Goal: Task Accomplishment & Management: Use online tool/utility

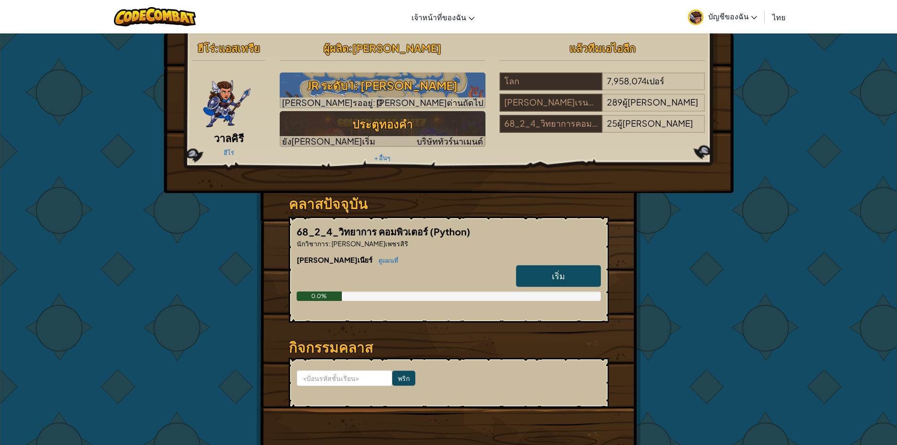
click at [747, 15] on font "บัญชีของฉัน" at bounding box center [728, 16] width 40 height 10
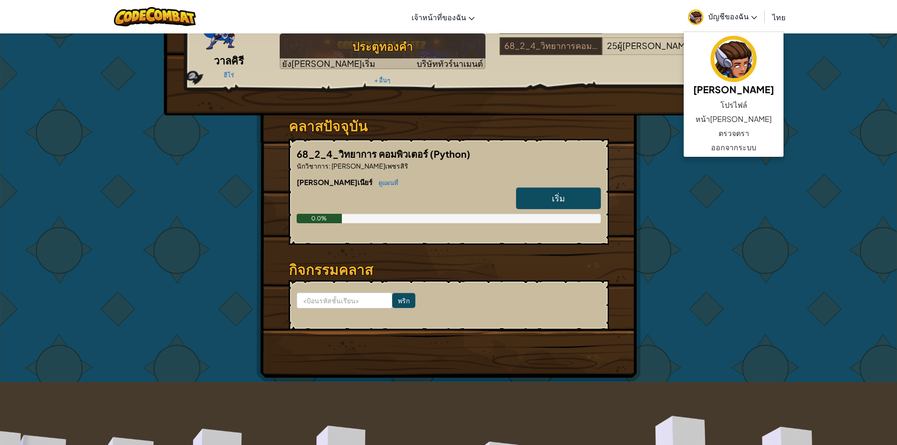
scroll to position [94, 0]
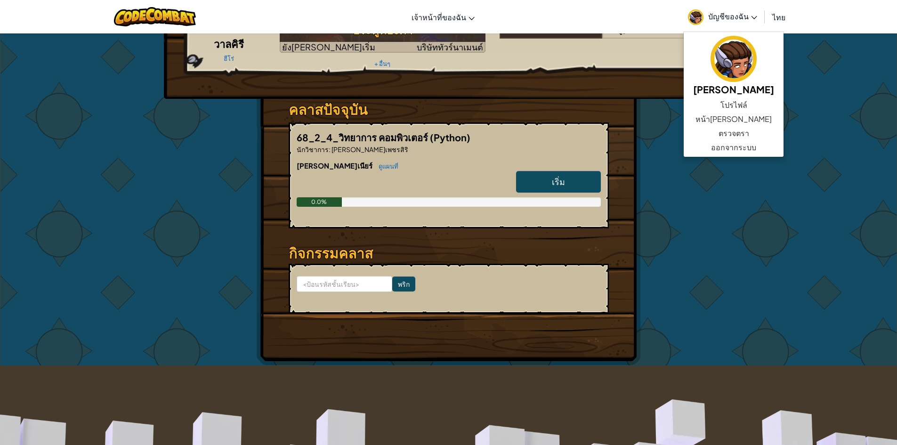
drag, startPoint x: 550, startPoint y: 186, endPoint x: 550, endPoint y: 193, distance: 7.1
click at [550, 186] on link "เริ่ม" at bounding box center [558, 182] width 85 height 22
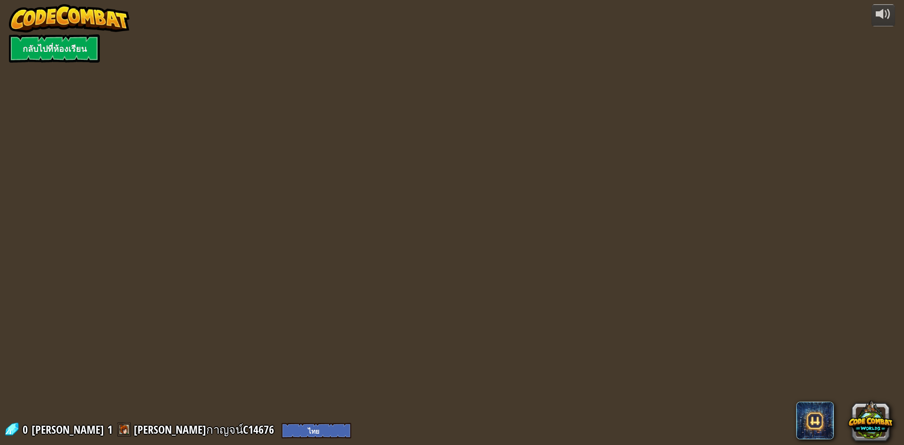
select select "th"
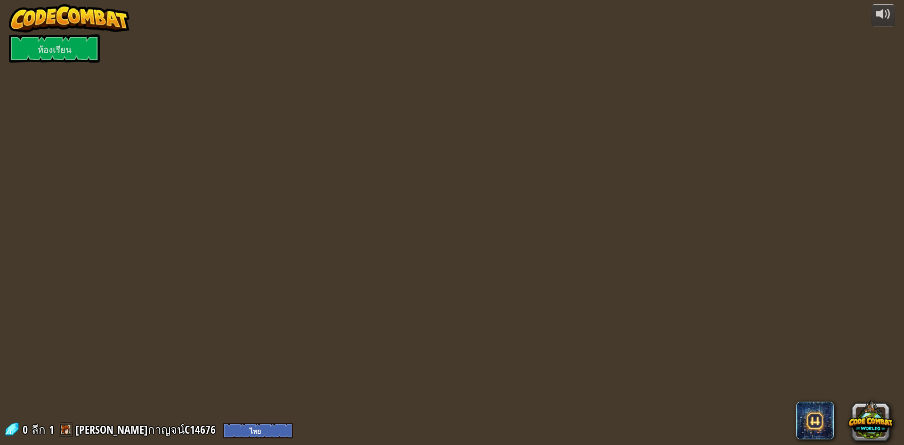
select select "th"
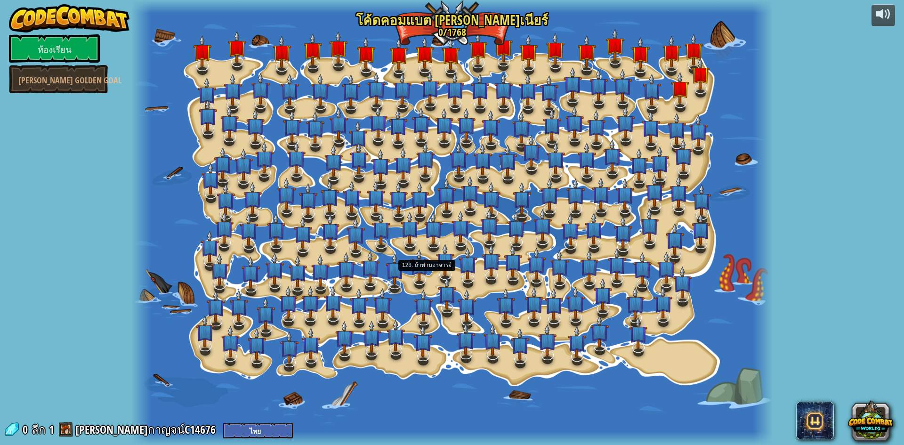
select select "th"
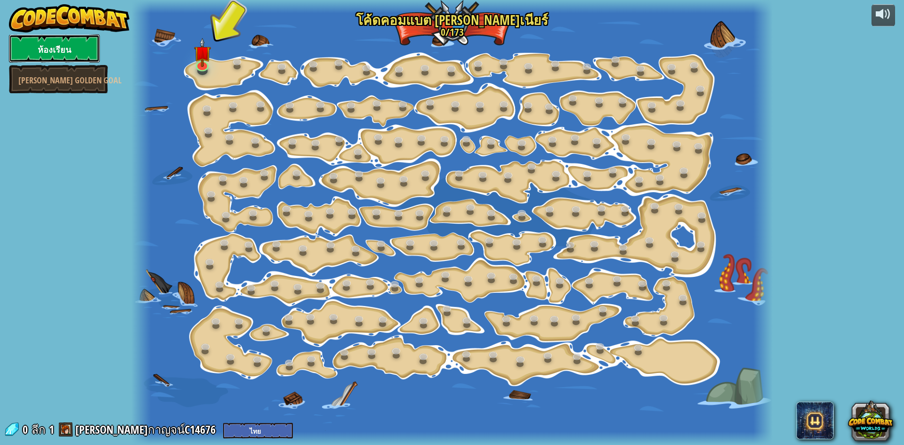
click at [62, 47] on font "ห้องเรียน" at bounding box center [54, 50] width 33 height 12
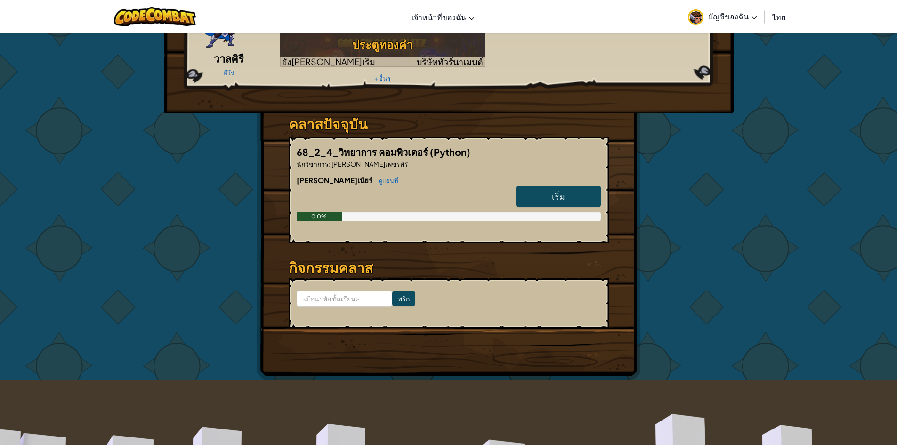
scroll to position [94, 0]
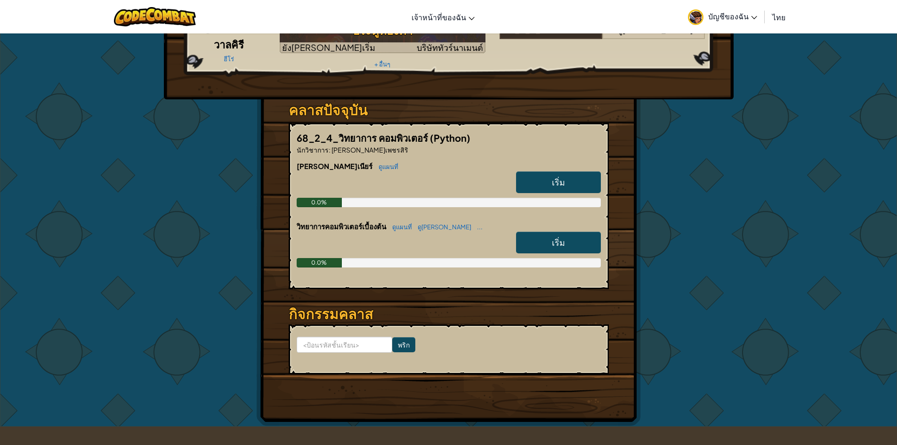
scroll to position [94, 0]
click at [555, 241] on font "เริ่ม" at bounding box center [558, 241] width 13 height 11
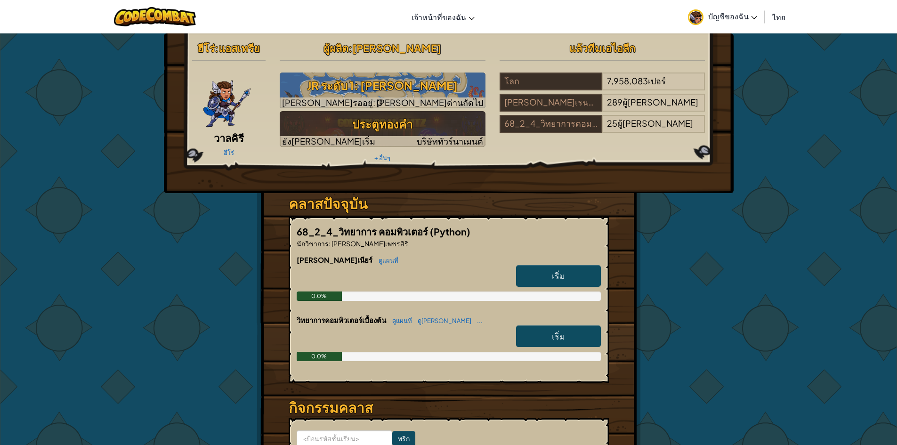
select select "th"
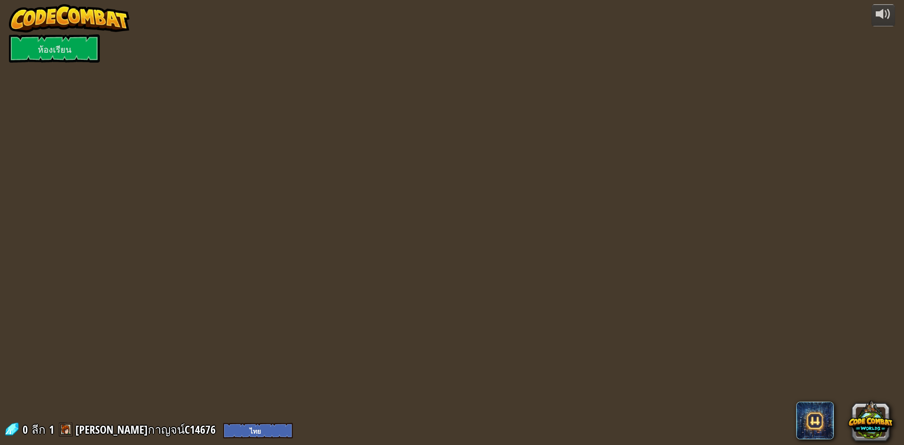
select select "th"
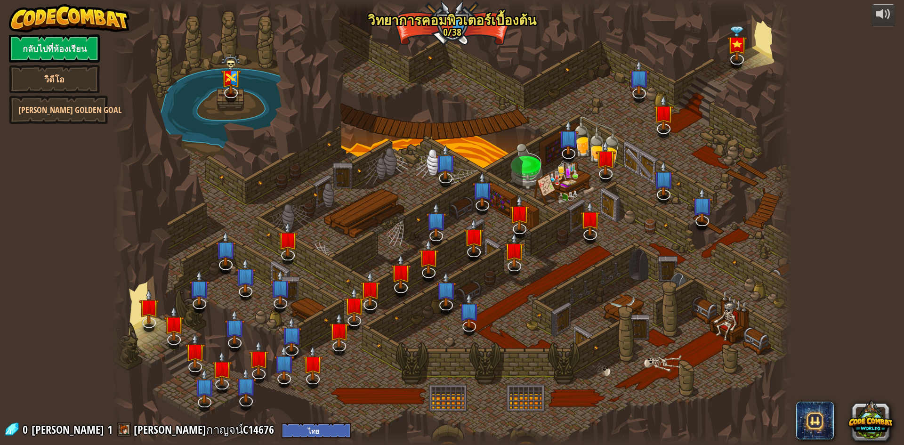
select select "th"
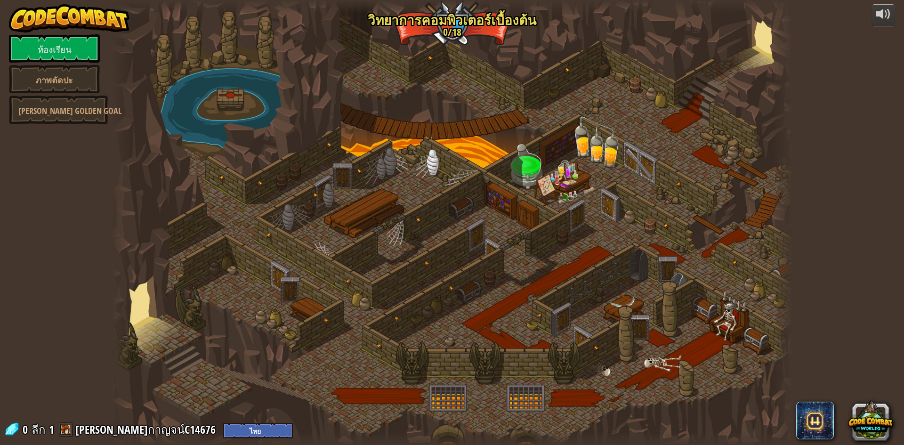
select select "th"
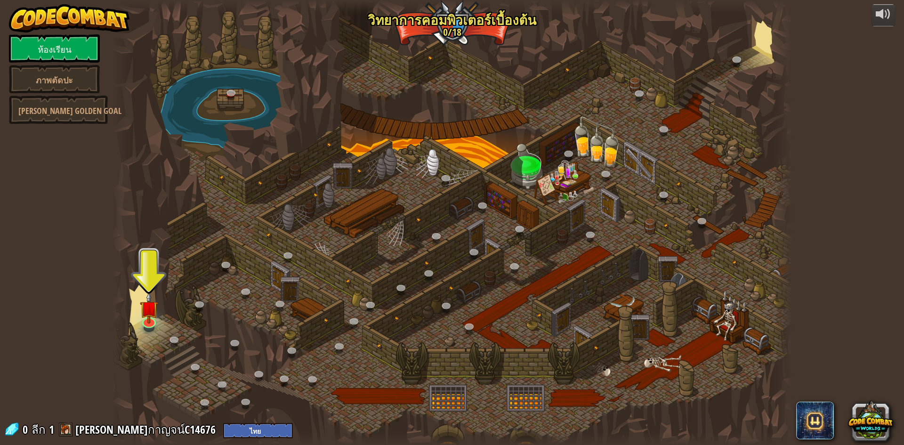
click at [827, 14] on div "ขับเคลื่อนโดย ห้องเรียน ภาพตัดปะ [PERSON_NAME] Golden Goal 25. คิทการ์ดประตู (ล…" at bounding box center [452, 222] width 904 height 445
drag, startPoint x: 364, startPoint y: 277, endPoint x: 274, endPoint y: 263, distance: 90.6
click at [307, 269] on div at bounding box center [452, 222] width 681 height 445
click at [152, 315] on img at bounding box center [149, 300] width 18 height 42
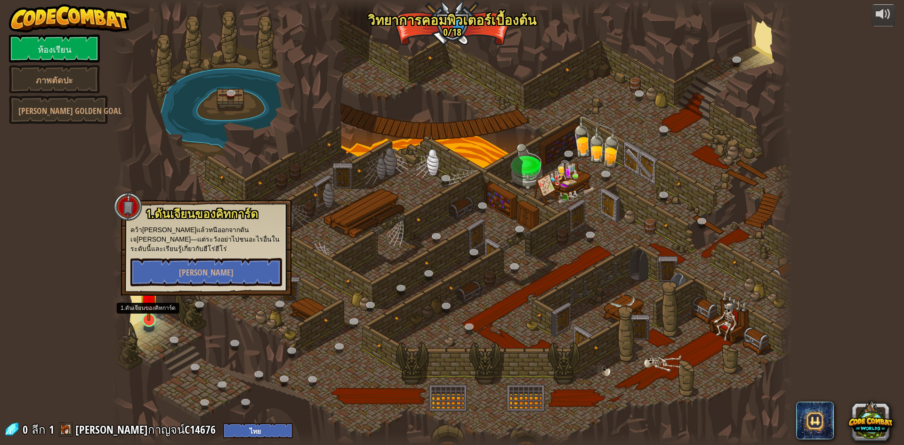
click at [151, 315] on img at bounding box center [149, 300] width 18 height 42
click at [235, 275] on button "[PERSON_NAME]" at bounding box center [206, 272] width 152 height 28
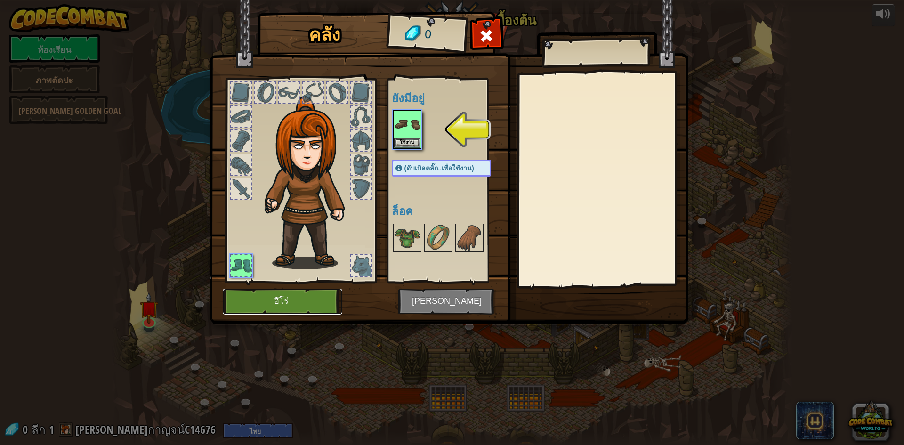
click at [315, 298] on button "ฮีโร่" at bounding box center [283, 302] width 120 height 26
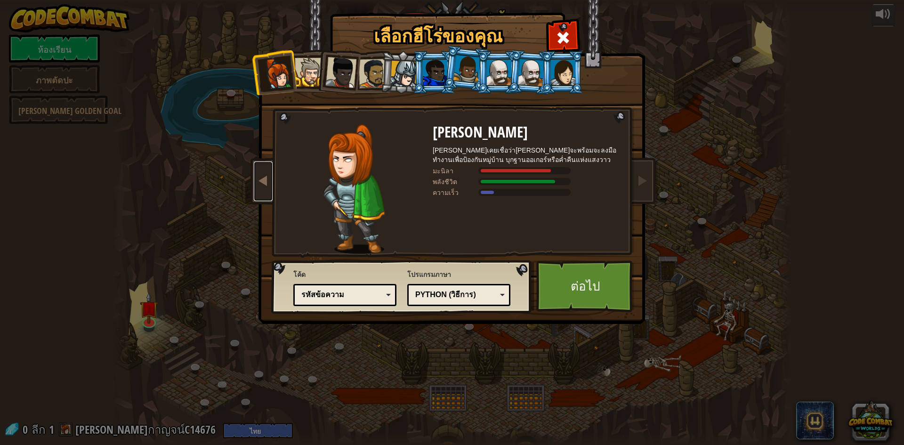
click at [260, 187] on link at bounding box center [263, 182] width 19 height 40
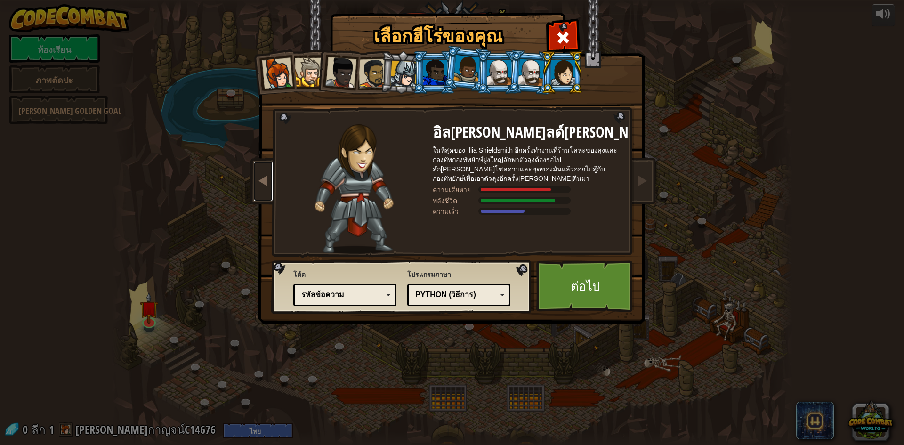
click at [260, 187] on link at bounding box center [263, 182] width 19 height 40
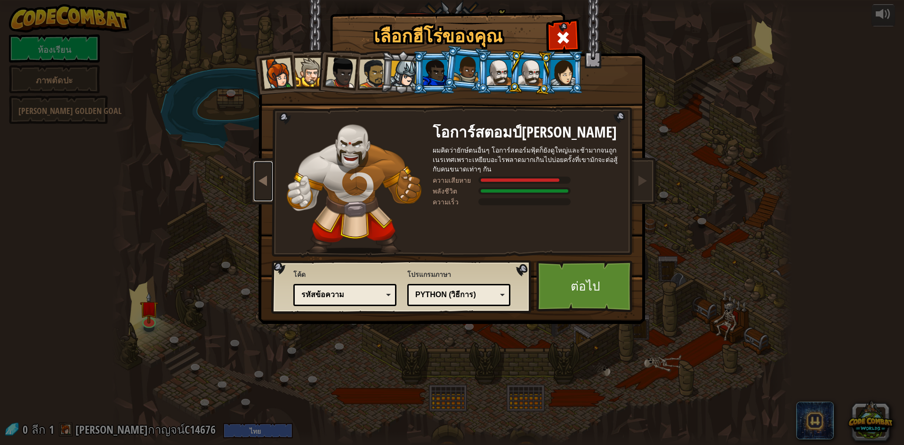
click at [260, 187] on link at bounding box center [263, 182] width 19 height 40
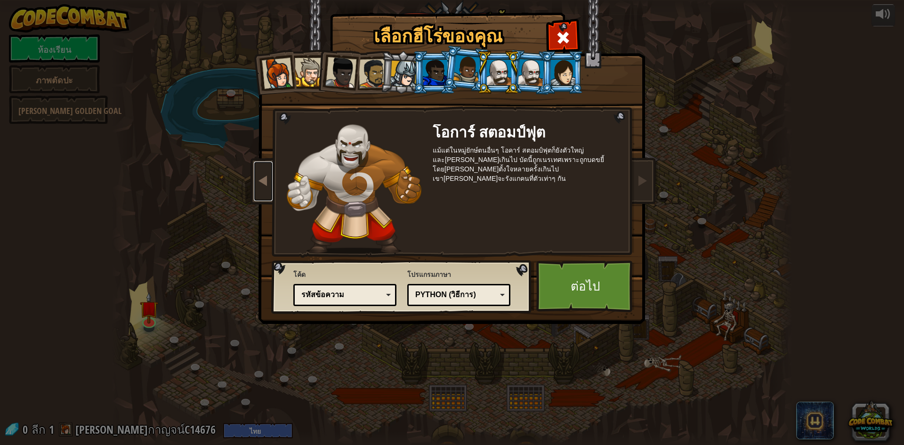
click at [261, 182] on span at bounding box center [263, 180] width 11 height 11
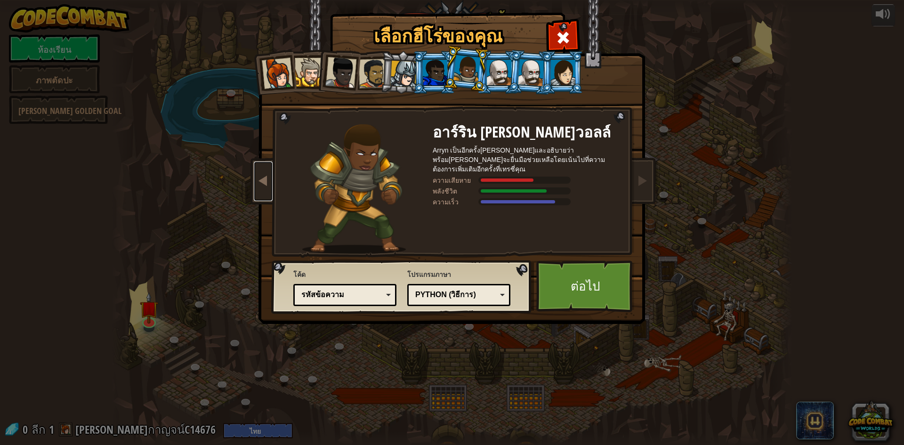
click at [258, 186] on span at bounding box center [263, 180] width 11 height 11
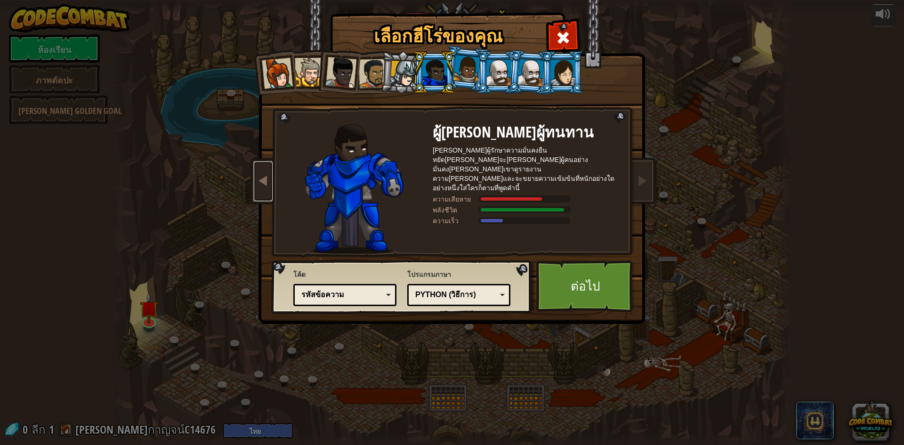
click at [258, 186] on span at bounding box center [263, 180] width 11 height 11
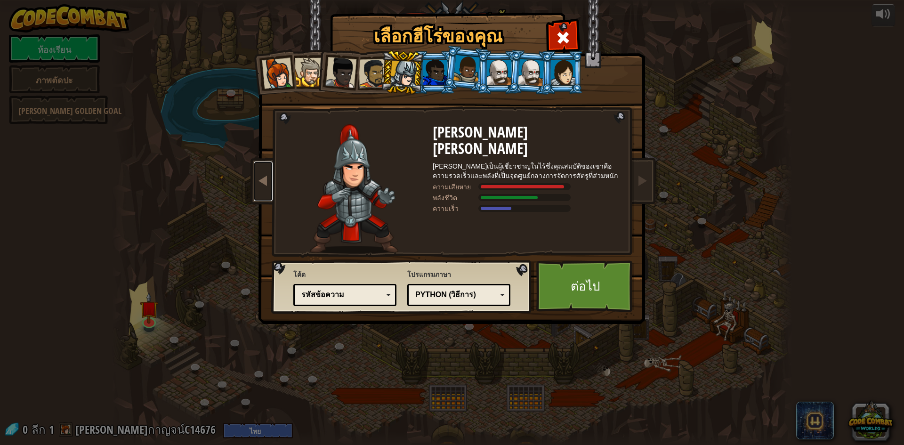
click at [258, 186] on span at bounding box center [263, 180] width 11 height 11
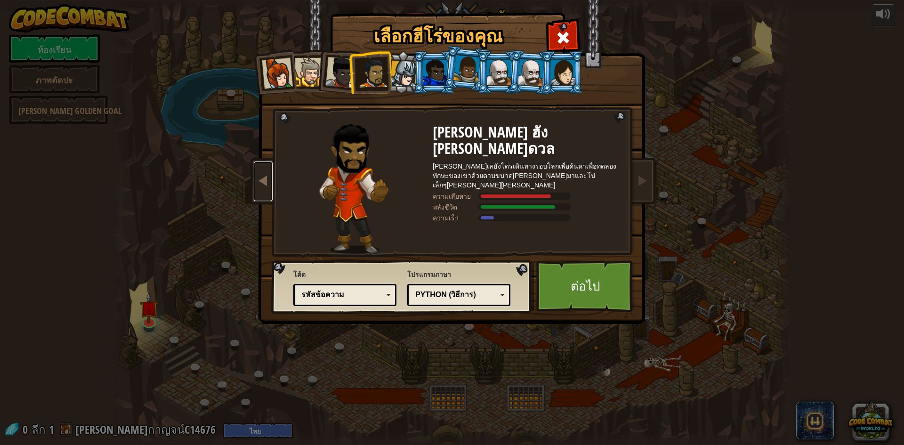
click at [258, 186] on span at bounding box center [263, 180] width 11 height 11
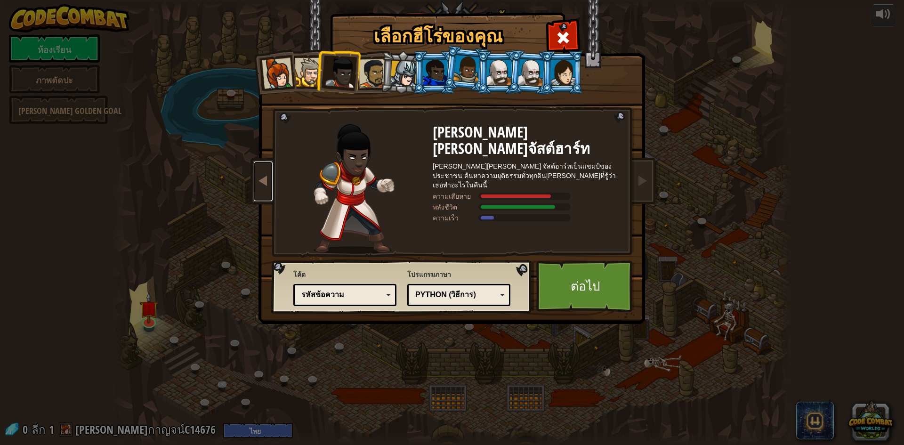
click at [258, 186] on span at bounding box center [263, 180] width 11 height 11
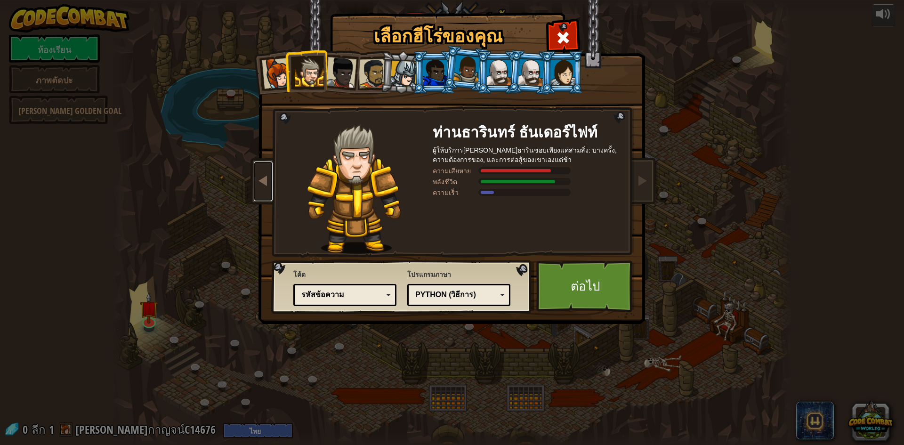
click at [258, 186] on span at bounding box center [263, 180] width 11 height 11
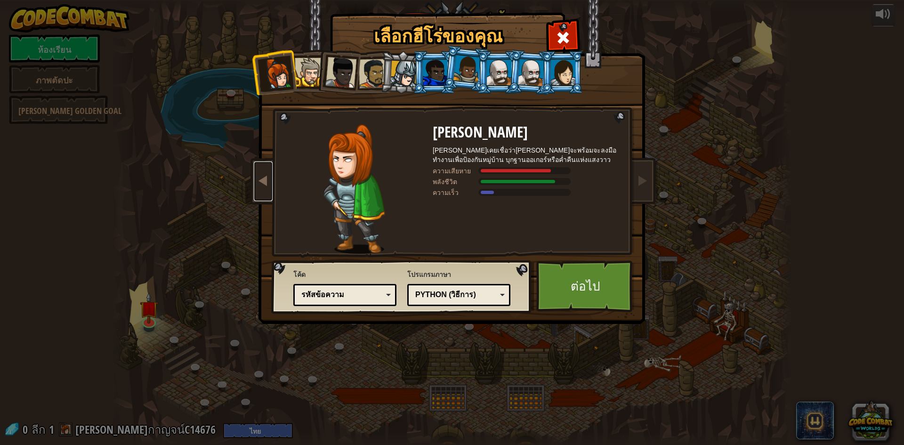
click at [258, 186] on span at bounding box center [263, 180] width 11 height 11
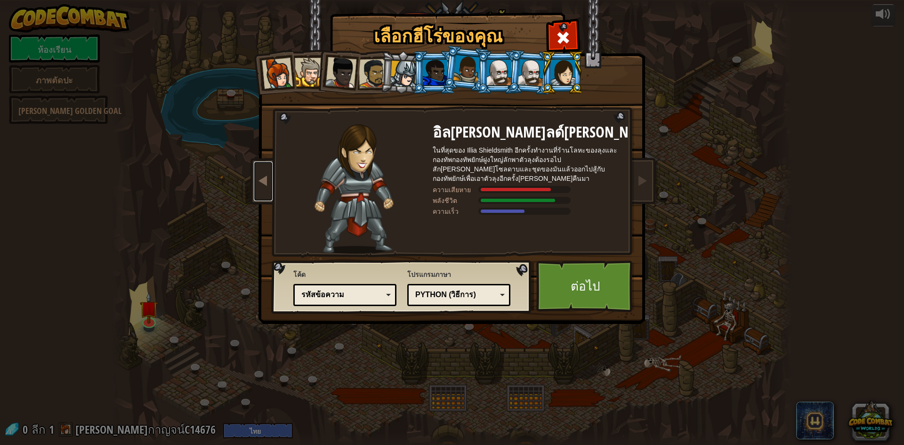
click at [258, 186] on span at bounding box center [263, 180] width 11 height 11
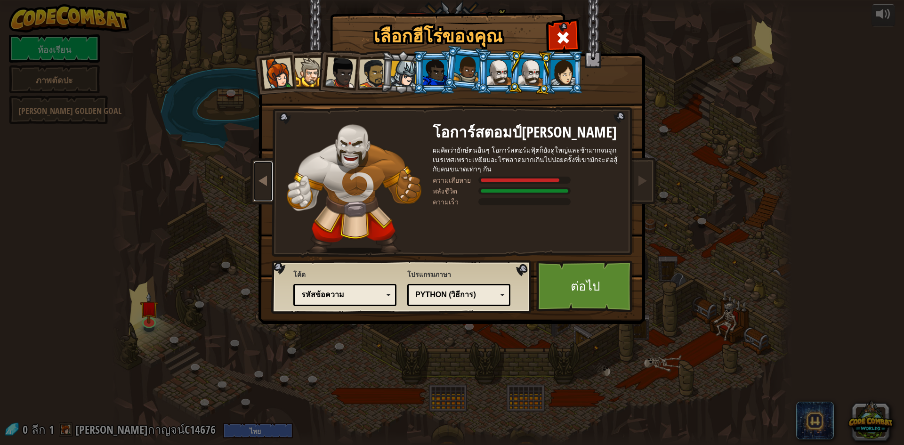
click at [258, 186] on span at bounding box center [263, 180] width 11 height 11
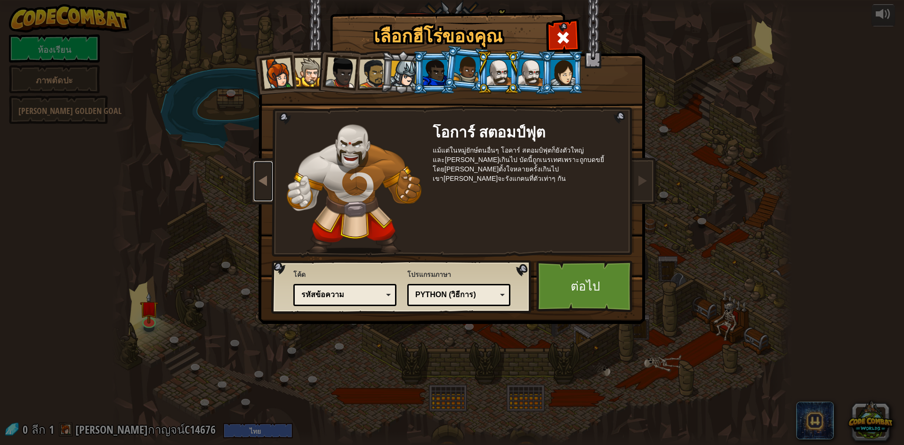
click at [258, 186] on span at bounding box center [263, 180] width 11 height 11
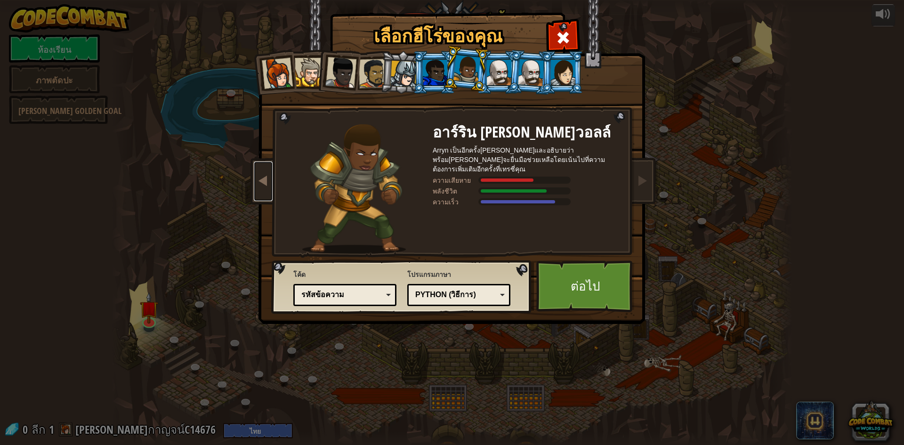
click at [258, 186] on span at bounding box center [263, 180] width 11 height 11
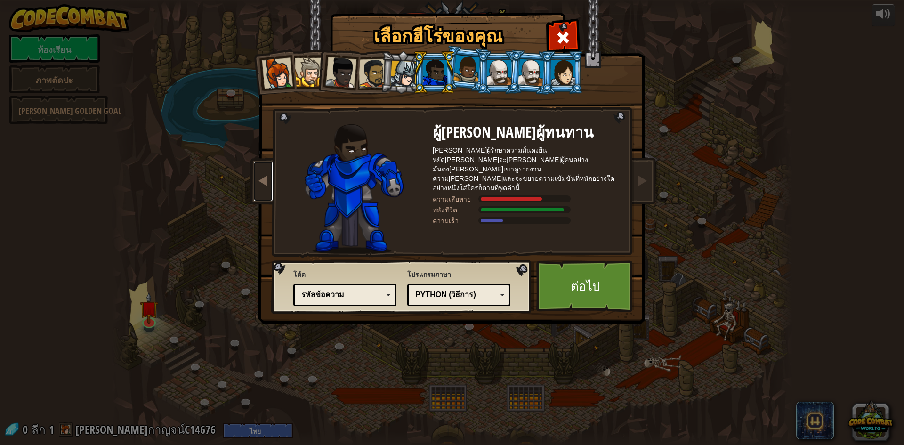
click at [258, 186] on span at bounding box center [263, 180] width 11 height 11
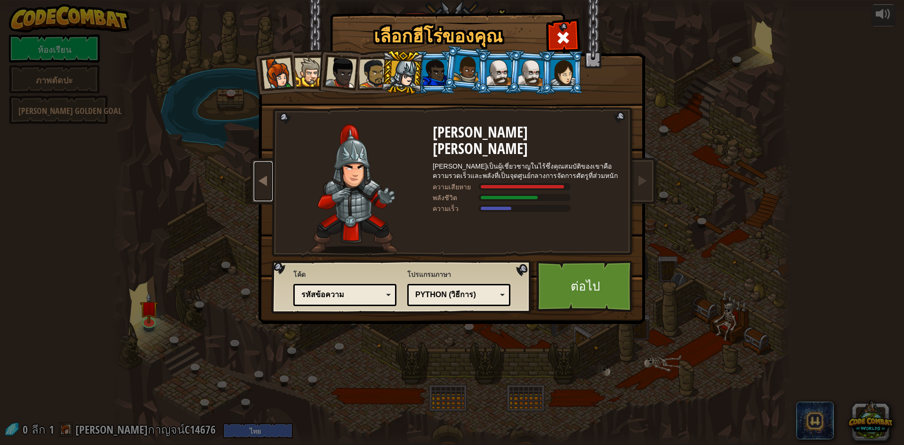
click at [258, 186] on span at bounding box center [263, 180] width 11 height 11
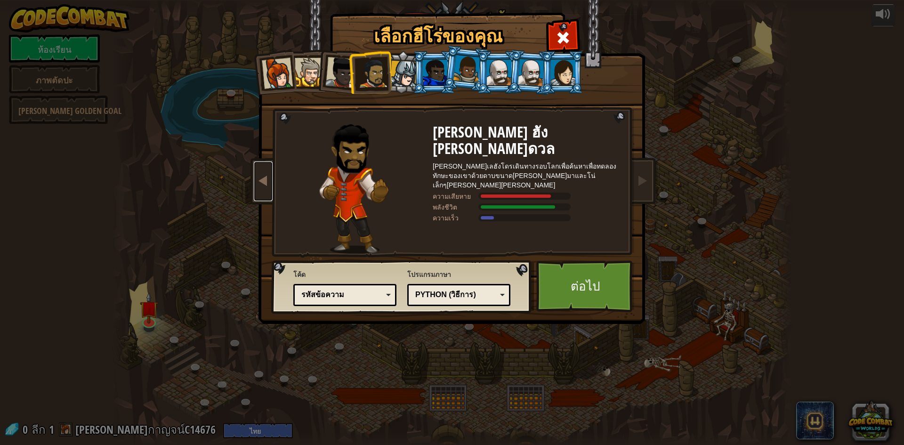
click at [258, 186] on span at bounding box center [263, 180] width 11 height 11
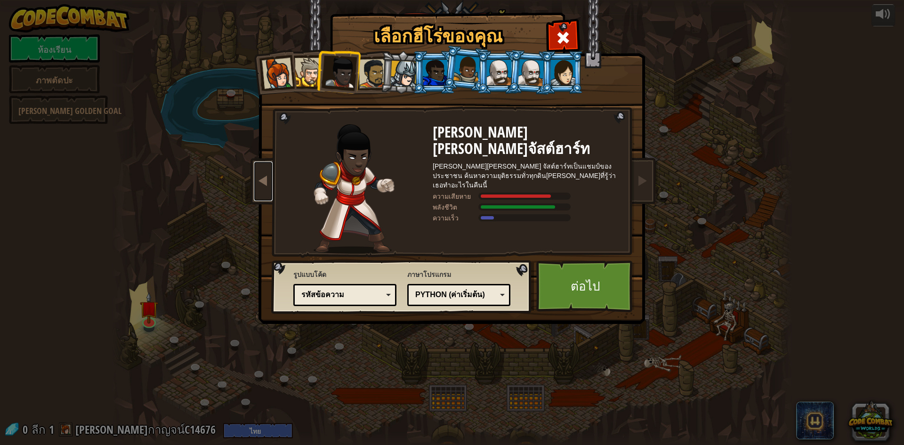
click at [258, 186] on span at bounding box center [263, 180] width 11 height 11
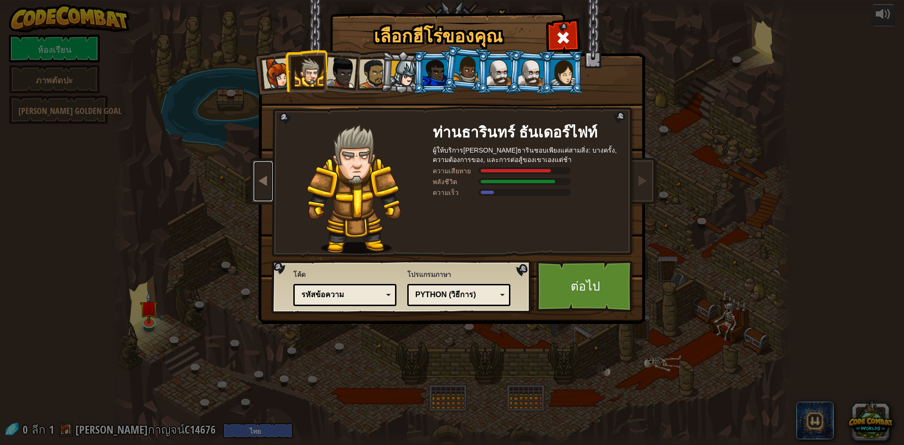
click at [258, 186] on span at bounding box center [263, 180] width 11 height 11
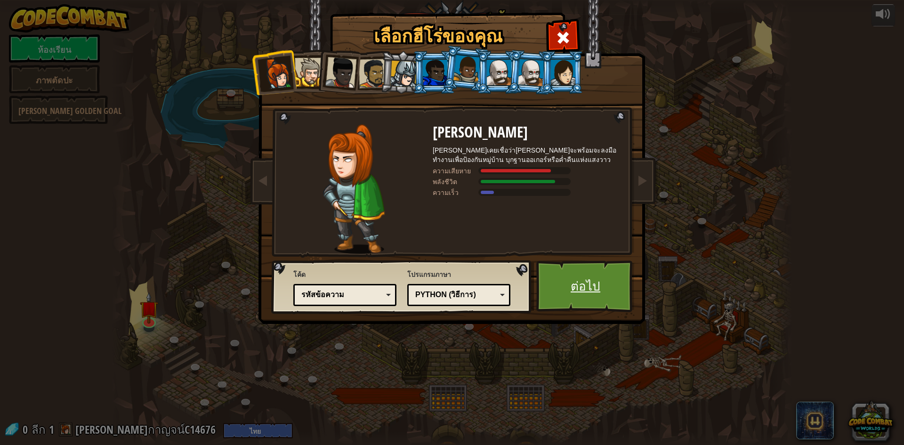
click at [592, 295] on link "ต่อไป" at bounding box center [585, 286] width 98 height 52
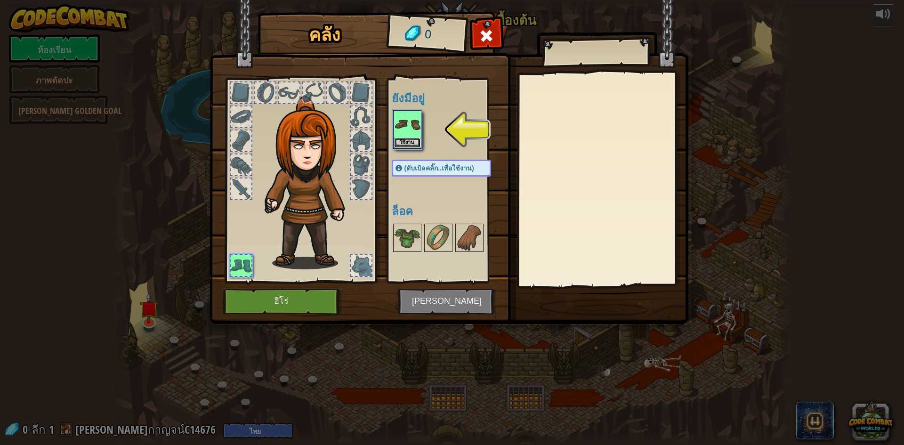
click at [402, 138] on button "ใช้งาน" at bounding box center [407, 143] width 26 height 10
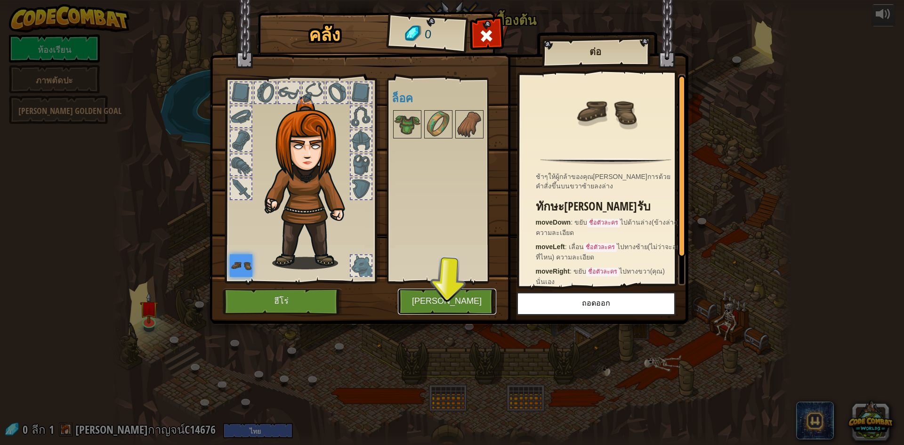
click at [455, 299] on button "[PERSON_NAME]" at bounding box center [447, 302] width 98 height 26
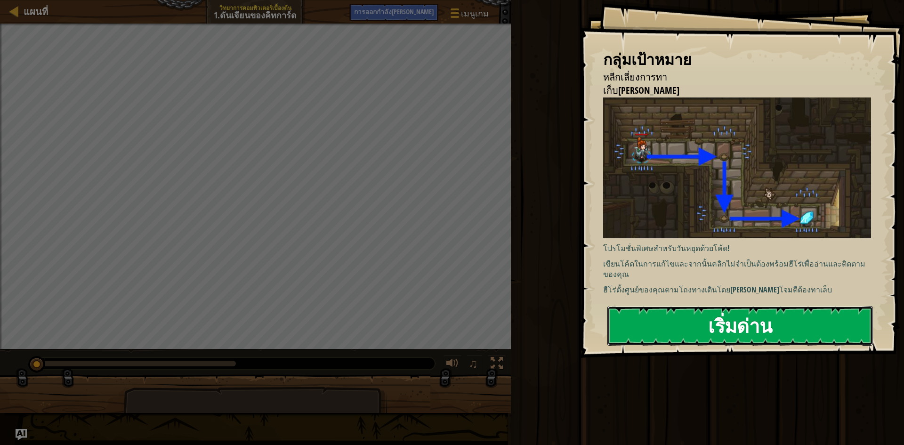
click at [694, 329] on button "เริ่มด่าน" at bounding box center [740, 326] width 266 height 40
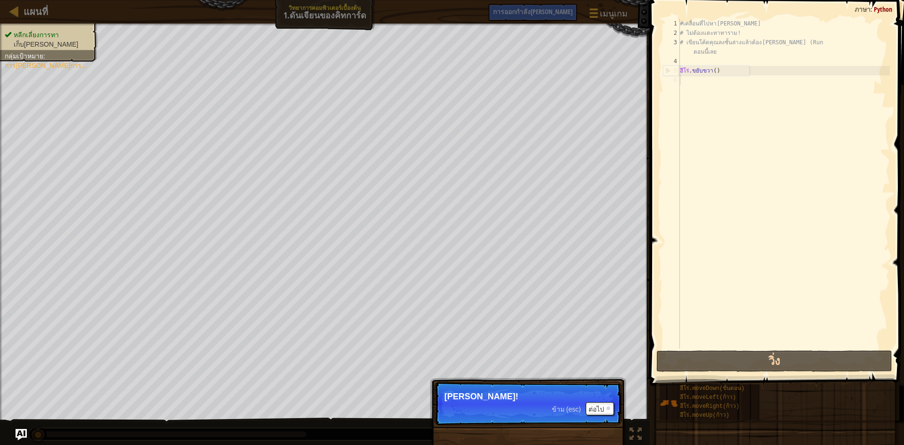
click at [756, 160] on div "#เคลื่อนที่ไปหา[PERSON_NAME] # ไม่ต้องแตะทาทาราม! # เขียนโค้ดคุณลงชั้นล่างแล้วต…" at bounding box center [784, 193] width 212 height 348
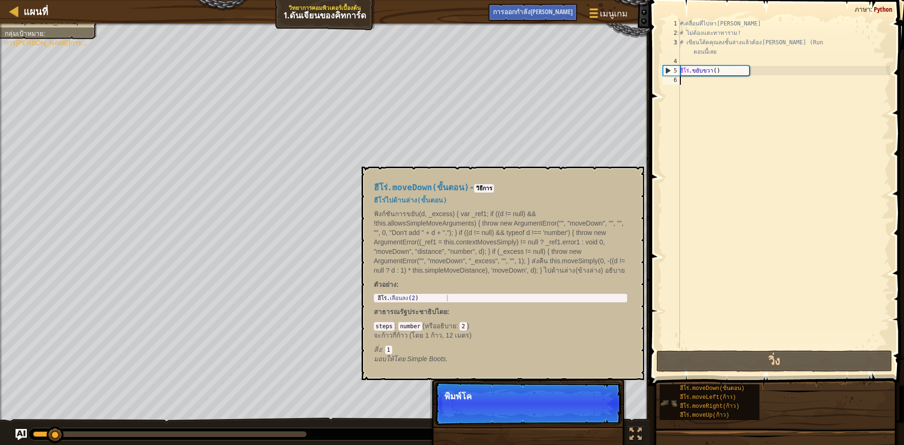
click at [670, 401] on img at bounding box center [669, 403] width 18 height 18
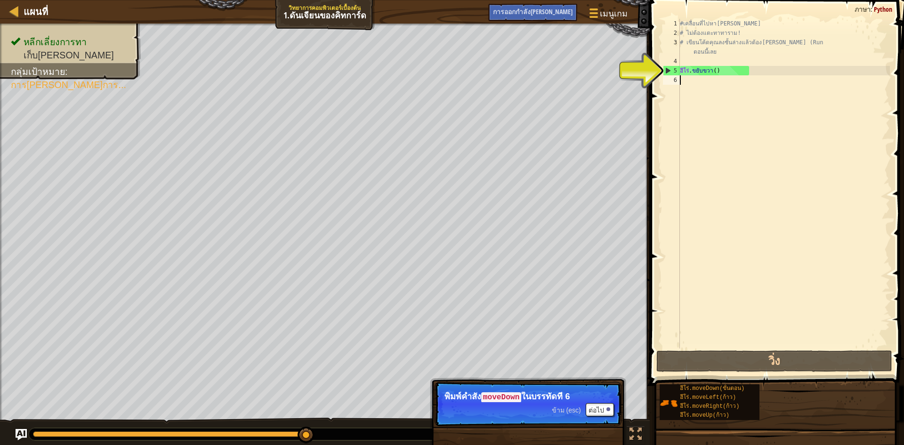
type textarea "g"
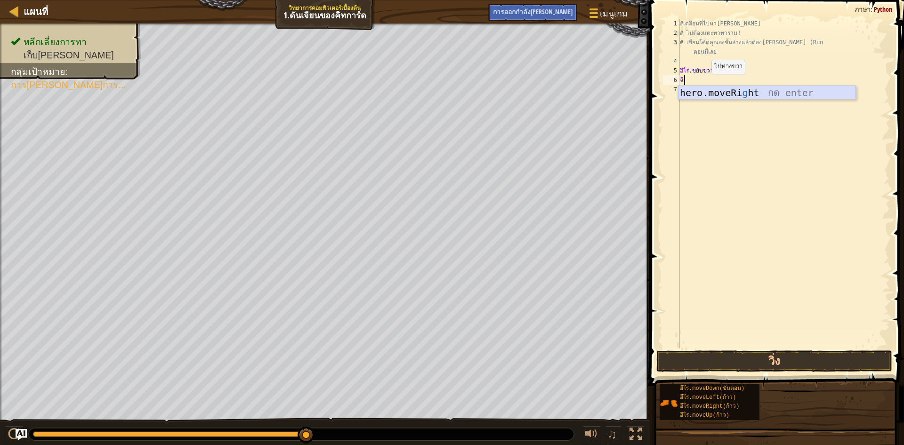
click at [724, 91] on div "hero.moveRi g ht กด enter" at bounding box center [767, 107] width 178 height 42
type textarea "g"
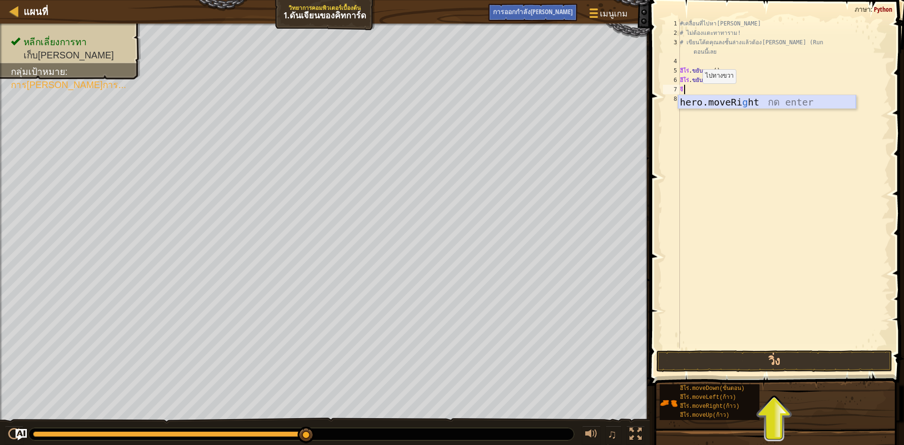
click at [688, 102] on div "hero.moveRi g ht กด enter" at bounding box center [767, 116] width 178 height 42
click at [862, 360] on button "วิ่ง" at bounding box center [774, 361] width 236 height 22
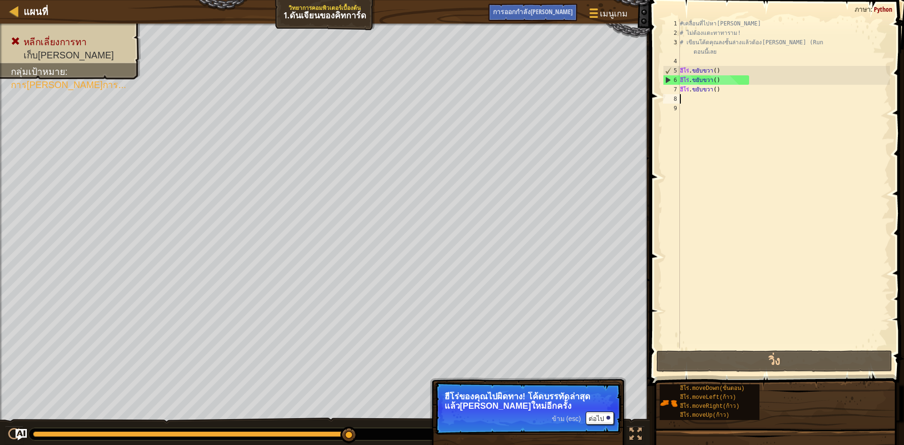
click at [749, 97] on div "#เคลื่อนที่ไปหา[PERSON_NAME] # ไม่ต้องแตะทาทาราม! # เขียนโค้ดคุณลงชั้นล่างแล้วต…" at bounding box center [784, 193] width 212 height 348
click at [739, 88] on div "#เคลื่อนที่ไปหา[PERSON_NAME] # ไม่ต้องแตะทาทาราม! # เขียนโค้ดคุณลงชั้นล่างแล้วต…" at bounding box center [784, 193] width 212 height 348
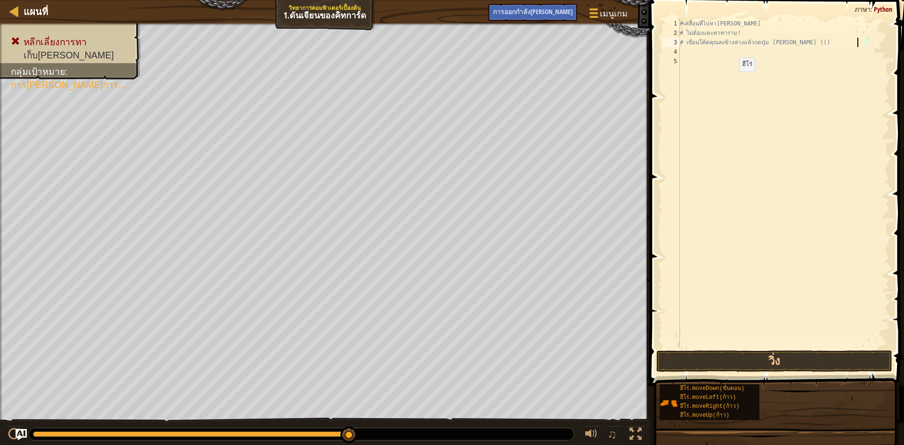
type textarea "# เขียนโค้ดคุณลงข้างล่างแล้วกดปุ่ม [PERSON_NAME]()"
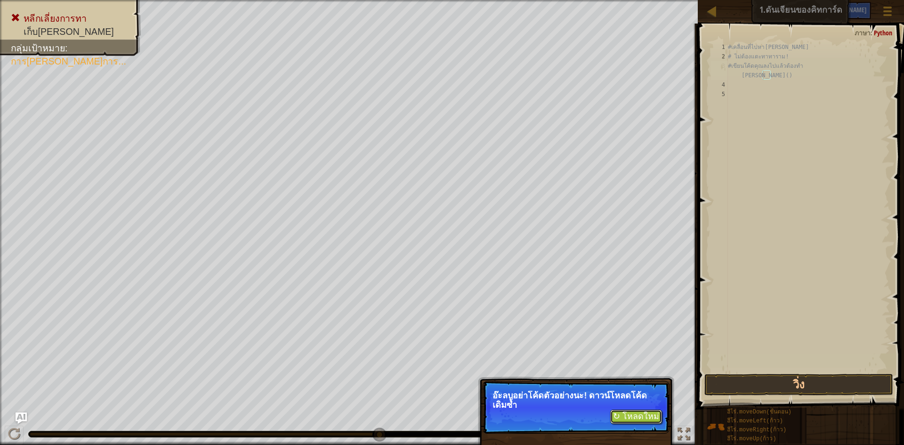
click at [636, 419] on font "↻ โหลดใหม่" at bounding box center [636, 416] width 46 height 9
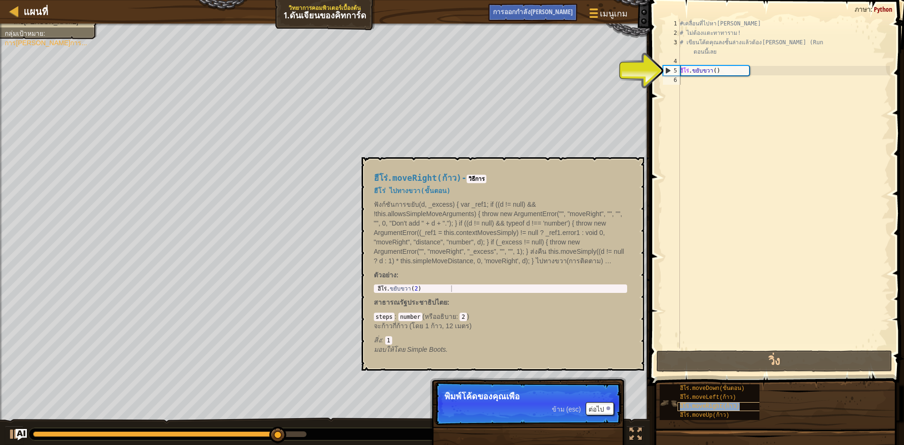
click at [711, 405] on font "ฮีโร่.moveRight(ก้าว)" at bounding box center [709, 406] width 59 height 7
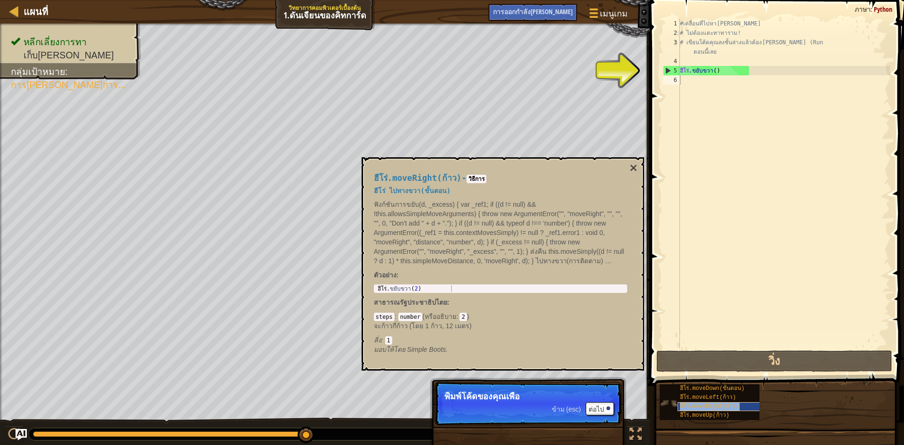
click at [718, 404] on font "ฮีโร่.moveRight(ก้าว)" at bounding box center [709, 406] width 59 height 7
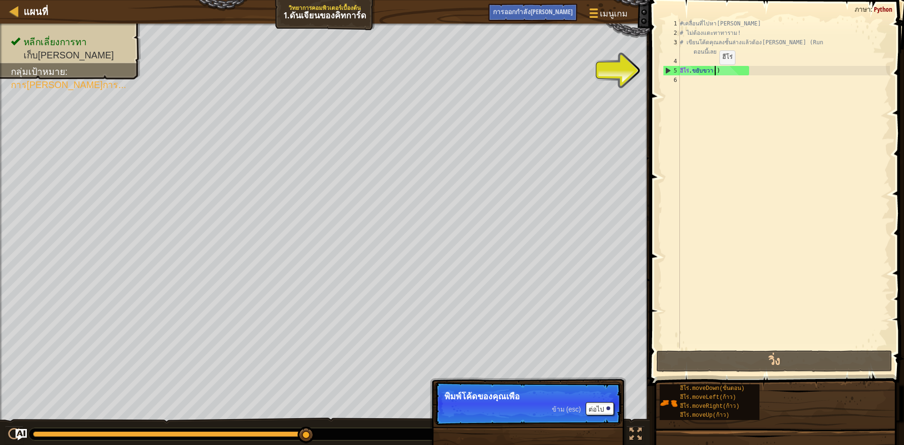
click at [713, 74] on div "#เคลื่อนที่ไปหา[PERSON_NAME] # ไม่ต้องแตะทาทาราม! # เขียนโค้ดคุณลงชั้นล่างแล้วต…" at bounding box center [784, 193] width 212 height 348
type textarea "hero.moveRight()"
click at [709, 83] on div "#เคลื่อนที่ไปหา[PERSON_NAME] # ไม่ต้องแตะทาทาราม! # เขียนโค้ดคุณลงชั้นล่างแล้วต…" at bounding box center [784, 193] width 212 height 348
type textarea "g"
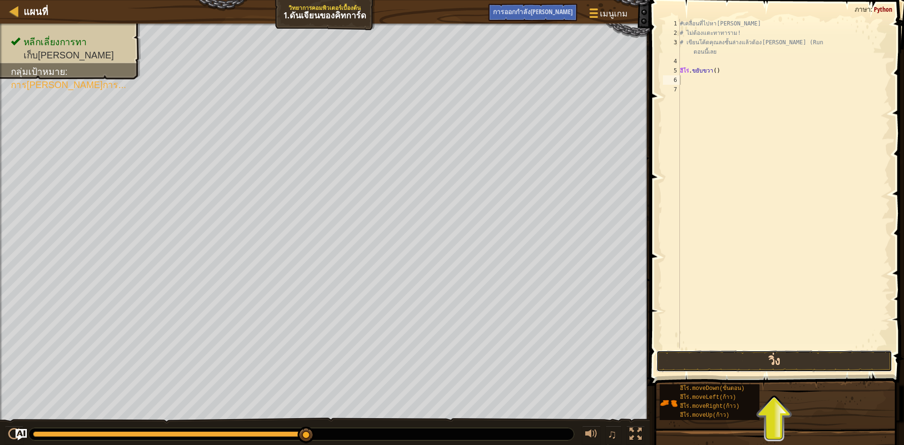
click at [729, 360] on button "วิ่ง" at bounding box center [774, 361] width 236 height 22
click at [707, 367] on button "วิ่ง" at bounding box center [774, 361] width 236 height 22
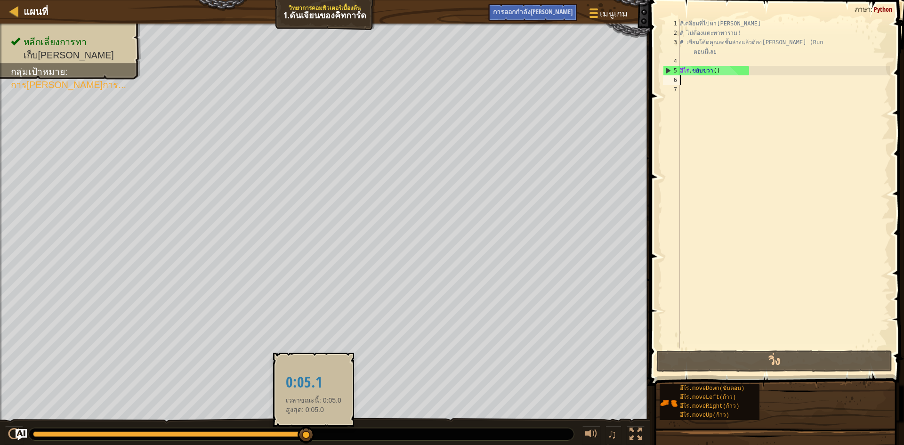
drag, startPoint x: 304, startPoint y: 432, endPoint x: 311, endPoint y: 430, distance: 7.3
click at [311, 430] on div at bounding box center [306, 435] width 17 height 17
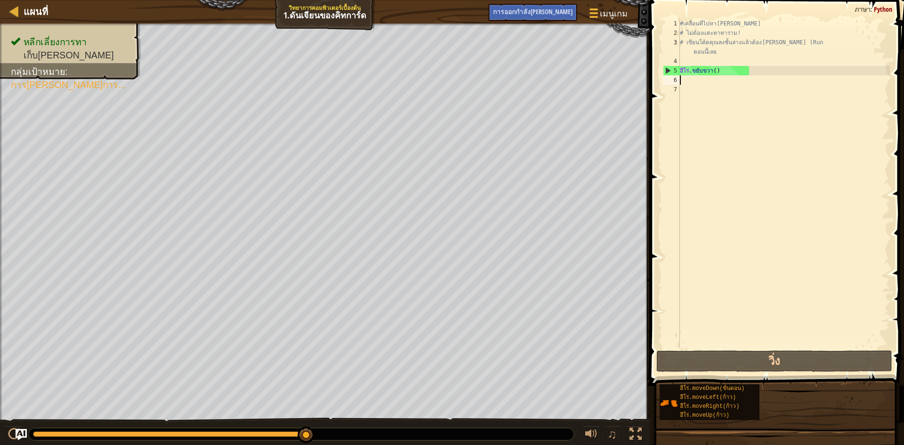
drag, startPoint x: 308, startPoint y: 428, endPoint x: 343, endPoint y: 435, distance: 35.9
type textarea "h"
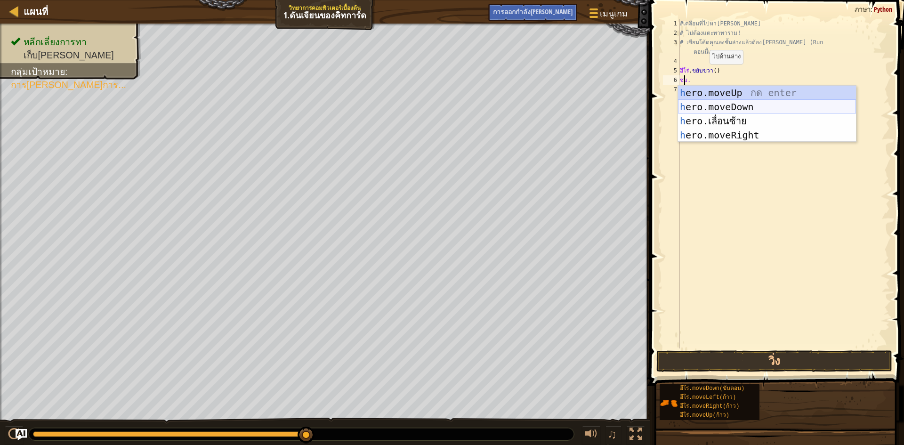
click at [712, 104] on div "h ero.moveUp กด enter h ero.moveDown กด enter h ero.เลื่อนซ้าย กด enter h ero.m…" at bounding box center [767, 128] width 178 height 85
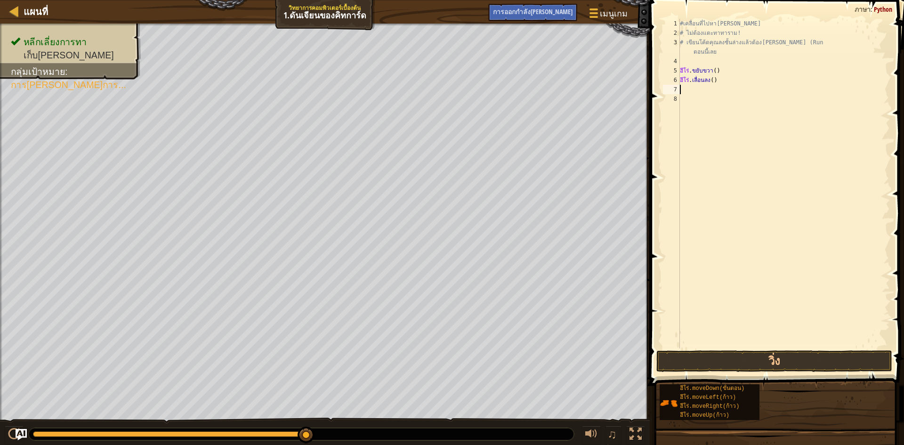
type textarea "h"
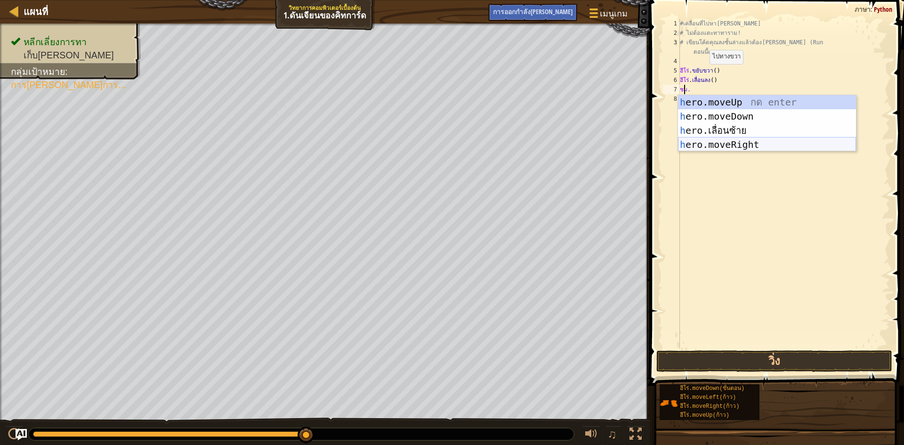
click at [739, 148] on div "h ero.moveUp กด enter h ero.moveDown กด enter h ero.เลื่อนซ้าย กด enter h ero.m…" at bounding box center [767, 137] width 178 height 85
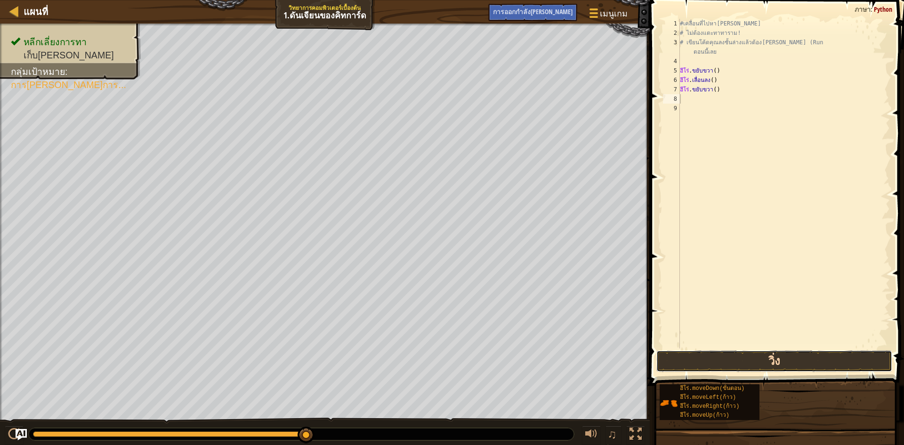
click at [776, 351] on button "วิ่ง" at bounding box center [774, 361] width 236 height 22
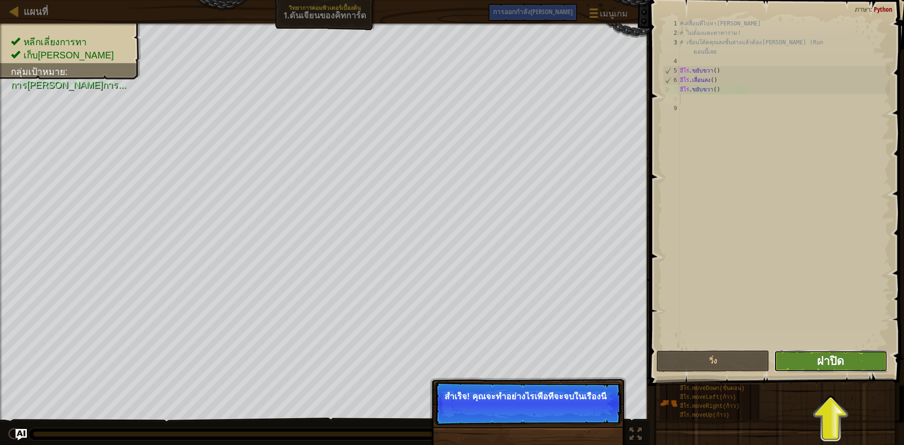
click at [823, 362] on font "ฝาปิด" at bounding box center [830, 360] width 27 height 15
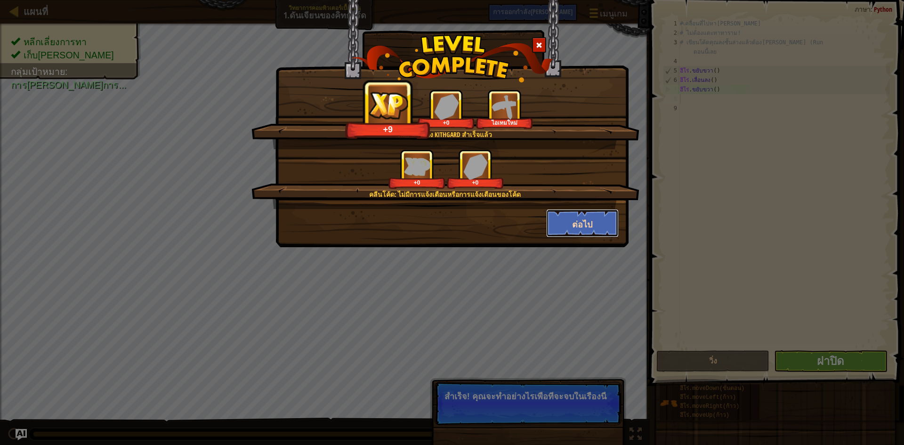
click at [553, 229] on button "ต่อไป" at bounding box center [582, 223] width 73 height 28
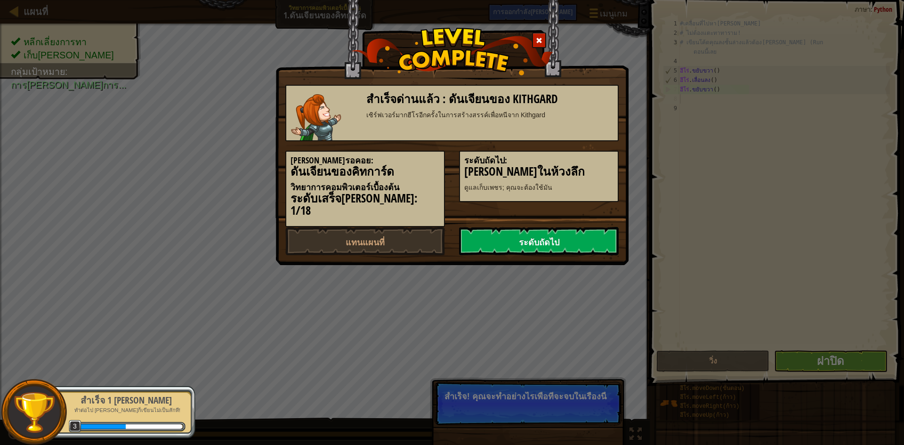
click at [531, 236] on font "ระดับถัดไป" at bounding box center [539, 242] width 40 height 12
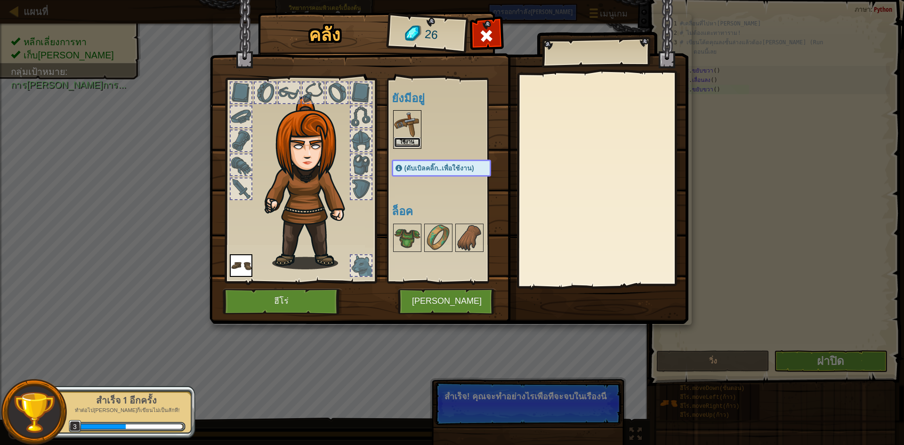
click at [412, 144] on font "ใช้งาน" at bounding box center [407, 142] width 15 height 6
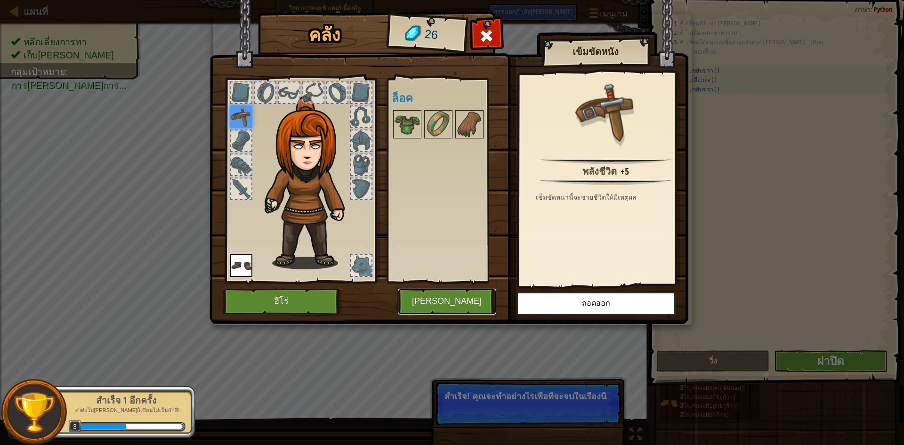
click at [444, 297] on font "[PERSON_NAME]" at bounding box center [447, 301] width 70 height 9
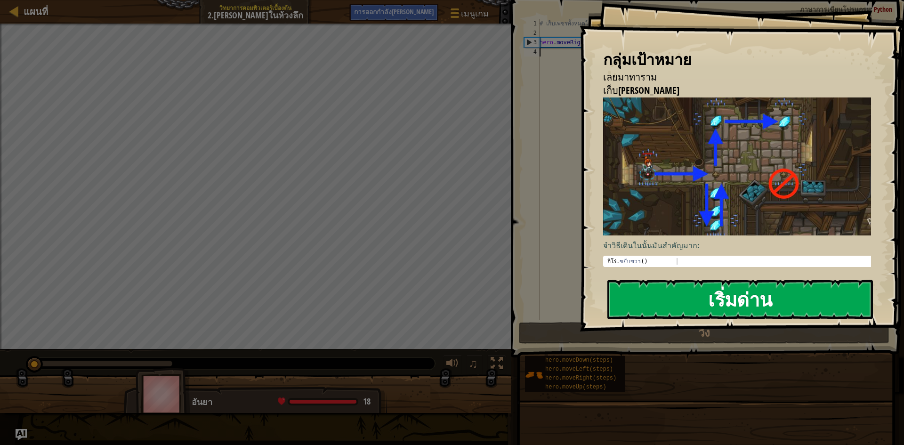
click at [774, 304] on button "เริ่มด่าน" at bounding box center [740, 300] width 266 height 40
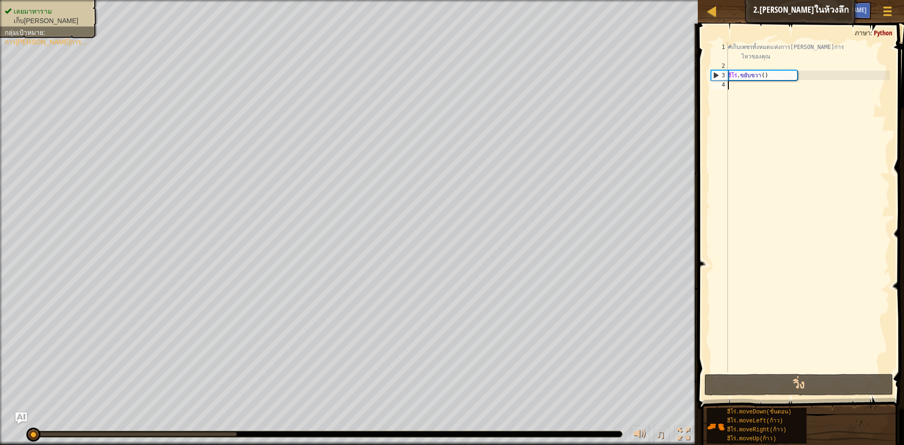
click at [747, 100] on div "#เก็บเพชรทั้งหมดแห่งการ[PERSON_NAME]การ ไหวของคุณ ฮีโร่ . [DEMOGRAPHIC_DATA]ขวา…" at bounding box center [808, 221] width 164 height 358
click at [741, 81] on div "#เก็บเพชรทั้งหมดแห่งการ[PERSON_NAME]การ ไหวของคุณ ฮีโร่ . [DEMOGRAPHIC_DATA]ขวา…" at bounding box center [808, 221] width 164 height 358
click at [795, 383] on button "วิ่ง" at bounding box center [798, 385] width 189 height 22
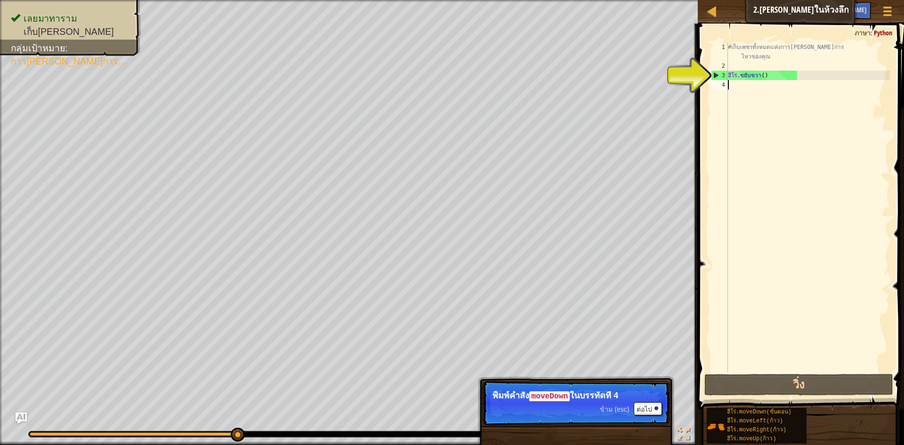
type textarea "h"
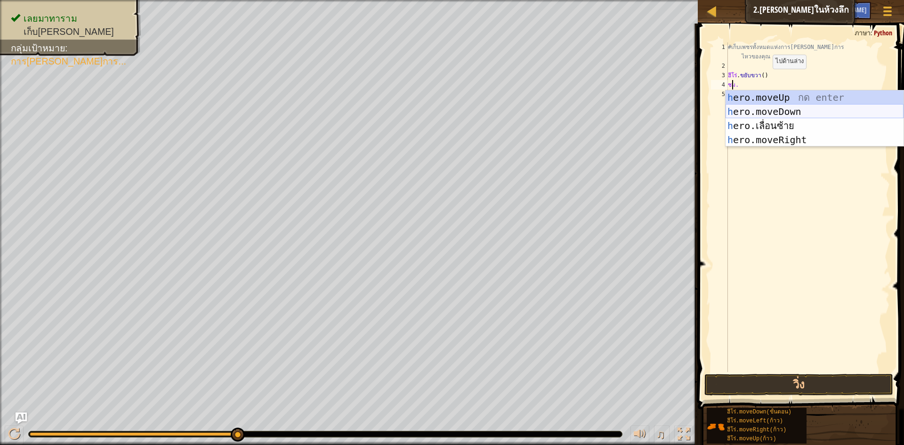
click at [771, 109] on div "h ero.moveUp กด enter h ero.moveDown กด enter h ero.เลื่อนซ้าย กด enter h ero.m…" at bounding box center [815, 132] width 178 height 85
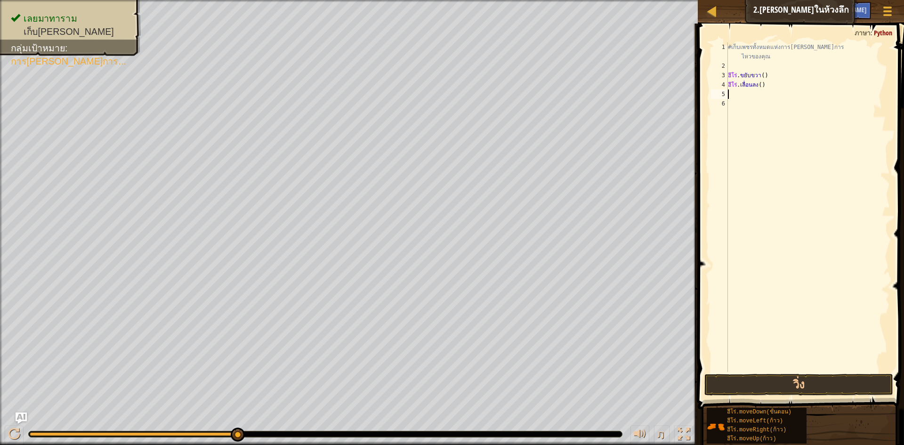
type textarea "h"
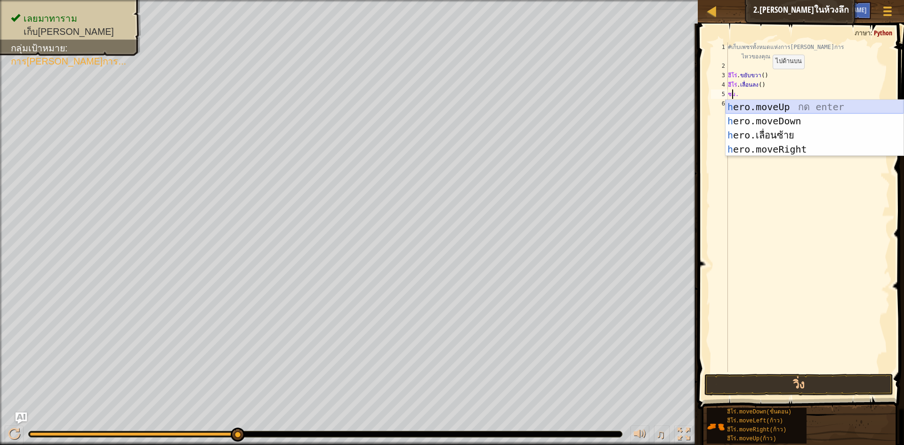
click at [754, 106] on div "h ero.moveUp กด enter h ero.moveDown กด enter h ero.เลื่อนซ้าย กด enter h ero.m…" at bounding box center [815, 142] width 178 height 85
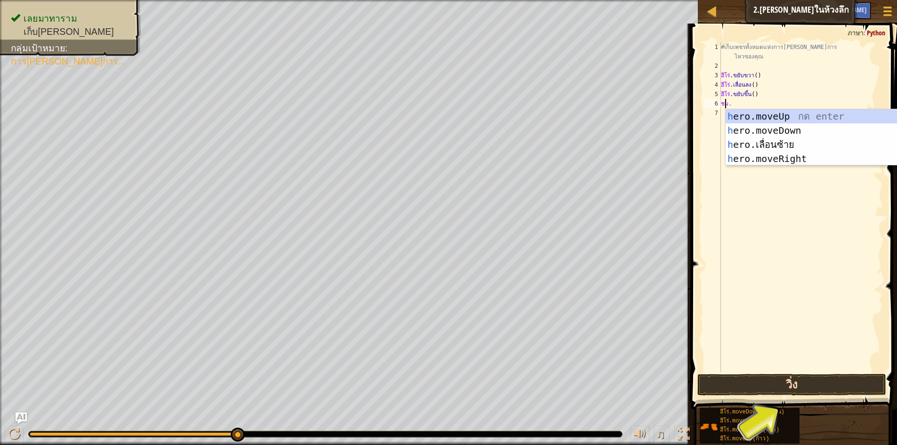
type textarea "h"
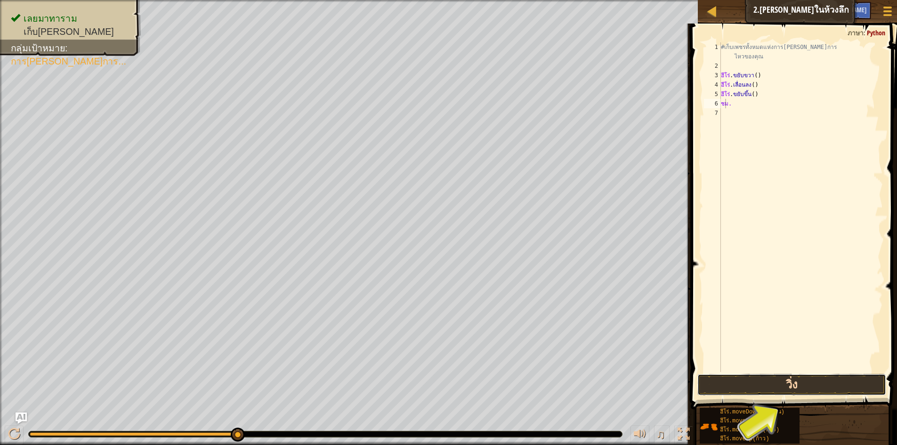
click at [801, 383] on button "วิ่ง" at bounding box center [791, 385] width 189 height 22
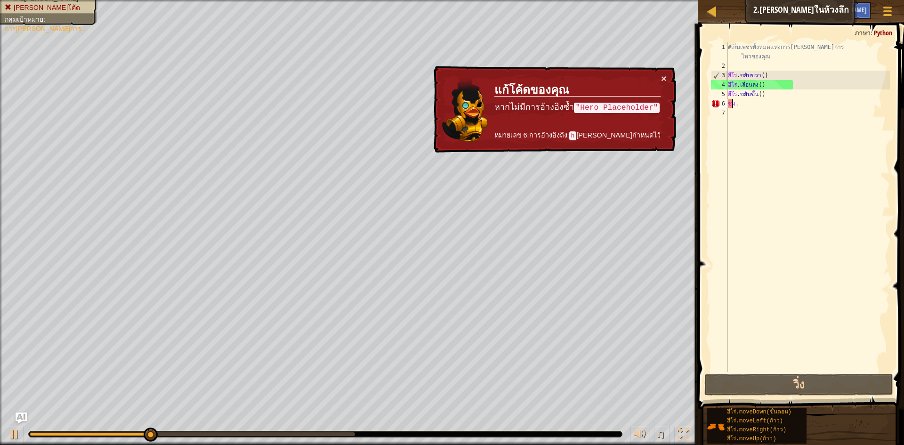
click at [744, 105] on div "#เก็บเพชรทั้งหมดแห่งการ[PERSON_NAME]การ ไหวของคุณ ฮีโร่ . ขยับขวา ( ) ฮีโร่ . เ…" at bounding box center [808, 221] width 164 height 358
click at [744, 106] on div "#เก็บเพชรทั้งหมดแห่งการ[PERSON_NAME]การ ไหวของคุณ ฮีโร่ . ขยับขวา ( ) ฮีโร่ . เ…" at bounding box center [808, 221] width 164 height 358
click at [734, 105] on div "#เก็บเพชรทั้งหมดแห่งการ[PERSON_NAME]การ ไหวของคุณ ฮีโร่ . ขยับขวา ( ) ฮีโร่ . เ…" at bounding box center [808, 221] width 164 height 358
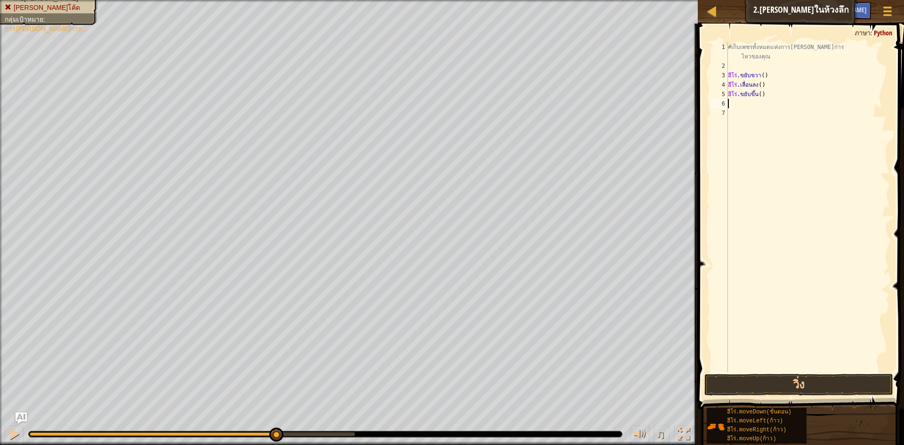
type textarea "h"
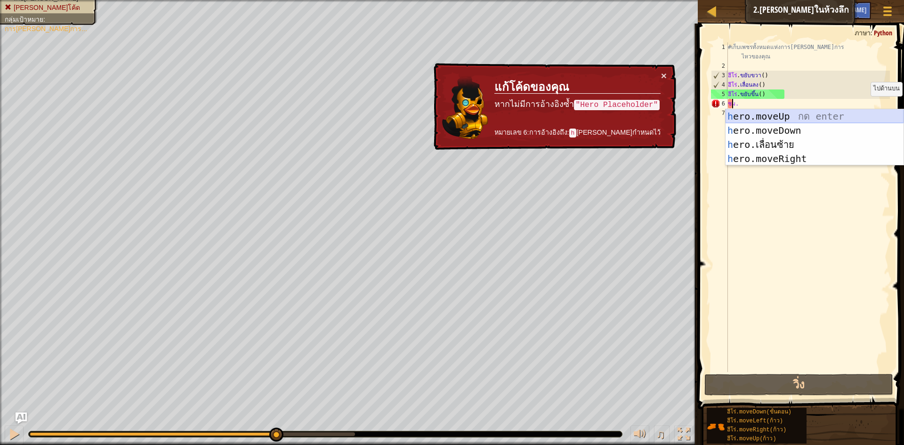
click at [807, 113] on div "h ero.moveUp กด enter h ero.moveDown กด enter h ero.เลื่อนซ้าย กด enter h ero.m…" at bounding box center [815, 151] width 178 height 85
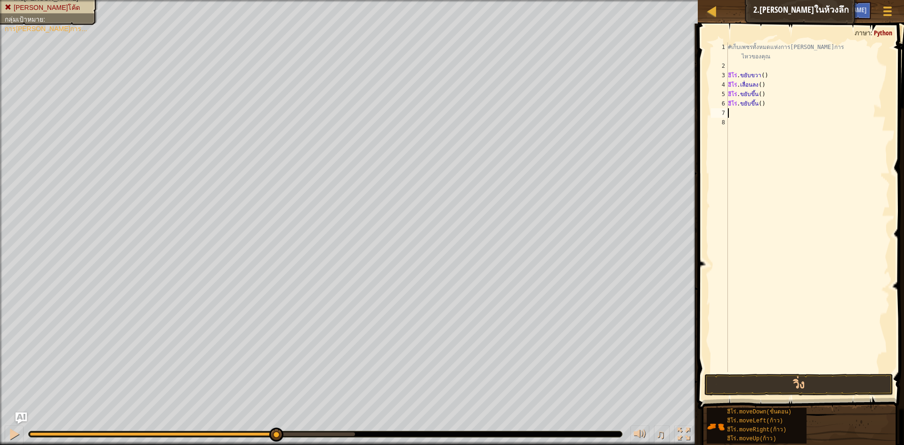
type textarea "h"
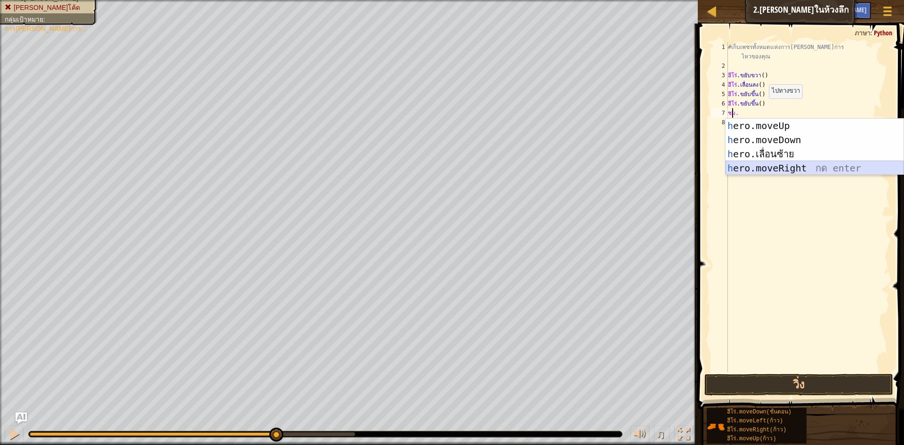
click at [801, 167] on div "h ero.moveUp กด enter h ero.moveDown กด enter h ero.เลื่อนซ้าย กด enter h ero.m…" at bounding box center [815, 161] width 178 height 85
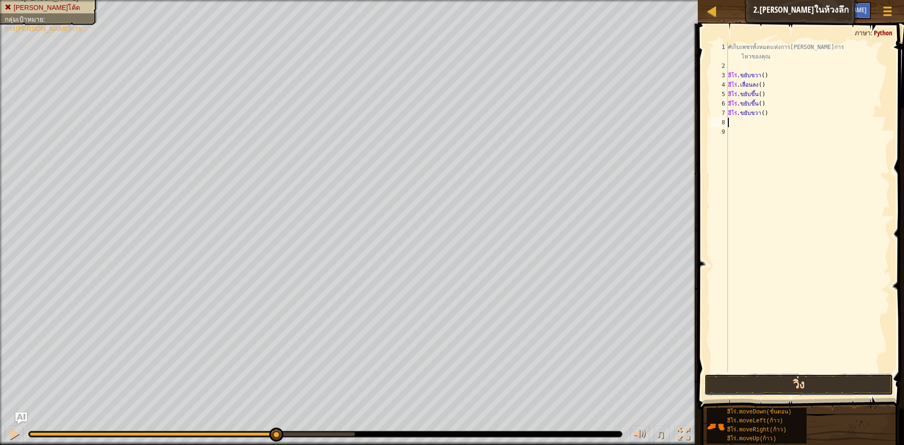
click at [800, 377] on button "วิ่ง" at bounding box center [798, 385] width 189 height 22
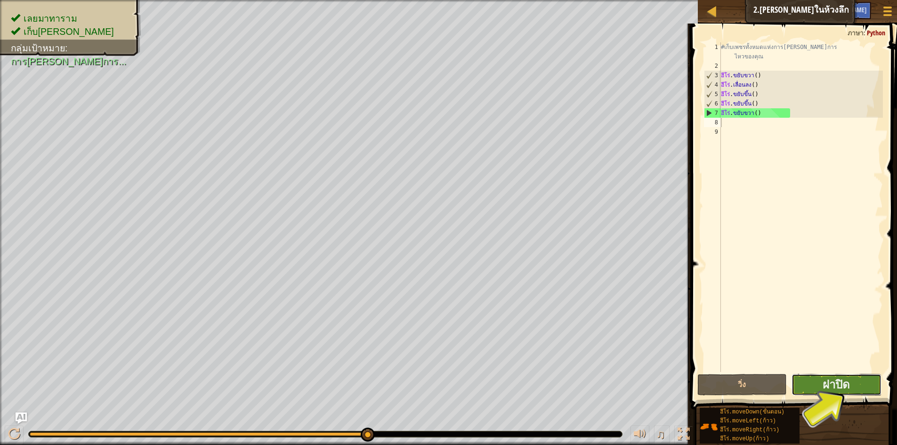
click at [819, 384] on button "ฝาปิด" at bounding box center [837, 385] width 90 height 22
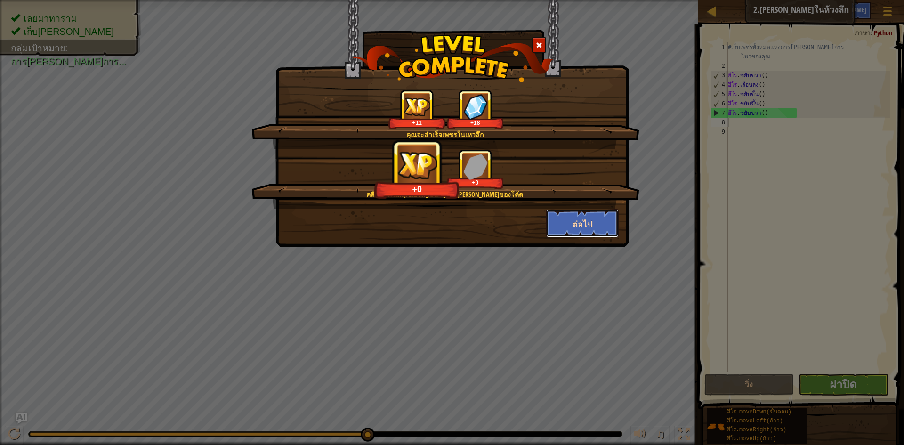
click at [600, 224] on button "ต่อไป" at bounding box center [582, 223] width 73 height 28
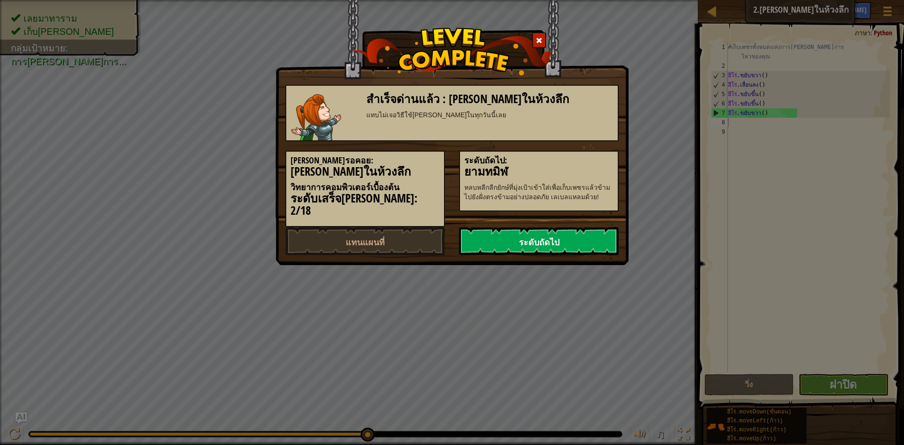
click at [558, 236] on font "ระดับถัดไป" at bounding box center [539, 242] width 40 height 12
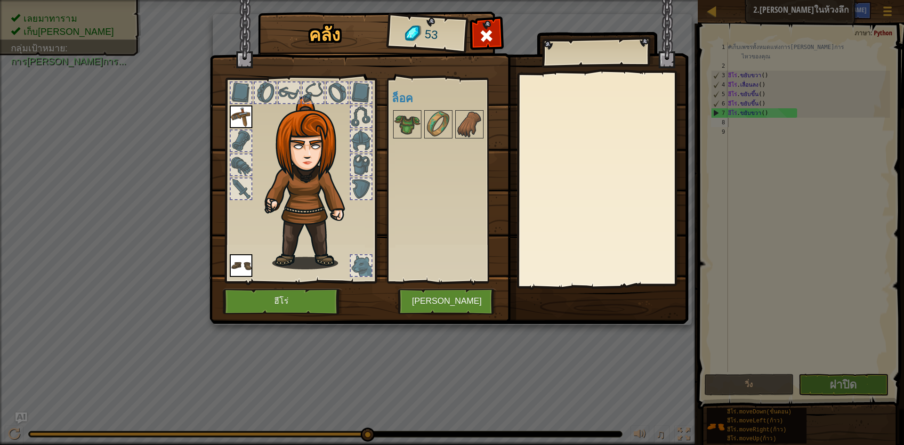
click at [324, 245] on img at bounding box center [310, 182] width 101 height 173
click at [325, 294] on button "ฮีโร่" at bounding box center [283, 302] width 120 height 26
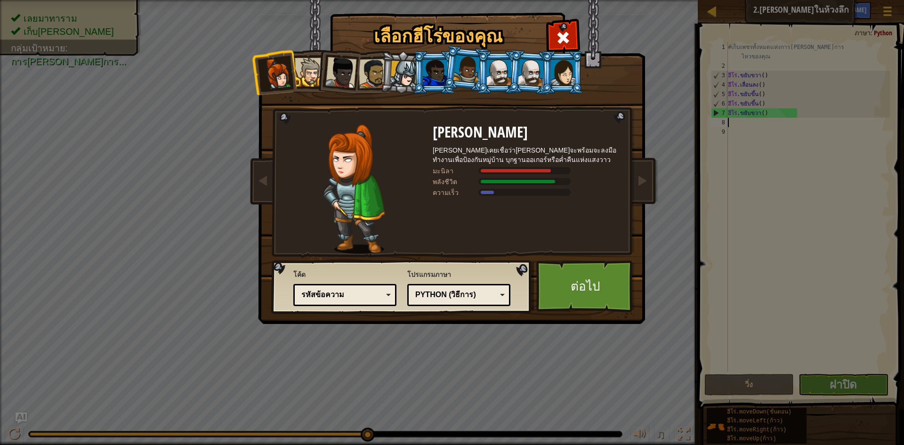
click at [652, 183] on img at bounding box center [454, 155] width 408 height 337
click at [648, 181] on link at bounding box center [642, 182] width 19 height 40
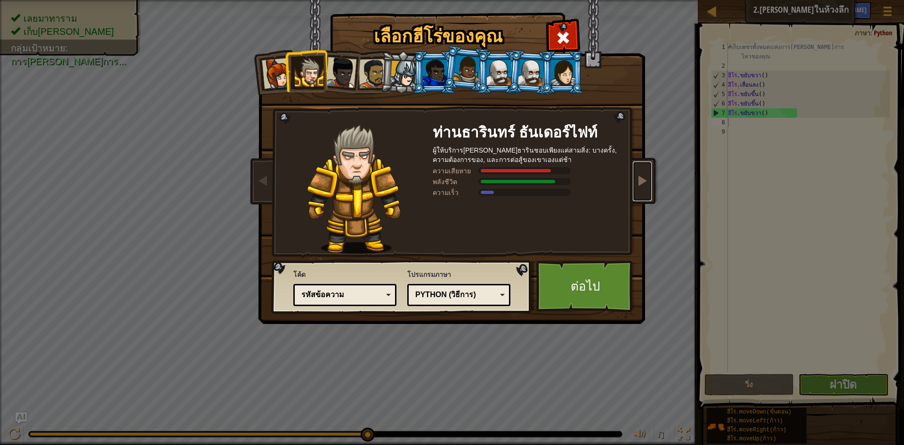
click at [648, 180] on link at bounding box center [642, 182] width 19 height 40
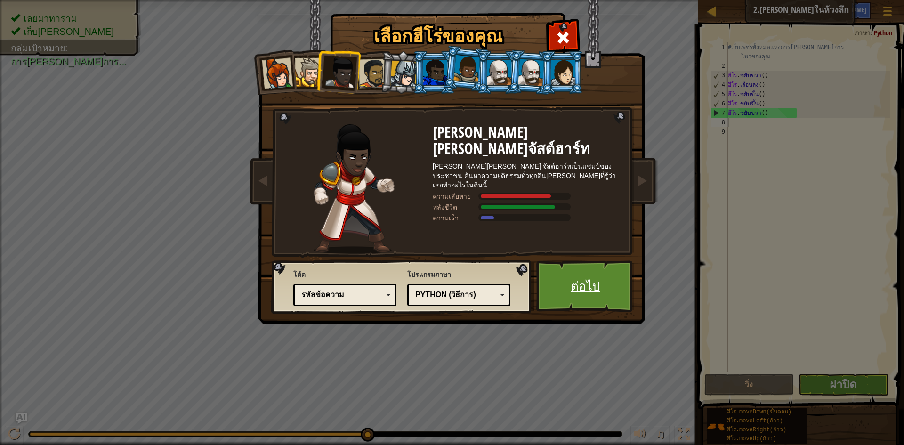
click at [590, 278] on font "ต่อไป" at bounding box center [586, 285] width 30 height 17
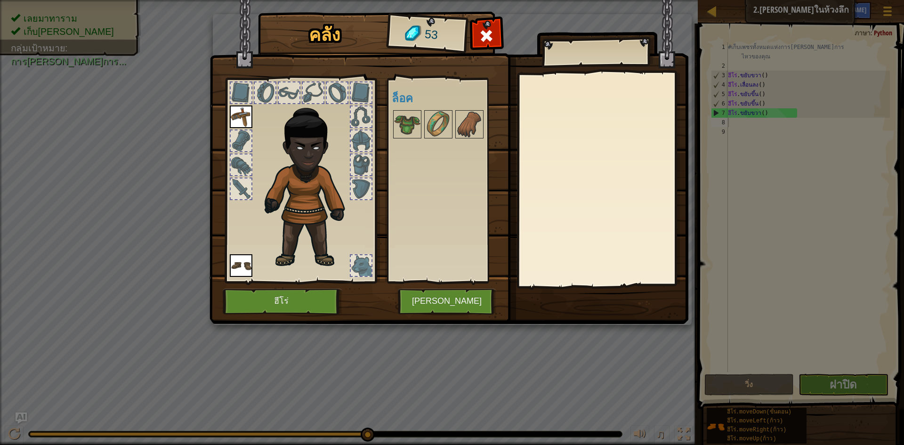
drag, startPoint x: 427, startPoint y: 131, endPoint x: 440, endPoint y: 201, distance: 70.9
click at [427, 139] on div "ยังมีอยู่ ใช้งาน ใช้งาน (ดับเบิลคลิ๊ก..เพื่อใช้งาน) ล็อค" at bounding box center [451, 180] width 118 height 196
click at [450, 302] on font "[PERSON_NAME]" at bounding box center [447, 301] width 70 height 9
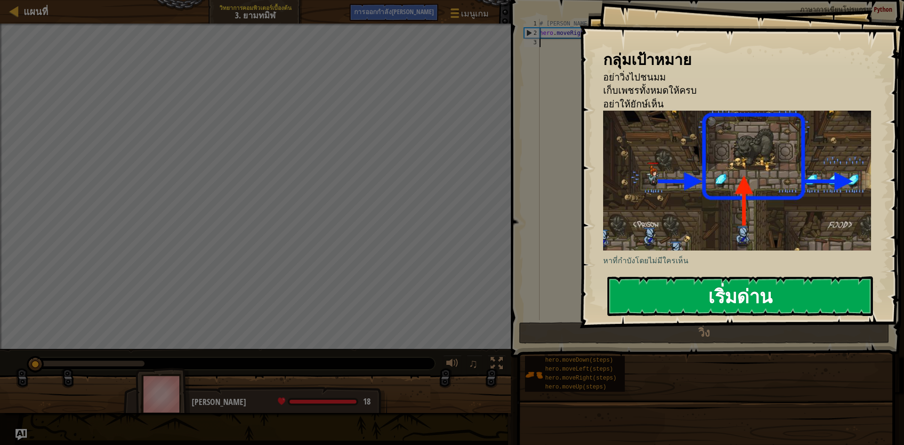
click at [787, 300] on button "เริ่มด่าน" at bounding box center [740, 296] width 266 height 40
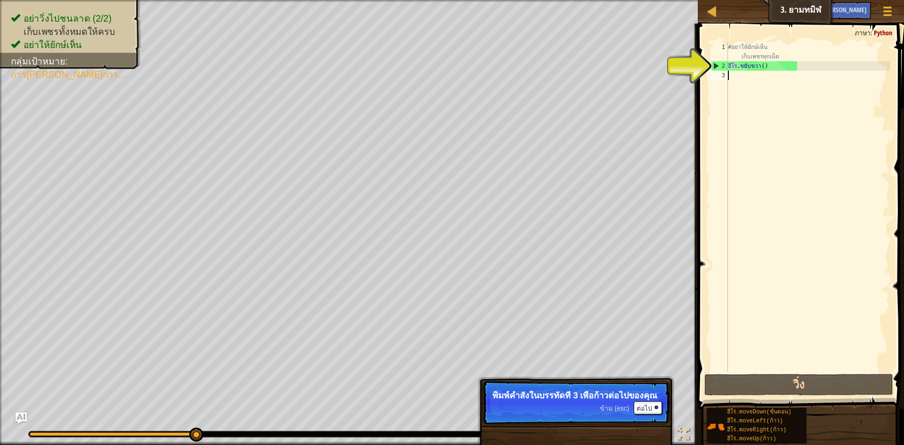
type textarea "h"
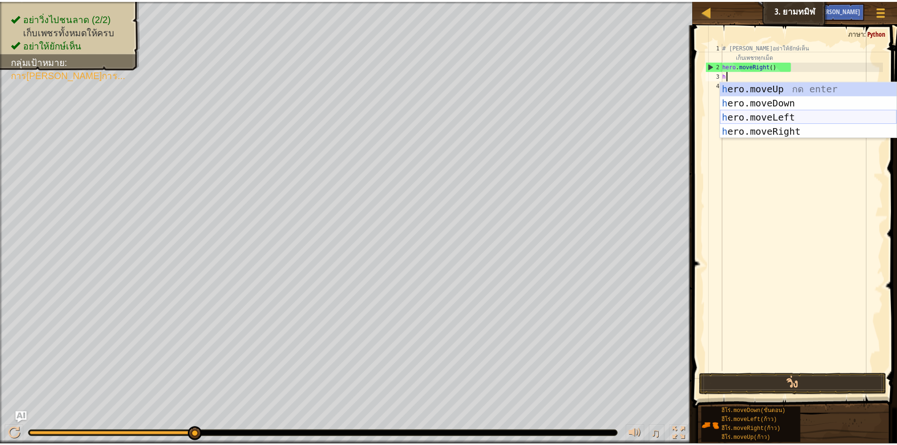
scroll to position [4, 0]
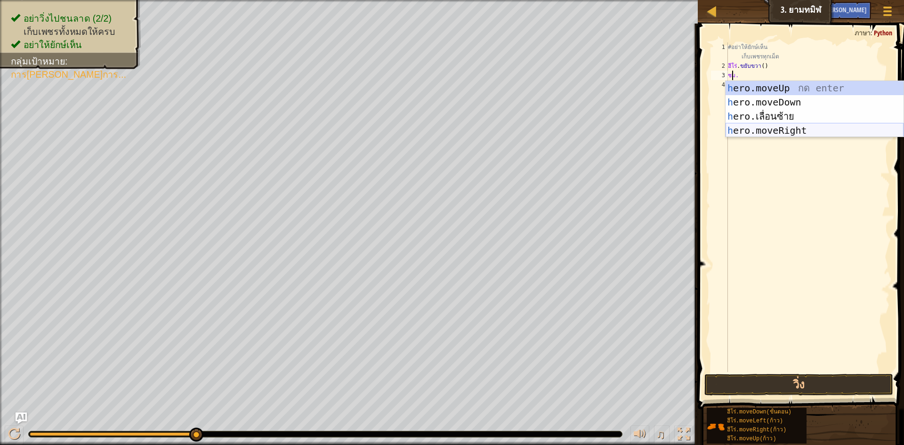
click at [803, 134] on div "h ero.moveUp กด enter h ero.moveDown กด enter h ero.เลื่อนซ้าย กด enter h ero.m…" at bounding box center [815, 123] width 178 height 85
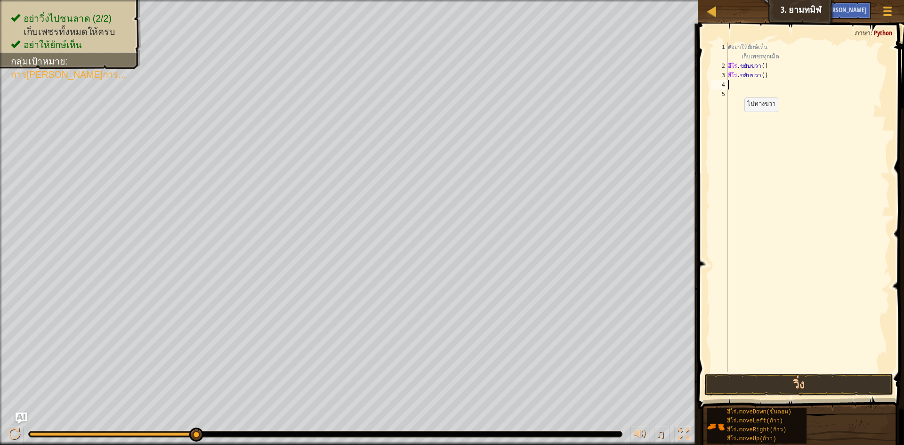
type textarea "h"
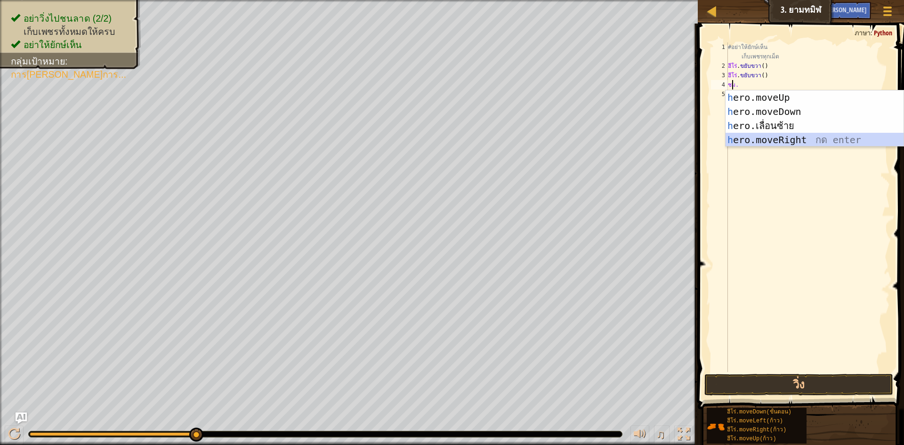
click at [802, 140] on div "h ero.moveUp กด enter h ero.moveDown กด enter h ero.เลื่อนซ้าย กด enter h ero.m…" at bounding box center [815, 132] width 178 height 85
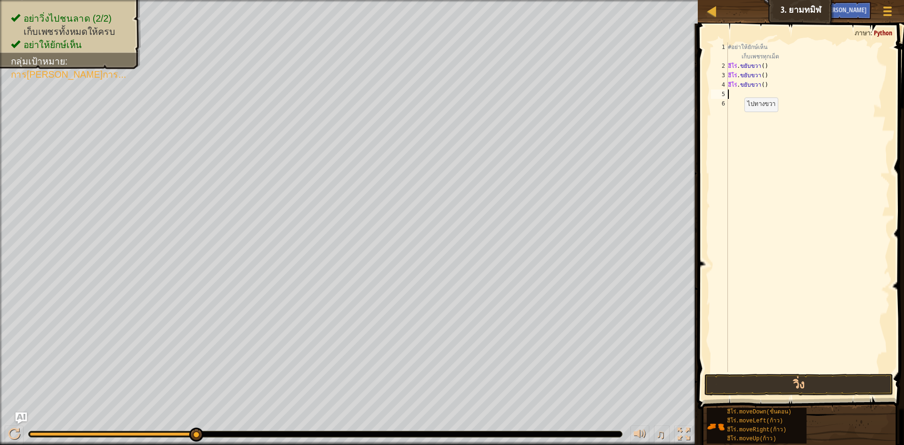
type textarea "h"
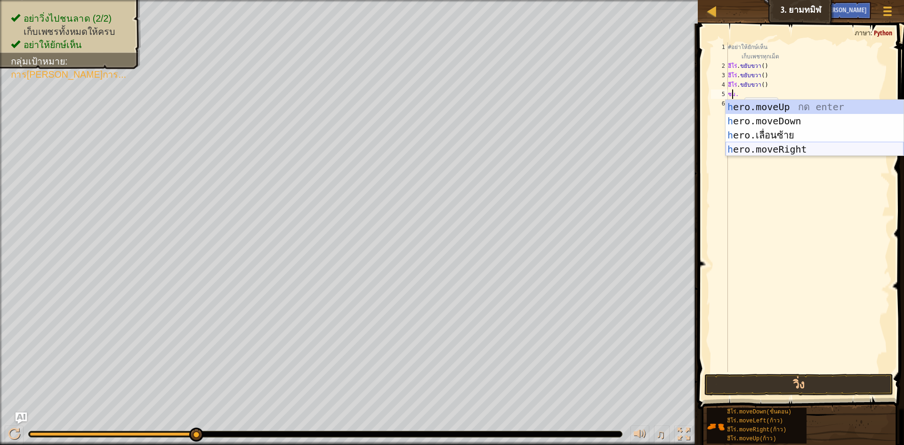
click at [799, 148] on div "h ero.moveUp กด enter h ero.moveDown กด enter h ero.เลื่อนซ้าย กด enter h ero.m…" at bounding box center [815, 142] width 178 height 85
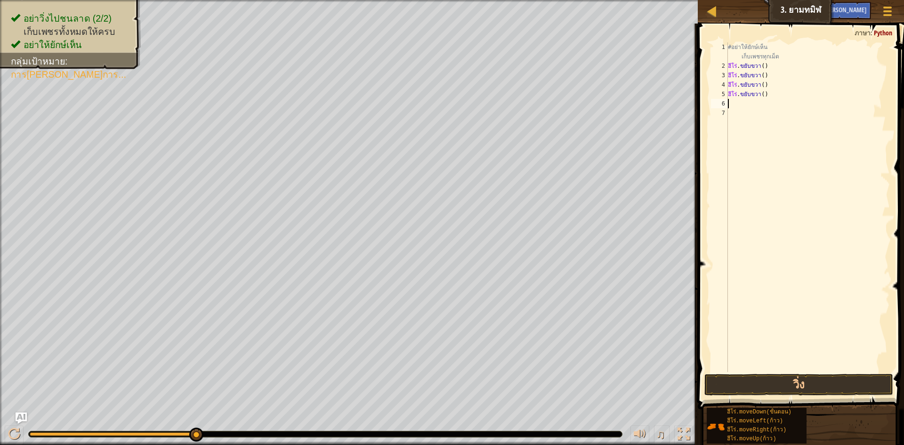
click at [785, 100] on div "#อย่าให้ยักษ์เห็น เก็บเพชรทุกเม็ด ฮีโร่ . ขยับขวา ( ) ฮีโร่ . ขยับขวา ( ) ฮีโร่…" at bounding box center [808, 221] width 164 height 358
click at [777, 98] on div "#อย่าให้ยักษ์เห็น เก็บเพชรทุกเม็ด ฮีโร่ . ขยับขวา ( ) ฮีโร่ . ขยับขวา ( ) ฮีโร่…" at bounding box center [808, 221] width 164 height 358
click at [776, 95] on div "#อย่าให้ยักษ์เห็น เก็บเพชรทุกเม็ด ฮีโร่ . ขยับขวา ( ) ฮีโร่ . ขยับขวา ( ) ฮีโร่…" at bounding box center [808, 207] width 164 height 330
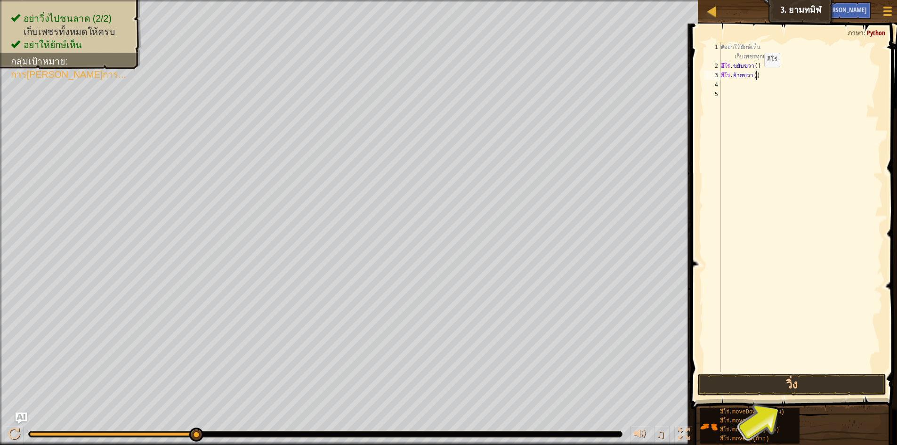
click at [758, 76] on div "#อย่าให้ยักษ์เห็น เก็บเพชรทุกเม็ด ฮีโร่ . ขยับขวา ( ) ฮีโร่ . ย้ายขวา ( )" at bounding box center [801, 221] width 164 height 358
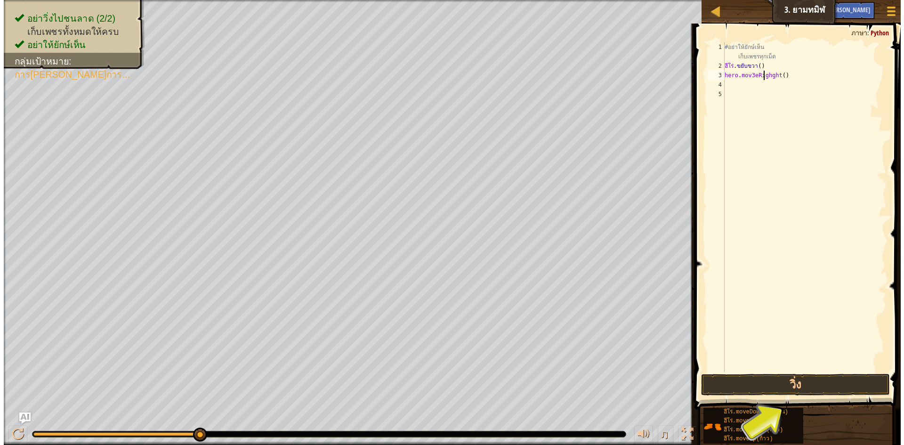
scroll to position [4, 2]
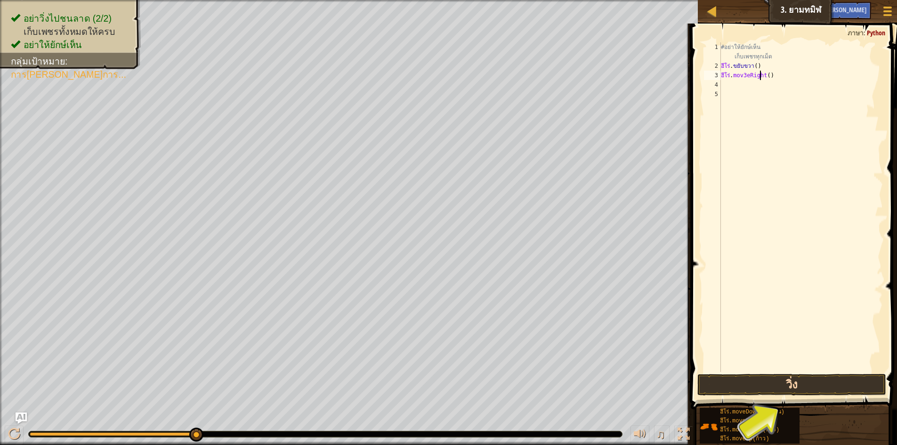
type textarea "hero.mov3eRighght()"
click at [789, 377] on button "วิ่ง" at bounding box center [791, 385] width 189 height 22
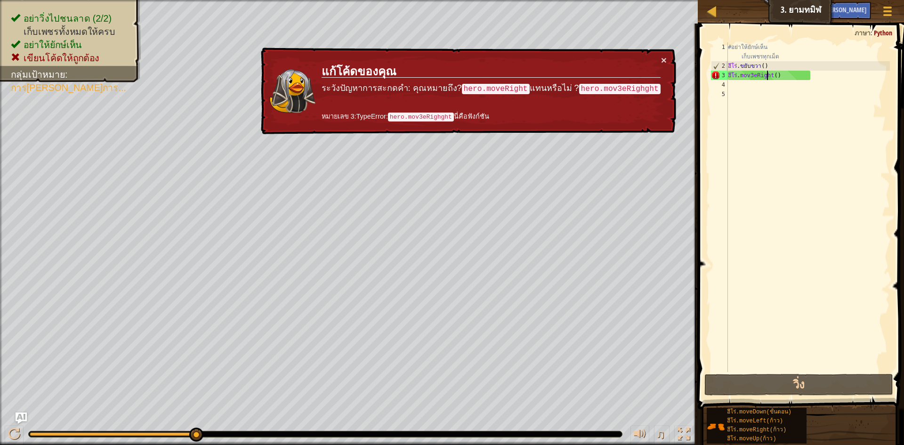
click at [798, 74] on div "#อย่าให้ยักษ์เห็น เก็บเพชรทุกเม็ด ฮีโร่ . ขยับขวา ( ) ฮีโร่ . mov3eRight ( )" at bounding box center [808, 221] width 164 height 358
click at [798, 81] on div "#อย่าให้ยักษ์เห็น เก็บเพชรทุกเม็ด ฮีโร่ . ขยับขวา ( ) ฮีโร่ . mov3eRight ( )" at bounding box center [808, 221] width 164 height 358
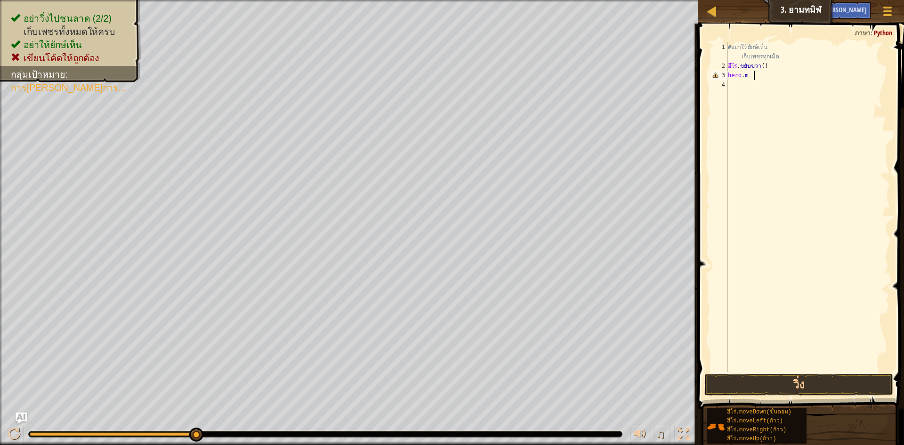
type textarea "h"
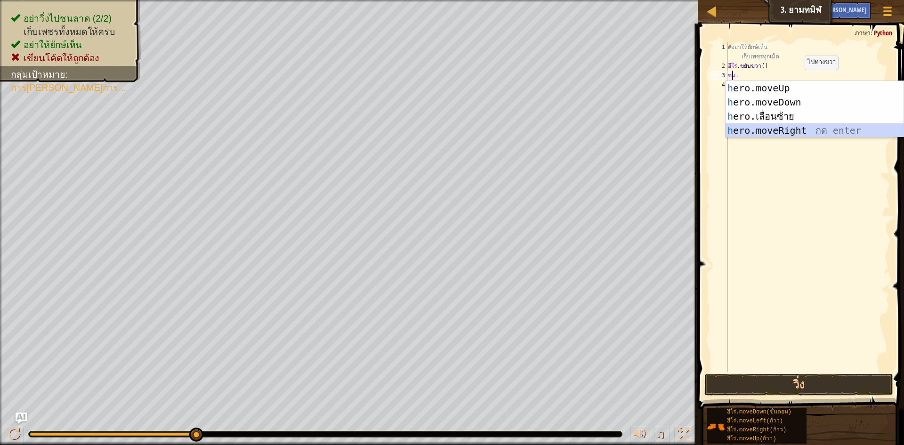
click at [787, 128] on div "h ero.moveUp กด enter h ero.moveDown กด enter h ero.เลื่อนซ้าย กด enter h ero.m…" at bounding box center [815, 123] width 178 height 85
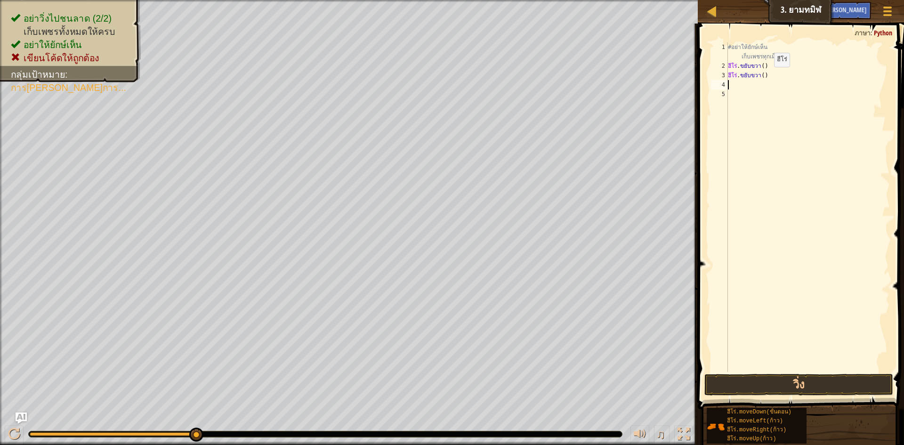
click at [768, 76] on div "#อย่าให้ยักษ์เห็น เก็บเพชรทุกเม็ด ฮีโร่ . ขยับขวา ( ) ฮีโร่ . [DEMOGRAPHIC_DATA…" at bounding box center [808, 221] width 164 height 358
click at [761, 76] on div "#อย่าให้ยักษ์เห็น เก็บเพชรทุกเม็ด ฮีโร่ . ขยับขวา ( ) ฮีโร่ . [DEMOGRAPHIC_DATA…" at bounding box center [808, 221] width 164 height 358
click at [841, 386] on button "วิ่ง" at bounding box center [798, 385] width 189 height 22
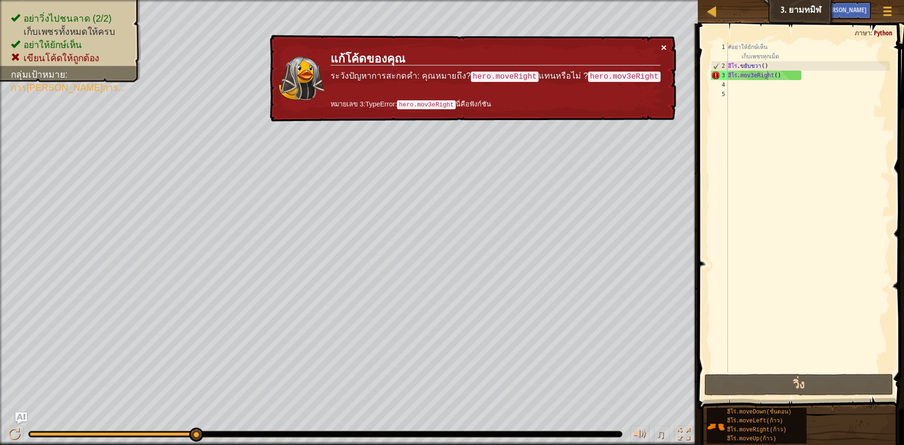
click at [664, 45] on button "×" at bounding box center [664, 47] width 6 height 10
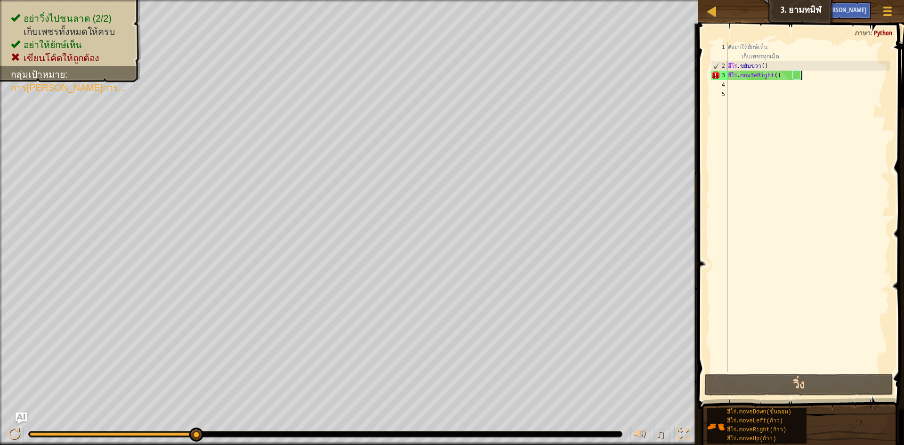
click at [810, 76] on div "#อย่าให้ยักษ์เห็น เก็บเพชรทุกเม็ด ฮีโร่ . ขยับขวา ( ) ฮีโร่ . mov3eRight ( )" at bounding box center [808, 221] width 164 height 358
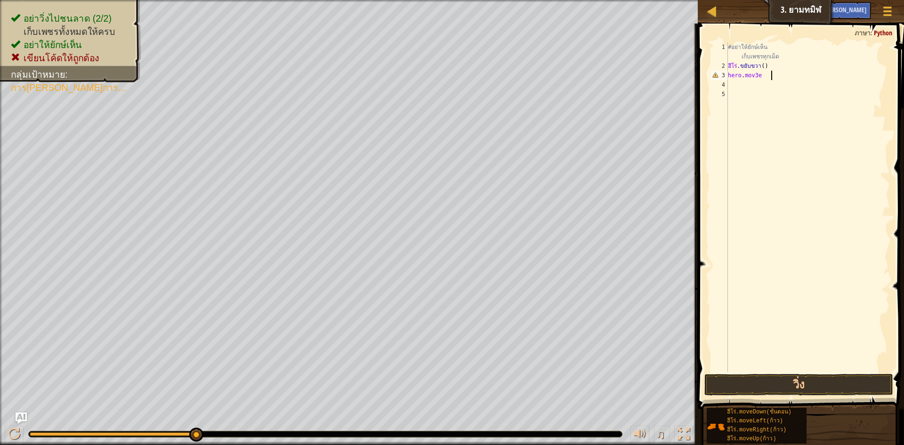
scroll to position [4, 0]
type textarea "h"
type textarea "g"
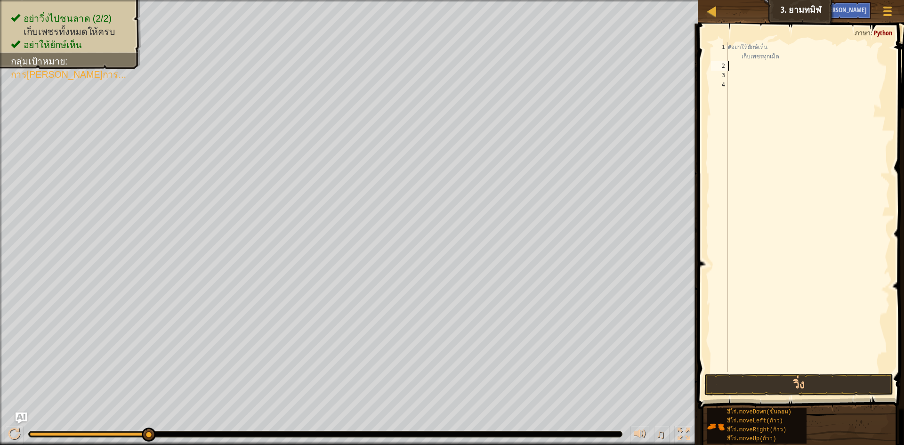
type textarea "h"
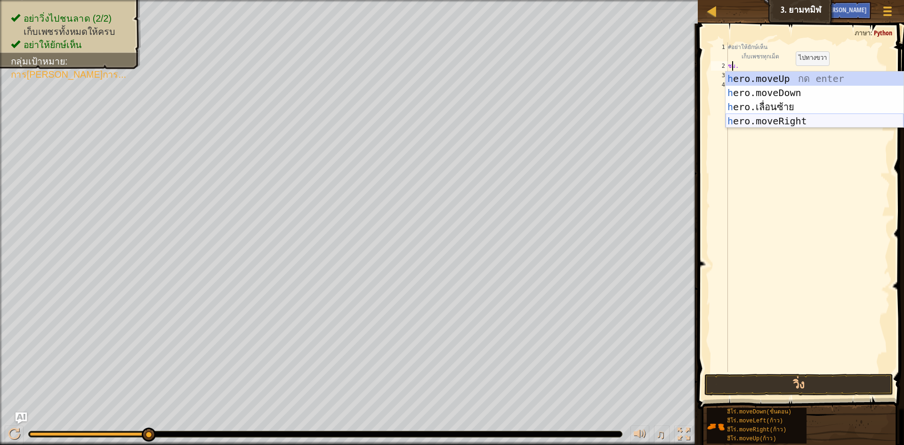
click at [786, 124] on div "h ero.moveUp กด enter h ero.moveDown กด enter h ero.เลื่อนซ้าย กด enter h ero.m…" at bounding box center [815, 114] width 178 height 85
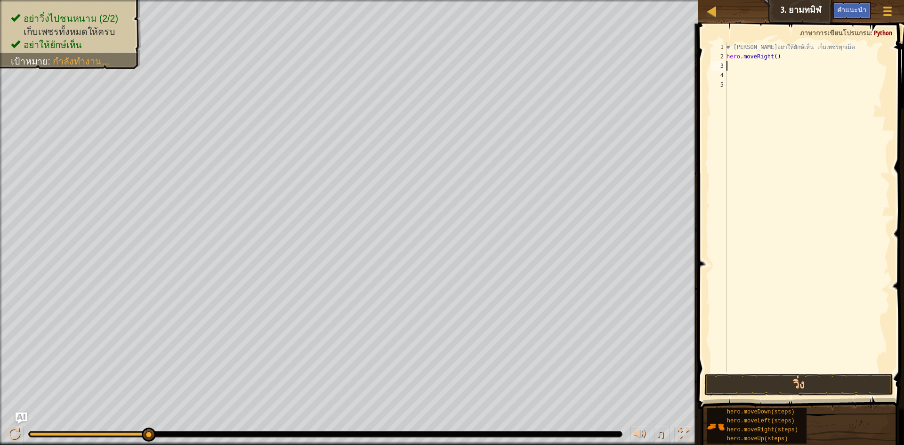
click at [735, 67] on div "# พยายามอย่าให้ยักษ์เห็น เก็บเพชรทุกเม็ด hero . moveRight ( )" at bounding box center [807, 216] width 165 height 348
type textarea "h"
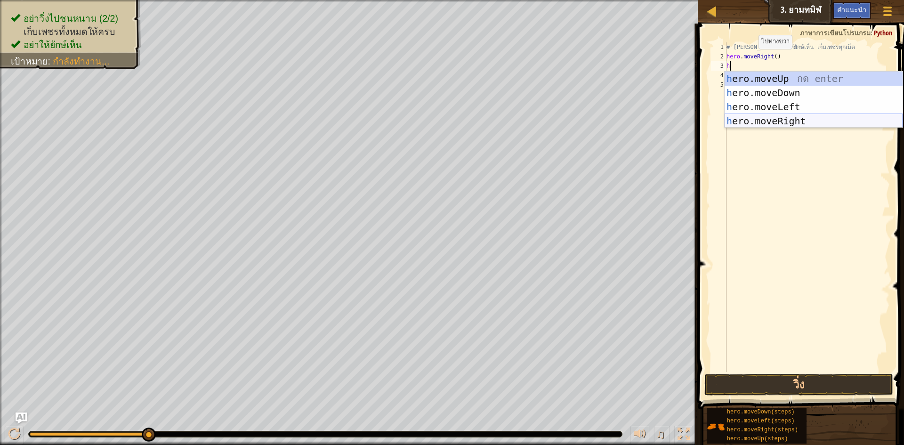
click at [774, 124] on div "h ero.moveUp กด enter h ero.moveDown กด enter h ero.moveLeft กด enter h ero.mov…" at bounding box center [814, 114] width 178 height 85
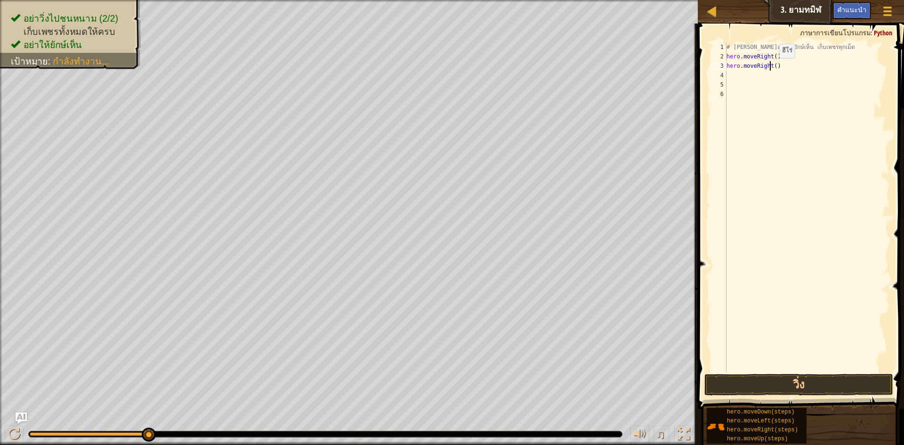
click at [771, 67] on div "# พยายามอย่าให้ยักษ์เห็น เก็บเพชรทุกเม็ด hero . moveRight ( ) hero . moveRight …" at bounding box center [807, 216] width 165 height 348
type textarea "hero.moveRight3()"
click at [704, 374] on button "วิ่ง" at bounding box center [798, 385] width 189 height 22
click at [802, 380] on button "วิ่ง" at bounding box center [798, 385] width 189 height 22
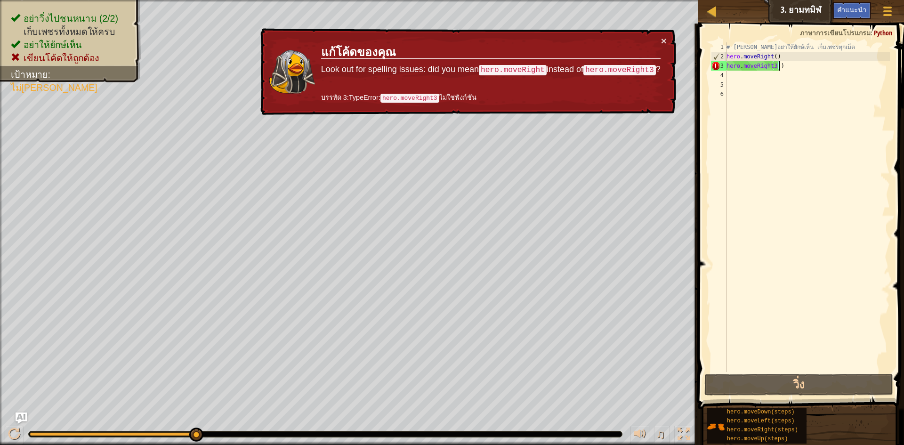
click at [800, 69] on div "# [PERSON_NAME]อย่าให้ยักษ์เห็น เก็บเพชรทุกเม็ด hero . moveRight ( ) hero . mov…" at bounding box center [807, 216] width 165 height 348
click at [773, 66] on div "# [PERSON_NAME]อย่าให้ยักษ์เห็น เก็บเพชรทุกเม็ด hero . moveRight ( ) hero . mov…" at bounding box center [807, 216] width 165 height 348
type textarea "hero.moveRight()"
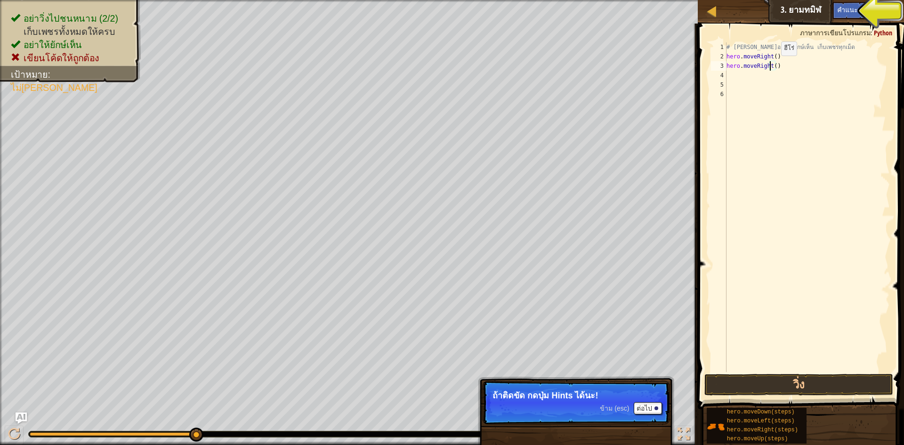
click at [773, 65] on div "# พยายามอย่าให้ยักษ์เห็น เก็บเพชรทุกเม็ด hero . moveRight ( ) hero . moveRight …" at bounding box center [807, 216] width 165 height 348
click at [817, 13] on div "แผนที่ วิทยาการคอมพิวเตอร์ เบื้องต้น 3. ยามทมิฬ เมนูเกม เสร็จ[PERSON_NAME]แนะนำ" at bounding box center [801, 12] width 206 height 24
click at [838, 6] on div "คำแนะนำ" at bounding box center [852, 10] width 39 height 17
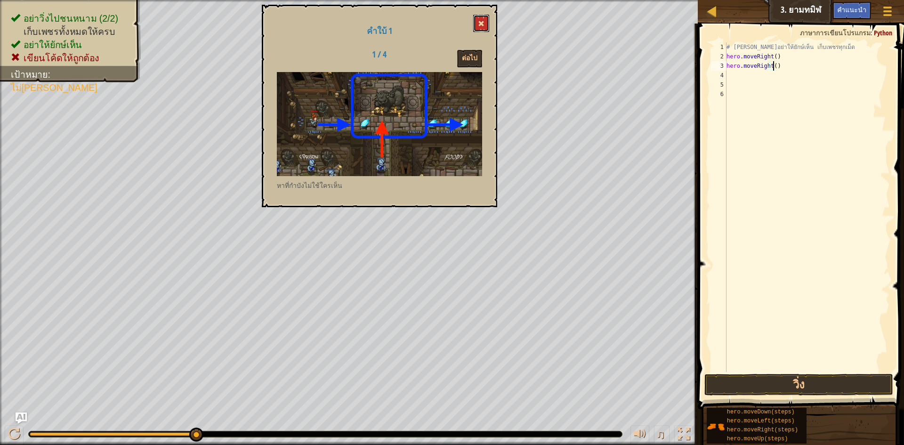
click at [479, 23] on span at bounding box center [481, 23] width 7 height 7
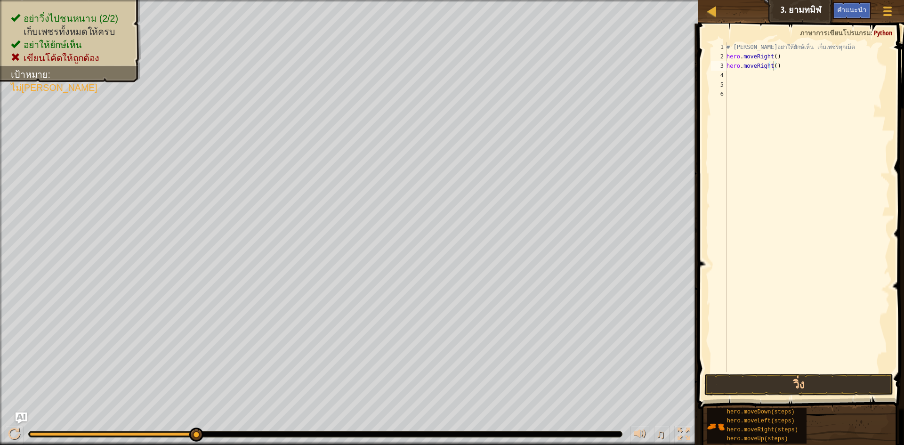
scroll to position [4, 0]
click at [794, 84] on div "# พยายามอย่าให้ยักษ์เห็น เก็บเพชรทุกเม็ด hero . moveRight ( ) hero . moveRight …" at bounding box center [807, 216] width 165 height 348
click at [794, 82] on div "# พยายามอย่าให้ยักษ์เห็น เก็บเพชรทุกเม็ด hero . moveRight ( ) hero . moveRight …" at bounding box center [807, 216] width 165 height 348
click at [794, 75] on div "# พยายามอย่าให้ยักษ์เห็น เก็บเพชรทุกเม็ด hero . moveRight ( ) hero . moveRight …" at bounding box center [807, 216] width 165 height 348
click at [777, 66] on div "# พยายามอย่าให้ยักษ์เห็น เก็บเพชรทุกเม็ด hero . moveRight ( ) hero . moveRight …" at bounding box center [807, 216] width 165 height 348
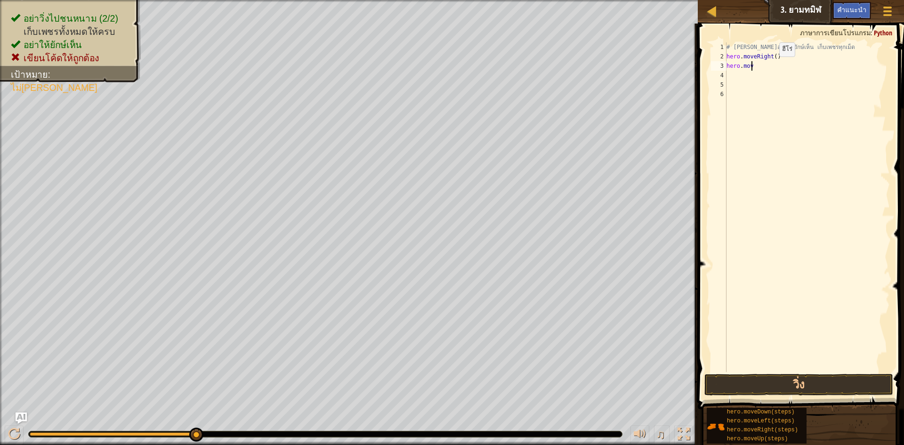
type textarea "h"
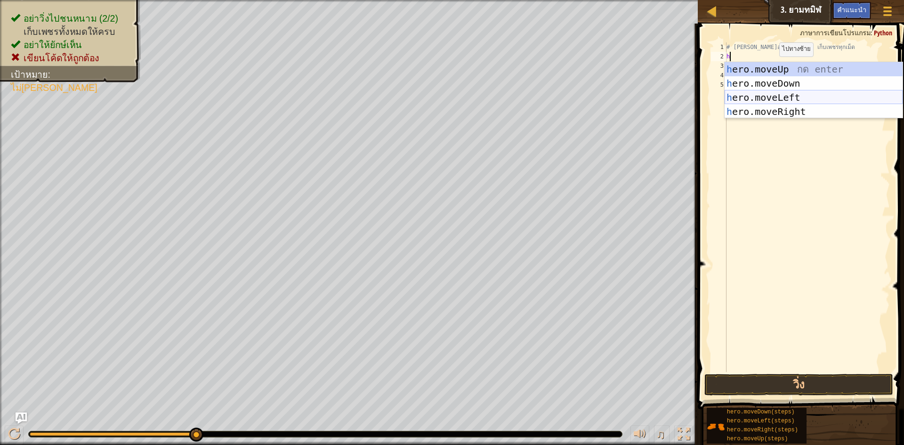
click at [805, 97] on div "h ero.moveUp กด enter h ero.moveDown กด enter h ero.moveLeft กด enter h ero.mov…" at bounding box center [814, 104] width 178 height 85
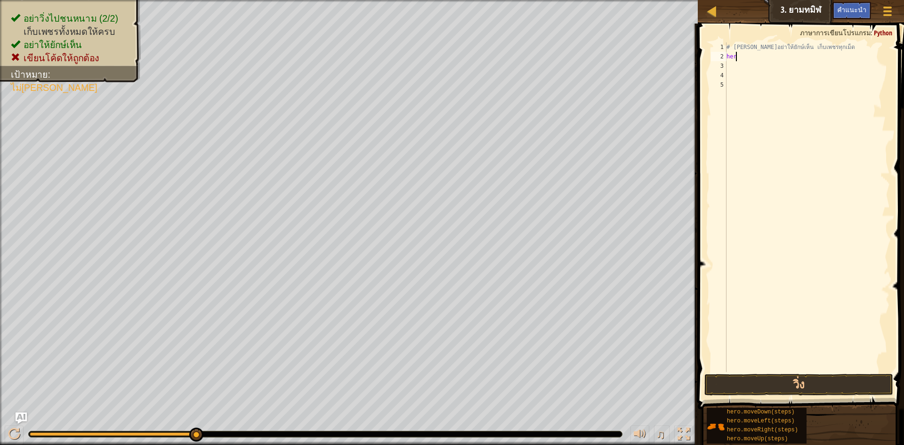
type textarea "h"
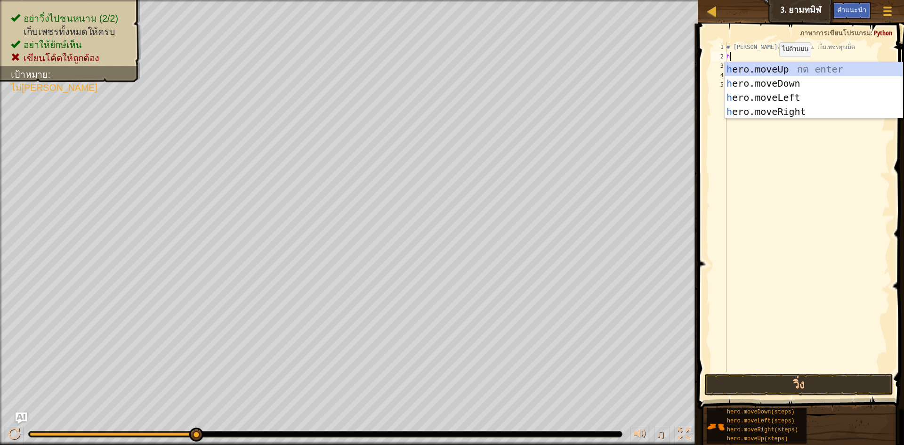
type textarea "h"
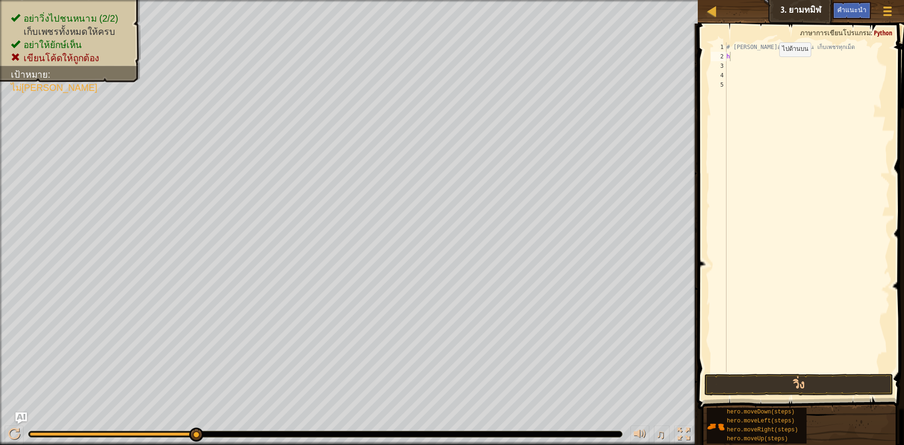
click at [799, 0] on body "แผนที่ วิทยาการคอมพิวเตอร์ เบื้องต้น 3. ยามทมิฬ เมนูเกม เสร็จ[PERSON_NAME]แนะนำ…" at bounding box center [452, 0] width 904 height 0
click at [745, 54] on div "# [PERSON_NAME]อย่าให้ยักษ์เห็น เก็บเพชรทุกเม็ด h" at bounding box center [807, 216] width 165 height 348
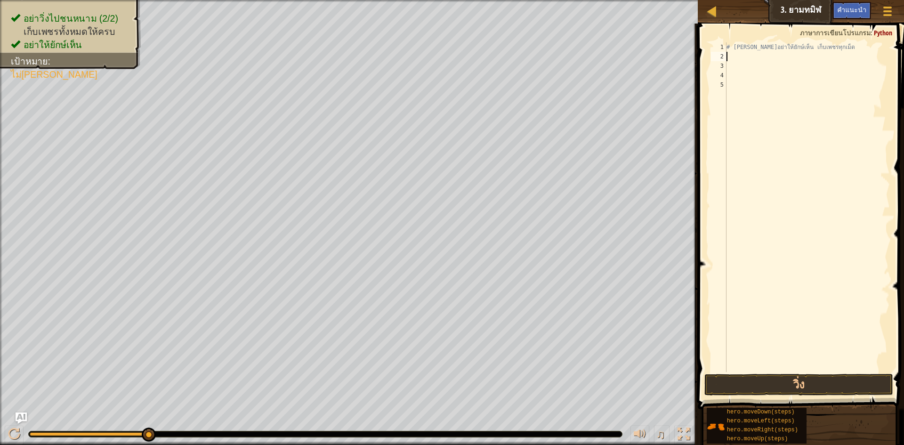
type textarea "h"
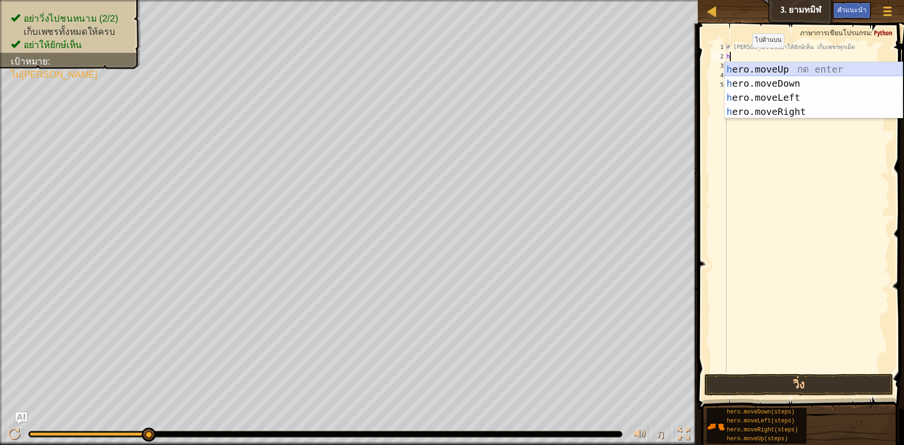
click at [776, 68] on div "h ero.moveUp กด enter h ero.moveDown กด enter h ero.moveLeft กด enter h ero.mov…" at bounding box center [814, 104] width 178 height 85
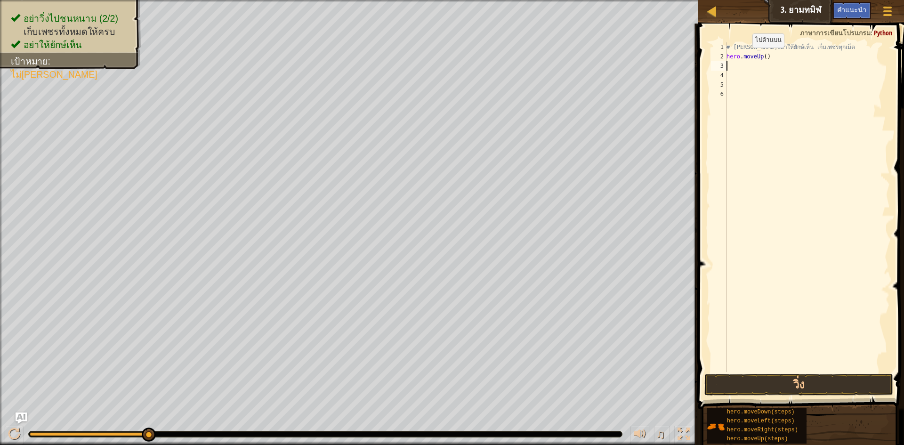
type textarea "h"
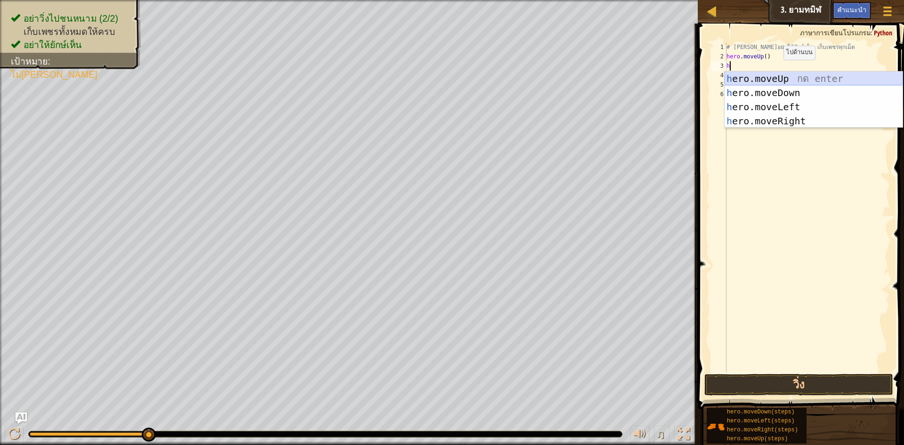
click at [787, 75] on div "h ero.moveUp กด enter h ero.moveDown กด enter h ero.moveLeft กด enter h ero.mov…" at bounding box center [814, 114] width 178 height 85
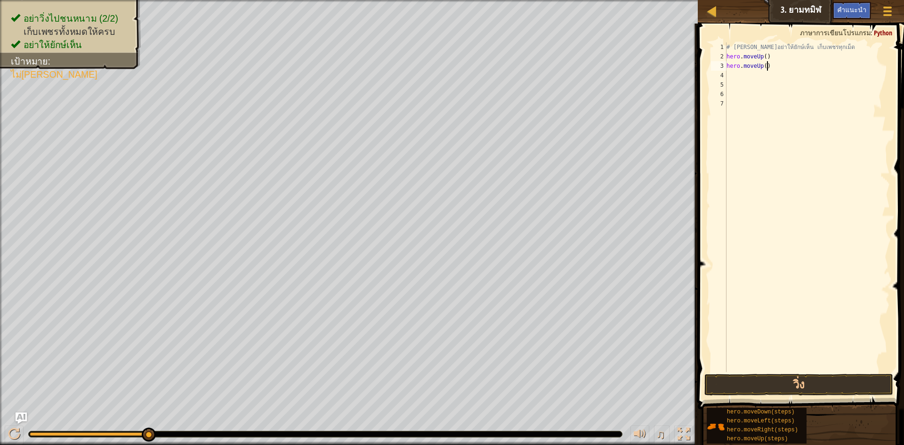
click at [774, 68] on div "# [PERSON_NAME]อย่าให้ยักษ์เห็น เก็บเพชรทุกเม็ด hero . moveUp ( ) hero . moveUp…" at bounding box center [807, 216] width 165 height 348
type textarea "h"
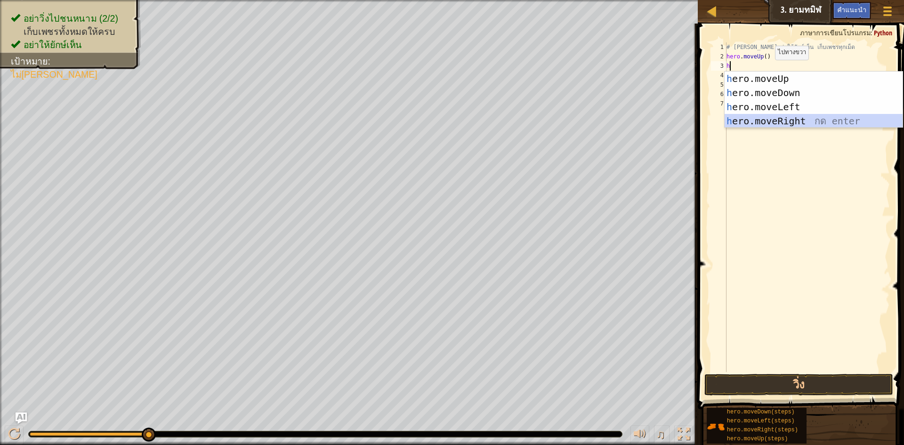
click at [760, 121] on div "h ero.moveUp กด enter h ero.moveDown กด enter h ero.moveLeft กด enter h ero.mov…" at bounding box center [814, 114] width 178 height 85
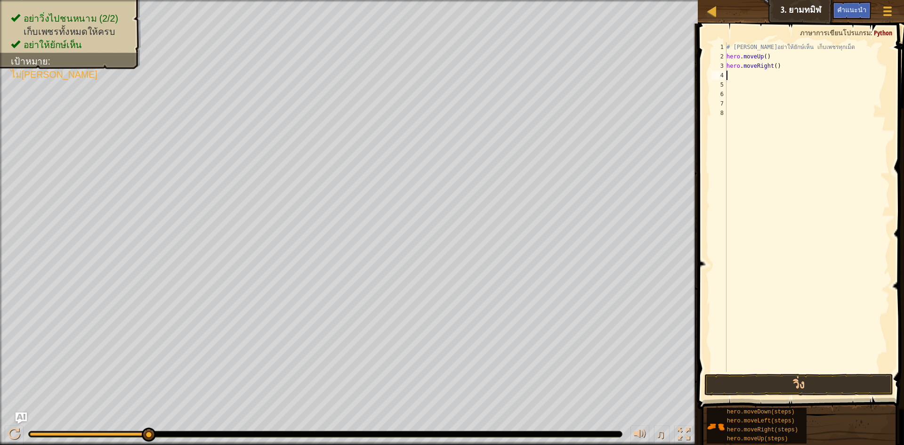
type textarea "h"
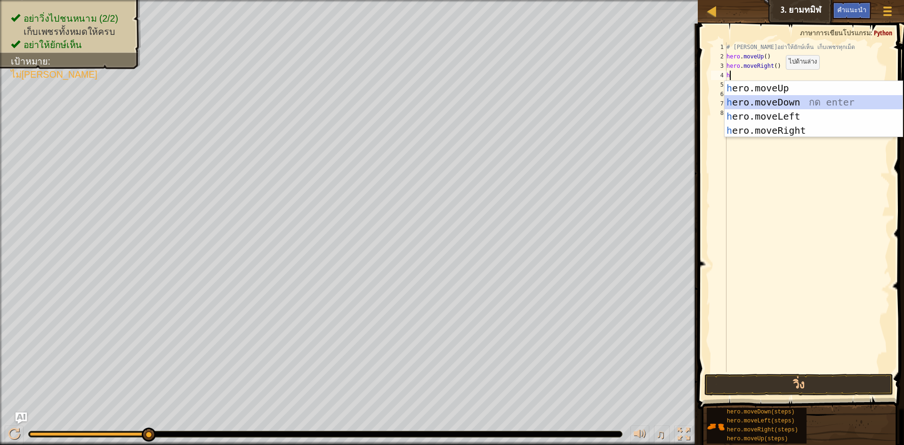
click at [750, 98] on div "h ero.moveUp กด enter h ero.moveDown กด enter h ero.moveLeft กด enter h ero.mov…" at bounding box center [814, 123] width 178 height 85
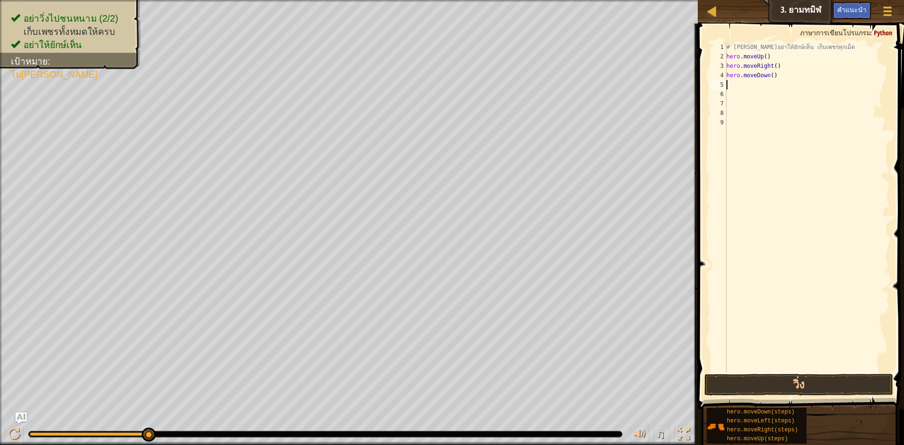
type textarea "h"
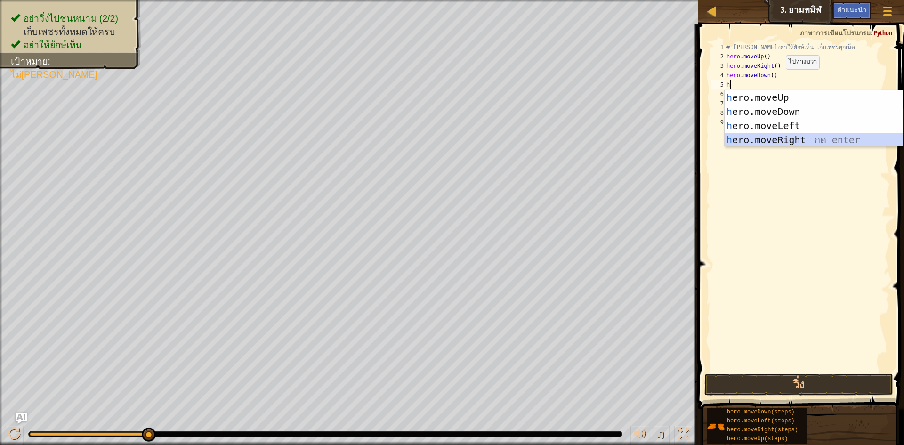
click at [775, 139] on div "h ero.moveUp กด enter h ero.moveDown กด enter h ero.moveLeft กด enter h ero.mov…" at bounding box center [814, 132] width 178 height 85
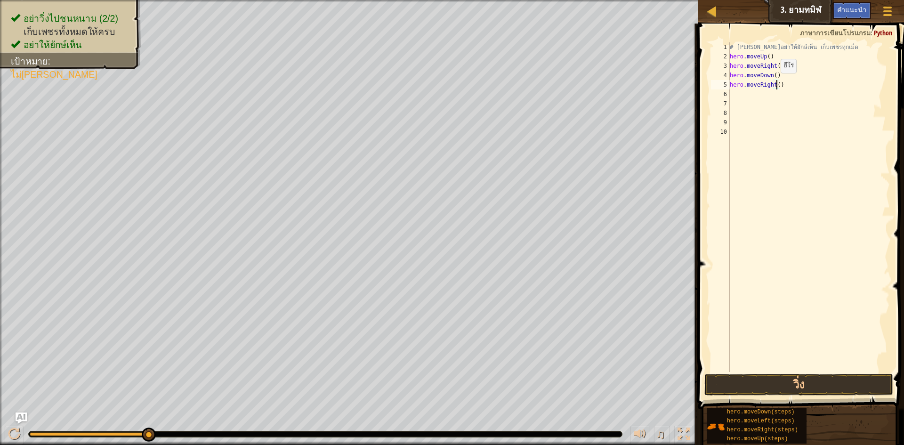
click at [776, 82] on div "# [PERSON_NAME]อย่าให้ยักษ์เห็น เก็บเพชรทุกเม็ด hero . moveUp ( ) hero . moveRi…" at bounding box center [809, 216] width 162 height 348
click at [775, 389] on button "วิ่ง" at bounding box center [798, 385] width 189 height 22
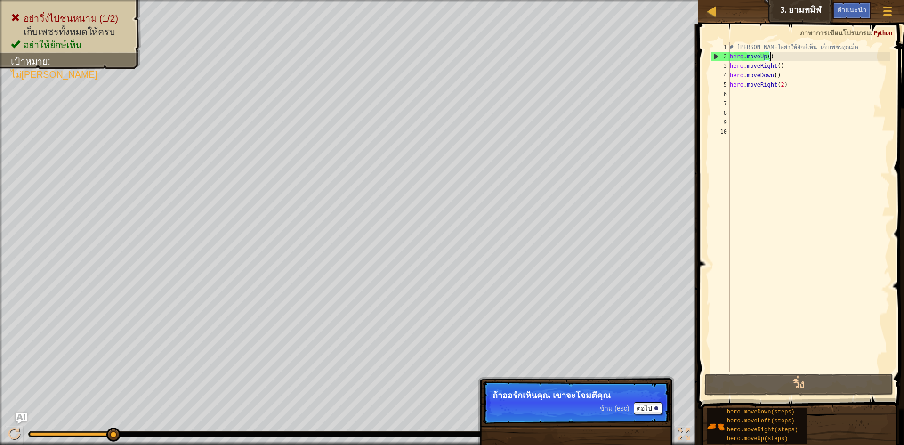
click at [774, 56] on div "# [PERSON_NAME]อย่าให้ยักษ์เห็น เก็บเพชรทุกเม็ด hero . moveUp ( ) hero . moveRi…" at bounding box center [809, 216] width 162 height 348
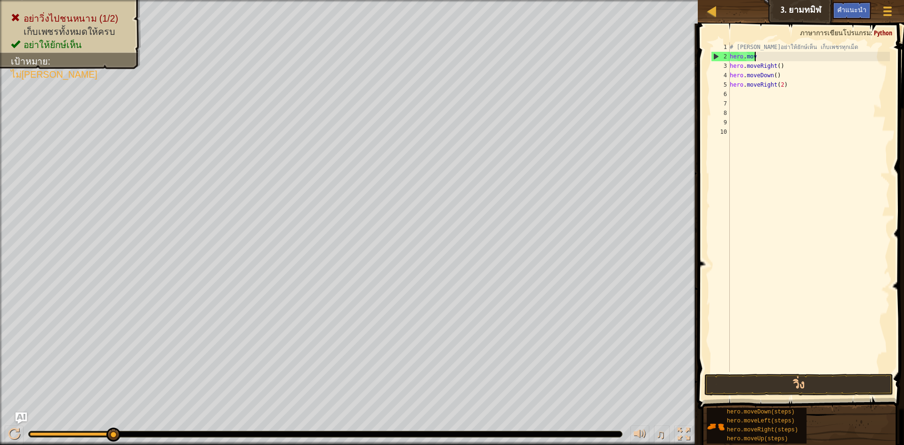
scroll to position [4, 0]
type textarea "h"
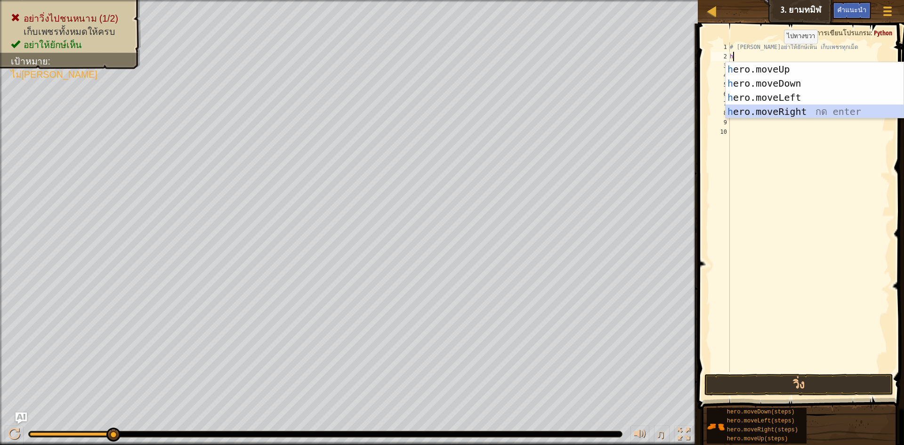
click at [752, 113] on div "h ero.moveUp กด enter h ero.moveDown กด enter h ero.moveLeft กด enter h ero.mov…" at bounding box center [815, 104] width 178 height 85
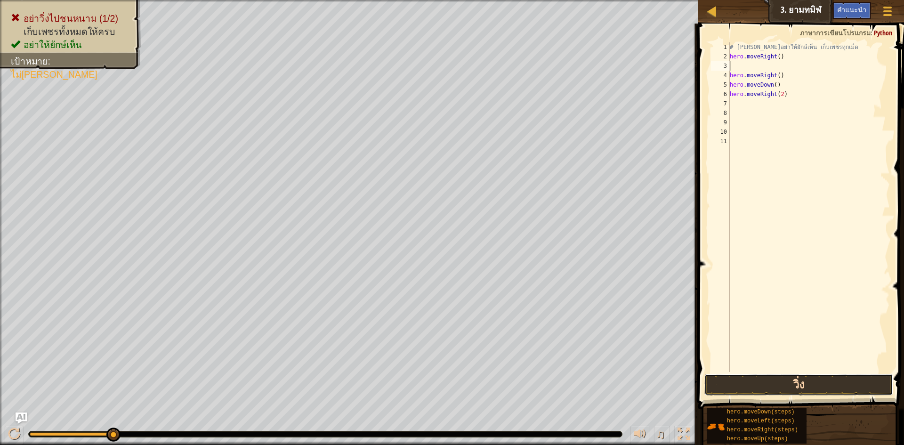
click at [776, 388] on button "วิ่ง" at bounding box center [798, 385] width 189 height 22
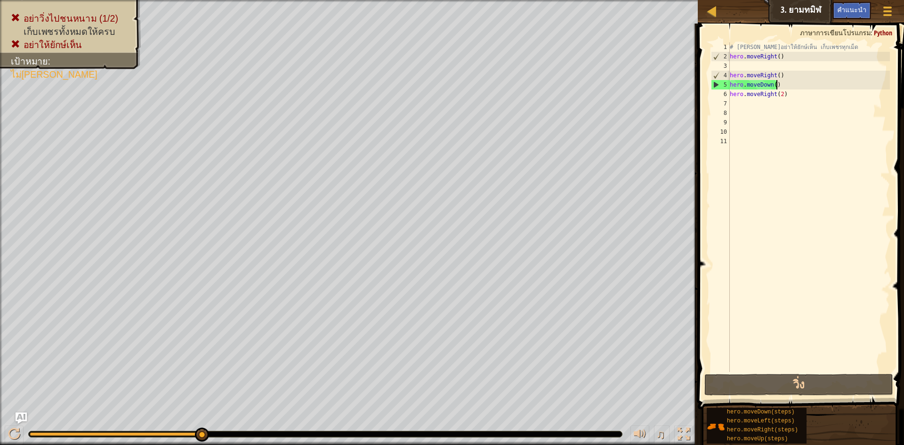
click at [797, 89] on div "# [PERSON_NAME]อย่าให้ยักษ์เห็น เก็บเพชรทุกเม็ด hero . moveRight ( ) hero . mov…" at bounding box center [809, 216] width 162 height 348
click at [792, 95] on div "# [PERSON_NAME]อย่าให้ยักษ์เห็น เก็บเพชรทุกเม็ด hero . moveRight ( ) hero . mov…" at bounding box center [809, 216] width 162 height 348
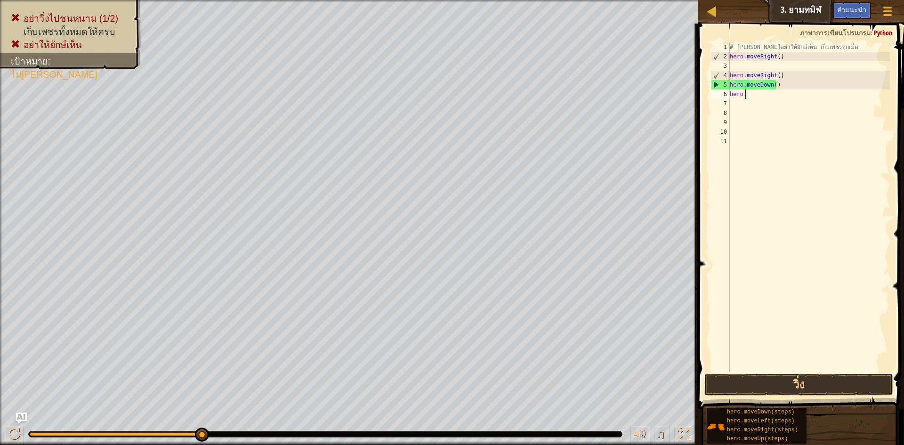
type textarea "h"
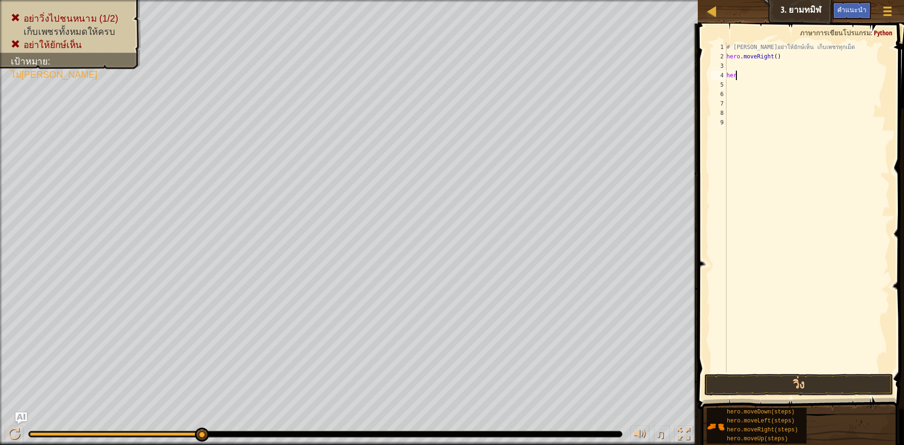
type textarea "h"
click at [734, 68] on div "# พยายามอย่าให้ยักษ์เห็น เก็บเพชรทุกเม็ด hero . moveRight ( )" at bounding box center [807, 216] width 165 height 348
type textarea "h"
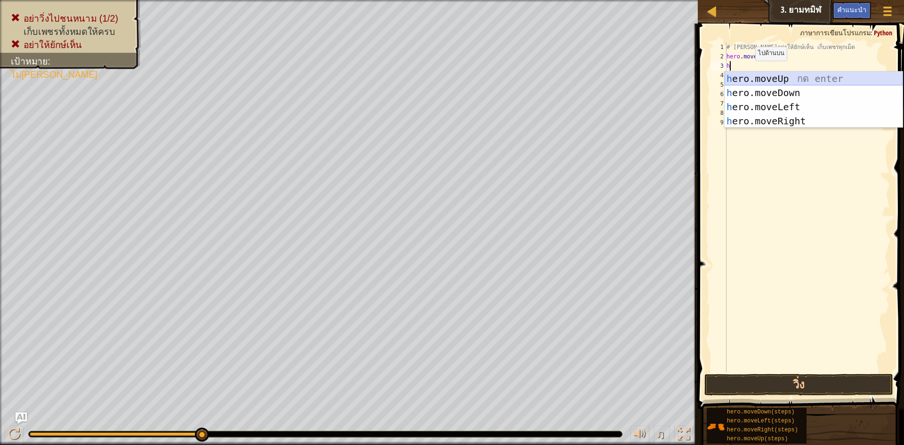
click at [753, 75] on div "h ero.moveUp กด enter h ero.moveDown กด enter h ero.moveLeft กด enter h ero.mov…" at bounding box center [814, 114] width 178 height 85
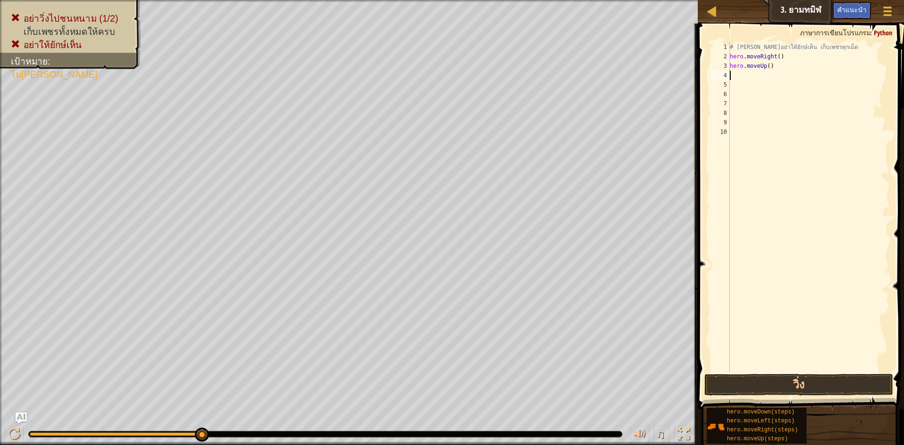
type textarea "h"
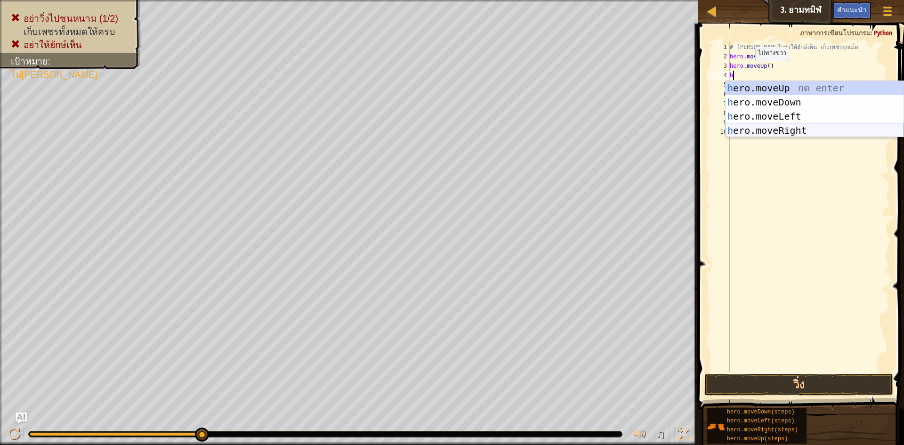
click at [787, 130] on div "h ero.moveUp กด enter h ero.moveDown กด enter h ero.moveLeft กด enter h ero.mov…" at bounding box center [815, 123] width 178 height 85
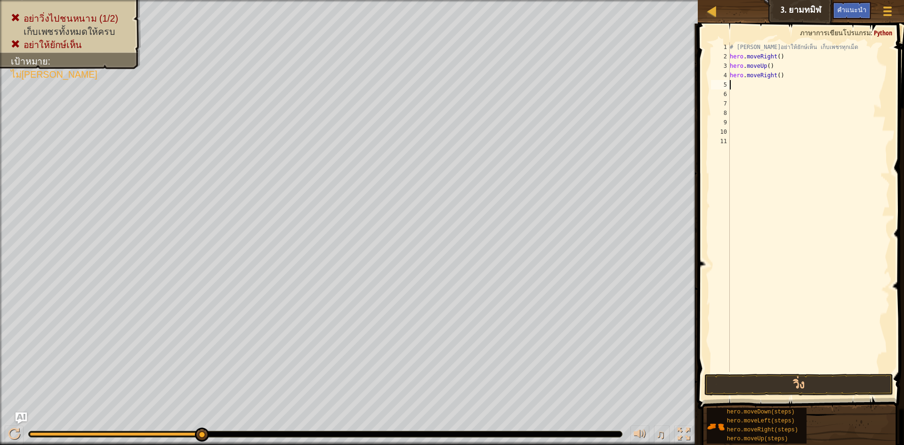
type textarea "h"
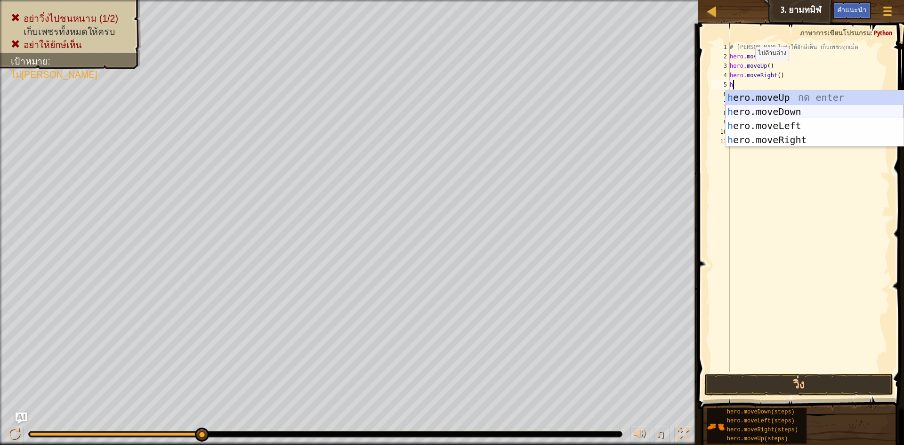
click at [781, 114] on div "h ero.moveUp กด enter h ero.moveDown กด enter h ero.moveLeft กด enter h ero.mov…" at bounding box center [815, 132] width 178 height 85
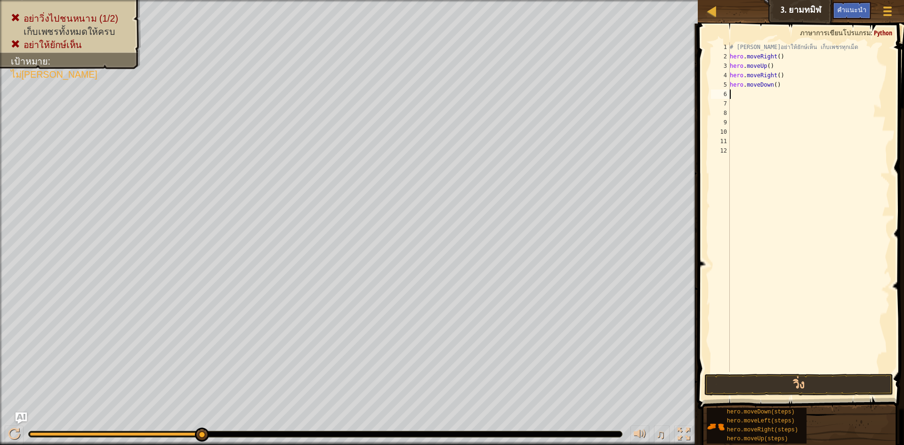
type textarea "h"
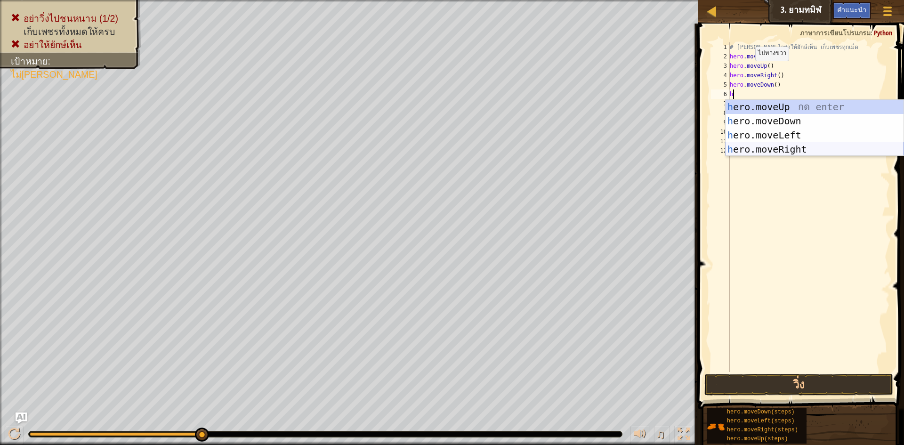
click at [791, 142] on div "h ero.moveUp กด enter h ero.moveDown กด enter h ero.moveLeft กด enter h ero.mov…" at bounding box center [815, 142] width 178 height 85
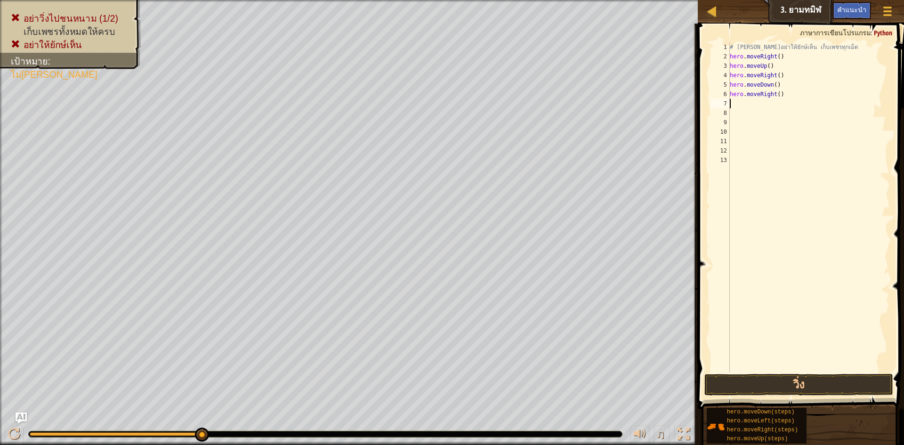
click at [778, 94] on div "# [PERSON_NAME]อย่าให้ยักษ์เห็น เก็บเพชรทุกเม็ด hero . moveRight ( ) hero . mov…" at bounding box center [809, 216] width 162 height 348
click at [775, 95] on div "# [PERSON_NAME]อย่าให้ยักษ์เห็น เก็บเพชรทุกเม็ด hero . moveRight ( ) hero . mov…" at bounding box center [809, 216] width 162 height 348
click at [777, 94] on div "# [PERSON_NAME]อย่าให้ยักษ์เห็น เก็บเพชรทุกเม็ด hero . moveRight ( ) hero . mov…" at bounding box center [809, 216] width 162 height 348
type textarea "hero.moveRight(2)"
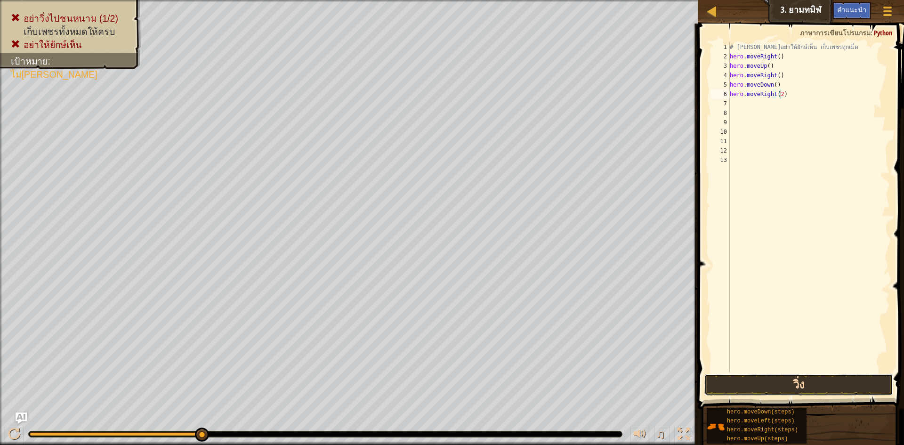
click at [829, 378] on button "วิ่ง" at bounding box center [798, 385] width 189 height 22
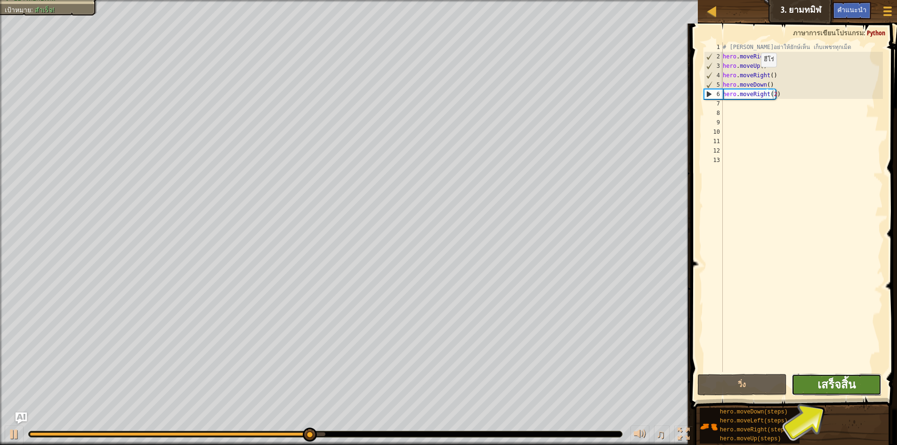
click at [846, 388] on span "เสร็จสิ้น" at bounding box center [836, 384] width 38 height 15
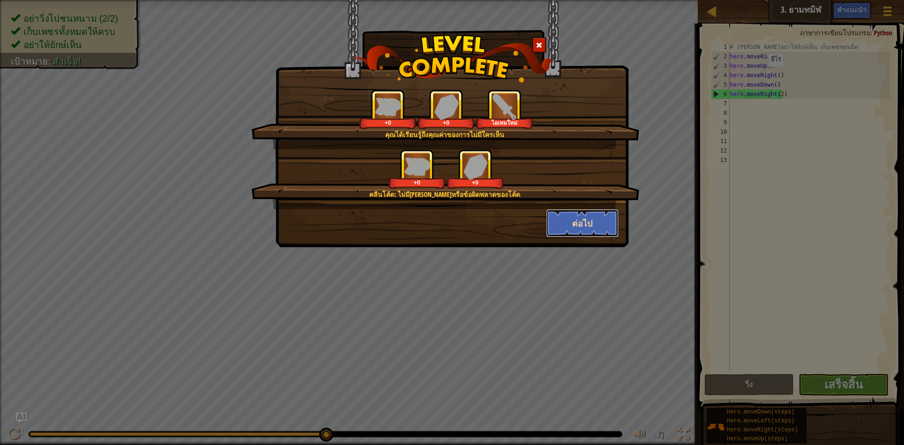
click at [599, 226] on button "ต่อไป" at bounding box center [582, 223] width 73 height 28
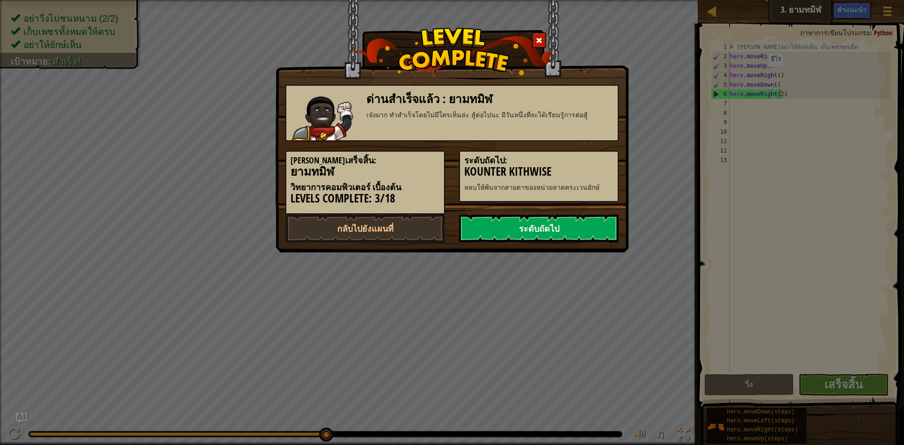
click at [501, 233] on link "ระดับถัดไป" at bounding box center [539, 228] width 160 height 28
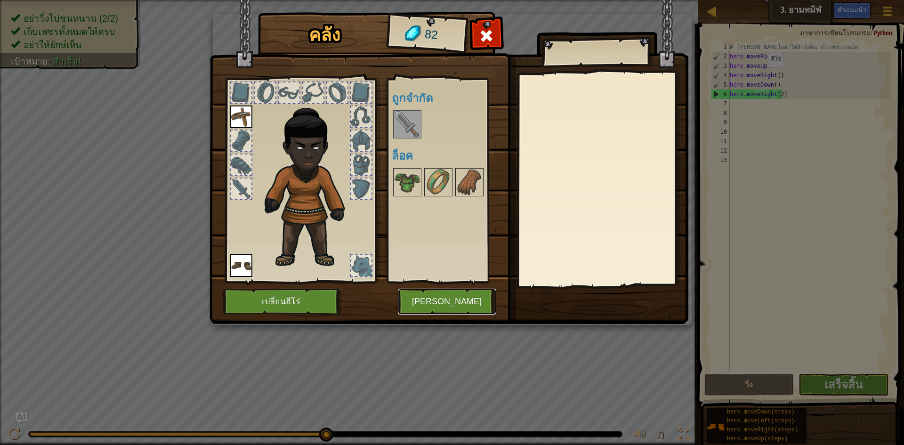
click at [477, 301] on button "[PERSON_NAME]" at bounding box center [447, 302] width 98 height 26
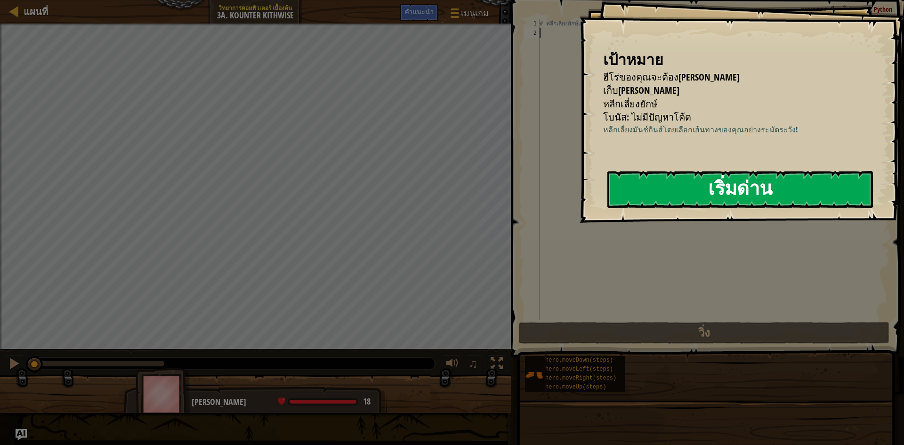
click at [705, 193] on button "เริ่มด่าน" at bounding box center [740, 189] width 266 height 37
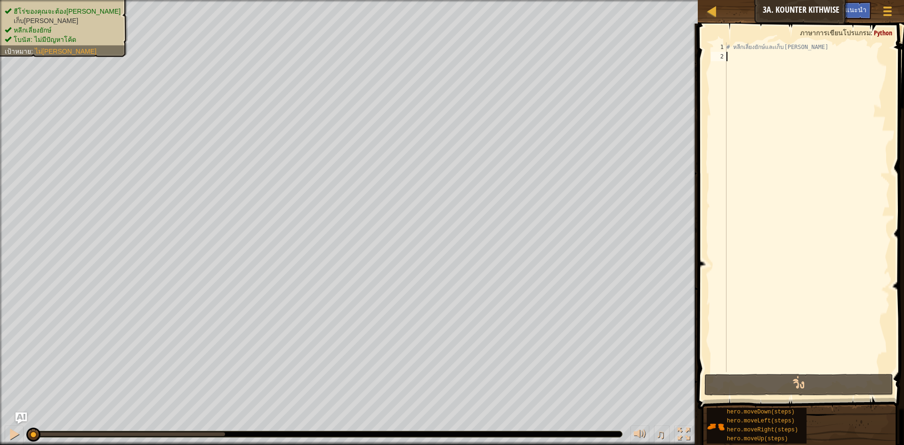
type textarea "h"
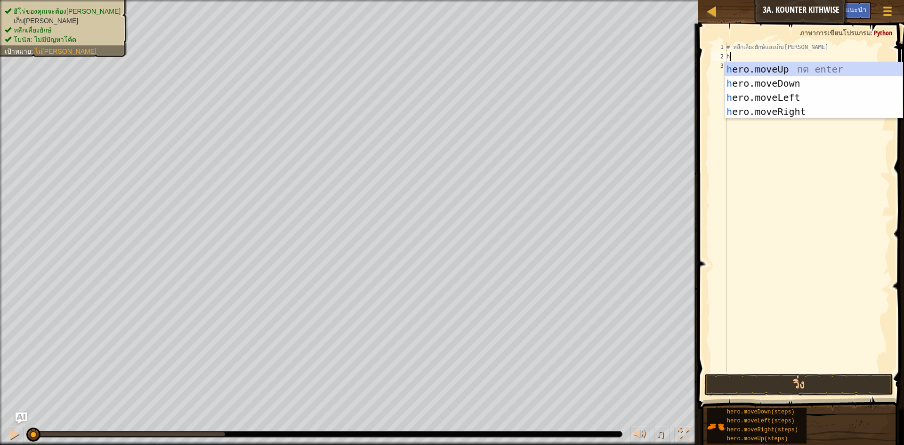
scroll to position [4, 0]
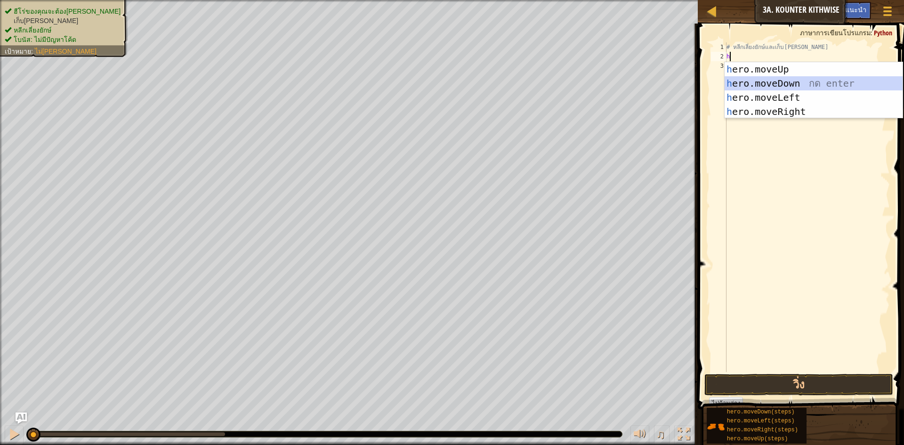
click at [786, 84] on div "h ero.moveUp กด enter h ero.moveDown กด enter h ero.moveLeft กด enter h ero.mov…" at bounding box center [814, 104] width 178 height 85
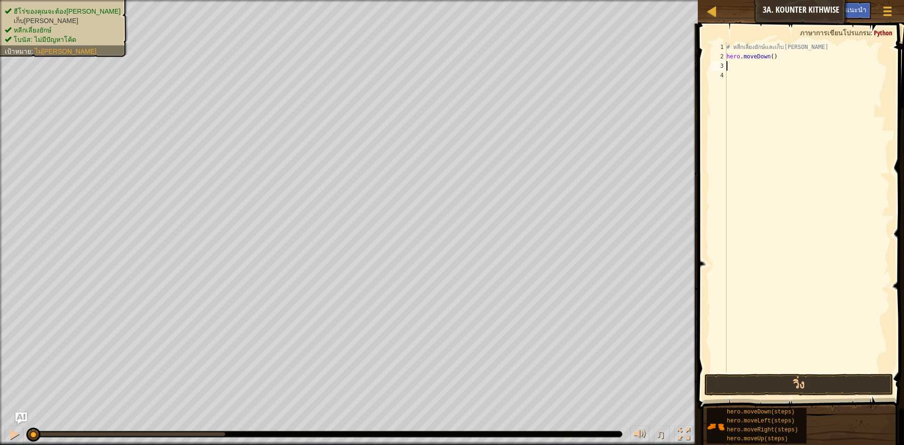
type textarea "h"
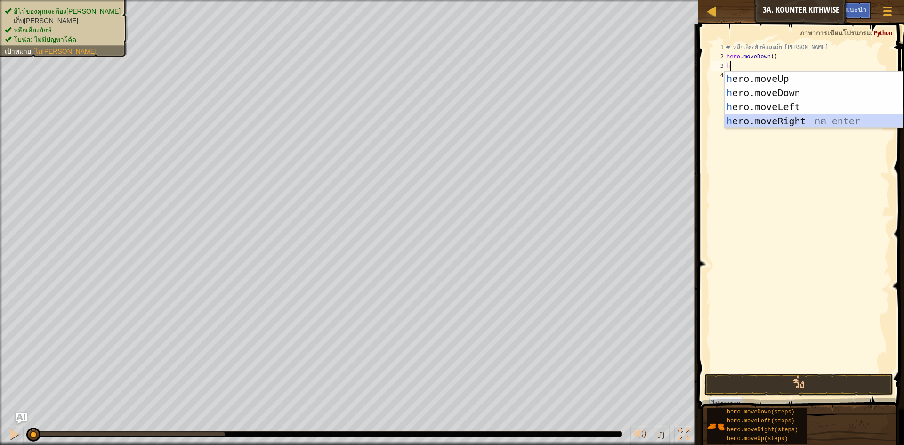
click at [786, 119] on div "h ero.moveUp กด enter h ero.moveDown กด enter h ero.moveLeft กด enter h ero.mov…" at bounding box center [814, 114] width 178 height 85
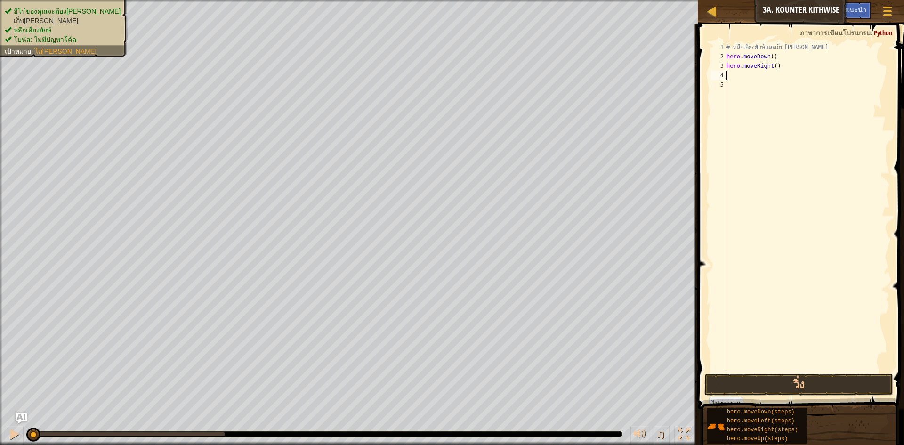
type textarea "h"
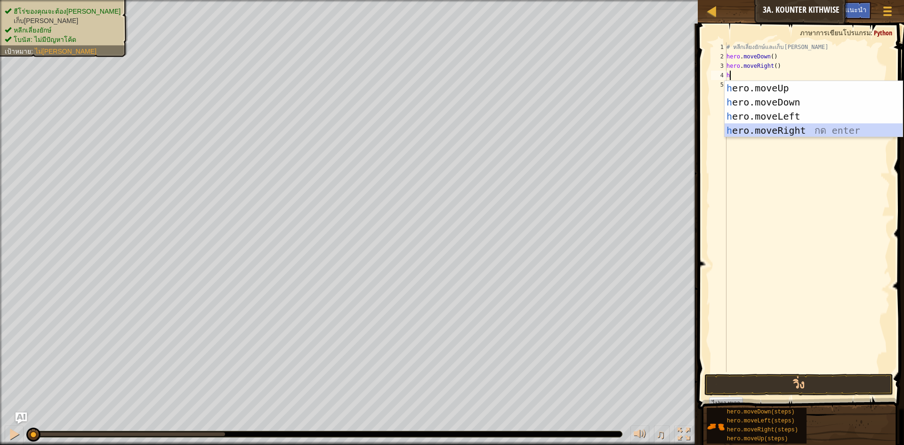
click at [793, 132] on div "h ero.moveUp กด enter h ero.moveDown กด enter h ero.moveLeft กด enter h ero.mov…" at bounding box center [814, 123] width 178 height 85
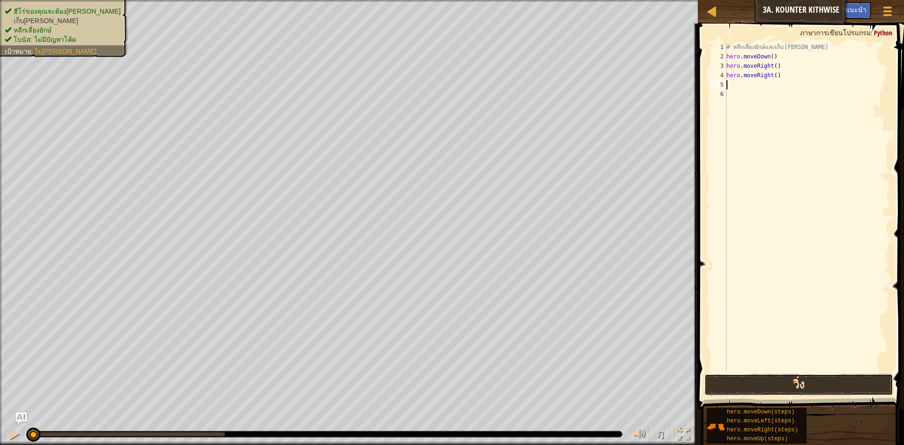
click at [724, 381] on button "วิ่ง" at bounding box center [798, 385] width 189 height 22
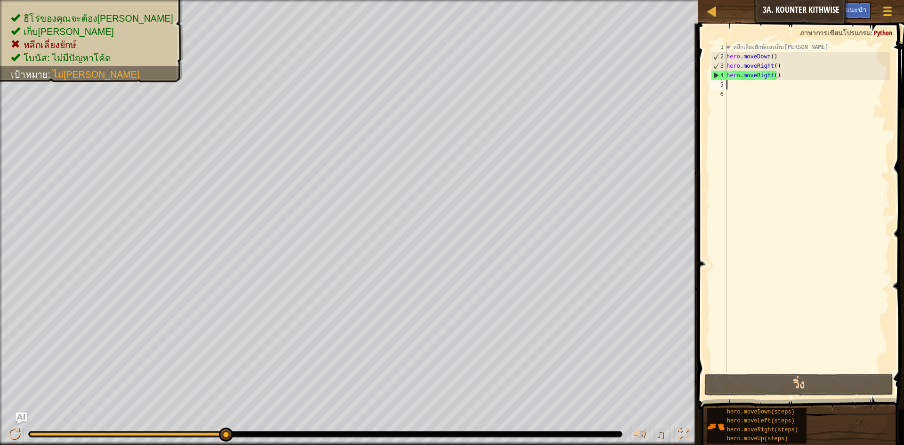
click at [788, 81] on div "# หลีกเลี่ยงยักษ์และเก็บ[PERSON_NAME] hero . moveDown ( ) hero . moveRight ( ) …" at bounding box center [807, 216] width 165 height 348
click at [787, 75] on div "# หลีกเลี่ยงยักษ์และเก็บ[PERSON_NAME] hero . moveDown ( ) hero . moveRight ( ) …" at bounding box center [807, 216] width 165 height 348
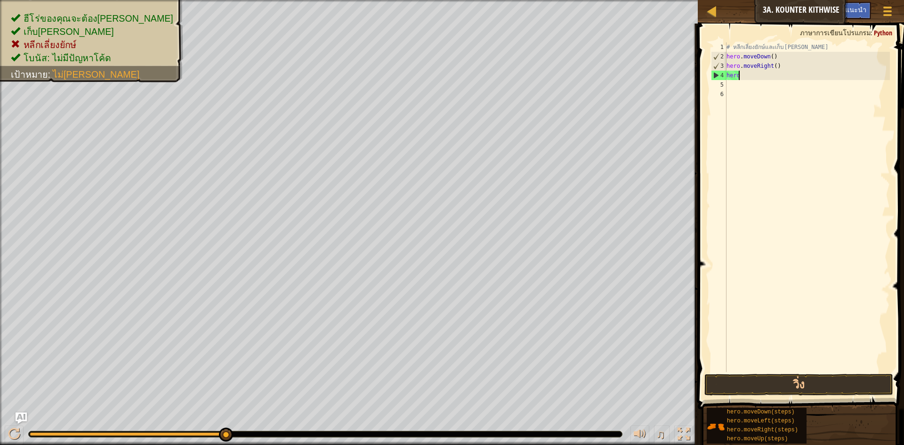
type textarea "h"
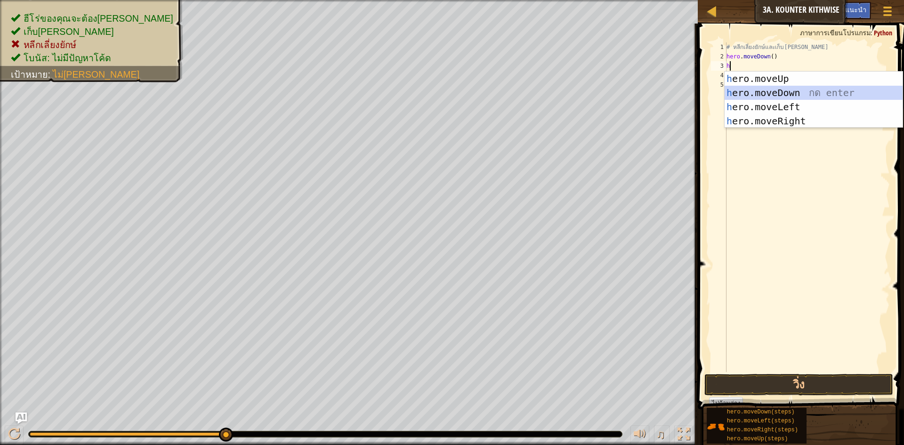
click at [762, 91] on div "h ero.moveUp กด enter h ero.moveDown กด enter h ero.moveLeft กด enter h ero.mov…" at bounding box center [814, 114] width 178 height 85
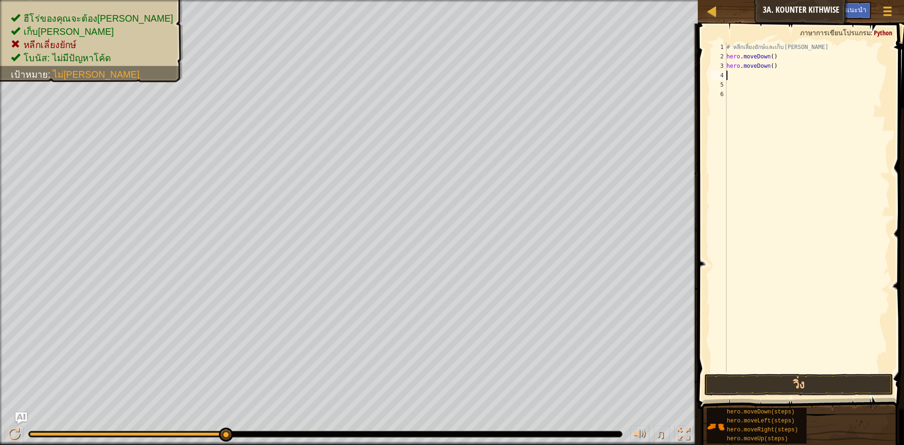
type textarea "h"
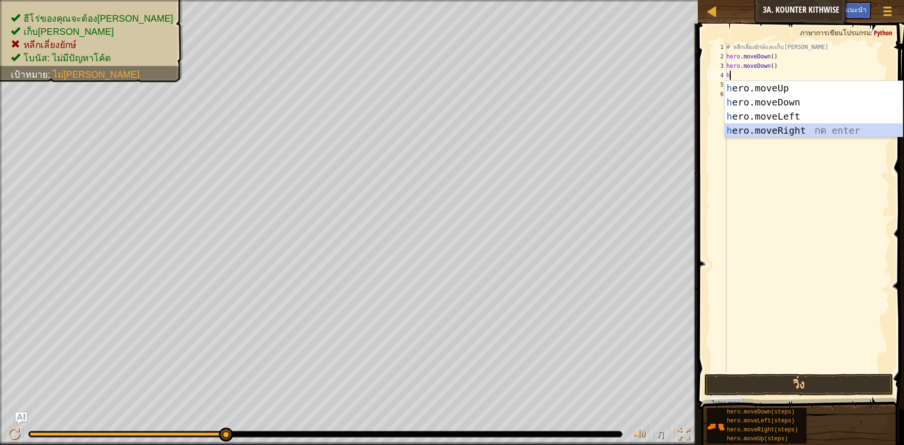
click at [775, 132] on div "h ero.moveUp กด enter h ero.moveDown กด enter h ero.moveLeft กด enter h ero.mov…" at bounding box center [814, 123] width 178 height 85
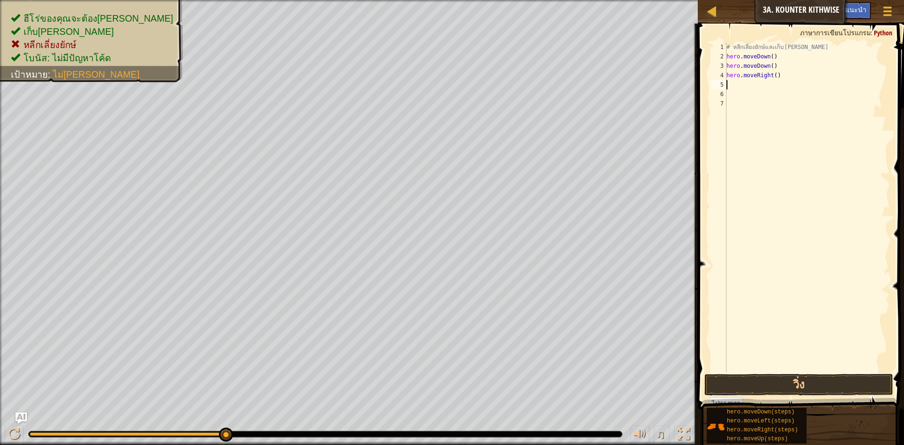
type textarea "h"
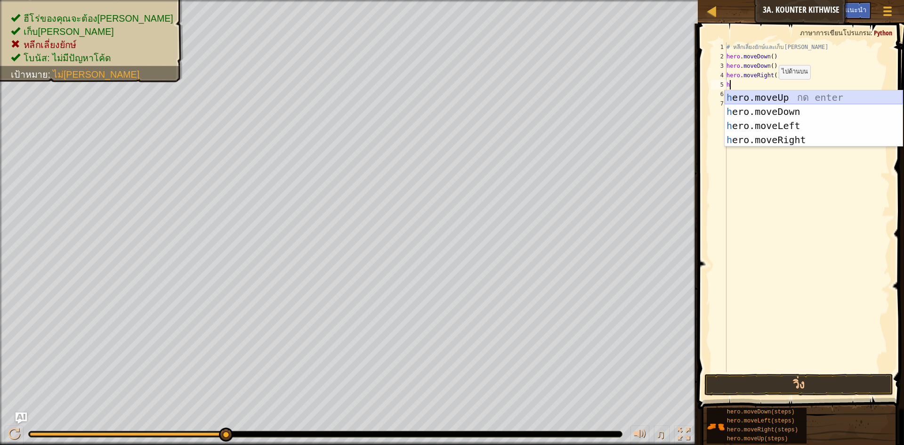
click at [775, 96] on div "h ero.moveUp กด enter h ero.moveDown กด enter h ero.moveLeft กด enter h ero.mov…" at bounding box center [814, 132] width 178 height 85
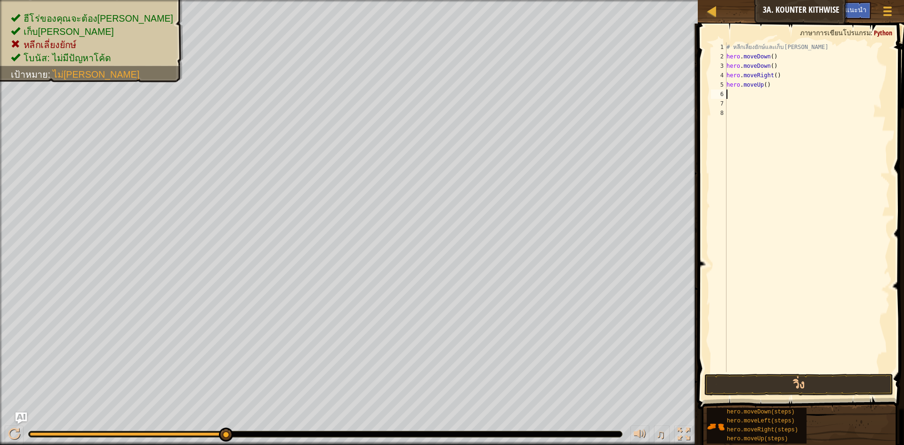
type textarea "h"
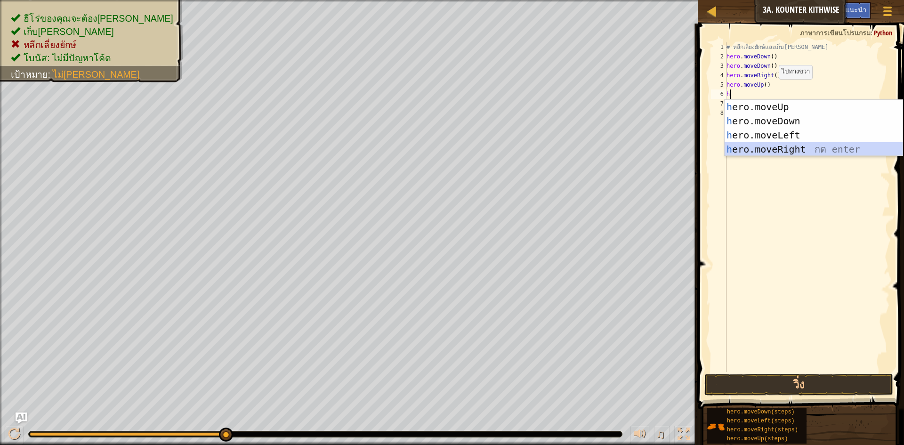
click at [787, 149] on div "h ero.moveUp กด enter h ero.moveDown กด enter h ero.moveLeft กด enter h ero.mov…" at bounding box center [814, 142] width 178 height 85
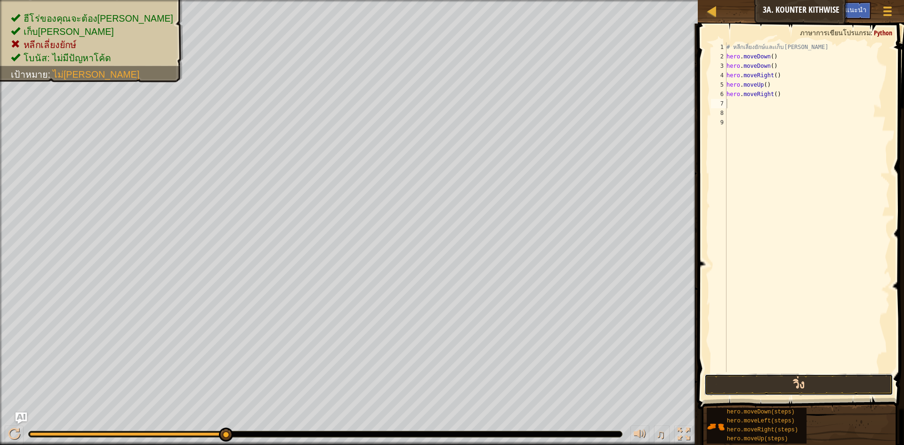
click at [828, 383] on button "วิ่ง" at bounding box center [798, 385] width 189 height 22
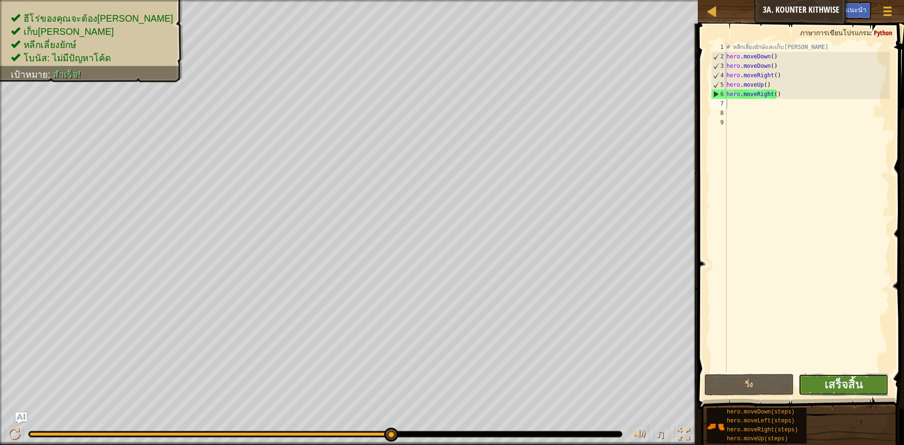
click at [814, 388] on button "เสร็จสิ้น" at bounding box center [844, 385] width 90 height 22
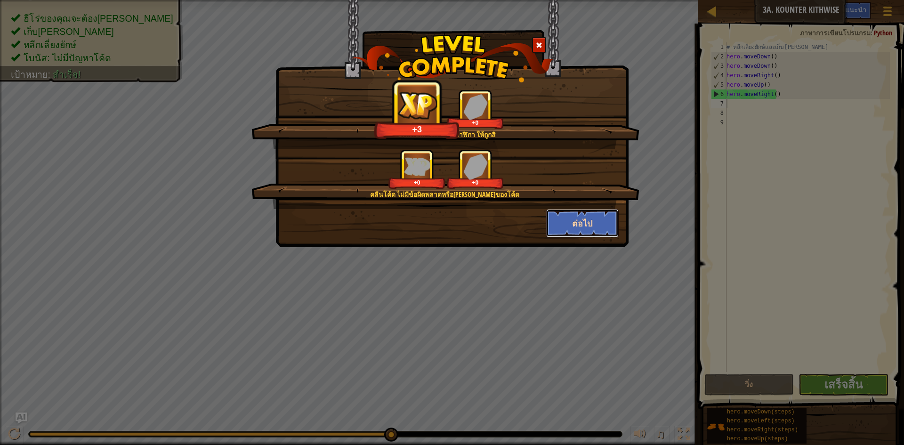
click at [585, 222] on button "ต่อไป" at bounding box center [582, 223] width 73 height 28
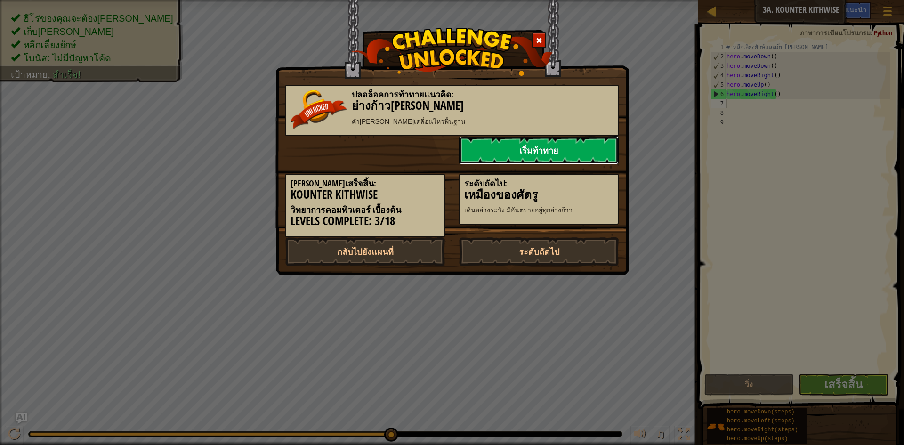
click at [544, 150] on link "เริ่มท้าทาย" at bounding box center [539, 150] width 160 height 28
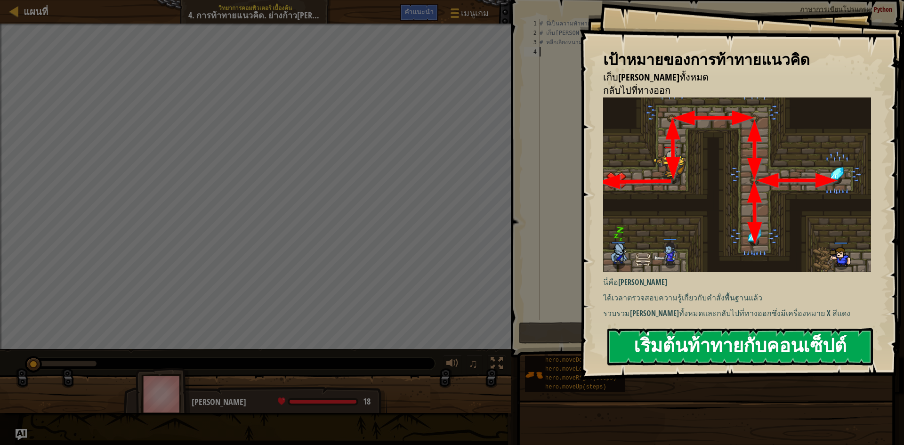
click at [698, 340] on button "เริ่มต้นท้าทายกับคอนเซ็ปต์" at bounding box center [740, 346] width 266 height 37
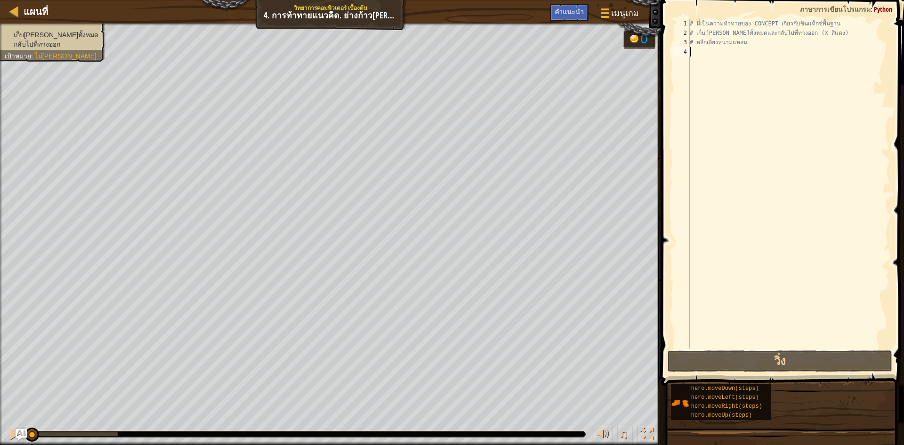
type textarea "h"
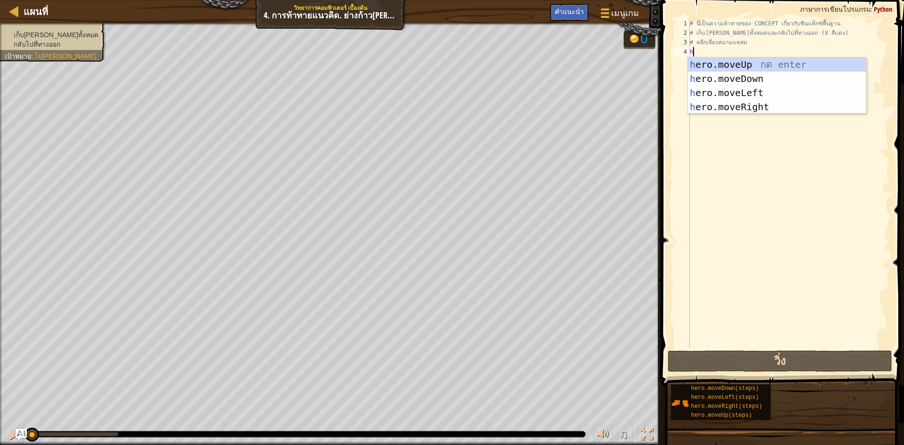
scroll to position [4, 0]
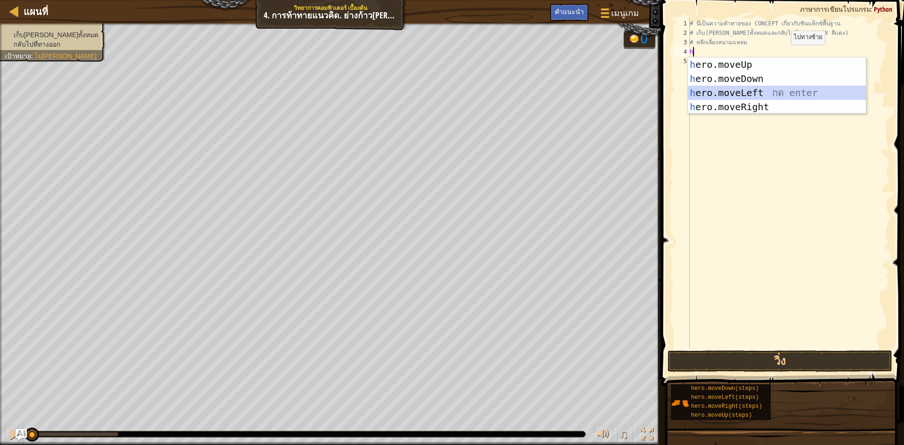
drag, startPoint x: 754, startPoint y: 92, endPoint x: 748, endPoint y: 92, distance: 5.7
click at [753, 92] on div "h ero.moveUp กด enter h ero.moveDown กด enter h ero.moveLeft กด enter h ero.mov…" at bounding box center [777, 99] width 178 height 85
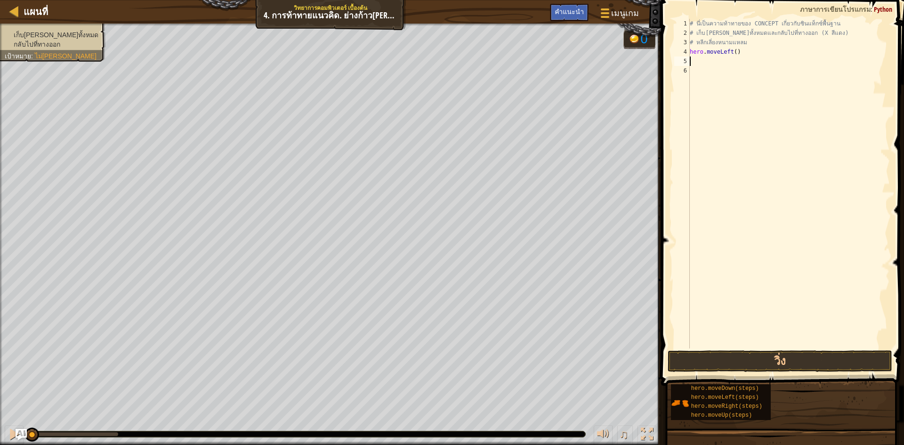
type textarea "h"
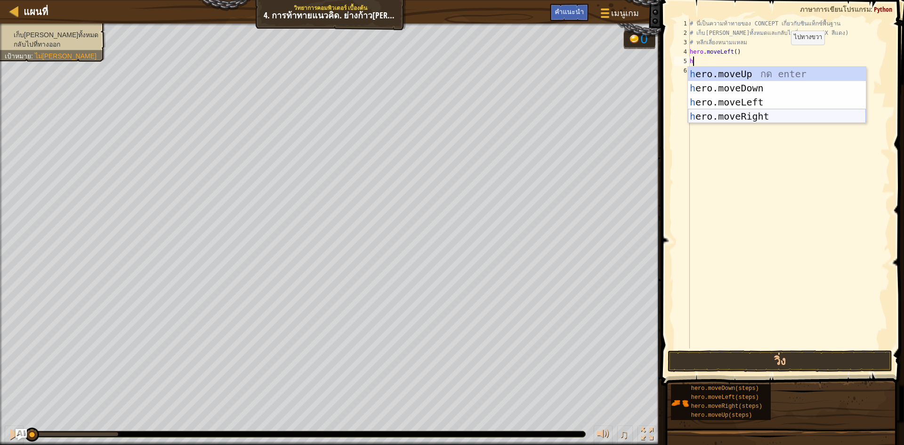
click at [728, 118] on div "h ero.moveUp กด enter h ero.moveDown กด enter h ero.moveLeft กด enter h ero.mov…" at bounding box center [777, 109] width 178 height 85
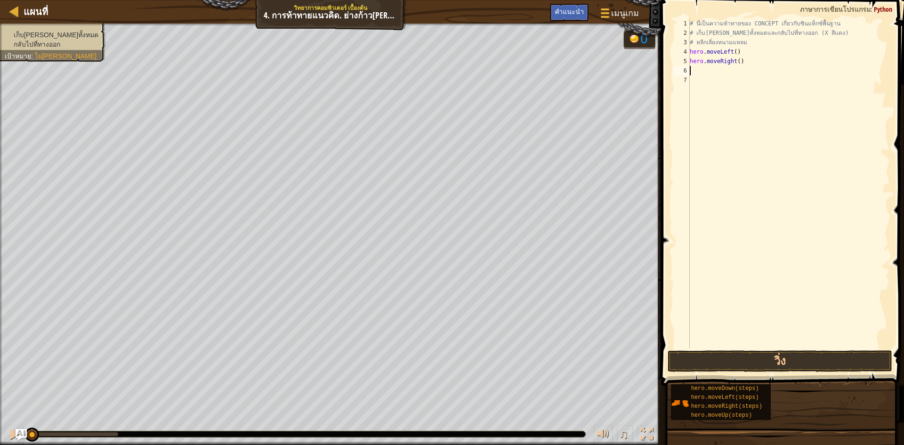
type textarea "h"
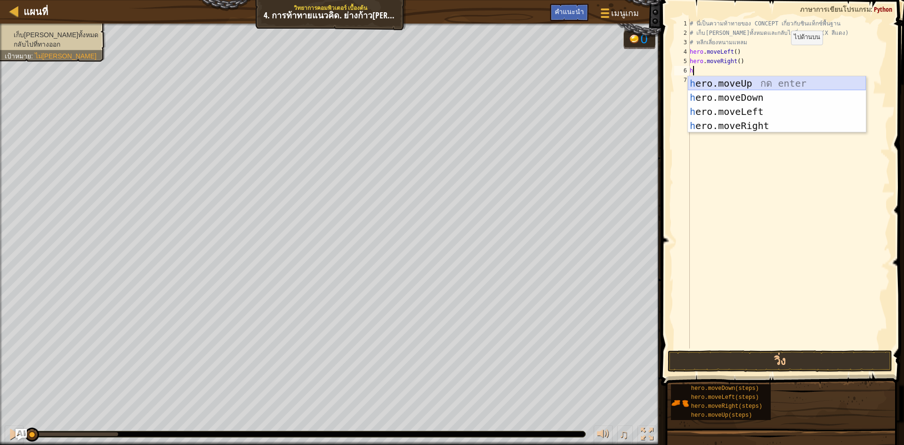
click at [731, 83] on div "h ero.moveUp กด enter h ero.moveDown กด enter h ero.moveLeft กด enter h ero.mov…" at bounding box center [777, 118] width 178 height 85
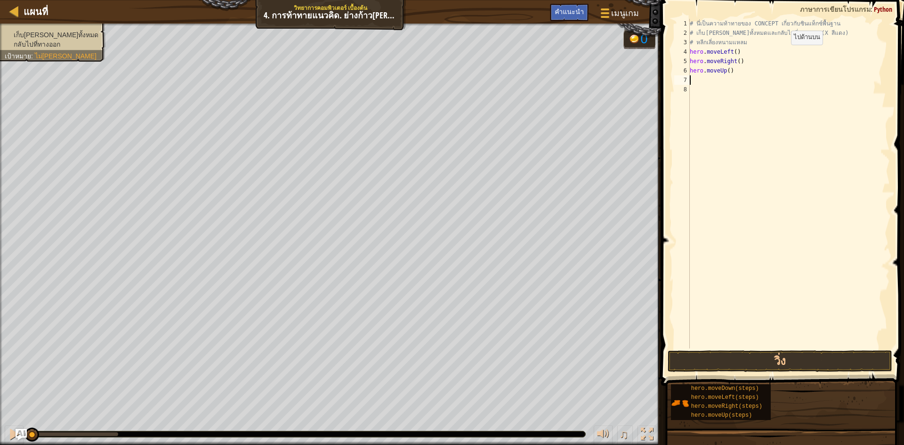
type textarea "h"
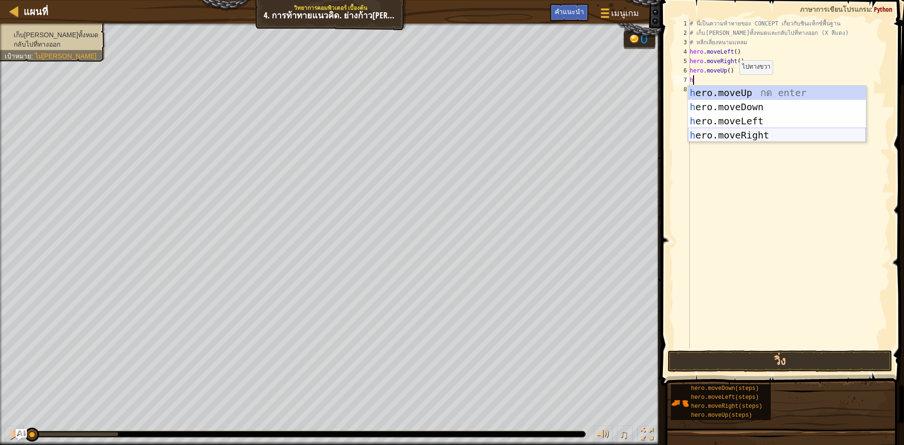
click at [751, 135] on div "h ero.moveUp กด enter h ero.moveDown กด enter h ero.moveLeft กด enter h ero.mov…" at bounding box center [777, 128] width 178 height 85
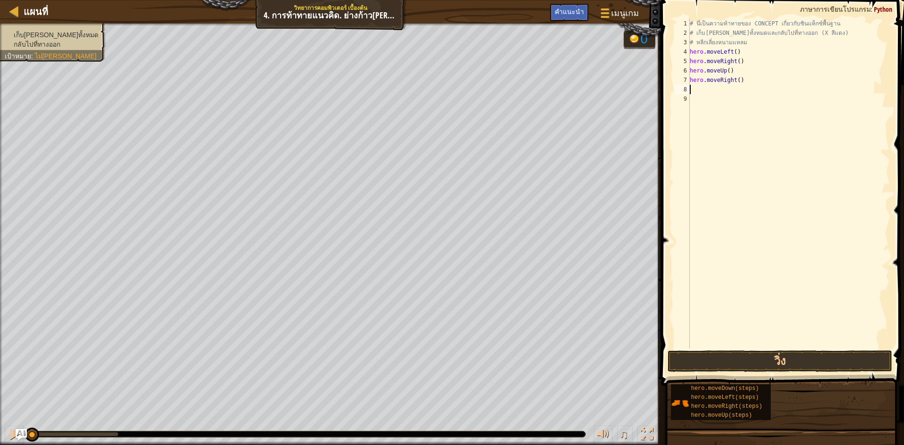
type textarea "h"
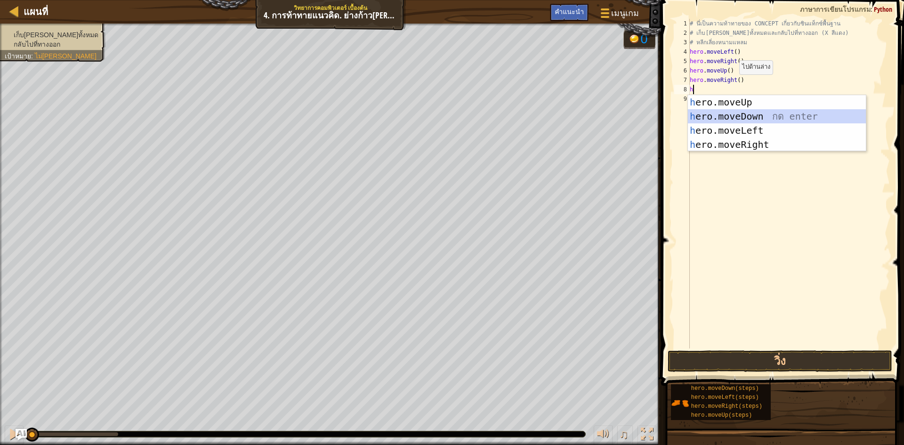
click at [748, 119] on div "h ero.moveUp กด enter h ero.moveDown กด enter h ero.moveLeft กด enter h ero.mov…" at bounding box center [777, 137] width 178 height 85
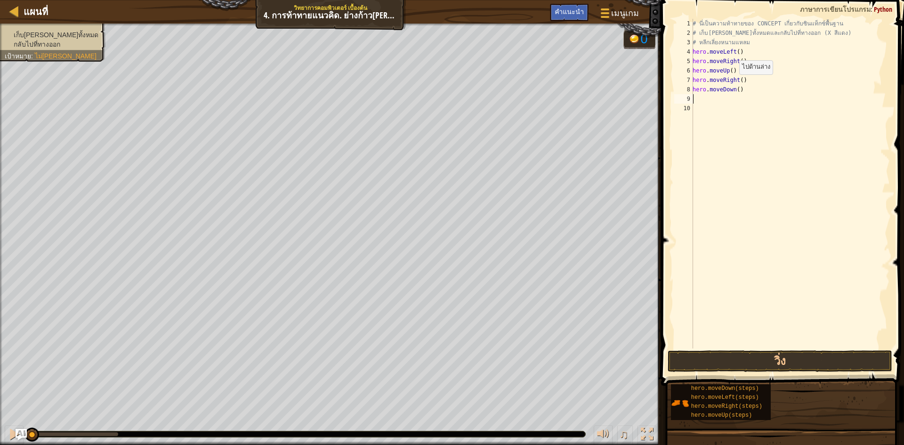
type textarea "h"
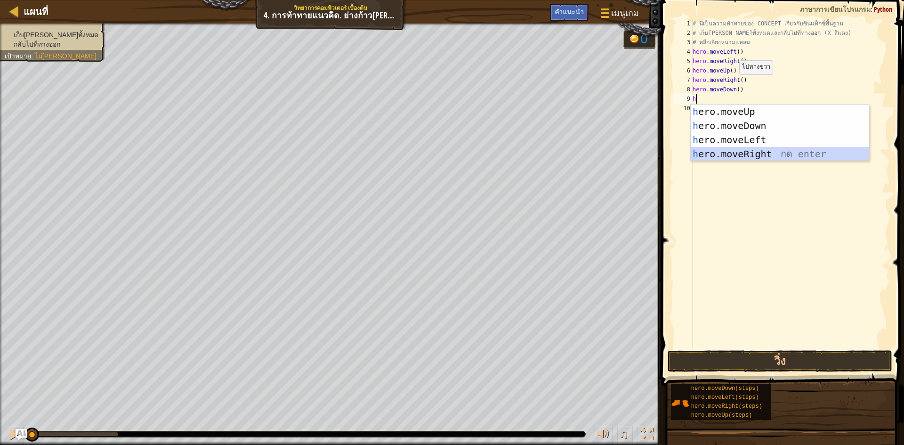
click at [761, 154] on div "h ero.moveUp กด enter h ero.moveDown กด enter h ero.moveLeft กด enter h ero.mov…" at bounding box center [780, 147] width 178 height 85
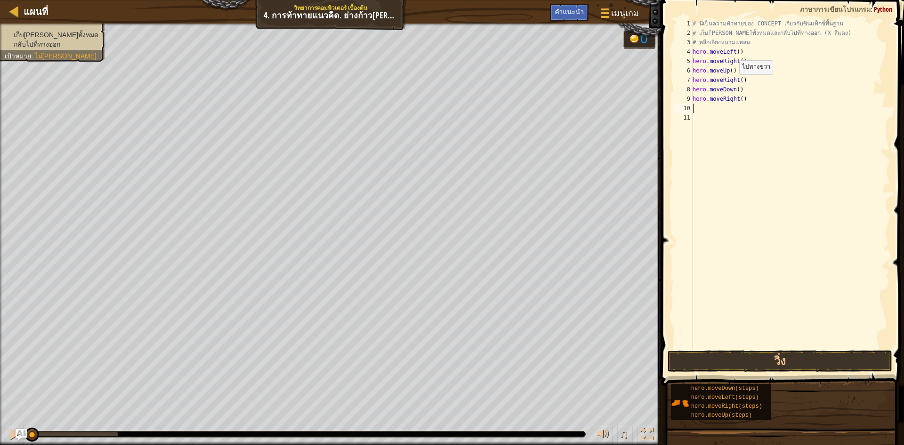
type textarea "h"
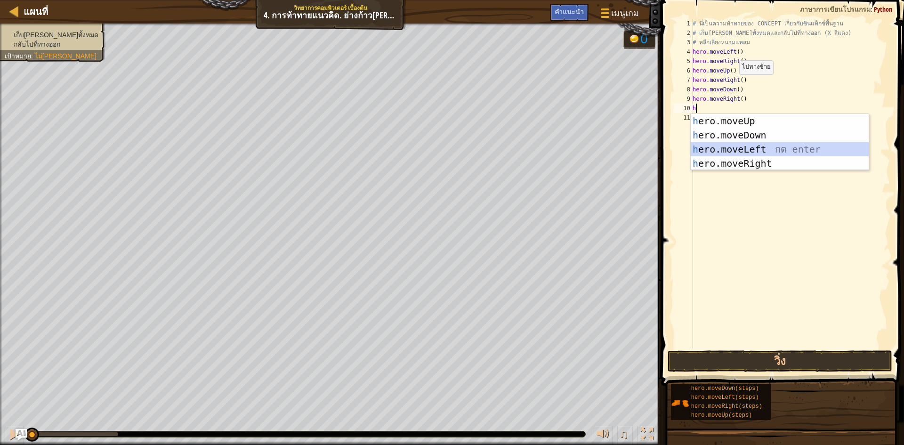
click at [728, 147] on div "h ero.moveUp กด enter h ero.moveDown กด enter h ero.moveLeft กด enter h ero.mov…" at bounding box center [780, 156] width 178 height 85
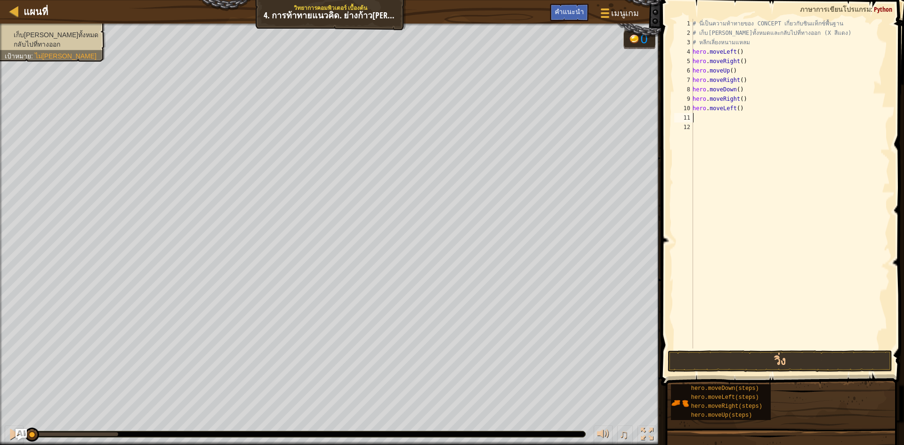
type textarea "h"
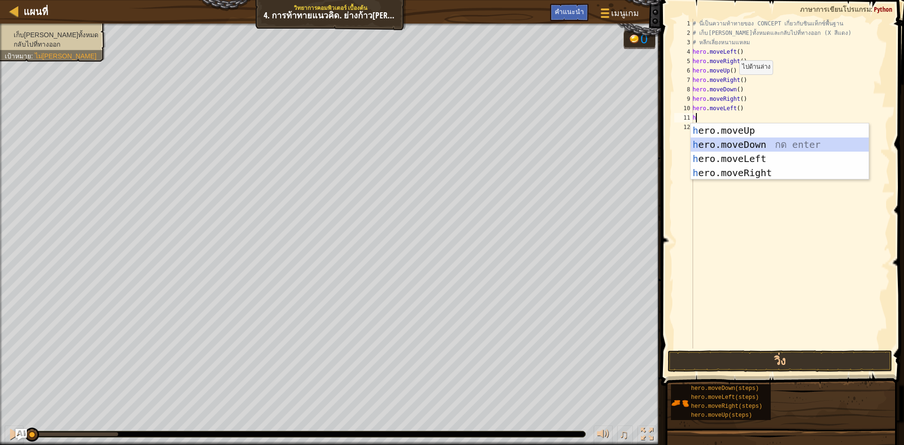
click at [722, 143] on div "h ero.moveUp กด enter h ero.moveDown กด enter h ero.moveLeft กด enter h ero.mov…" at bounding box center [780, 165] width 178 height 85
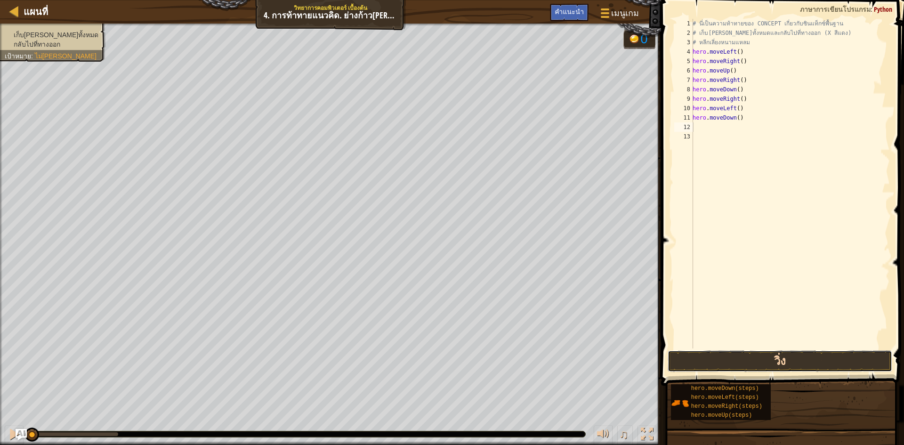
drag, startPoint x: 733, startPoint y: 363, endPoint x: 733, endPoint y: 353, distance: 9.9
click at [733, 362] on button "วิ่ง" at bounding box center [780, 361] width 225 height 22
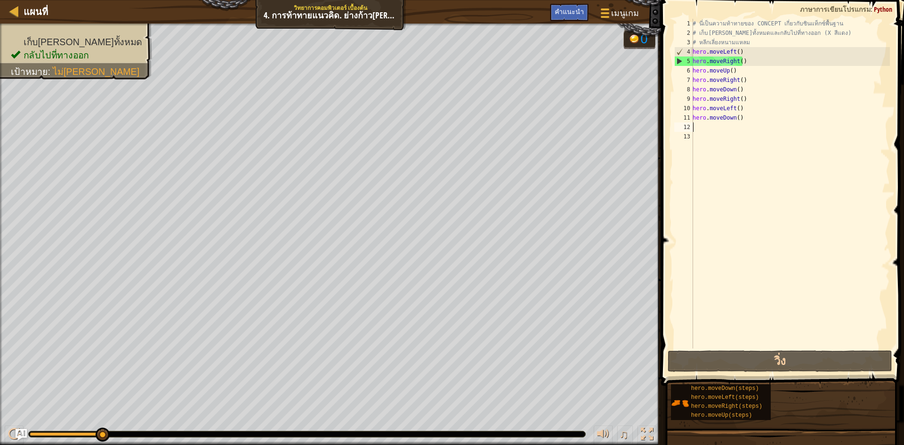
click at [768, 114] on div "# นี่เป็นความท้าทายของ CONCEPT เกี่ยวกับซินแท็กซ์พื้นฐาน # เก็บ[PERSON_NAME]ทั้…" at bounding box center [790, 193] width 199 height 348
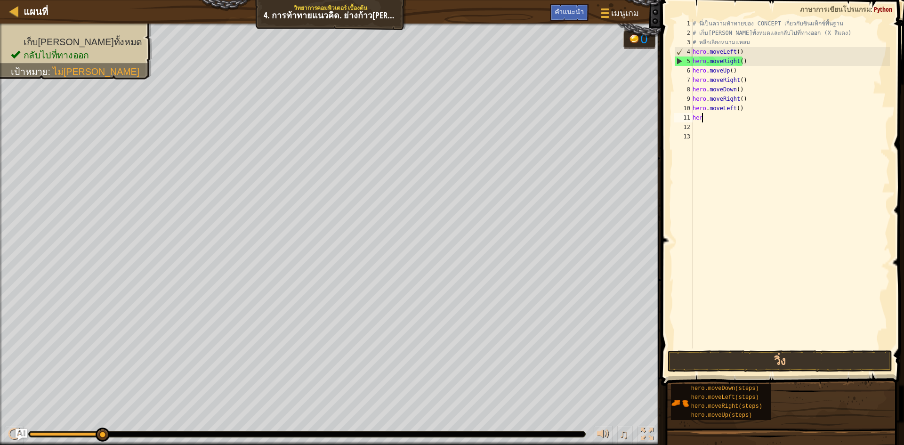
type textarea "h"
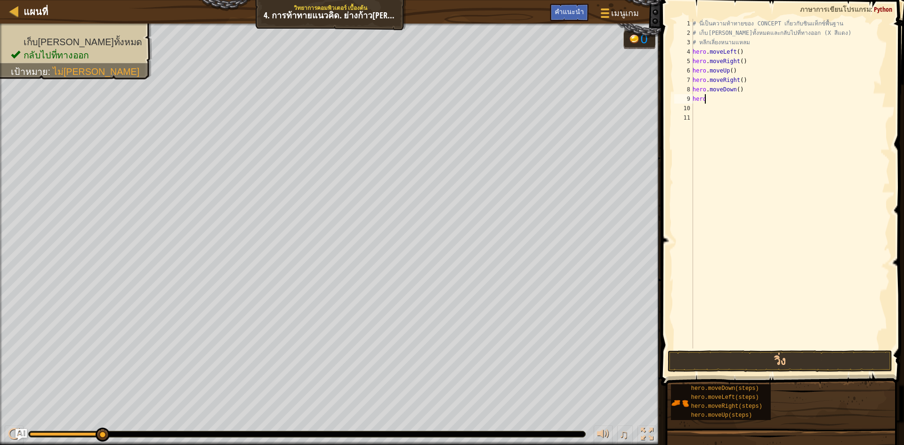
type textarea "h"
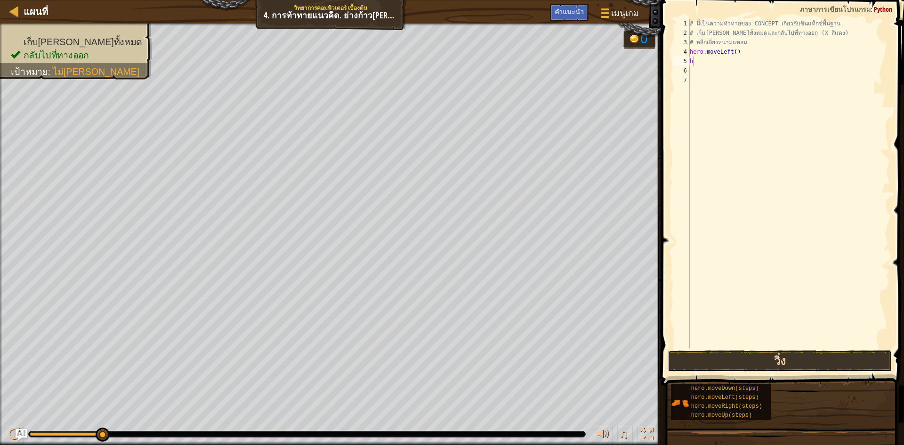
click at [796, 356] on button "วิ่ง" at bounding box center [780, 361] width 225 height 22
type textarea "h"
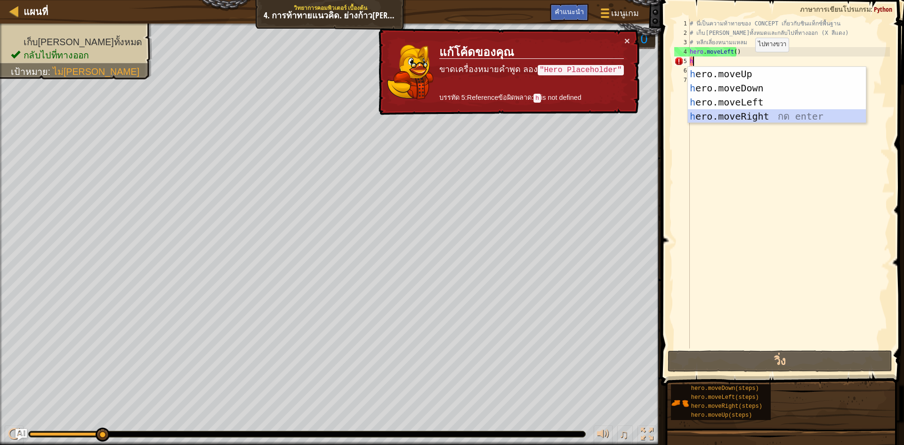
click at [737, 119] on div "h ero.moveUp กด enter h ero.moveDown กด enter h ero.moveLeft กด enter h ero.mov…" at bounding box center [777, 109] width 178 height 85
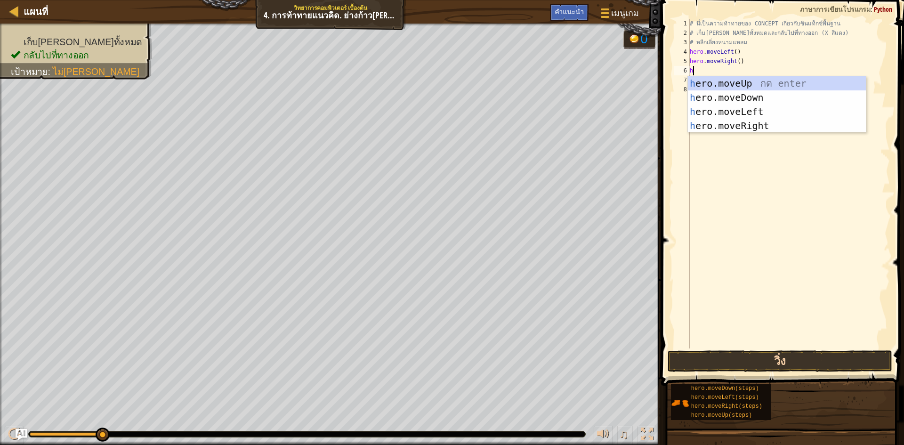
type textarea "h"
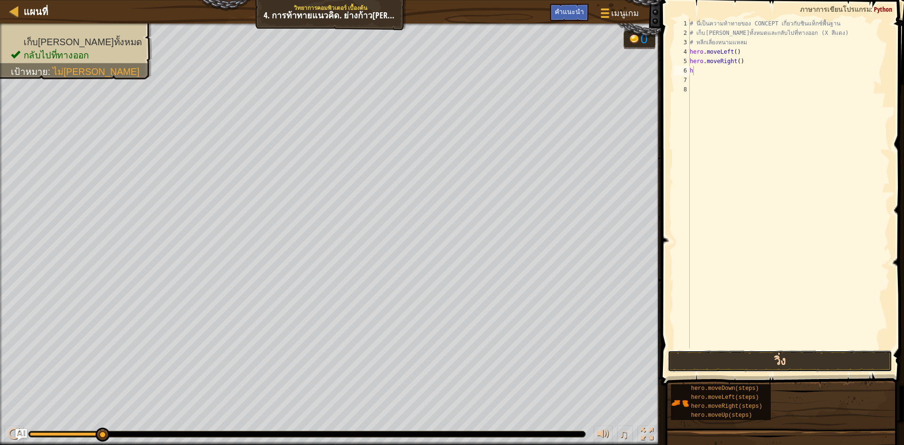
click at [757, 363] on button "วิ่ง" at bounding box center [780, 361] width 225 height 22
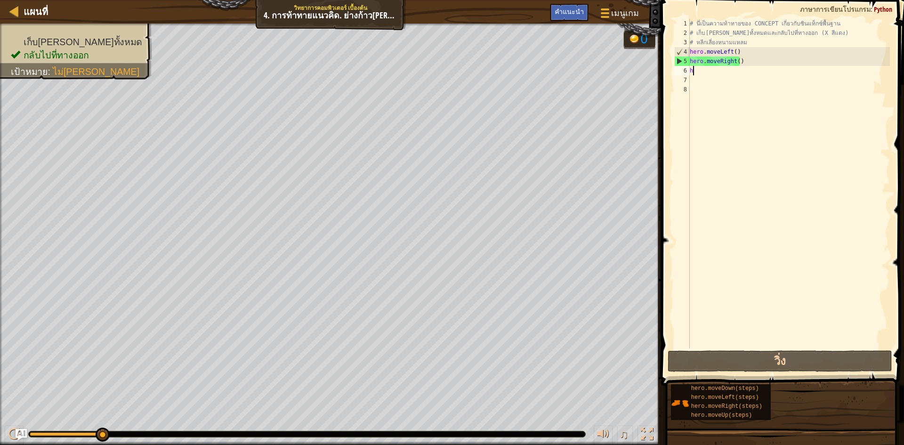
click at [696, 71] on div "# นี่เป็นความท้าทายของ CONCEPT เกี่ยวกับซินแท็กซ์พื้นฐาน # เก็บ[PERSON_NAME]ทั้…" at bounding box center [789, 193] width 202 height 348
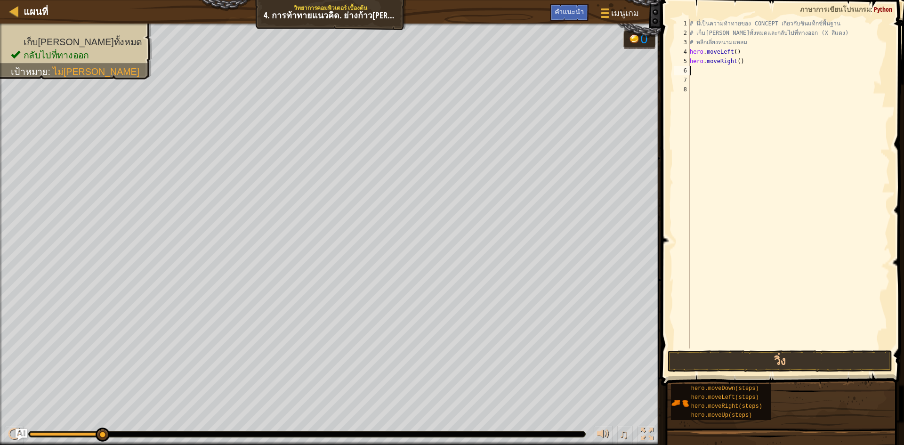
type textarea "h"
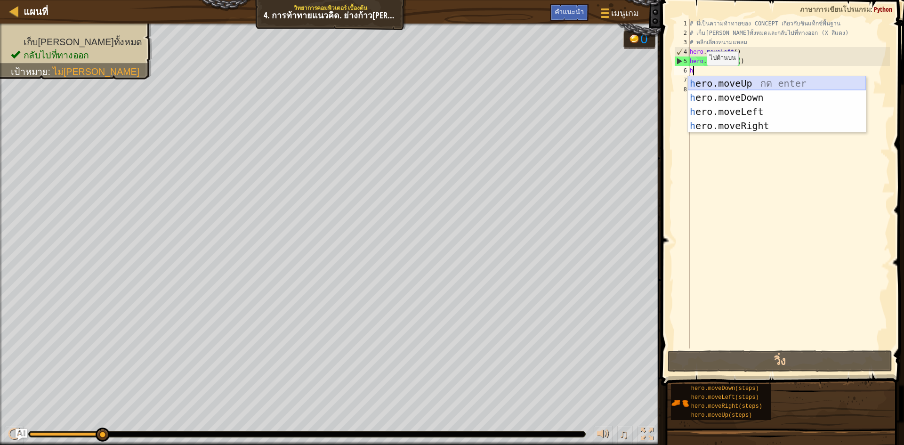
click at [724, 83] on div "h ero.moveUp กด enter h ero.moveDown กด enter h ero.moveLeft กด enter h ero.mov…" at bounding box center [777, 118] width 178 height 85
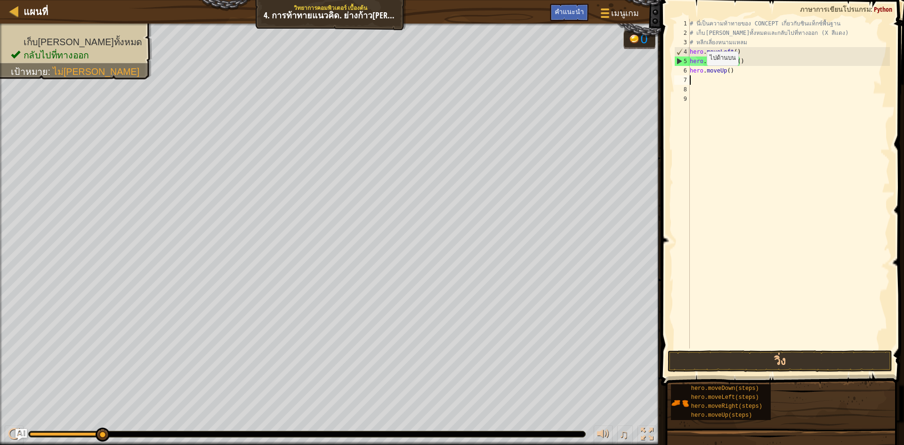
type textarea "h"
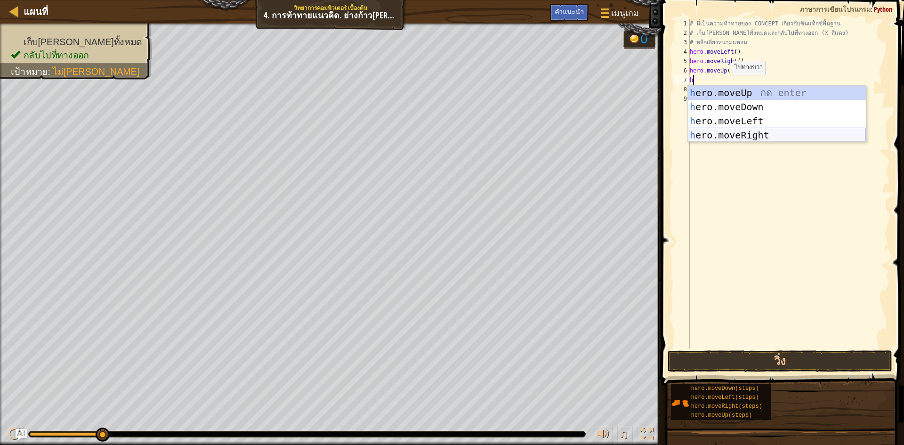
click at [741, 133] on div "h ero.moveUp กด enter h ero.moveDown กด enter h ero.moveLeft กด enter h ero.mov…" at bounding box center [777, 128] width 178 height 85
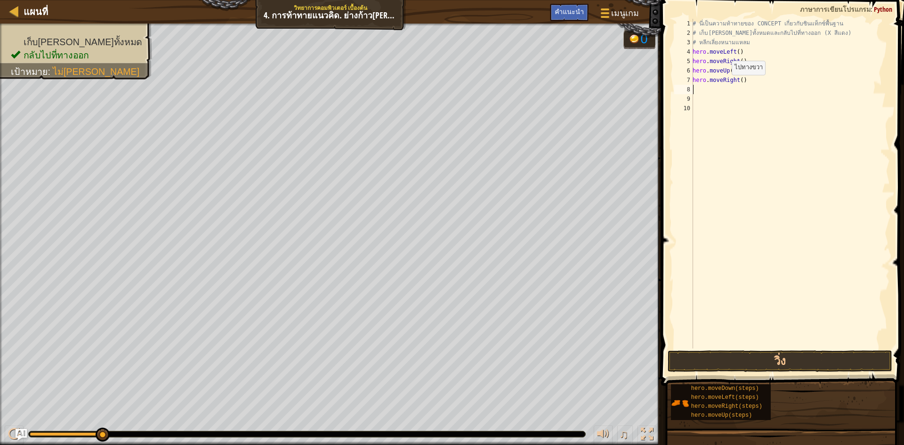
type textarea "h"
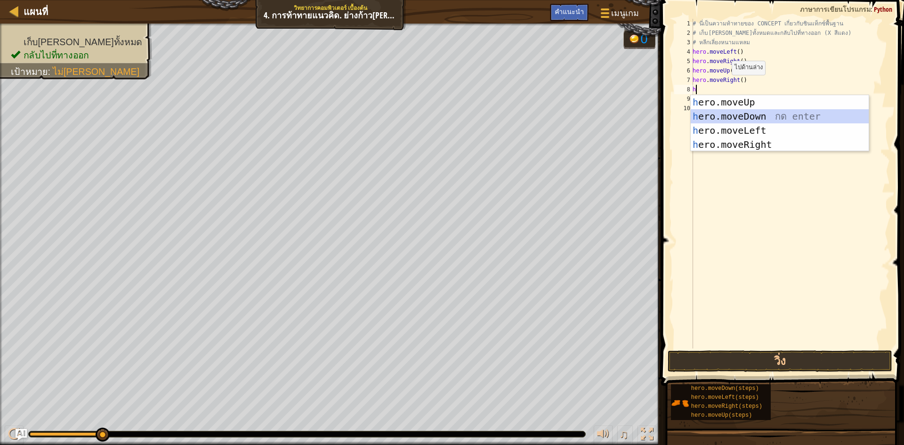
click at [711, 114] on div "h ero.moveUp กด enter h ero.moveDown กด enter h ero.moveLeft กด enter h ero.mov…" at bounding box center [780, 137] width 178 height 85
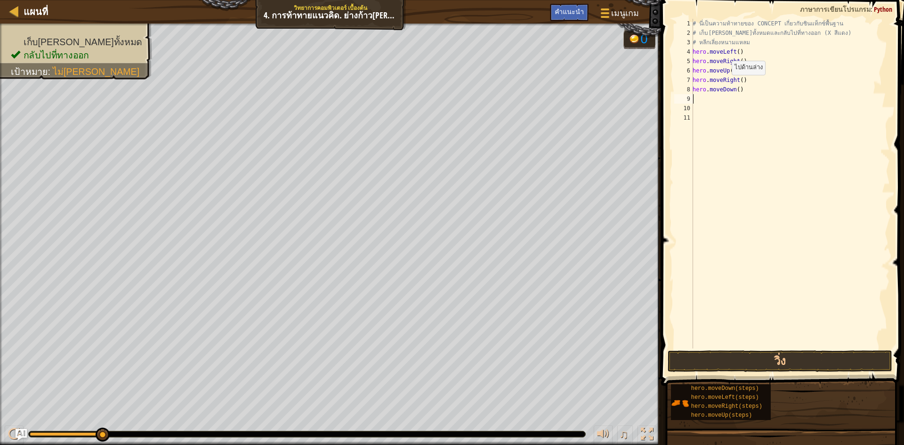
type textarea "h"
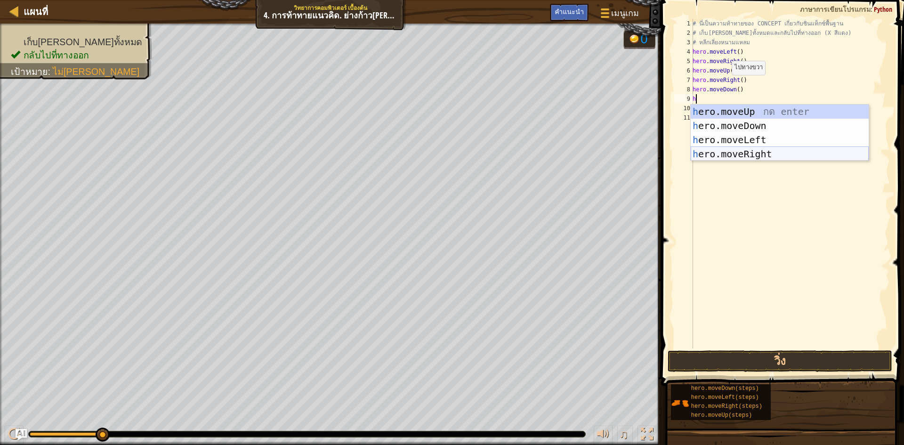
click at [754, 154] on div "h ero.moveUp กด enter h ero.moveDown กด enter h ero.moveLeft กด enter h ero.mov…" at bounding box center [780, 147] width 178 height 85
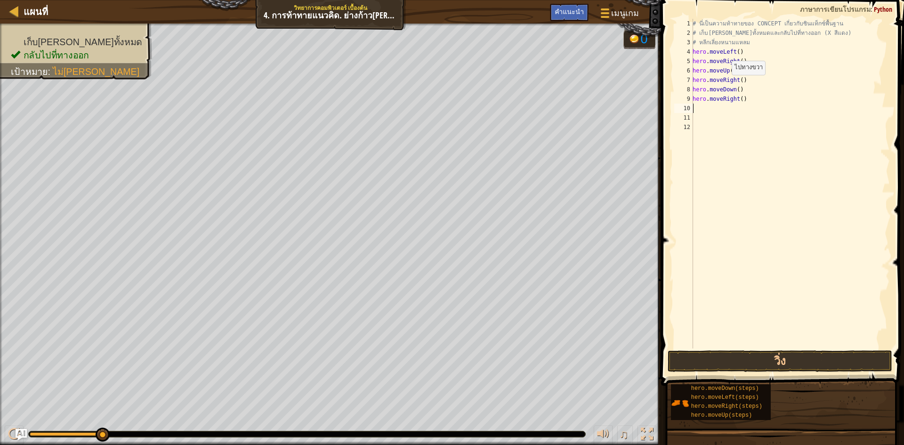
type textarea "h"
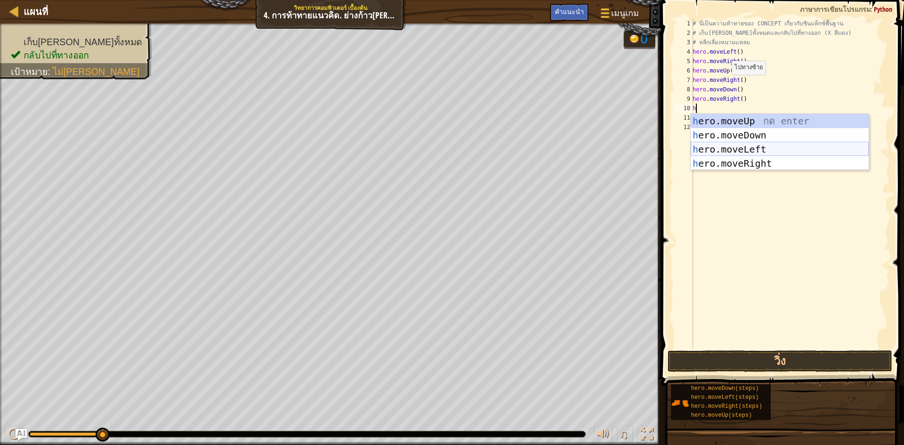
click at [717, 153] on div "h ero.moveUp กด enter h ero.moveDown กด enter h ero.moveLeft กด enter h ero.mov…" at bounding box center [780, 156] width 178 height 85
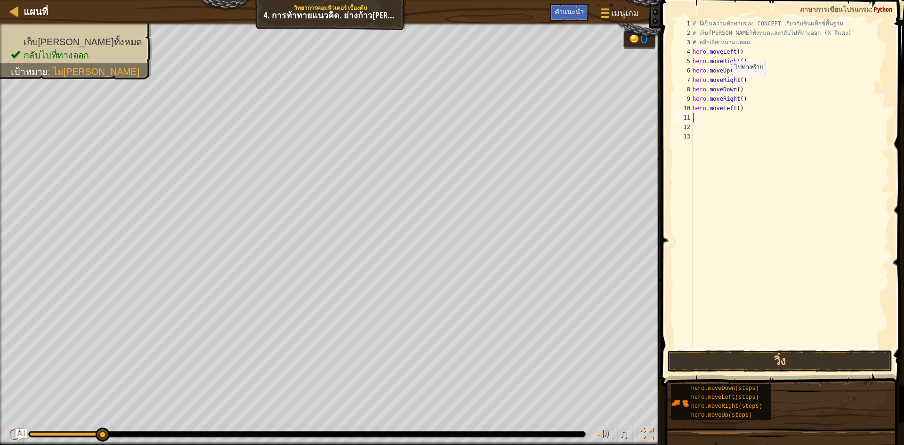
type textarea "h"
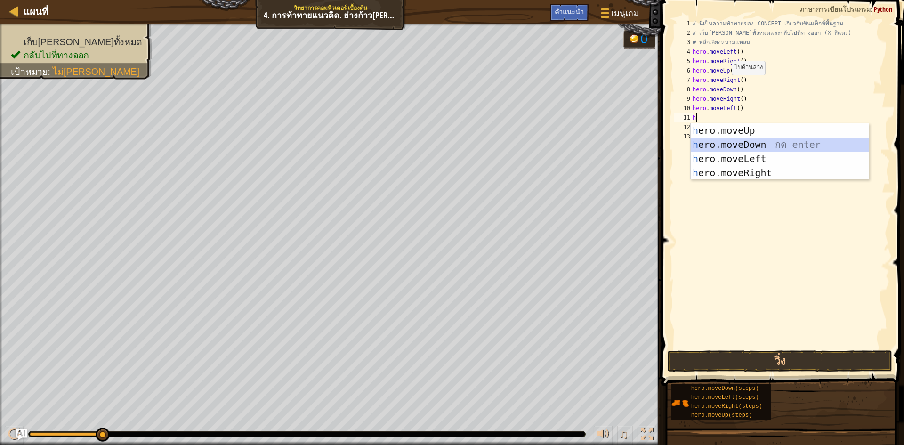
click at [737, 143] on div "h ero.moveUp กด enter h ero.moveDown กด enter h ero.moveLeft กด enter h ero.mov…" at bounding box center [780, 165] width 178 height 85
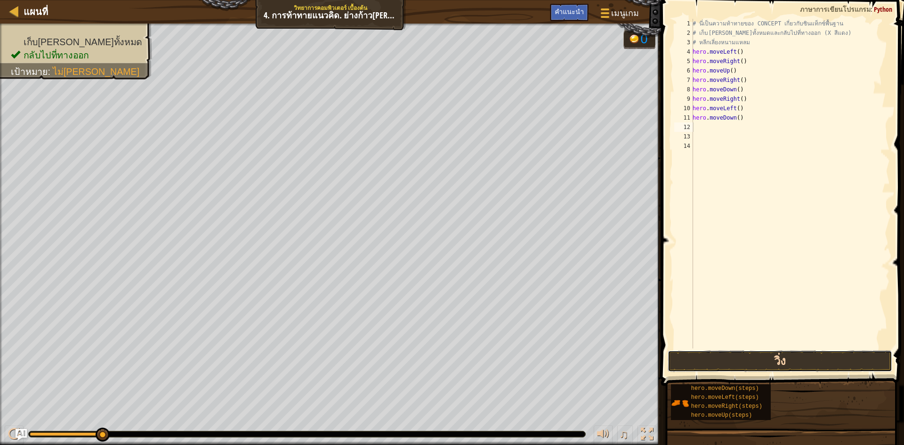
click at [761, 359] on button "วิ่ง" at bounding box center [780, 361] width 225 height 22
type textarea "h"
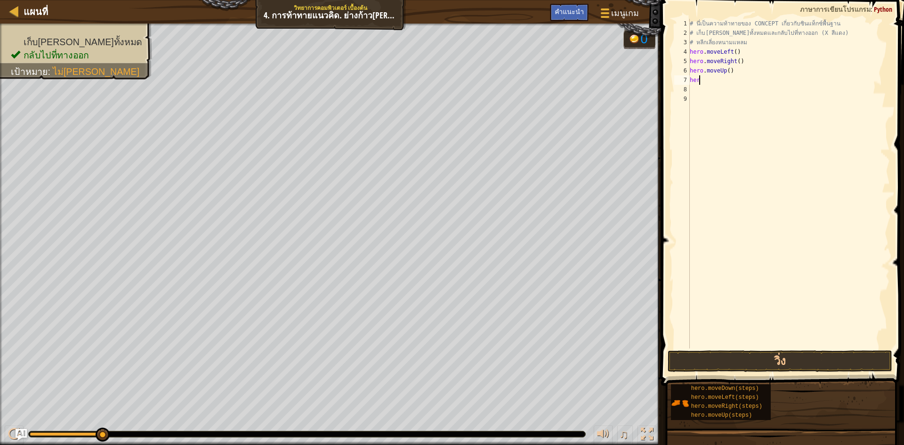
type textarea "h"
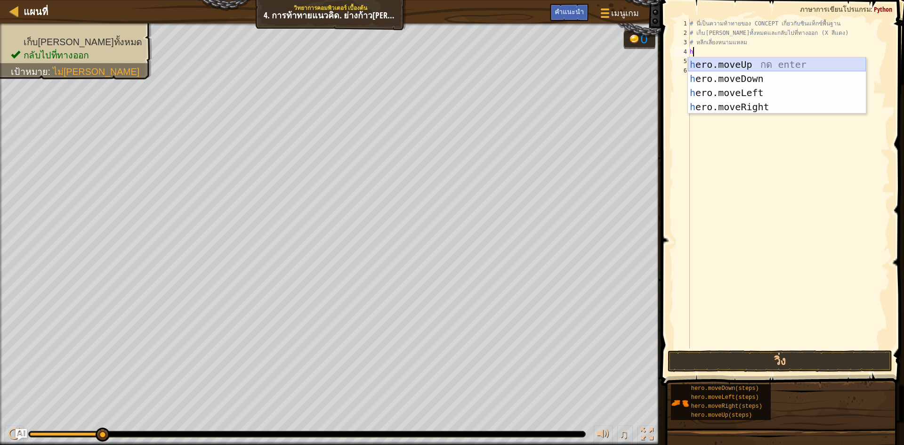
click at [699, 62] on div "h ero.moveUp กด enter h ero.moveDown กด enter h ero.moveLeft กด enter h ero.mov…" at bounding box center [777, 99] width 178 height 85
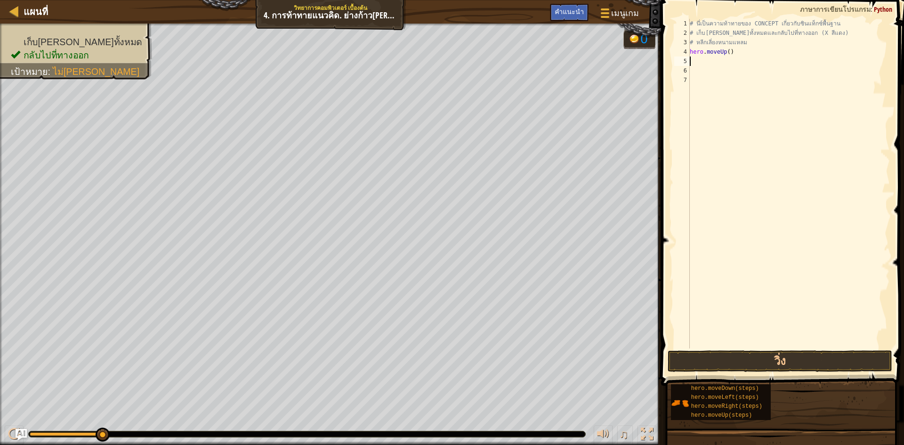
type textarea "h"
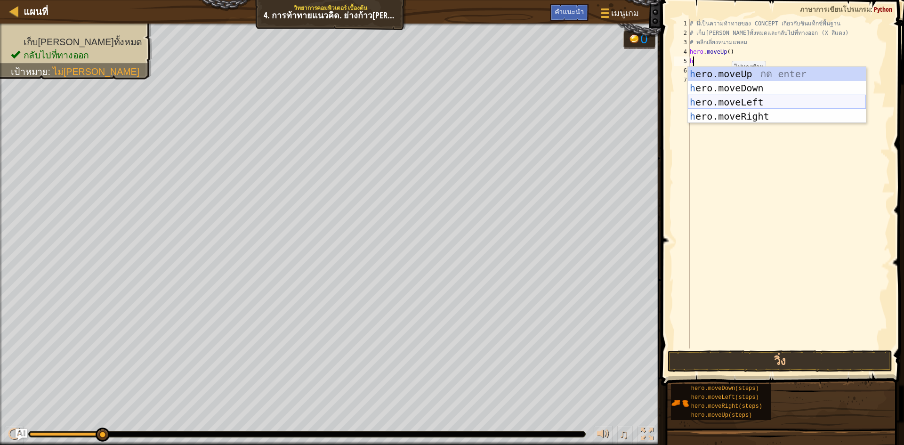
click at [746, 98] on div "h ero.moveUp กด enter h ero.moveDown กด enter h ero.moveLeft กด enter h ero.mov…" at bounding box center [777, 109] width 178 height 85
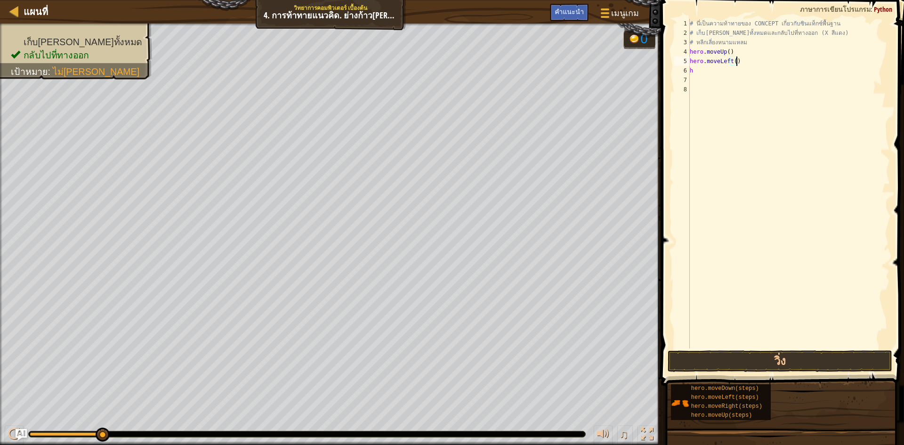
click at [744, 64] on div "# นี่เป็นความท้าทายของ CONCEPT เกี่ยวกับซินแท็กซ์พื้นฐาน # เก็บ[PERSON_NAME]ทั้…" at bounding box center [789, 193] width 202 height 348
type textarea "h"
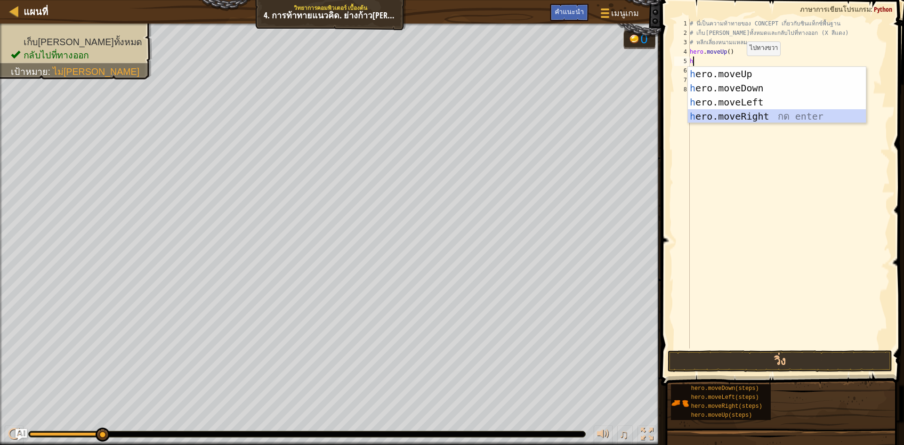
click at [771, 119] on div "h ero.moveUp กด enter h ero.moveDown กด enter h ero.moveLeft กด enter h ero.mov…" at bounding box center [777, 109] width 178 height 85
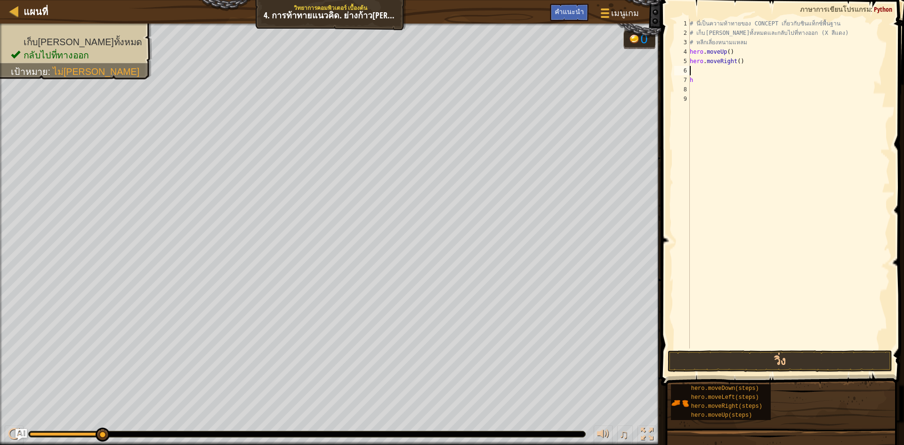
type textarea "h"
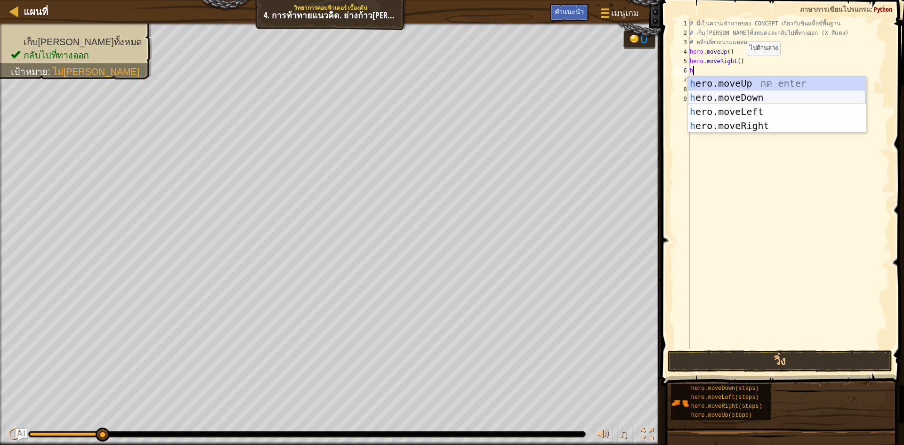
click at [727, 96] on div "h ero.moveUp กด enter h ero.moveDown กด enter h ero.moveLeft กด enter h ero.mov…" at bounding box center [777, 118] width 178 height 85
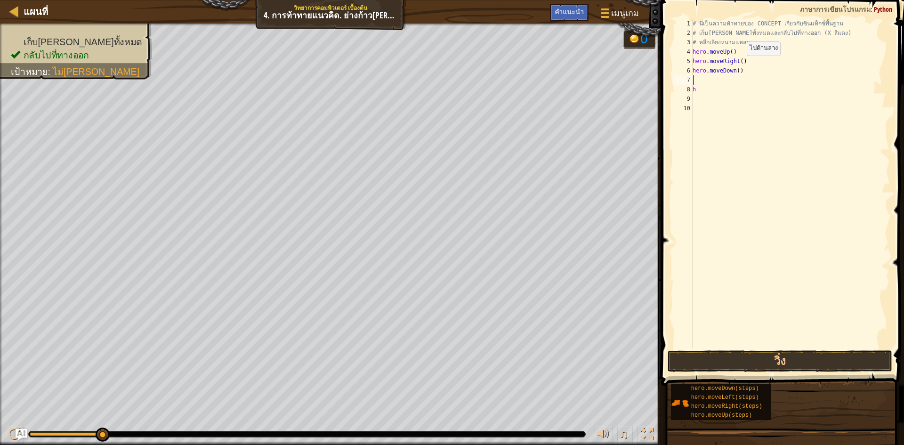
type textarea "h"
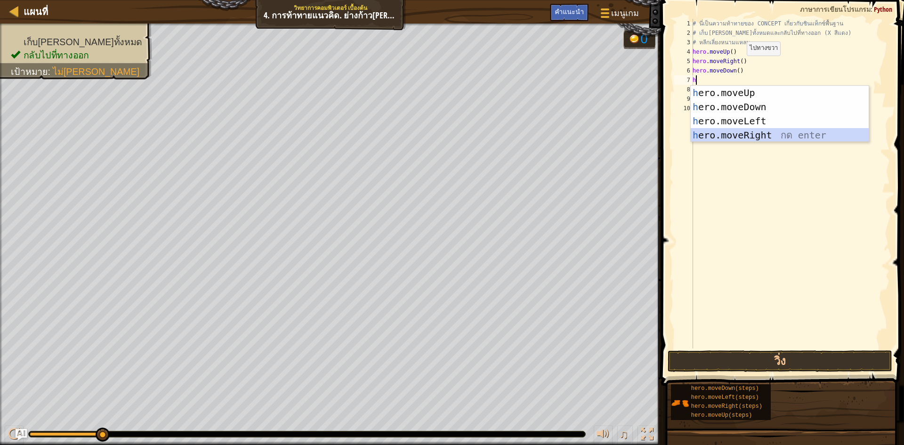
click at [758, 132] on div "h ero.moveUp กด enter h ero.moveDown กด enter h ero.moveLeft กด enter h ero.mov…" at bounding box center [780, 128] width 178 height 85
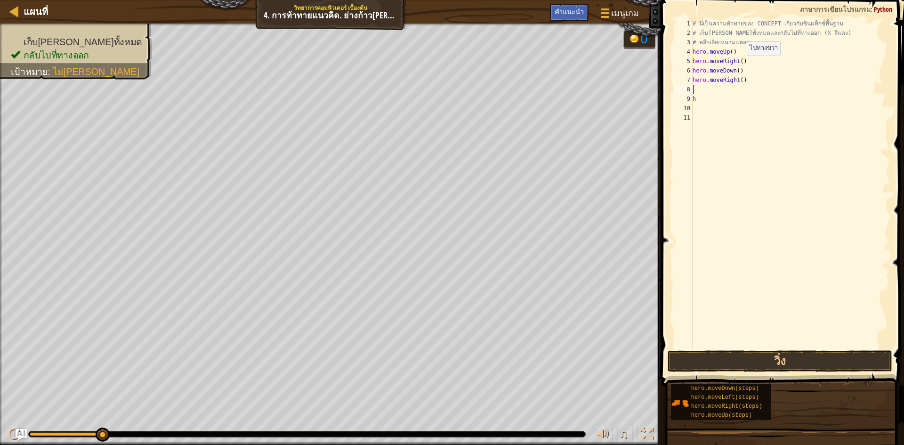
type textarea "h"
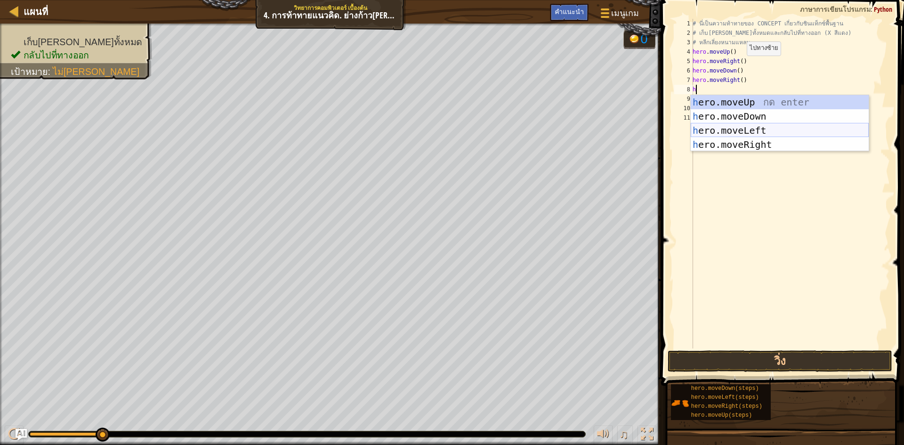
click at [736, 125] on div "h ero.moveUp กด enter h ero.moveDown กด enter h ero.moveLeft กด enter h ero.mov…" at bounding box center [780, 137] width 178 height 85
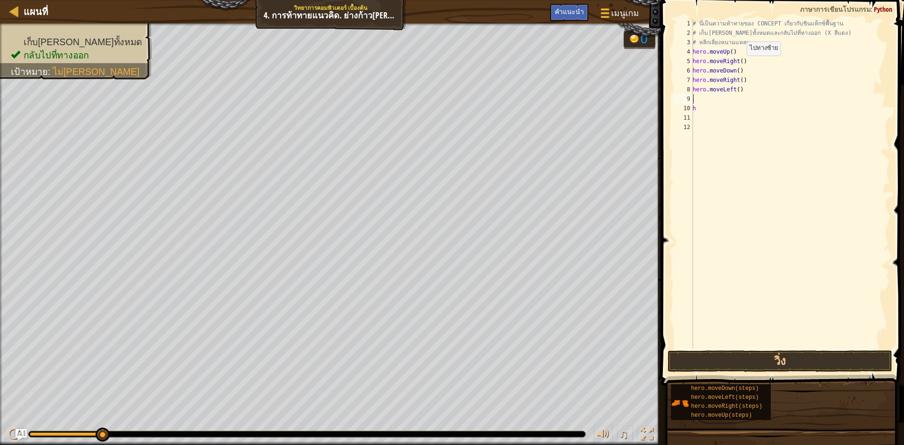
type textarea "h"
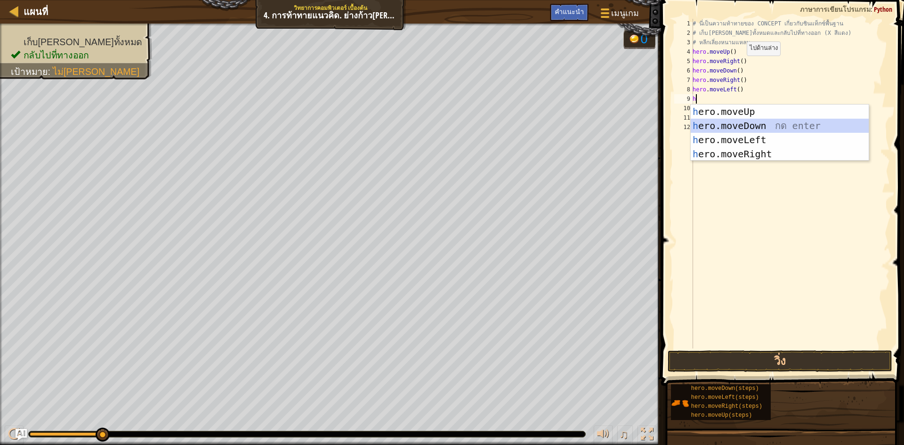
click at [751, 125] on div "h ero.moveUp กด enter h ero.moveDown กด enter h ero.moveLeft กด enter h ero.mov…" at bounding box center [780, 147] width 178 height 85
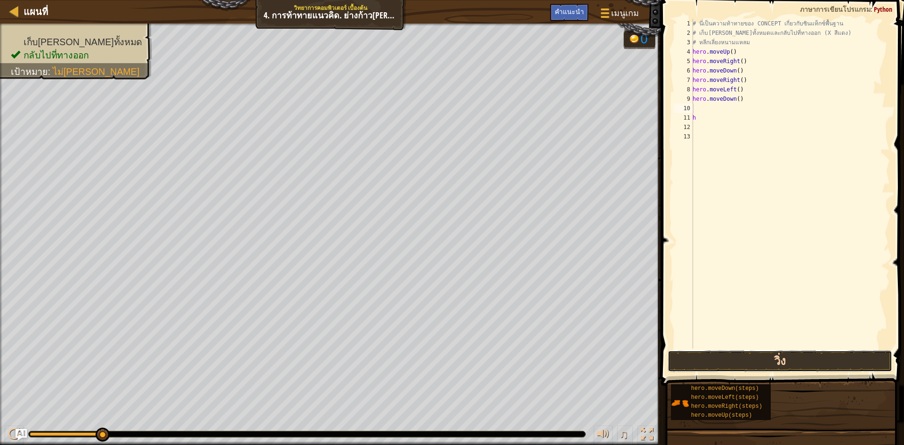
click at [745, 356] on button "วิ่ง" at bounding box center [780, 361] width 225 height 22
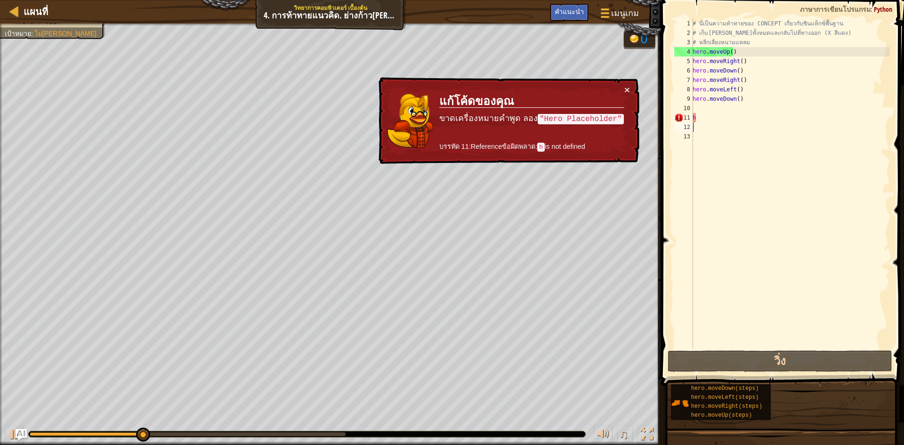
click at [709, 122] on div "# นี่เป็นความท้าทายของ CONCEPT เกี่ยวกับซินแท็กซ์พื้นฐาน # เก็บ[PERSON_NAME]ทั้…" at bounding box center [790, 193] width 199 height 348
click at [707, 118] on div "# นี่เป็นความท้าทายของ CONCEPT เกี่ยวกับซินแท็กซ์พื้นฐาน # เก็บ[PERSON_NAME]ทั้…" at bounding box center [790, 193] width 199 height 348
type textarea "h"
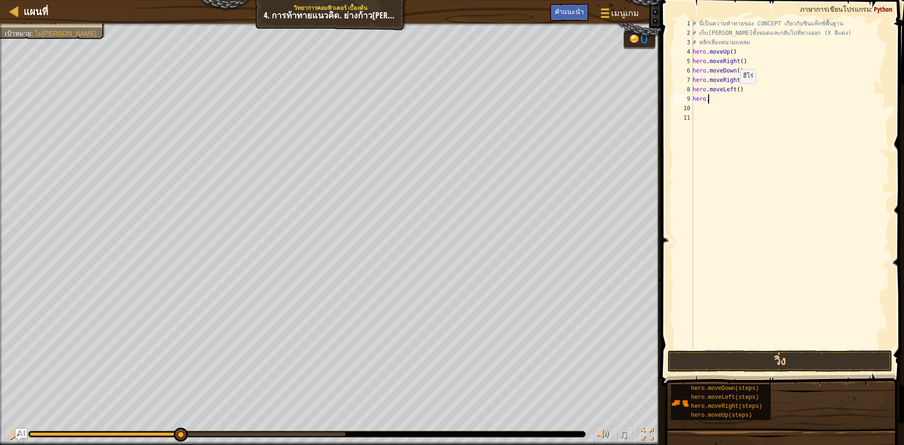
type textarea "h"
click at [698, 358] on button "วิ่ง" at bounding box center [780, 361] width 225 height 22
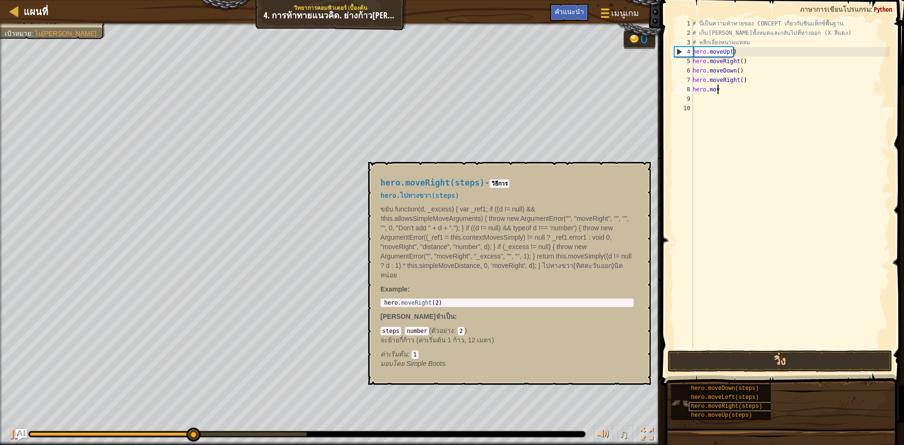
type textarea "h"
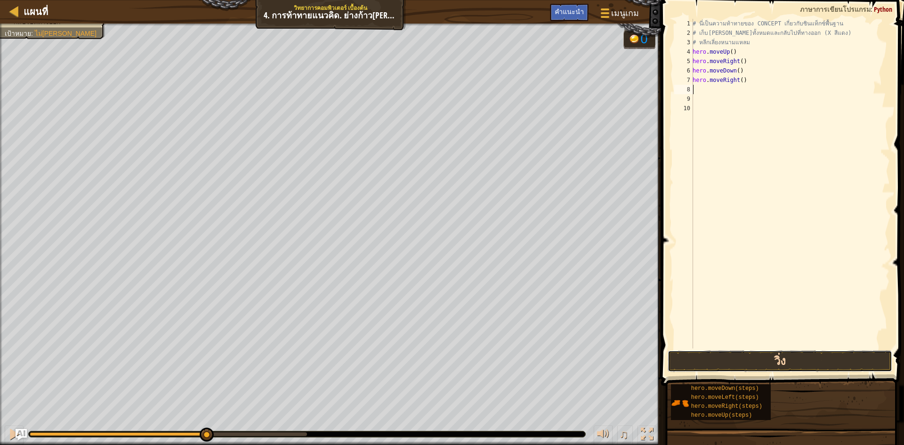
click at [751, 357] on button "วิ่ง" at bounding box center [780, 361] width 225 height 22
type textarea "h"
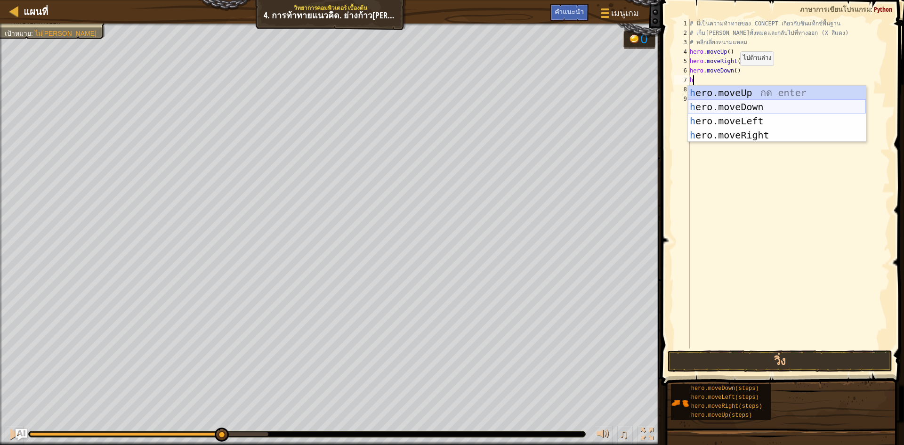
click at [732, 110] on div "h ero.moveUp กด enter h ero.moveDown กด enter h ero.moveLeft กด enter h ero.mov…" at bounding box center [777, 128] width 178 height 85
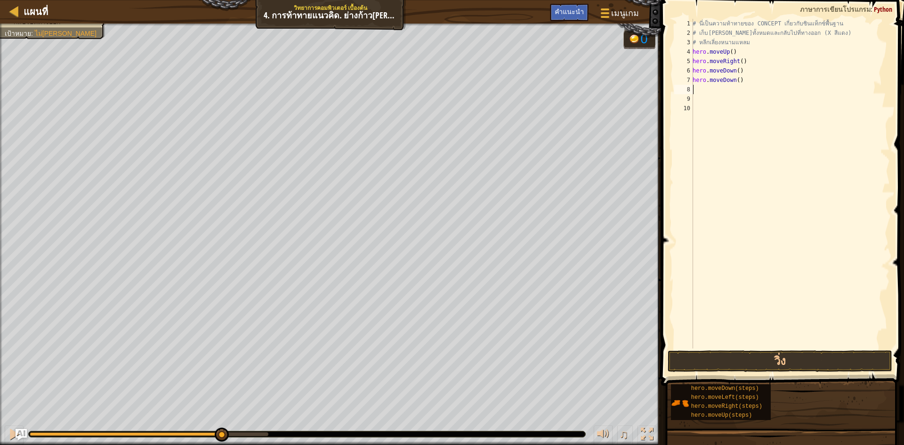
type textarea "h"
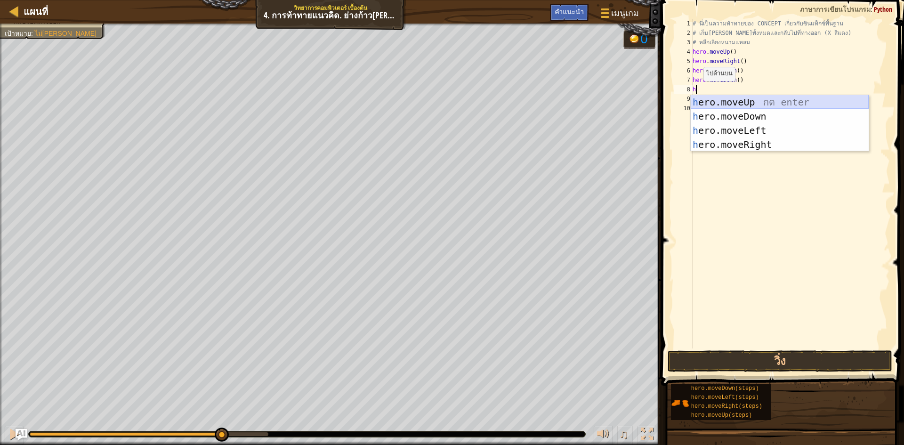
click at [736, 100] on div "h ero.moveUp กด enter h ero.moveDown กด enter h ero.moveLeft กด enter h ero.mov…" at bounding box center [780, 137] width 178 height 85
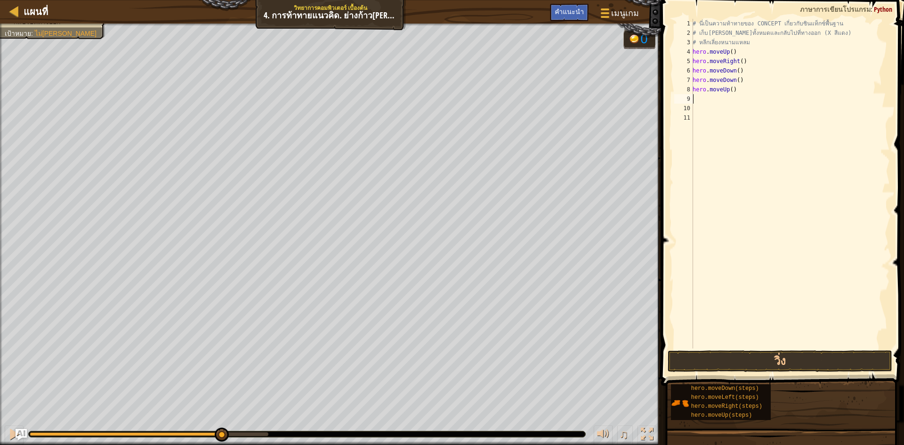
type textarea "h"
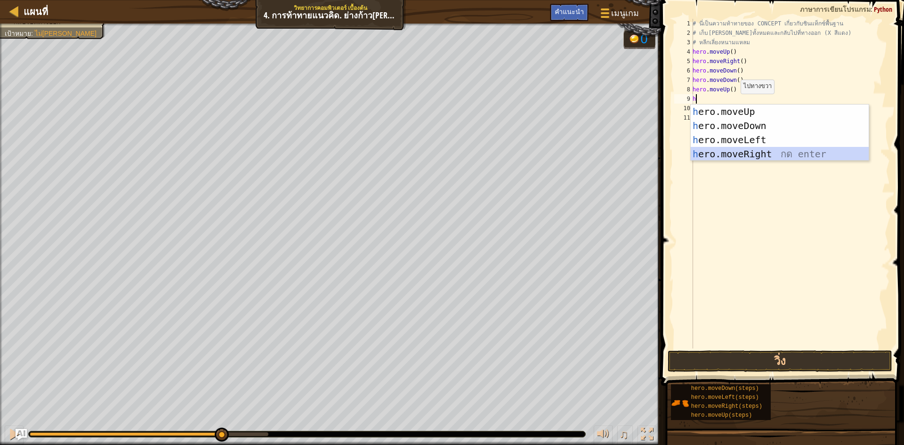
click at [762, 151] on div "h ero.moveUp กด enter h ero.moveDown กด enter h ero.moveLeft กด enter h ero.mov…" at bounding box center [780, 147] width 178 height 85
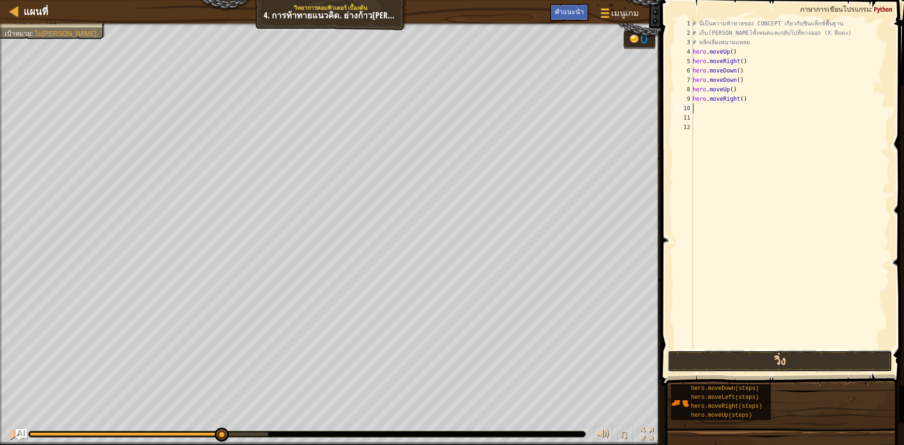
click at [761, 367] on button "วิ่ง" at bounding box center [780, 361] width 225 height 22
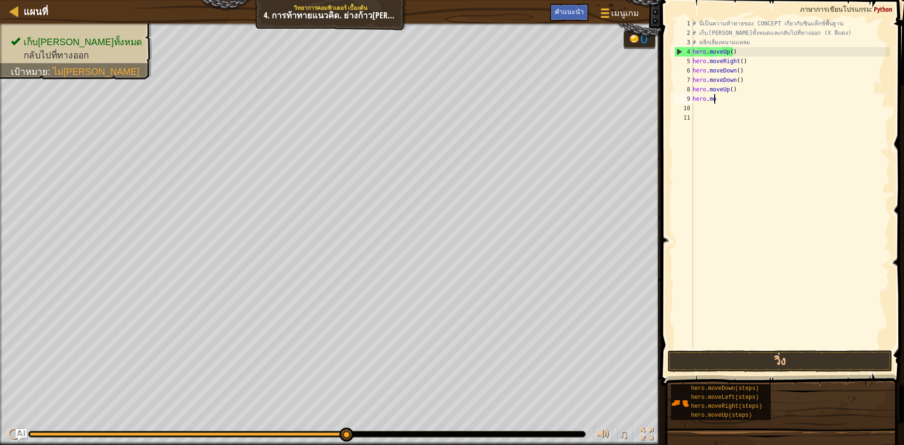
type textarea "h"
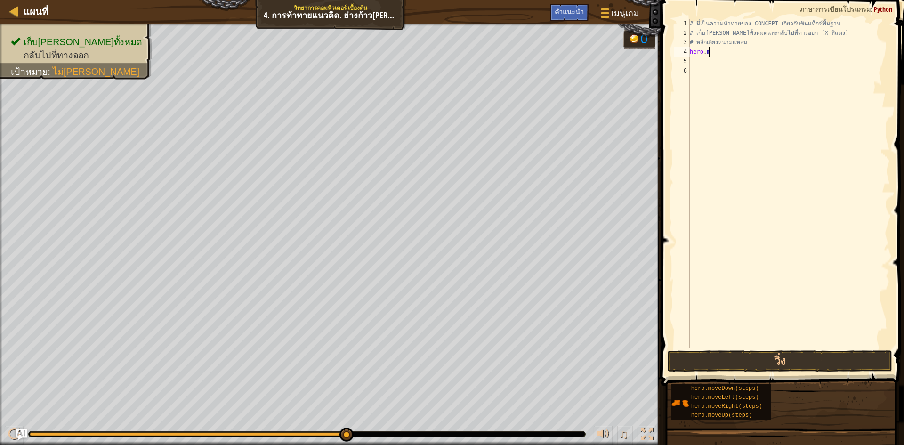
type textarea "h"
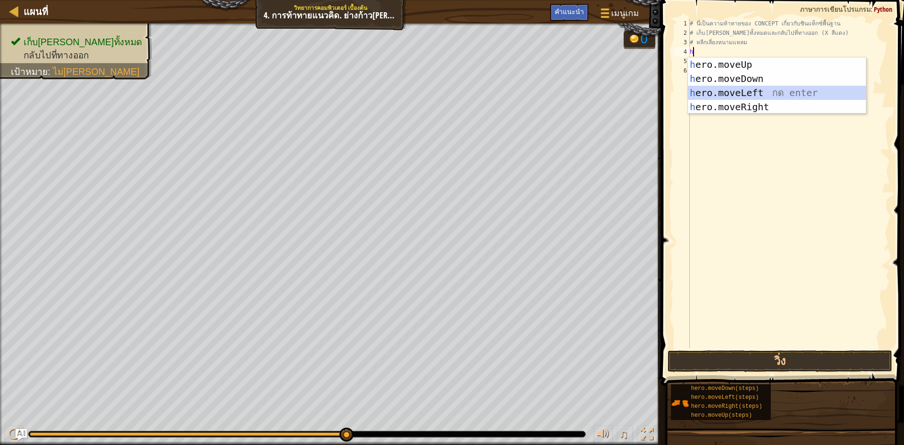
click at [721, 97] on div "h ero.moveUp กด enter h ero.moveDown กด enter h ero.moveLeft กด enter h ero.mov…" at bounding box center [777, 99] width 178 height 85
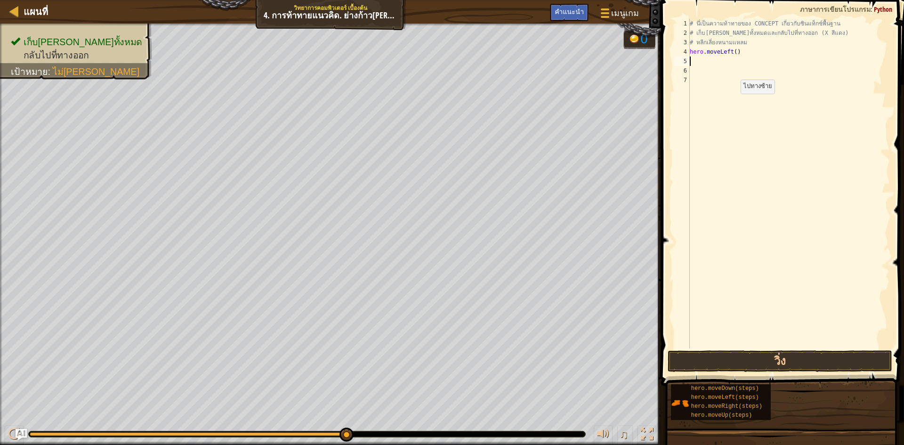
type textarea "h"
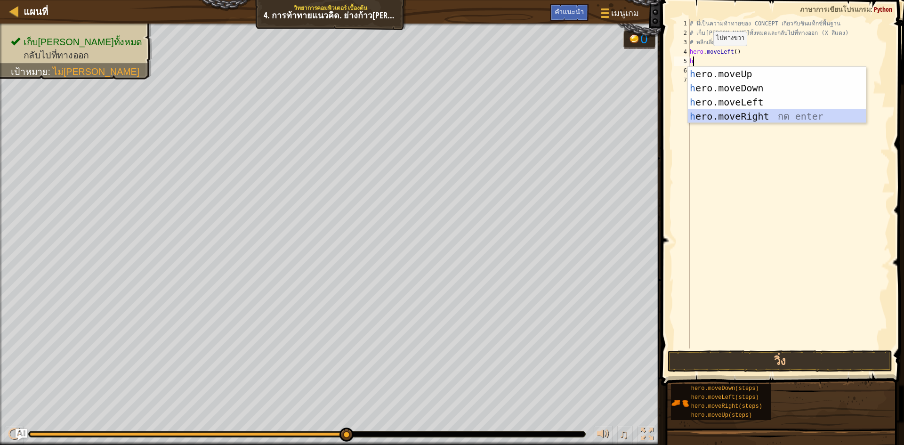
click at [721, 118] on div "h ero.moveUp กด enter h ero.moveDown กด enter h ero.moveLeft กด enter h ero.mov…" at bounding box center [777, 109] width 178 height 85
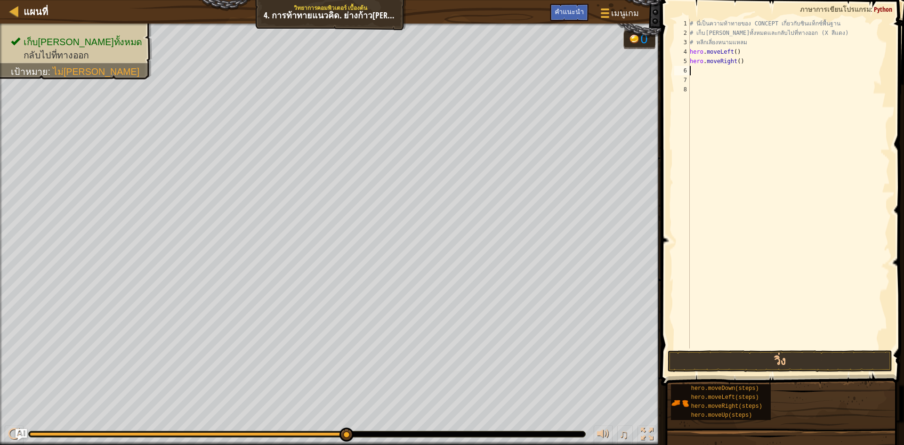
type textarea "h"
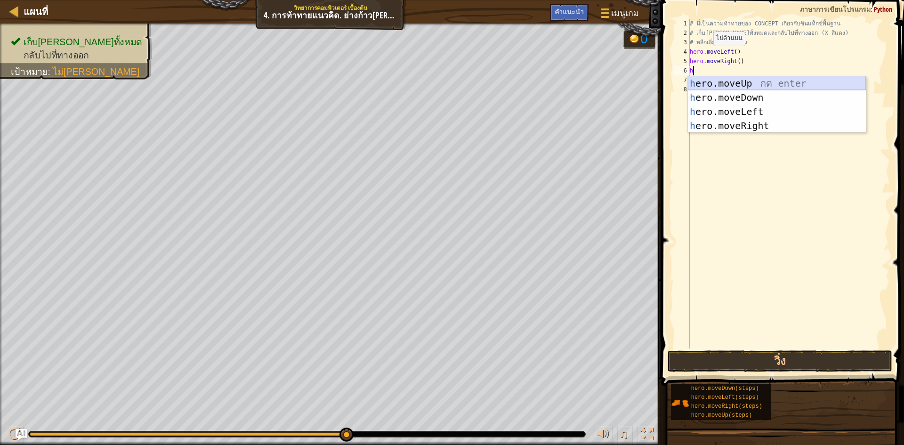
click at [737, 81] on div "h ero.moveUp กด enter h ero.moveDown กด enter h ero.moveLeft กด enter h ero.mov…" at bounding box center [777, 118] width 178 height 85
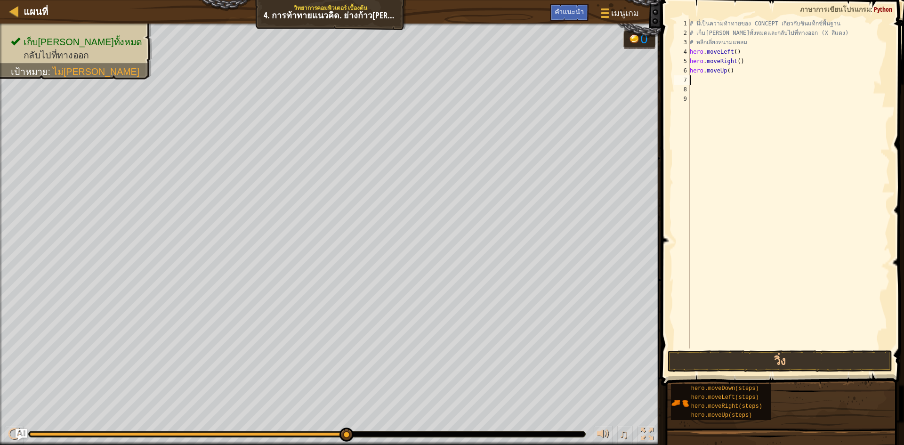
type textarea "h"
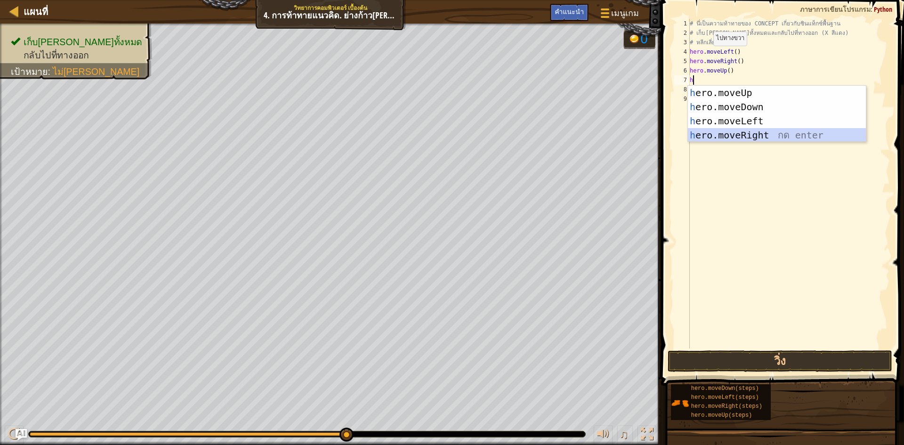
click at [771, 132] on div "h ero.moveUp กด enter h ero.moveDown กด enter h ero.moveLeft กด enter h ero.mov…" at bounding box center [777, 128] width 178 height 85
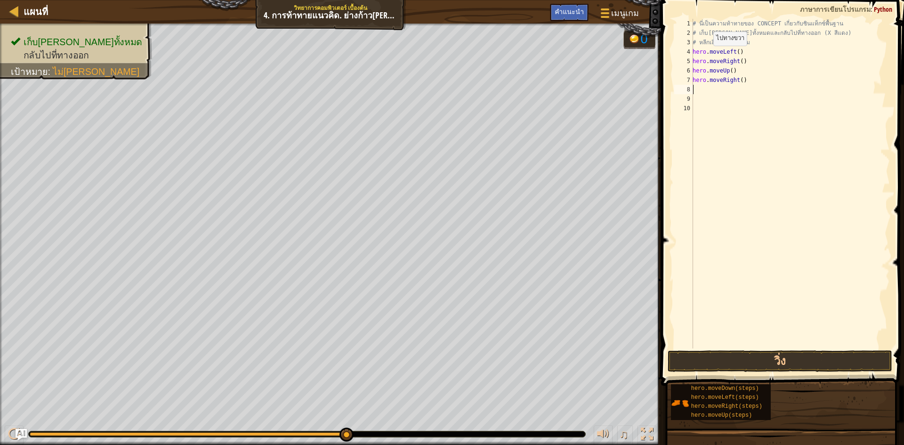
type textarea "h"
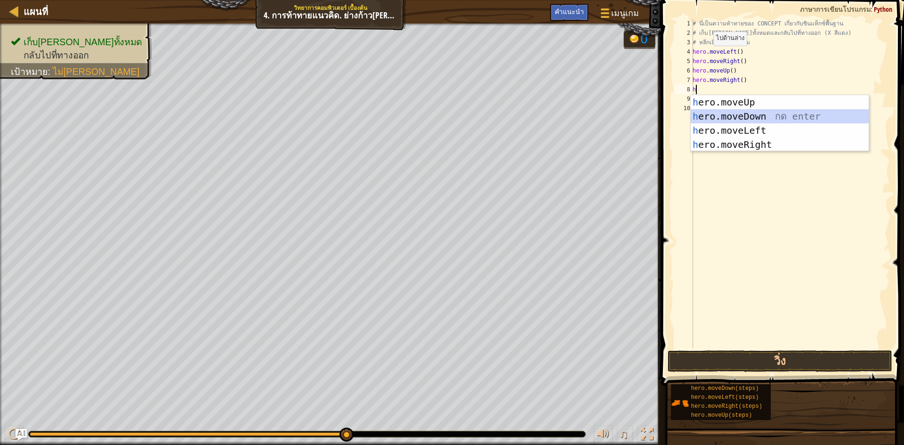
click at [728, 117] on div "h ero.moveUp กด enter h ero.moveDown กด enter h ero.moveLeft กด enter h ero.mov…" at bounding box center [780, 137] width 178 height 85
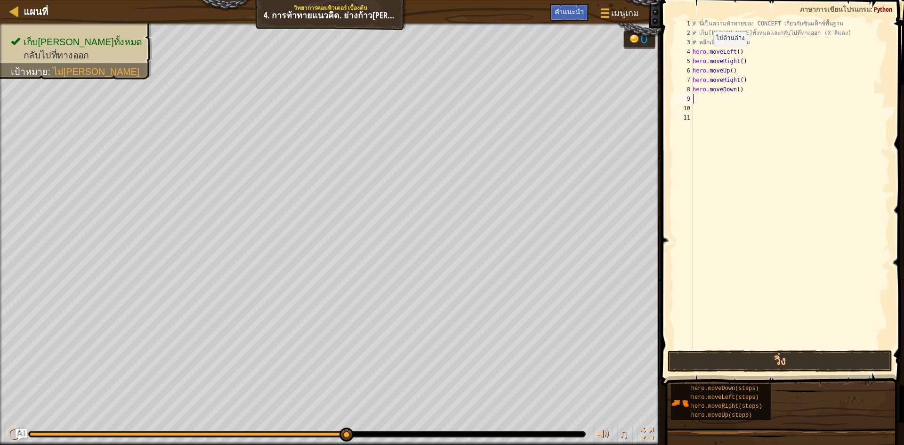
type textarea "h"
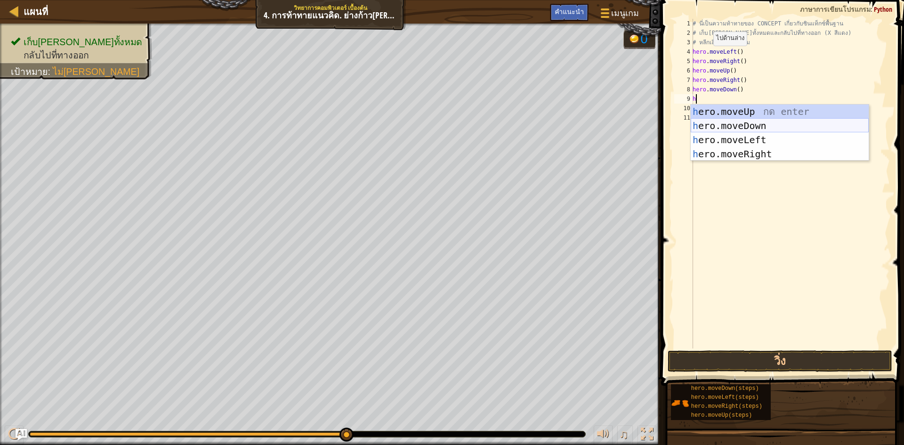
click at [750, 123] on div "h ero.moveUp กด enter h ero.moveDown กด enter h ero.moveLeft กด enter h ero.mov…" at bounding box center [780, 147] width 178 height 85
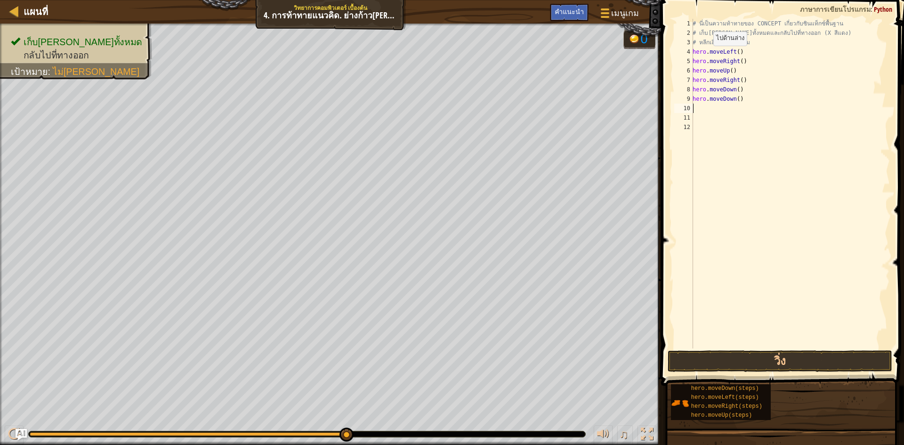
type textarea "h"
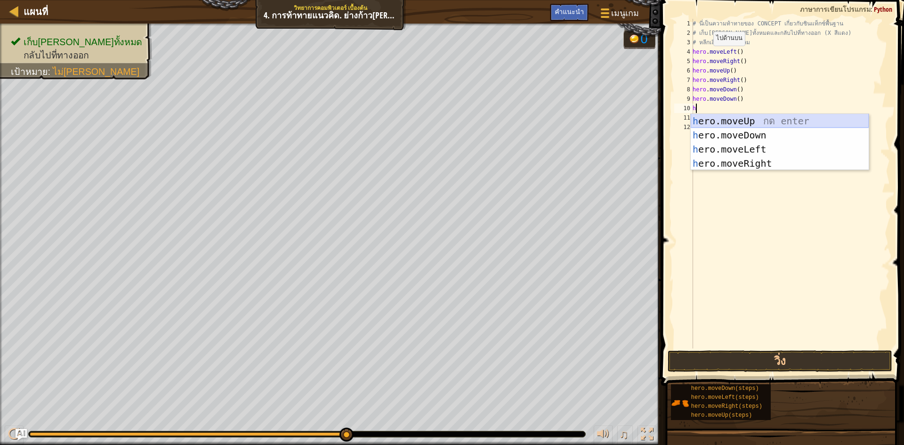
click at [728, 122] on div "h ero.moveUp กด enter h ero.moveDown กด enter h ero.moveLeft กด enter h ero.mov…" at bounding box center [780, 156] width 178 height 85
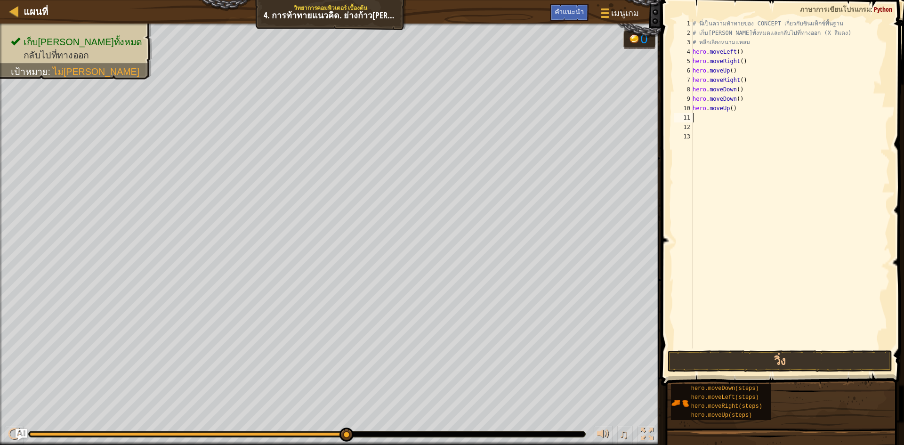
type textarea "h"
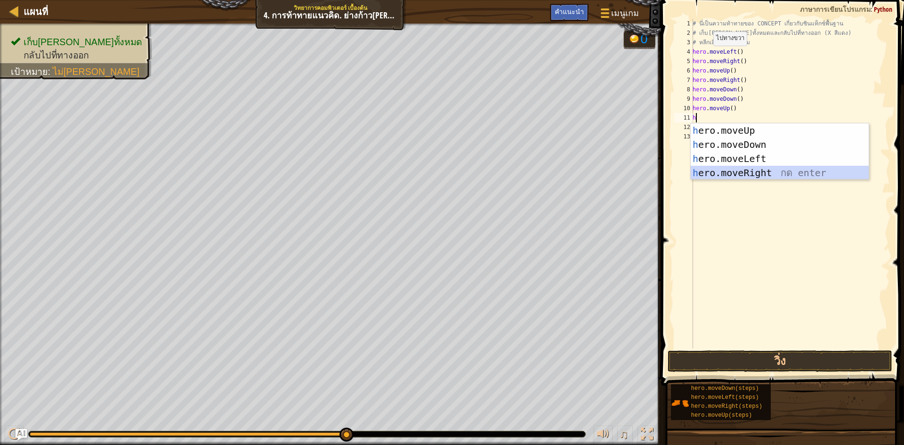
click at [746, 169] on div "h ero.moveUp กด enter h ero.moveDown กด enter h ero.moveLeft กด enter h ero.mov…" at bounding box center [780, 165] width 178 height 85
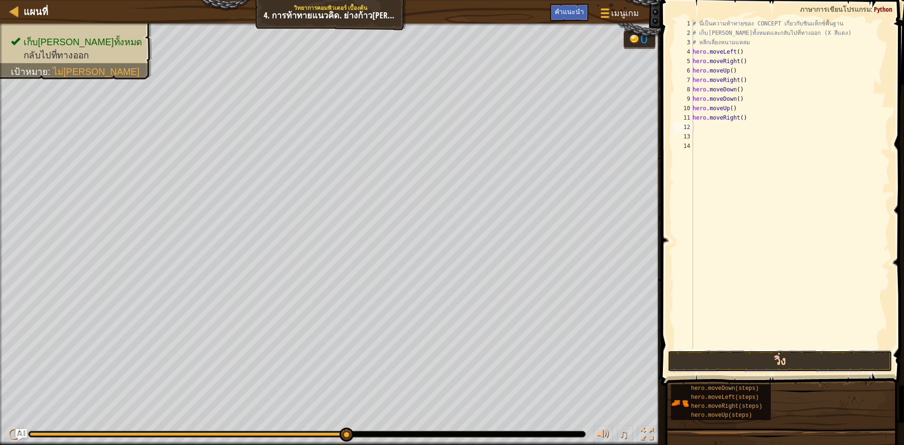
click at [721, 366] on button "วิ่ง" at bounding box center [780, 361] width 225 height 22
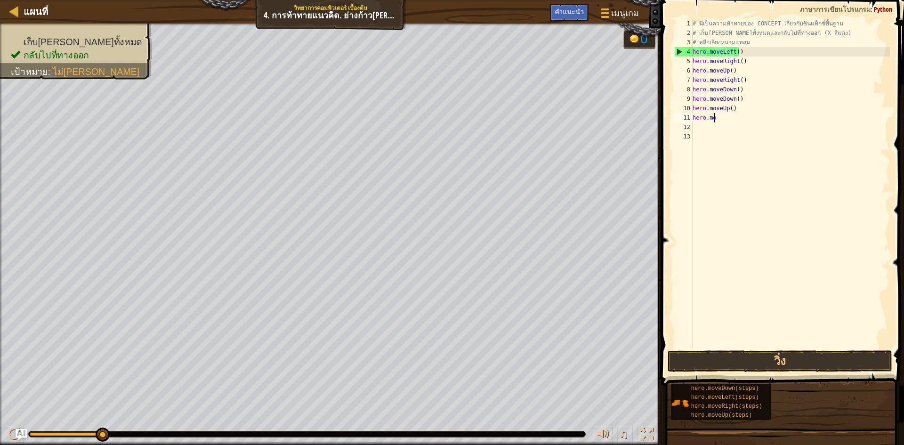
type textarea "h"
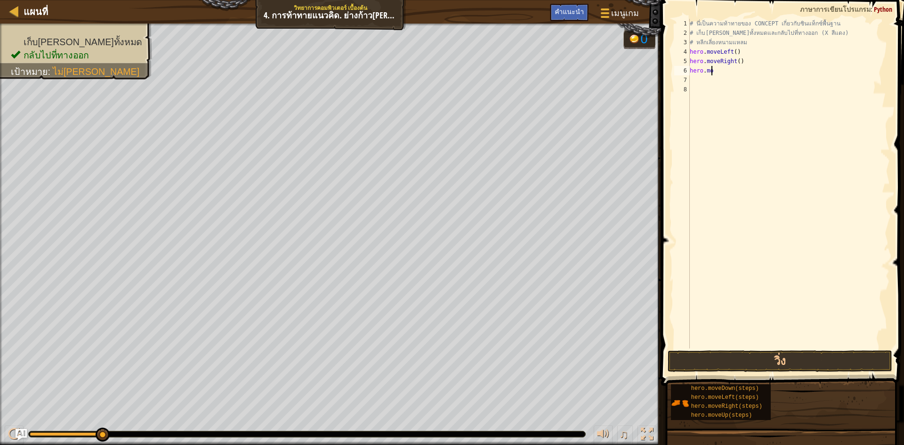
type textarea "h"
click at [740, 49] on div "# นี่เป็นความท้าทายของ CONCEPT เกี่ยวกับซินแท็กซ์พื้นฐาน # เก็บ[PERSON_NAME]ทั้…" at bounding box center [789, 184] width 202 height 330
click at [743, 49] on div "# นี่เป็นความท้าทายของ CONCEPT เกี่ยวกับซินแท็กซ์พื้นฐาน # เก็บ[PERSON_NAME]ทั้…" at bounding box center [789, 193] width 202 height 348
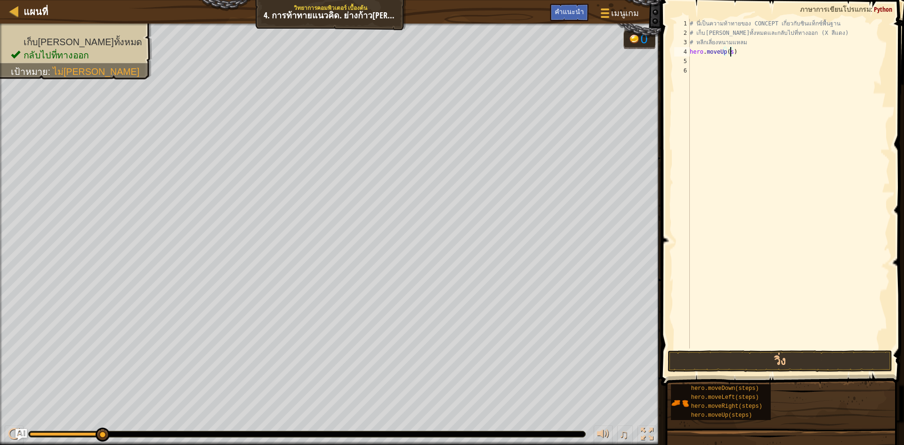
type textarea "hero.moveUp()"
click at [695, 58] on div "# นี่เป็นความท้าทายของ CONCEPT เกี่ยวกับซินแท็กซ์พื้นฐาน # เก็บ[PERSON_NAME]ทั้…" at bounding box center [789, 193] width 202 height 348
drag, startPoint x: 761, startPoint y: 78, endPoint x: 710, endPoint y: 89, distance: 53.1
click at [710, 89] on div "# นี่เป็นความท้าทายของ CONCEPT เกี่ยวกับซินแท็กซ์พื้นฐาน # เก็บ[PERSON_NAME]ทั้…" at bounding box center [789, 193] width 202 height 348
type textarea "h"
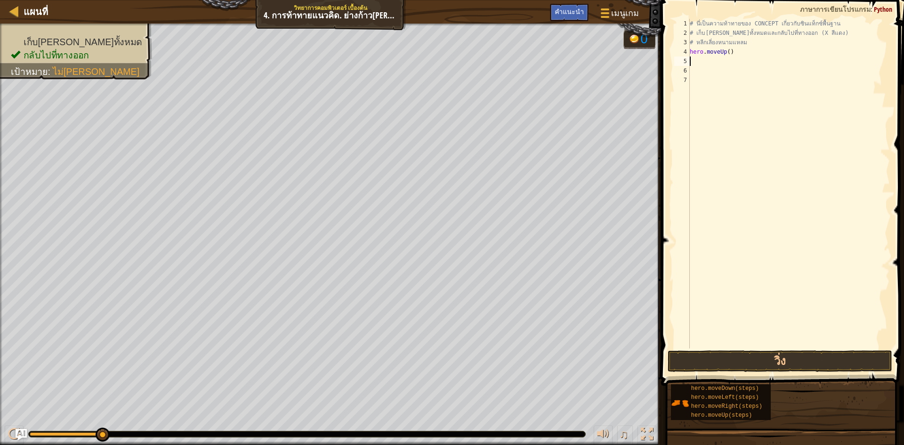
click at [705, 60] on div "# นี่เป็นความท้าทายของ CONCEPT เกี่ยวกับซินแท็กซ์พื้นฐาน # เก็บ[PERSON_NAME]ทั้…" at bounding box center [789, 193] width 202 height 348
type textarea "h"
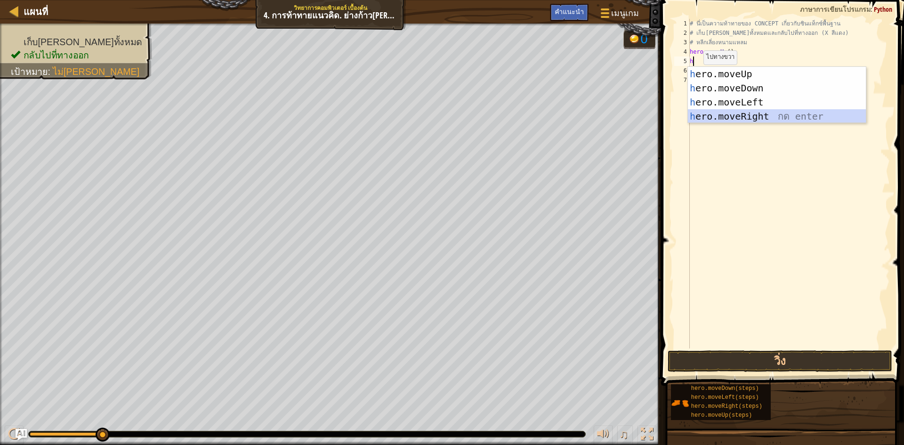
click at [753, 118] on div "h ero.moveUp กด enter h ero.moveDown กด enter h ero.moveLeft กด enter h ero.mov…" at bounding box center [777, 109] width 178 height 85
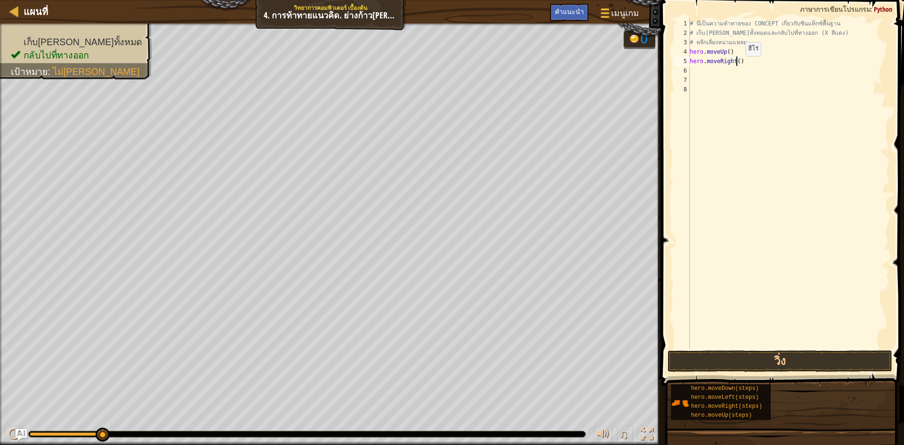
click at [737, 65] on div "# นี่เป็นความท้าทายของ CONCEPT เกี่ยวกับซินแท็กซ์พื้นฐาน # เก็บ[PERSON_NAME]ทั้…" at bounding box center [789, 193] width 202 height 348
type textarea "hero.moveRight()"
click at [705, 73] on div "# นี่เป็นความท้าทายของ CONCEPT เกี่ยวกับซินแท็กซ์พื้นฐาน # เก็บ[PERSON_NAME]ทั้…" at bounding box center [789, 193] width 202 height 348
type textarea "h"
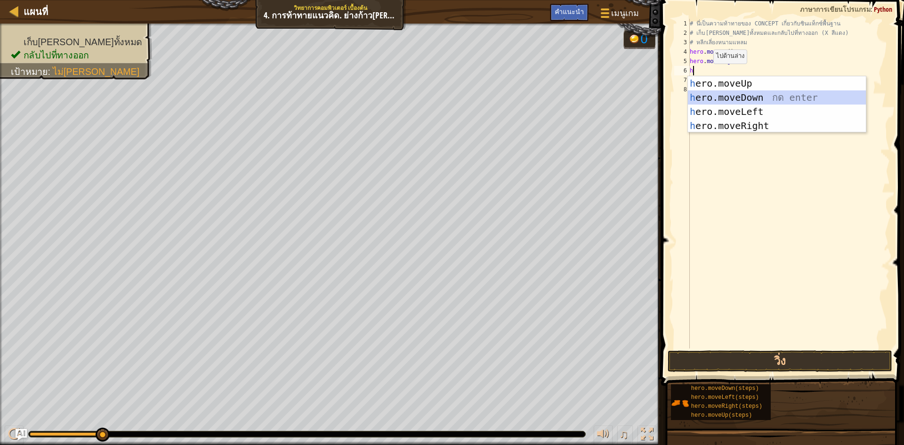
click at [723, 96] on div "h ero.moveUp กด enter h ero.moveDown กด enter h ero.moveLeft กด enter h ero.mov…" at bounding box center [777, 118] width 178 height 85
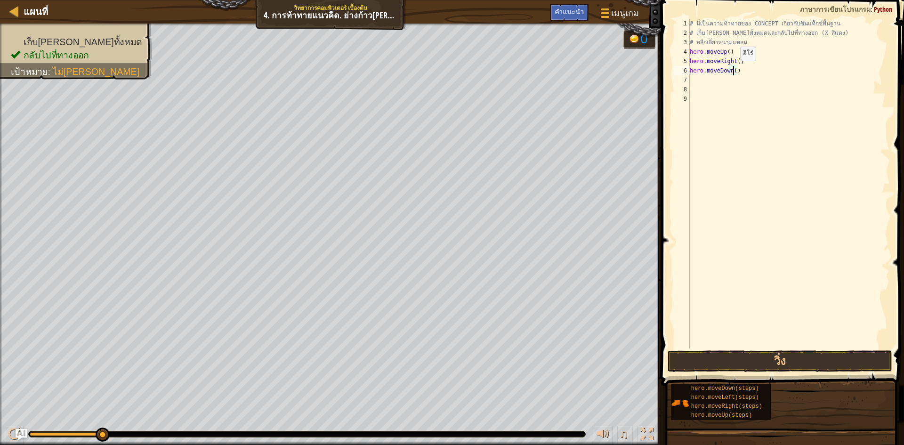
click at [732, 70] on div "# นี่เป็นความท้าทายของ CONCEPT เกี่ยวกับซินแท็กซ์พื้นฐาน # เก็บ[PERSON_NAME]ทั้…" at bounding box center [789, 193] width 202 height 348
type textarea "hero.moveDown(2)"
click at [707, 88] on div "# นี่เป็นความท้าทายของ CONCEPT เกี่ยวกับซินแท็กซ์พื้นฐาน # เก็บ[PERSON_NAME]ทั้…" at bounding box center [789, 193] width 202 height 348
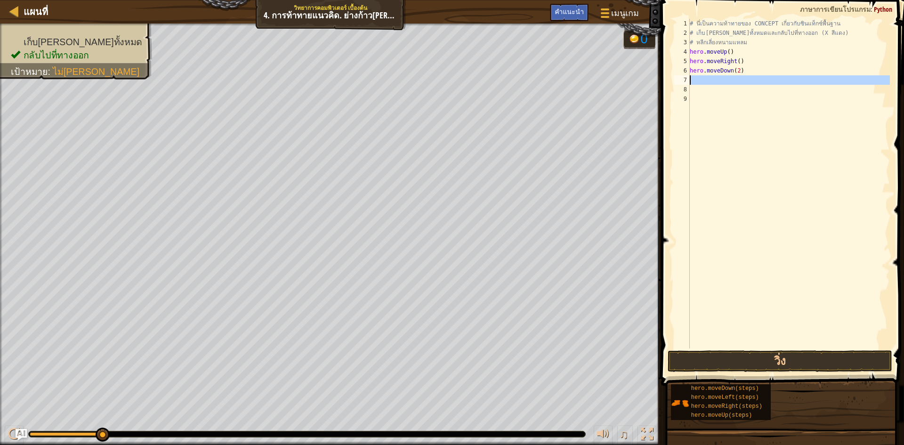
click at [704, 84] on div "# นี่เป็นความท้าทายของ CONCEPT เกี่ยวกับซินแท็กซ์พื้นฐาน # เก็บ[PERSON_NAME]ทั้…" at bounding box center [789, 193] width 202 height 348
type textarea "h"
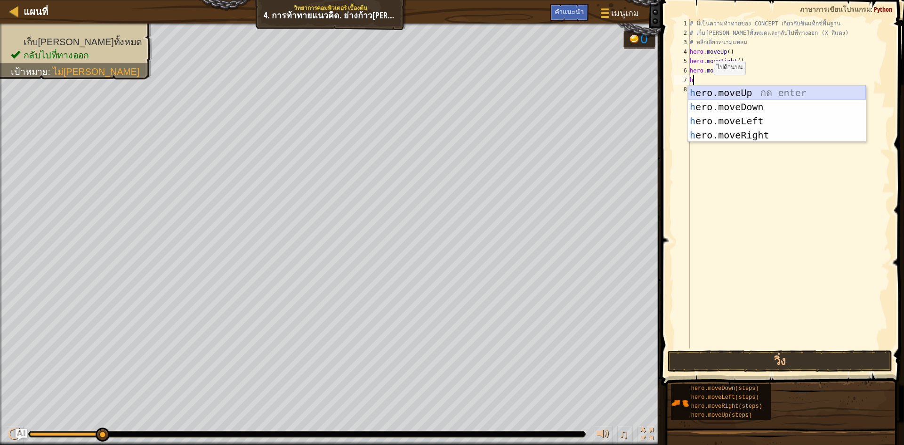
click at [738, 95] on div "h ero.moveUp กด enter h ero.moveDown กด enter h ero.moveLeft กด enter h ero.mov…" at bounding box center [777, 128] width 178 height 85
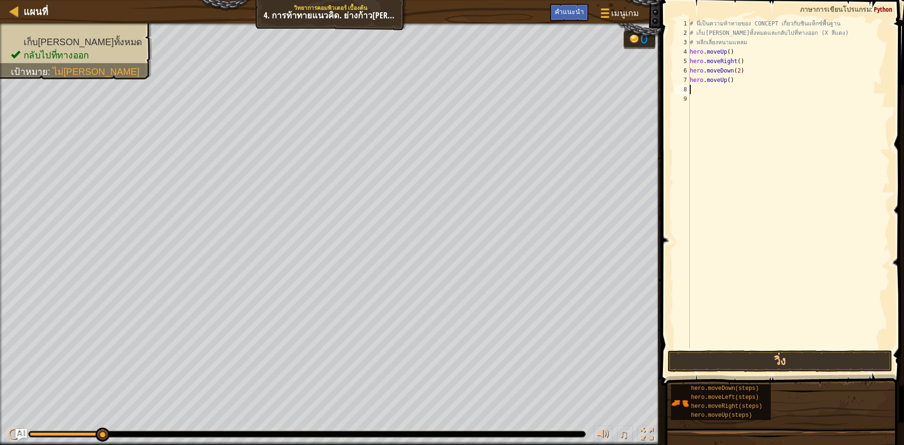
type textarea "h"
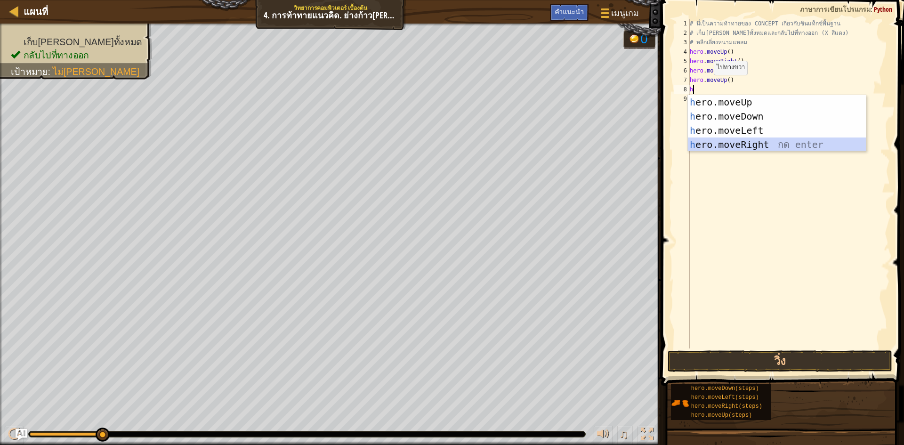
click at [752, 144] on div "h ero.moveUp กด enter h ero.moveDown กด enter h ero.moveLeft กด enter h ero.mov…" at bounding box center [777, 137] width 178 height 85
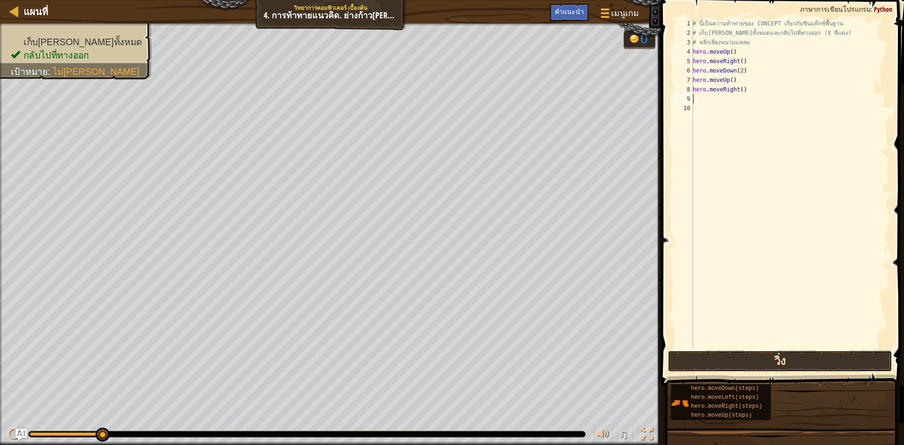
click at [789, 358] on button "วิ่ง" at bounding box center [780, 361] width 225 height 22
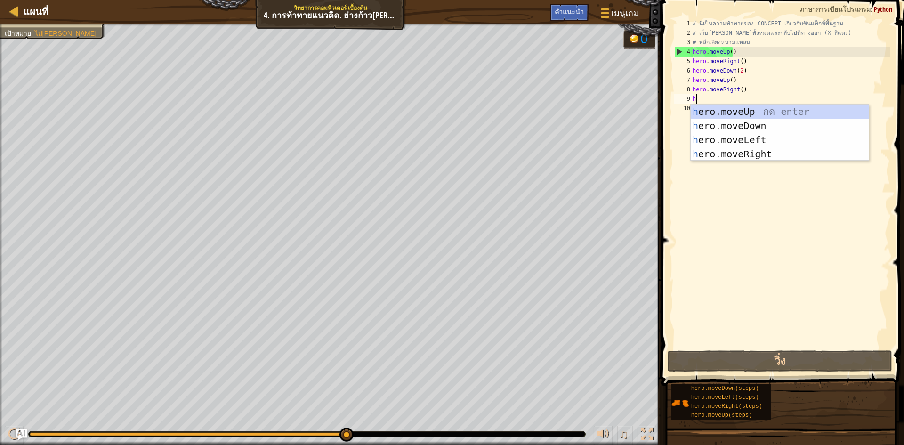
type textarea "h"
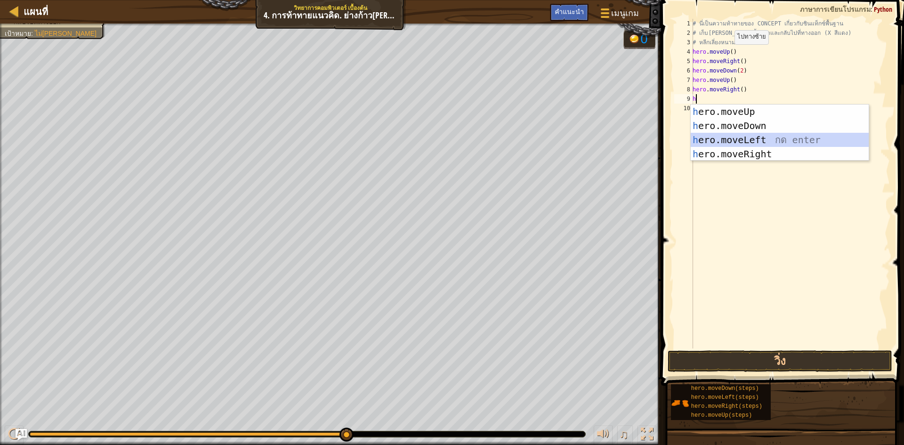
click at [750, 137] on div "h ero.moveUp กด enter h ero.moveDown กด enter h ero.moveLeft กด enter h ero.mov…" at bounding box center [780, 147] width 178 height 85
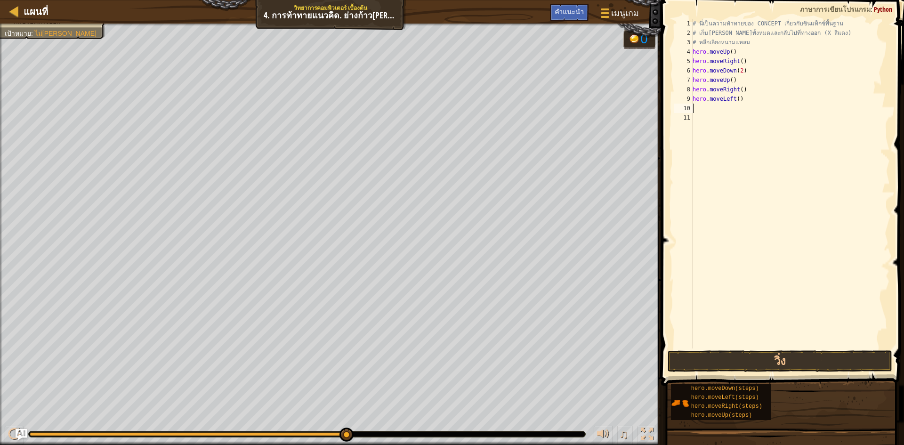
type textarea "h"
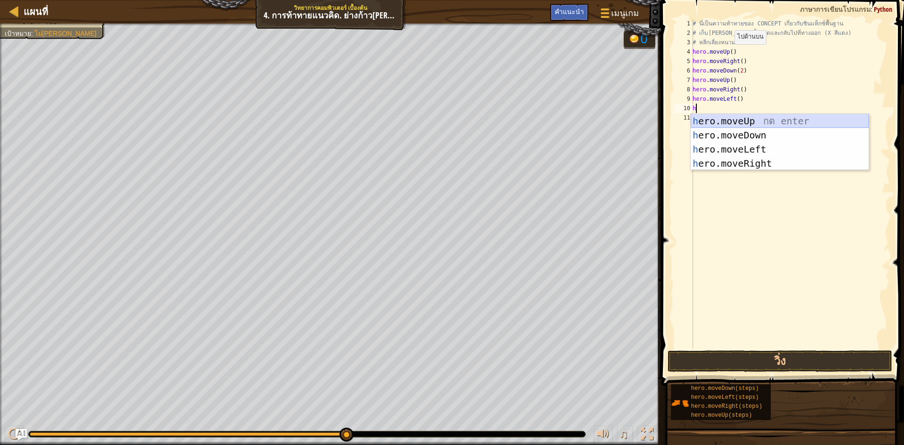
click at [710, 120] on div "h ero.moveUp กด enter h ero.moveDown กด enter h ero.moveLeft กด enter h ero.mov…" at bounding box center [780, 156] width 178 height 85
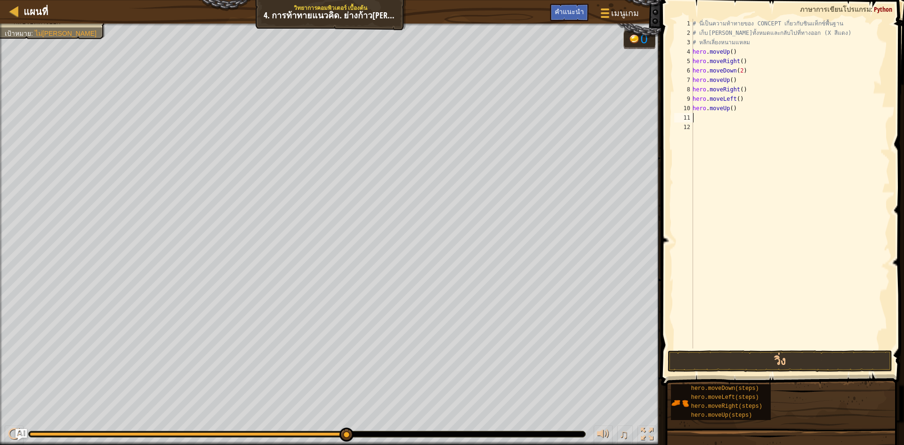
type textarea "h"
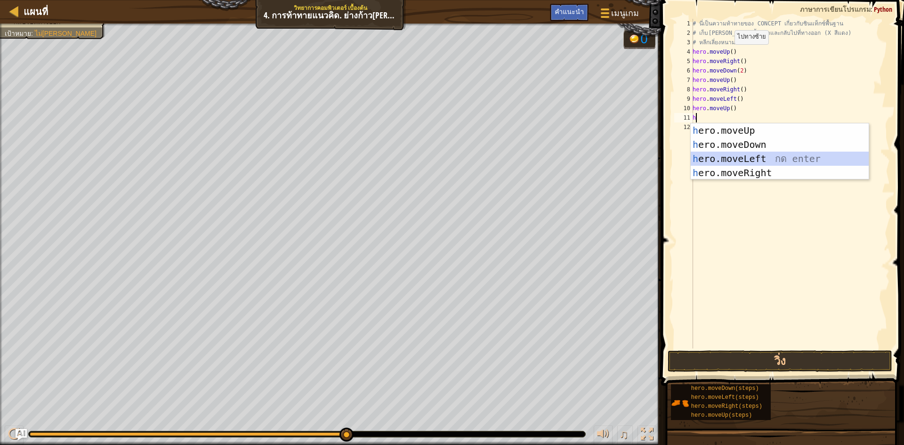
click at [725, 155] on div "h ero.moveUp กด enter h ero.moveDown กด enter h ero.moveLeft กด enter h ero.mov…" at bounding box center [780, 165] width 178 height 85
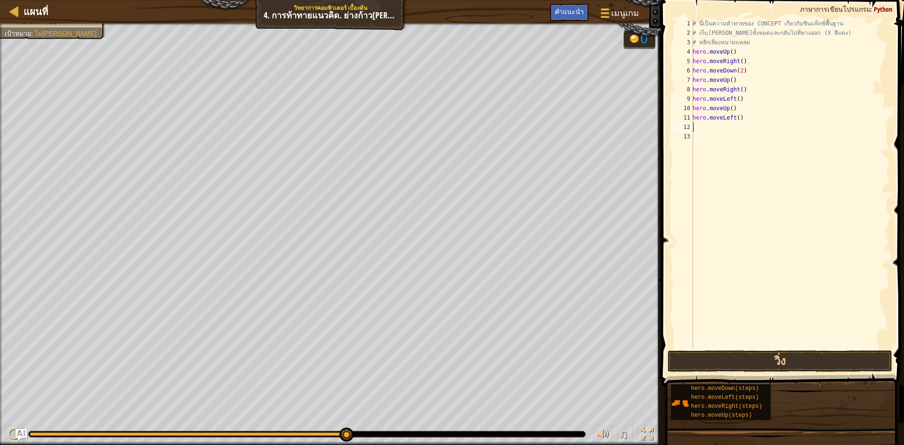
type textarea "h"
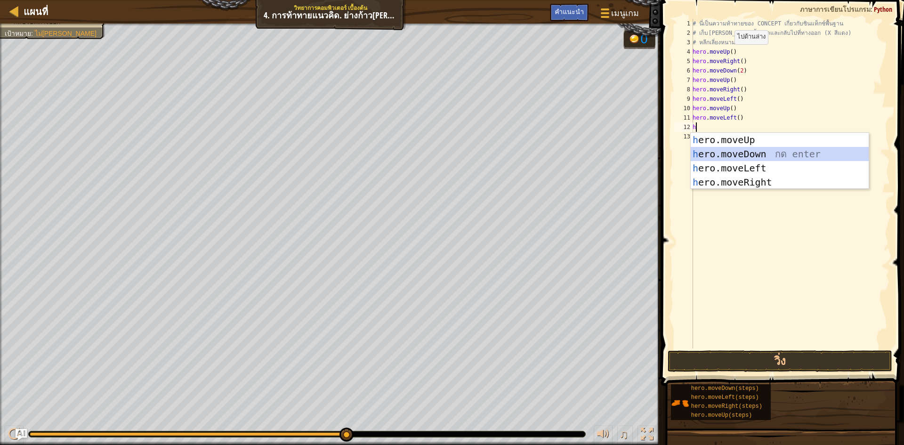
click at [709, 153] on div "h ero.moveUp กด enter h ero.moveDown กด enter h ero.moveLeft กด enter h ero.mov…" at bounding box center [780, 175] width 178 height 85
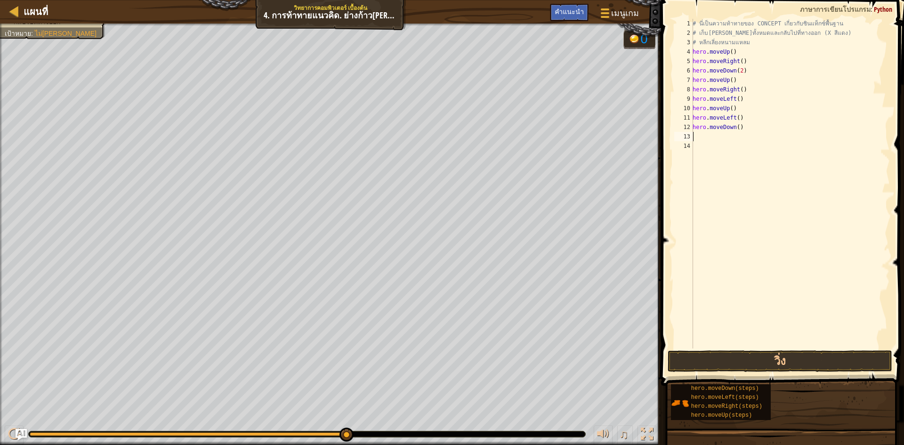
type textarea "h"
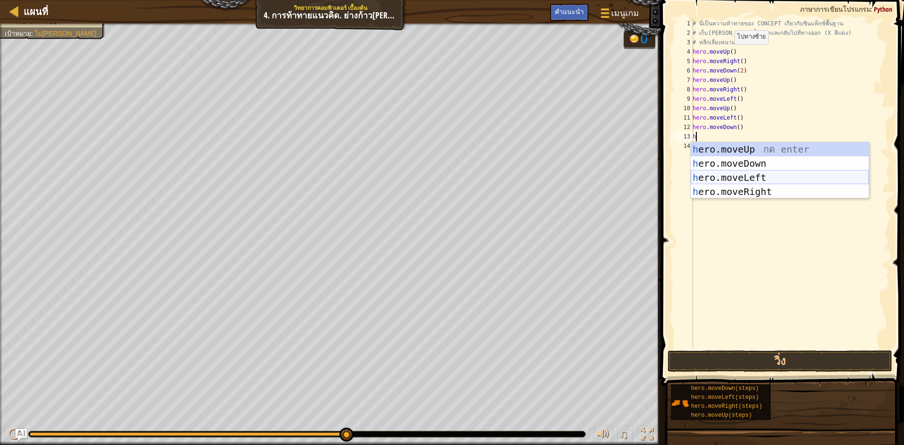
click at [712, 181] on div "h ero.moveUp กด enter h ero.moveDown กด enter h ero.moveLeft กด enter h ero.mov…" at bounding box center [780, 184] width 178 height 85
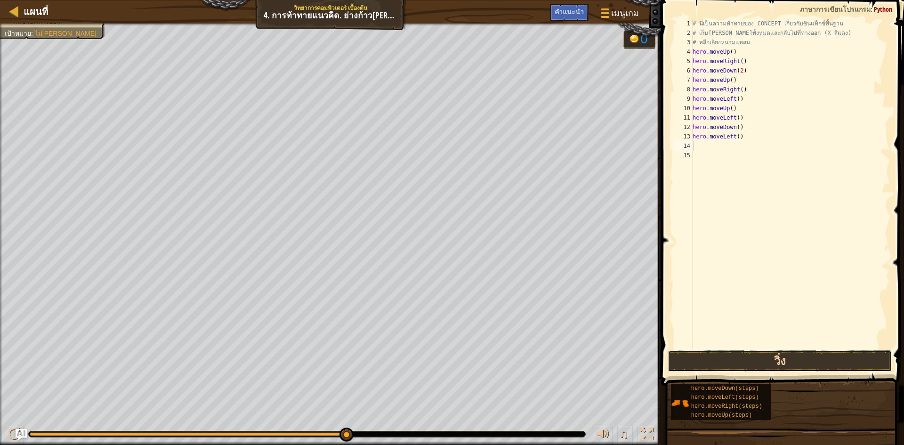
click at [736, 361] on button "วิ่ง" at bounding box center [780, 361] width 225 height 22
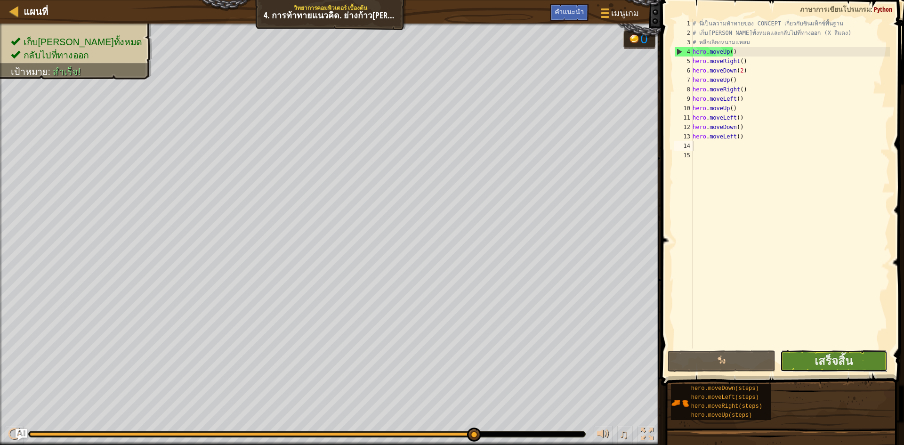
click at [806, 360] on button "เสร็จสิ้น" at bounding box center [834, 361] width 108 height 22
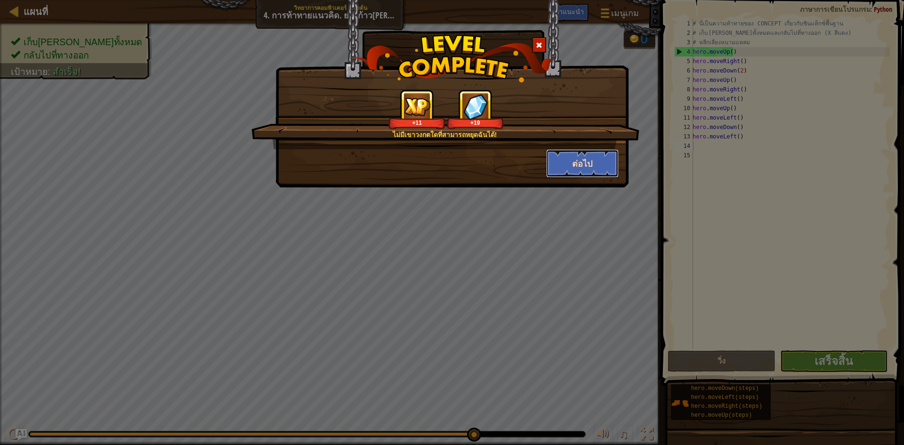
click at [609, 163] on button "ต่อไป" at bounding box center [582, 163] width 73 height 28
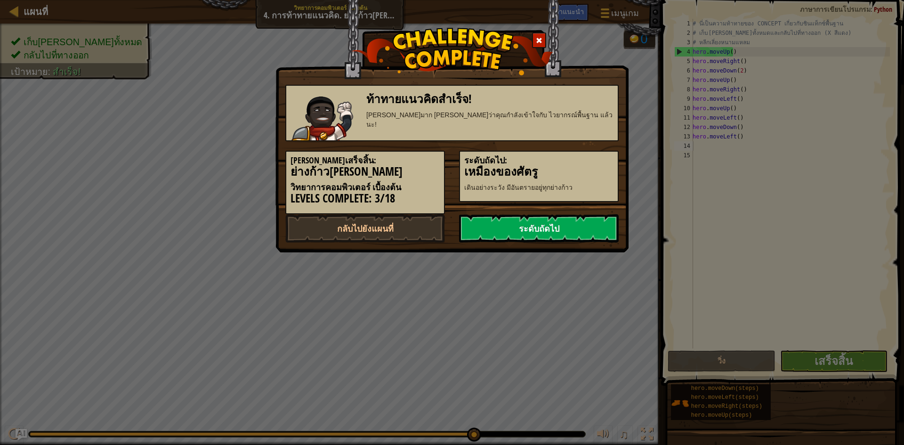
drag, startPoint x: 607, startPoint y: 227, endPoint x: 525, endPoint y: 233, distance: 82.1
click at [605, 228] on link "ระดับถัดไป" at bounding box center [539, 228] width 160 height 28
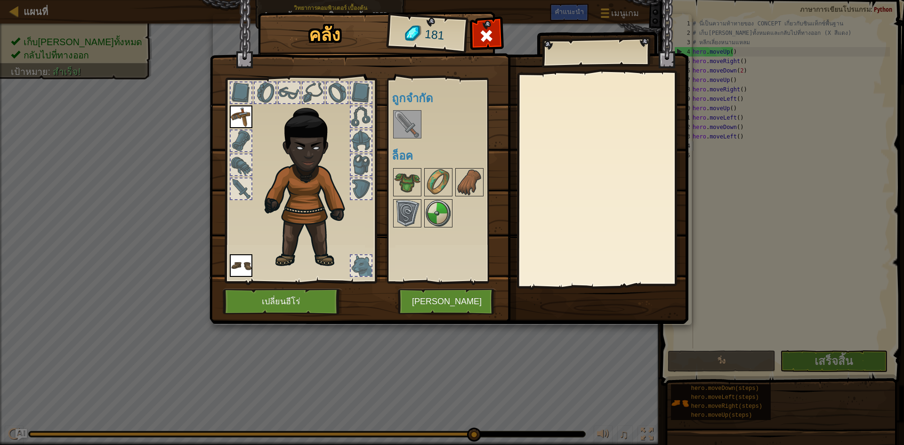
click at [340, 250] on img at bounding box center [310, 182] width 101 height 173
click at [285, 298] on button "เปลี่ยนฮีโร่" at bounding box center [283, 302] width 120 height 26
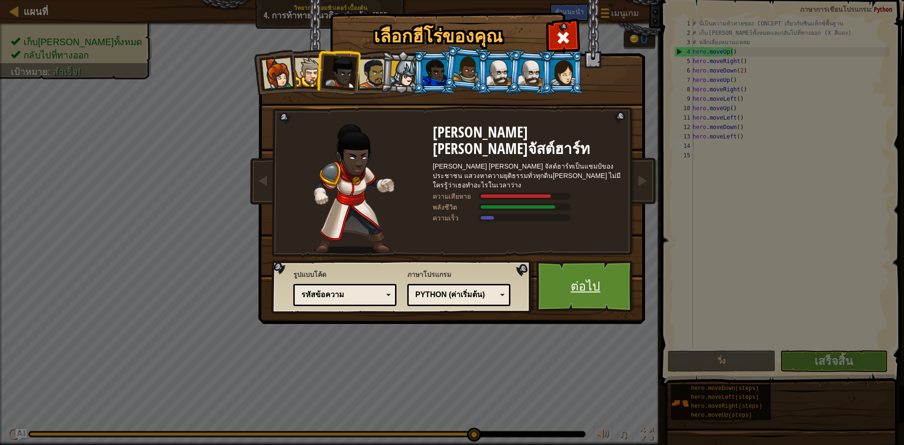
click at [561, 293] on link "ต่อไป" at bounding box center [585, 286] width 98 height 52
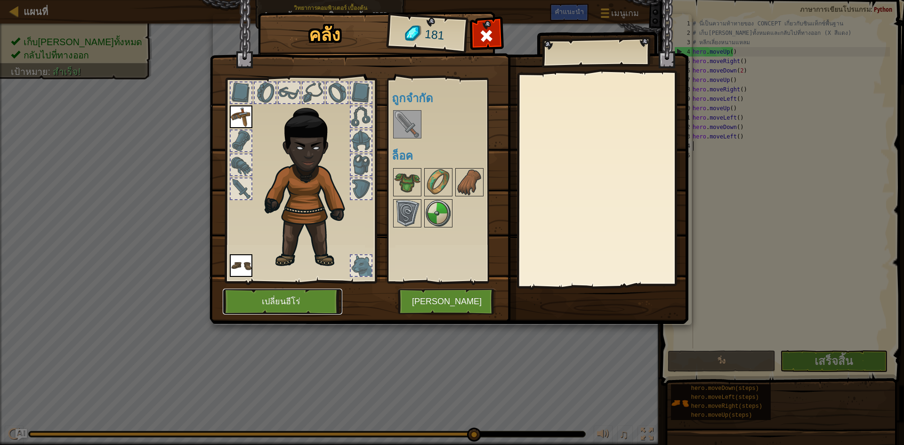
click at [270, 291] on button "เปลี่ยนฮีโร่" at bounding box center [283, 302] width 120 height 26
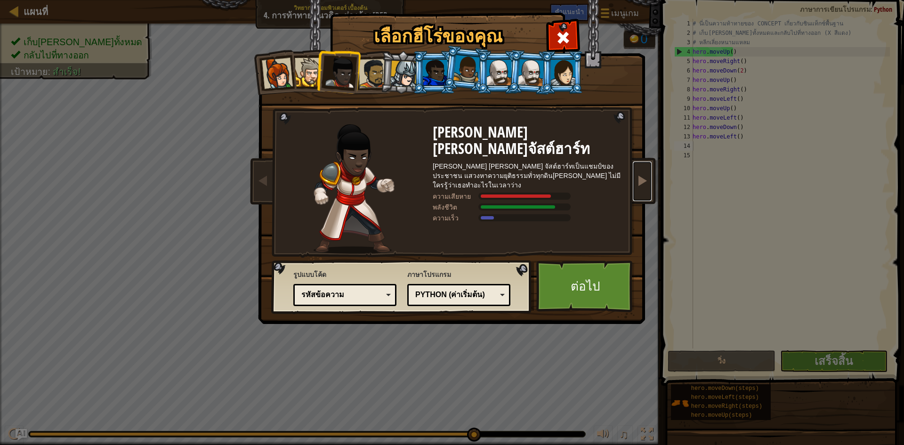
click at [641, 175] on span at bounding box center [642, 180] width 11 height 11
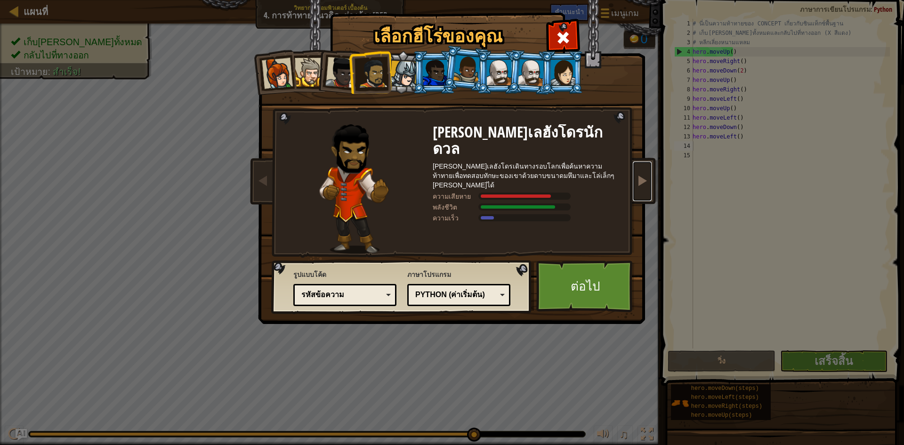
click at [641, 175] on span at bounding box center [642, 180] width 11 height 11
click at [643, 175] on span at bounding box center [642, 180] width 11 height 11
click at [644, 176] on span at bounding box center [642, 180] width 11 height 11
click at [659, 178] on div "เลือกฮีโร่ของคุณ 181 [PERSON_NAME] Anya เป็นผู้นำ[PERSON_NAME]เกรงกลัว ซึ่งพร้อ…" at bounding box center [452, 222] width 904 height 445
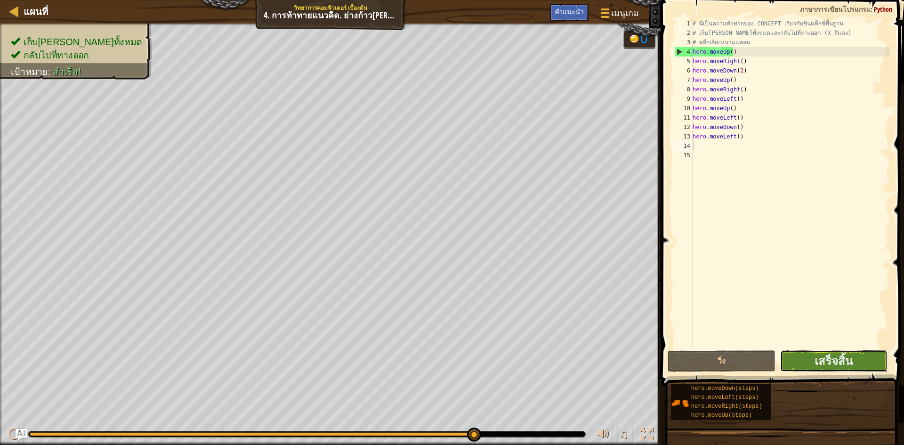
click at [859, 356] on button "เสร็จสิ้น" at bounding box center [834, 361] width 108 height 22
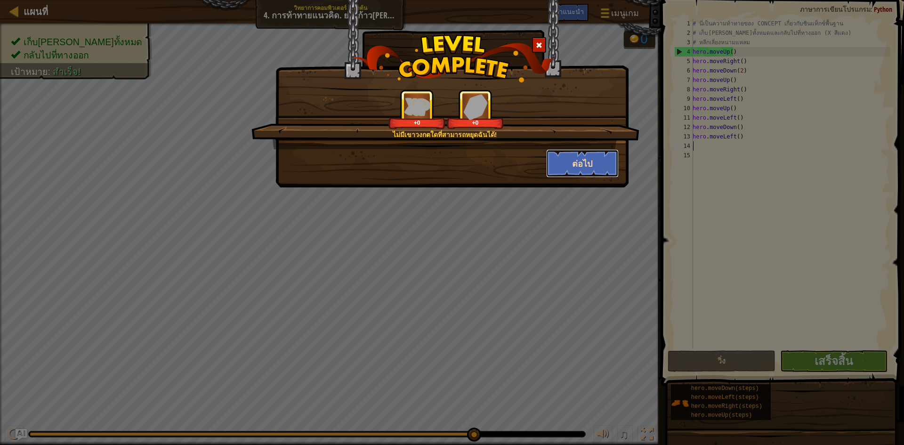
click at [577, 159] on button "ต่อไป" at bounding box center [582, 163] width 73 height 28
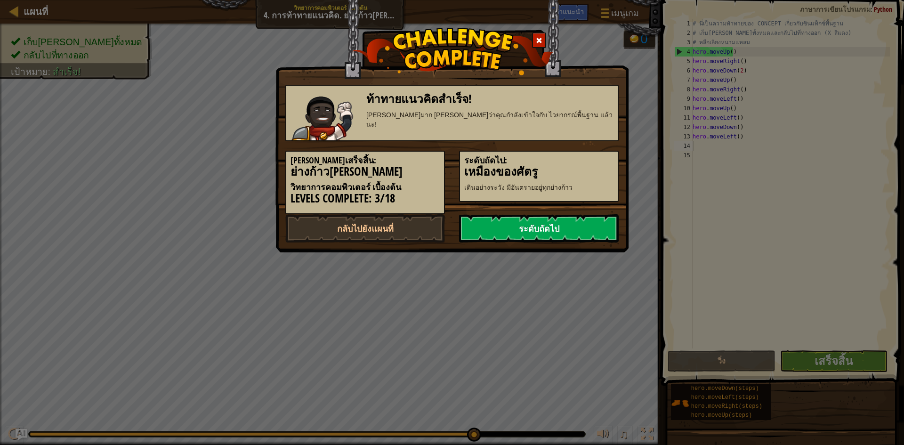
click at [512, 227] on link "ระดับถัดไป" at bounding box center [539, 228] width 160 height 28
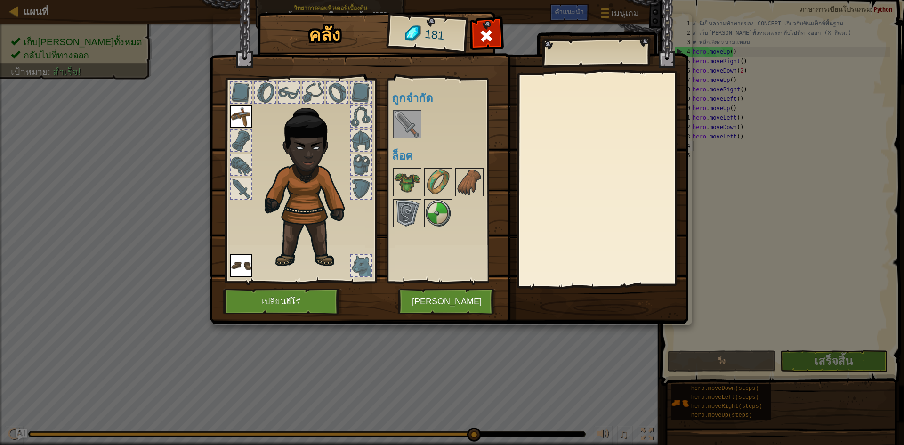
click at [328, 242] on img at bounding box center [310, 182] width 101 height 173
click at [299, 305] on button "เปลี่ยนฮีโร่" at bounding box center [283, 302] width 120 height 26
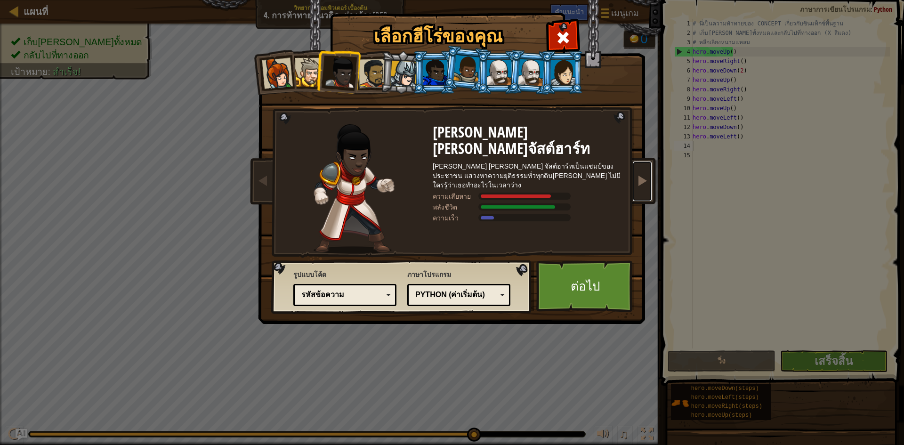
click at [641, 185] on span at bounding box center [642, 180] width 11 height 11
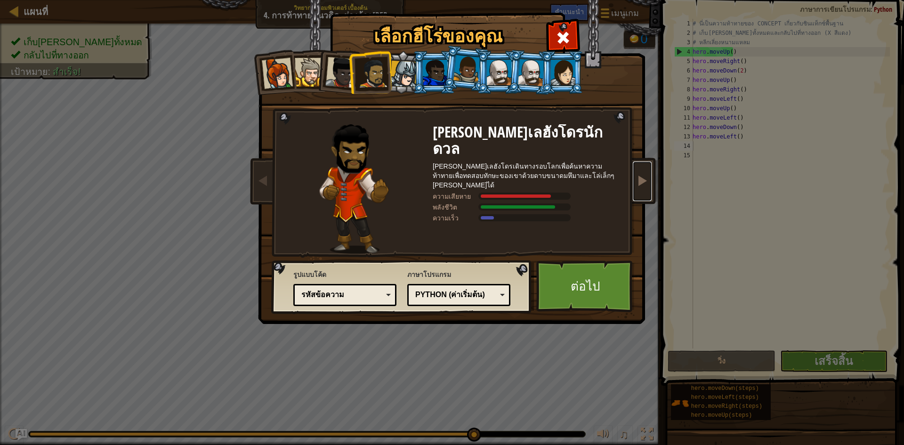
click at [641, 185] on span at bounding box center [642, 180] width 11 height 11
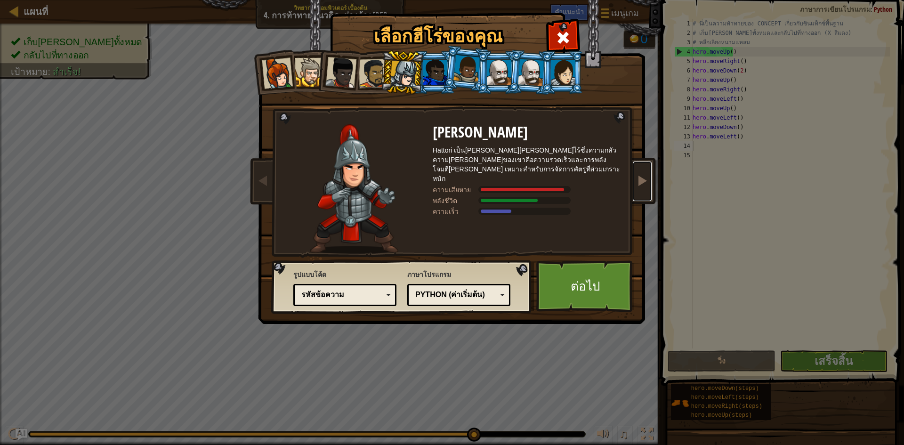
click at [641, 185] on span at bounding box center [642, 180] width 11 height 11
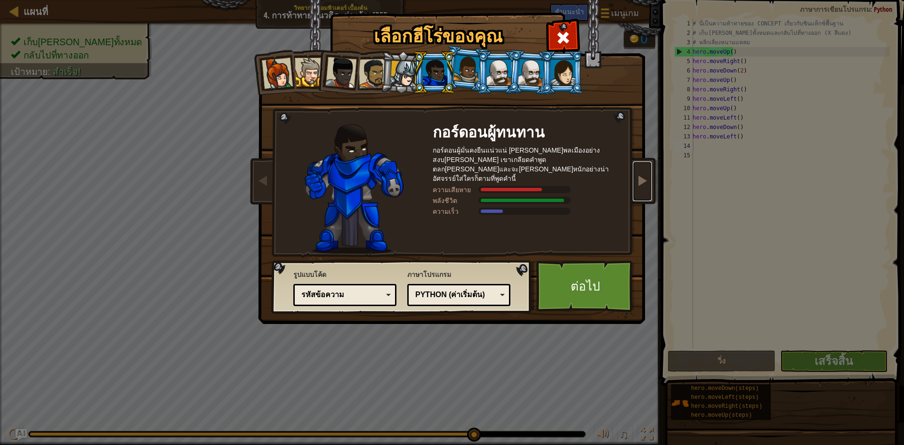
click at [641, 185] on span at bounding box center [642, 180] width 11 height 11
click at [641, 187] on link at bounding box center [642, 182] width 19 height 40
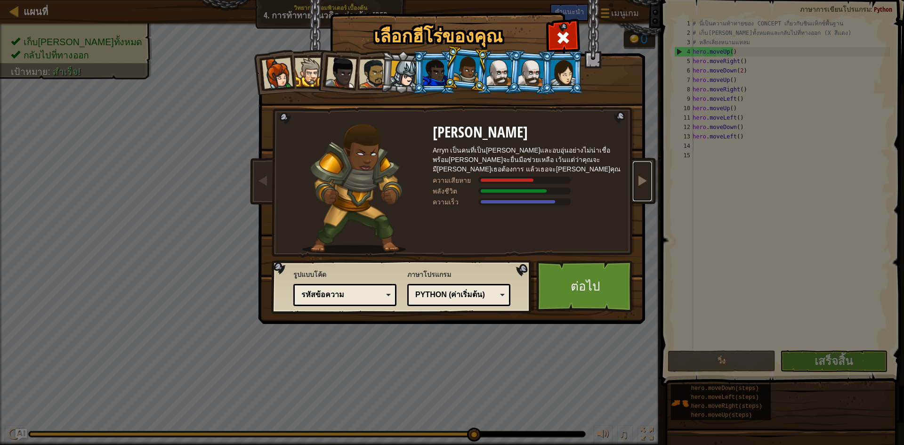
click at [641, 187] on link at bounding box center [642, 182] width 19 height 40
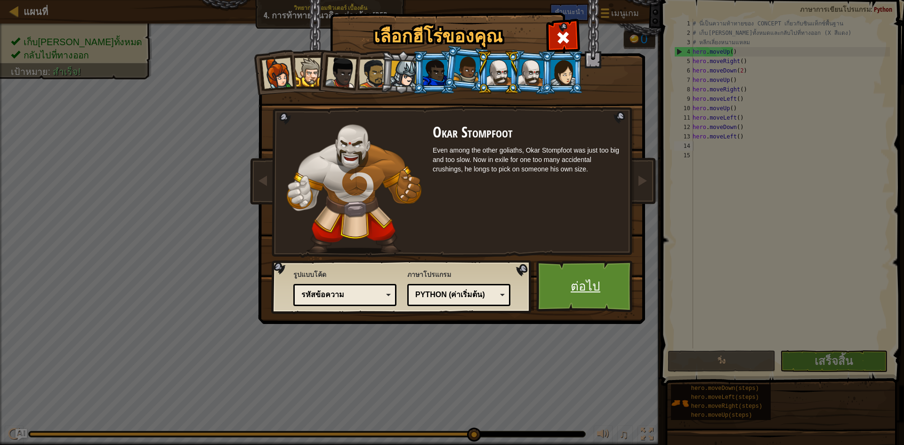
click at [595, 278] on link "ต่อไป" at bounding box center [585, 286] width 98 height 52
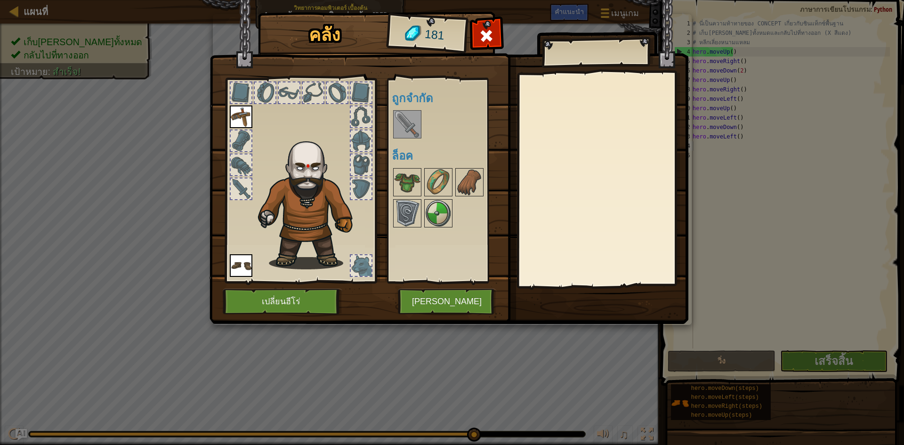
click at [411, 115] on img at bounding box center [407, 124] width 26 height 26
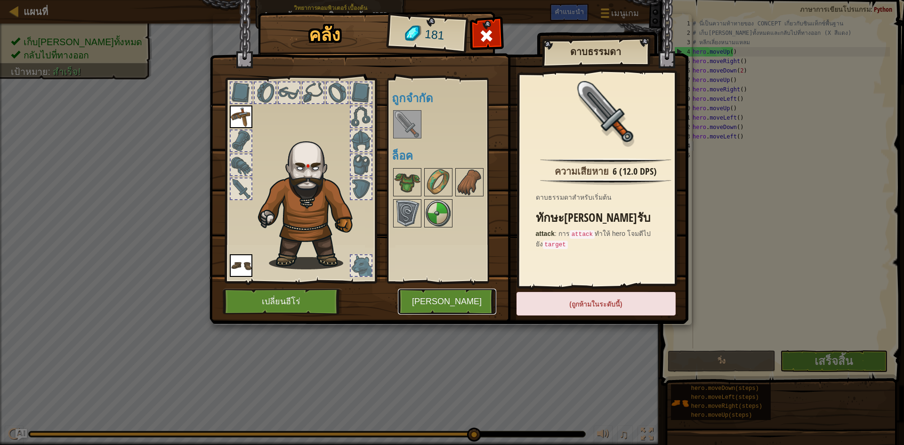
click at [461, 294] on button "[PERSON_NAME]" at bounding box center [447, 302] width 98 height 26
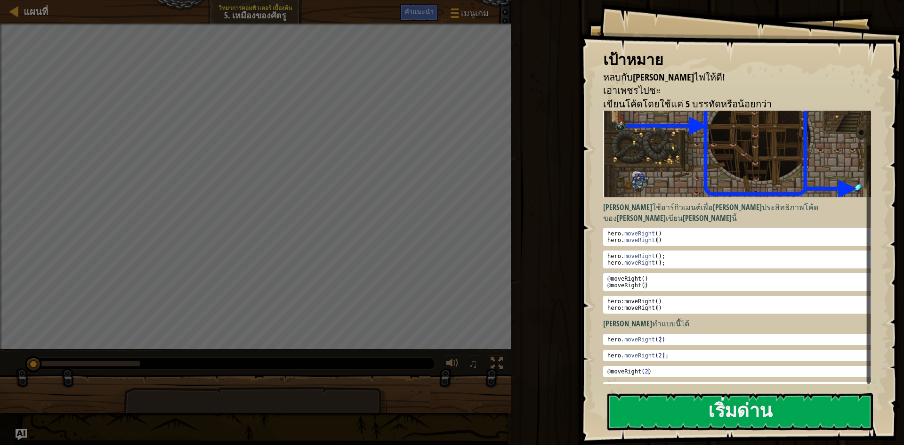
scroll to position [32, 0]
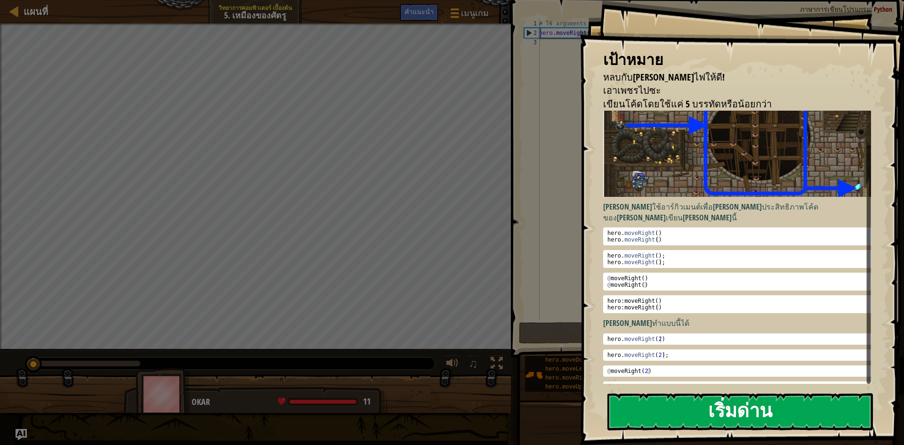
click at [751, 424] on button "เริ่มด่าน" at bounding box center [740, 411] width 266 height 37
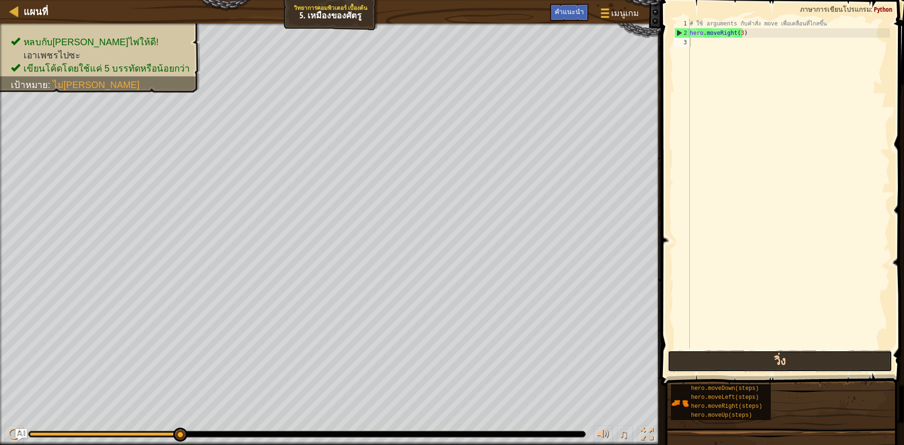
click at [801, 358] on button "วิ่ง" at bounding box center [780, 361] width 225 height 22
type textarea "h"
click at [769, 161] on div "# ใช้ arguments กับคำสั่ง move เพื่อเคลื่อนที่ไกลขึ้น hero . moveRight ( 3 ) h" at bounding box center [789, 193] width 202 height 348
click at [739, 36] on div "# ใช้ arguments กับคำสั่ง move เพื่อเคลื่อนที่ไกลขึ้น hero . moveRight ( 3 ) h" at bounding box center [789, 193] width 202 height 348
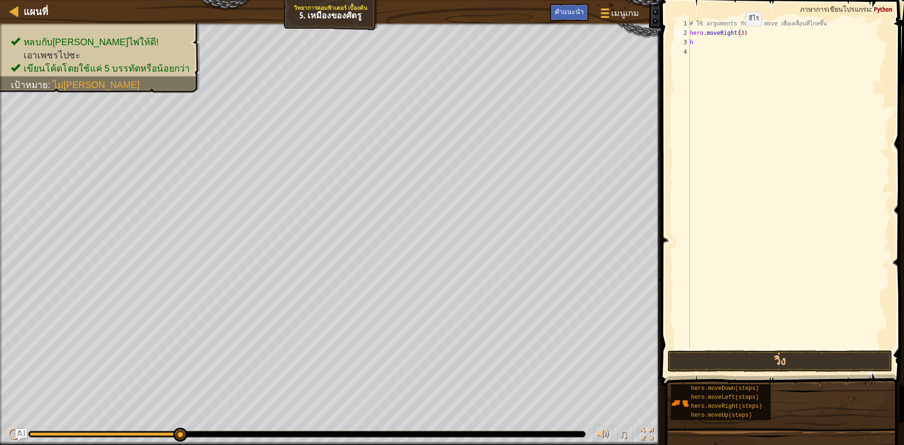
click at [737, 35] on div "# ใช้ arguments กับคำสั่ง move เพื่อเคลื่อนที่ไกลขึ้น hero . moveRight ( 3 ) h" at bounding box center [789, 193] width 202 height 348
click at [739, 32] on div "# ใช้ arguments กับคำสั่ง move เพื่อเคลื่อนที่ไกลขึ้น hero . moveRight ( 3 ) h" at bounding box center [789, 193] width 202 height 348
click at [739, 32] on div "# ใช้ arguments กับคำสั่ง move เพื่อเคลื่อนที่ไกลขึ้น hero . moveRight ( 3 ) h" at bounding box center [789, 184] width 202 height 330
click at [697, 40] on div "# ใช้ arguments กับคำสั่ง move เพื่อเคลื่อนที่ไกลขึ้น hero . moveRight ( 4 ) h" at bounding box center [789, 193] width 202 height 348
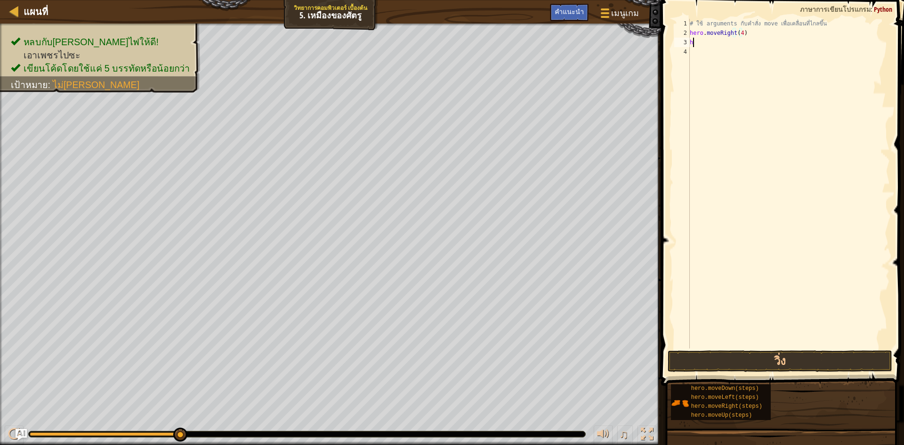
type textarea "h"
click at [813, 362] on button "วิ่ง" at bounding box center [780, 361] width 225 height 22
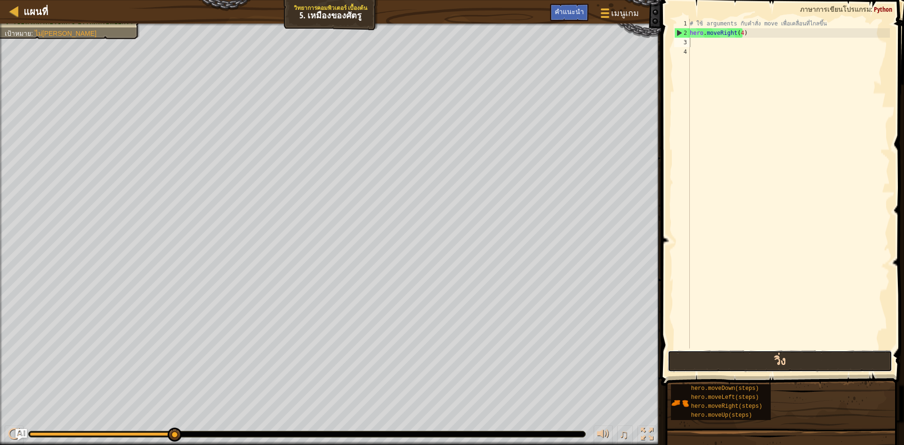
drag, startPoint x: 783, startPoint y: 367, endPoint x: 760, endPoint y: 363, distance: 23.5
click at [780, 368] on button "วิ่ง" at bounding box center [780, 361] width 225 height 22
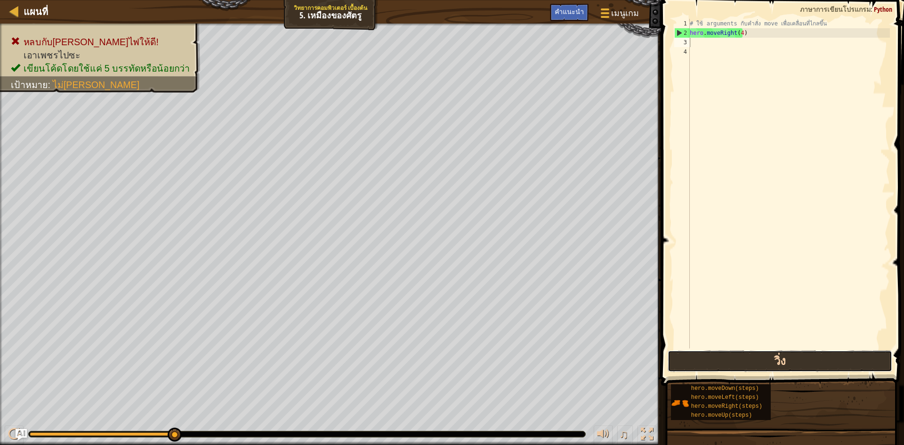
click at [718, 359] on button "วิ่ง" at bounding box center [780, 361] width 225 height 22
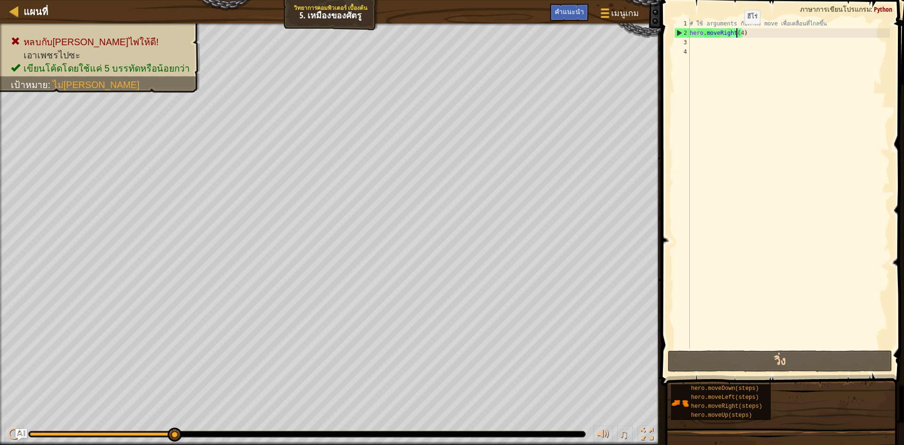
click at [736, 33] on div "# ใช้ arguments กับคำสั่ง move เพื่อเคลื่อนที่ไกลขึ้น hero . moveRight ( 4 )" at bounding box center [789, 193] width 202 height 348
click at [738, 32] on div "# ใช้ arguments กับคำสั่ง move เพื่อเคลื่อนที่ไกลขึ้น hero . moveRight ( 4 )" at bounding box center [789, 193] width 202 height 348
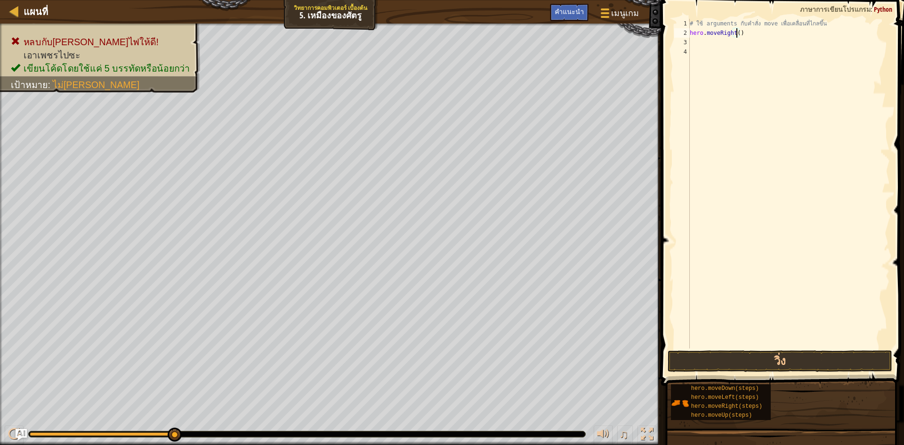
type textarea "hero.moveRight(3)"
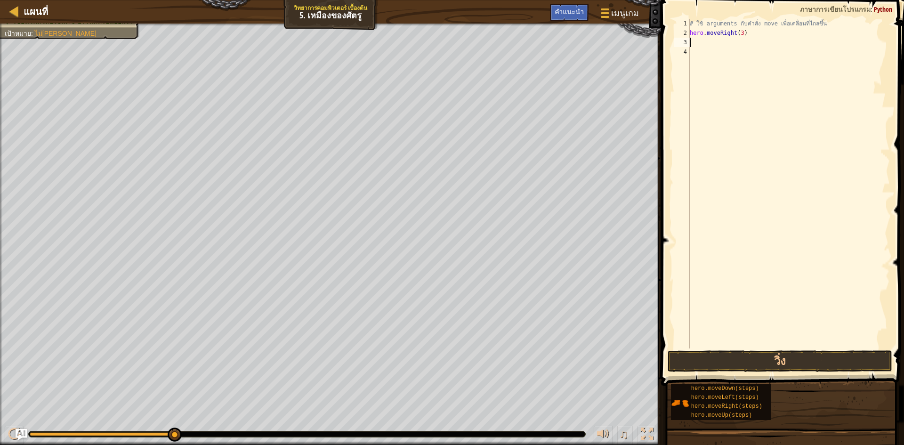
click at [710, 43] on div "# ใช้ arguments กับคำสั่ง move เพื่อเคลื่อนที่ไกลขึ้น hero . moveRight ( 3 )" at bounding box center [789, 193] width 202 height 348
type textarea "h"
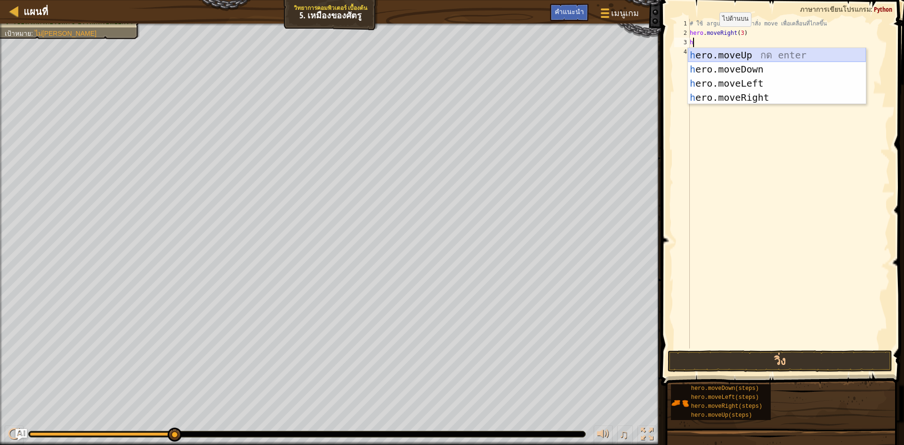
click at [743, 56] on div "h ero.moveUp กด enter h ero.moveDown กด enter h ero.moveLeft กด enter h ero.mov…" at bounding box center [777, 90] width 178 height 85
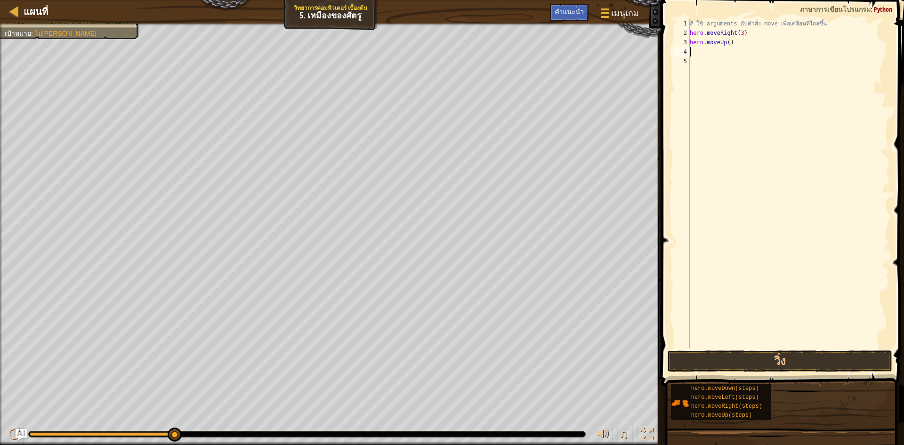
type textarea "h"
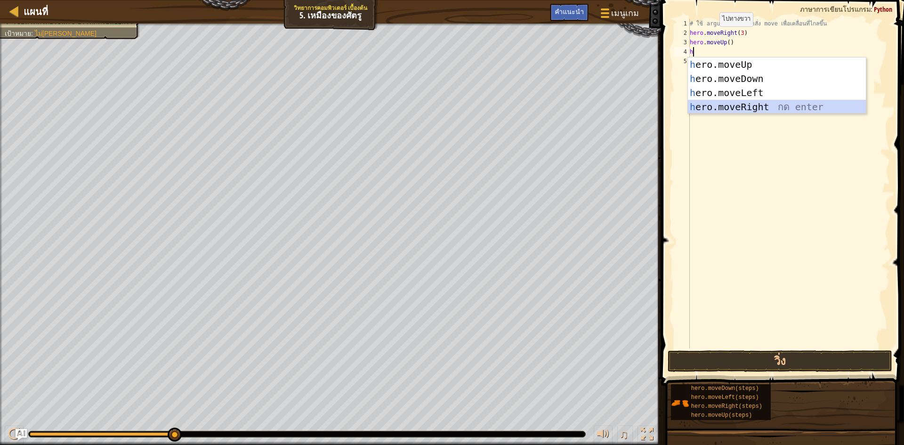
click at [739, 108] on div "h ero.moveUp กด enter h ero.moveDown กด enter h ero.moveLeft กด enter h ero.mov…" at bounding box center [777, 99] width 178 height 85
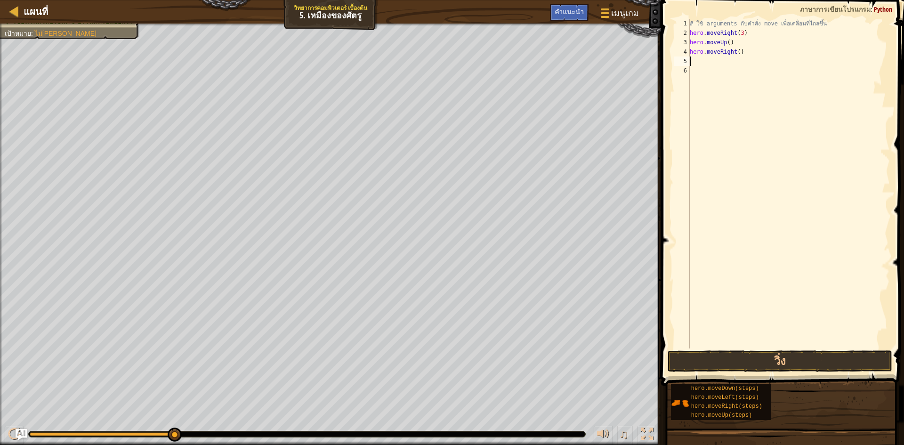
type textarea "h"
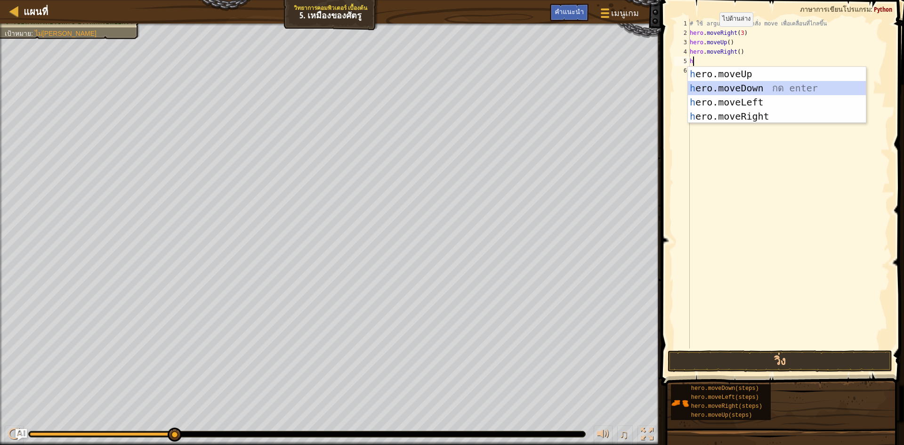
click at [771, 91] on div "h ero.moveUp กด enter h ero.moveDown กด enter h ero.moveLeft กด enter h ero.mov…" at bounding box center [777, 109] width 178 height 85
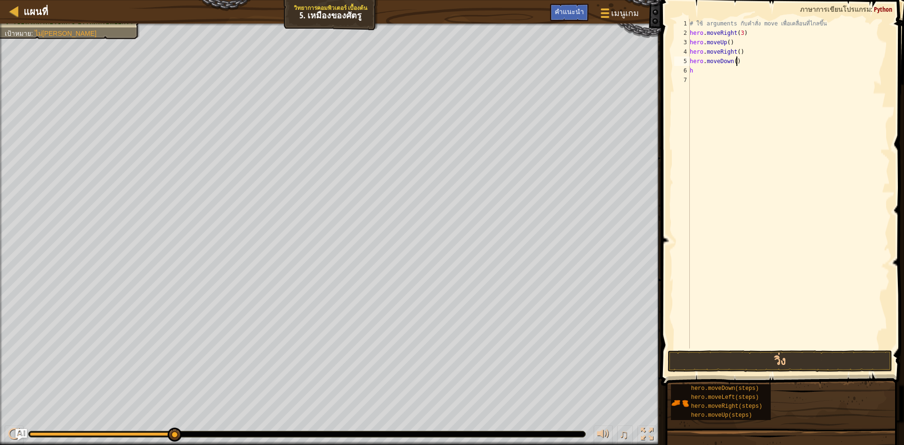
click at [737, 60] on div "# ใช้ arguments กับคำสั่ง move เพื่อเคลื่อนที่ไกลขึ้น hero . moveRight ( 3 ) he…" at bounding box center [789, 193] width 202 height 348
click at [734, 61] on div "# ใช้ arguments กับคำสั่ง move เพื่อเคลื่อนที่ไกลขึ้น hero . moveRight ( 3 ) he…" at bounding box center [789, 193] width 202 height 348
click at [708, 72] on div "# ใช้ arguments กับคำสั่ง move เพื่อเคลื่อนที่ไกลขึ้น hero . moveRight ( 3 ) he…" at bounding box center [789, 193] width 202 height 348
type textarea "h"
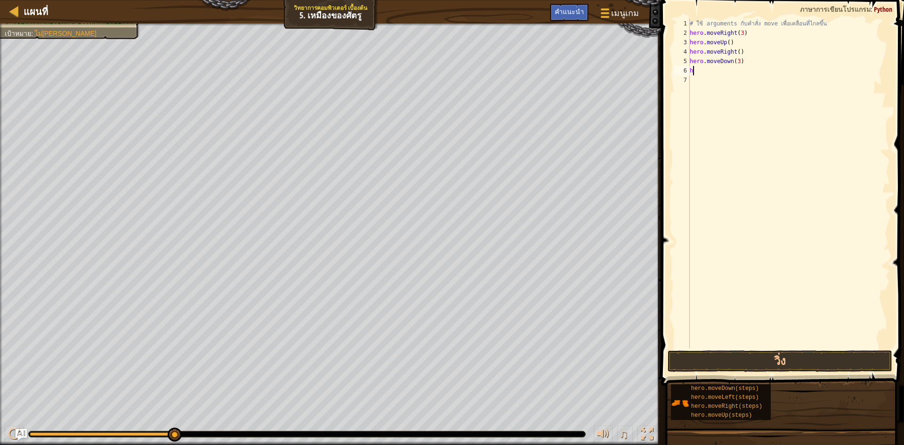
scroll to position [4, 0]
type textarea "g"
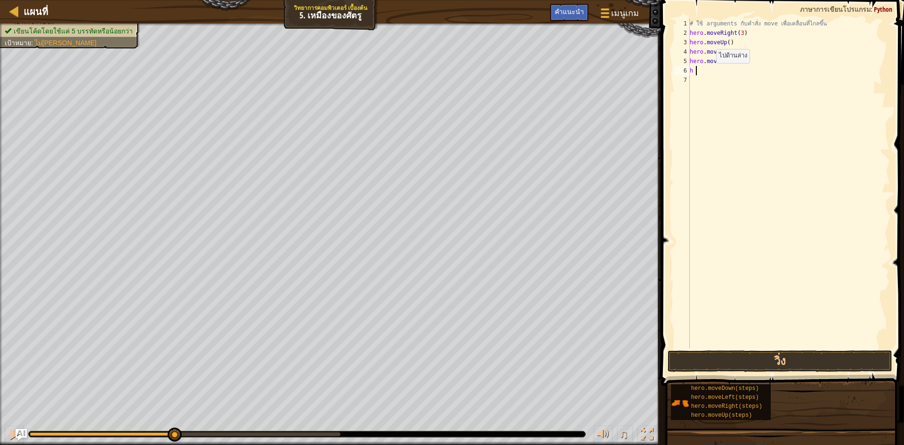
type textarea "h"
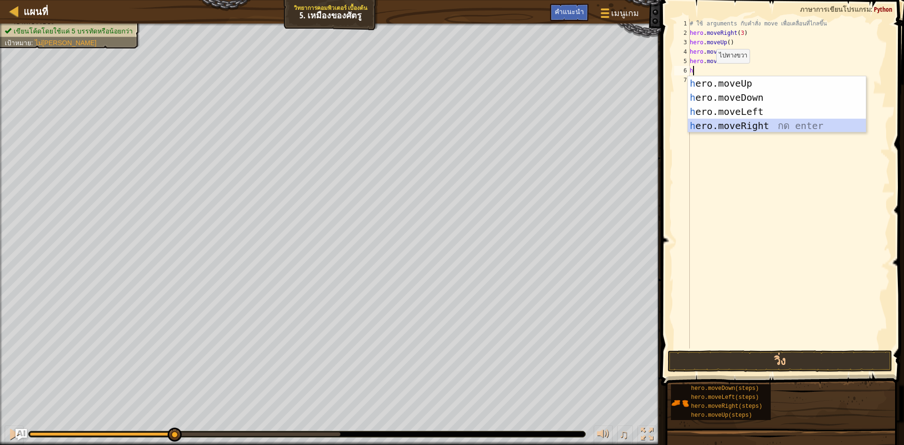
click at [746, 123] on div "h ero.moveUp กด enter h ero.moveDown กด enter h ero.moveLeft กด enter h ero.mov…" at bounding box center [777, 118] width 178 height 85
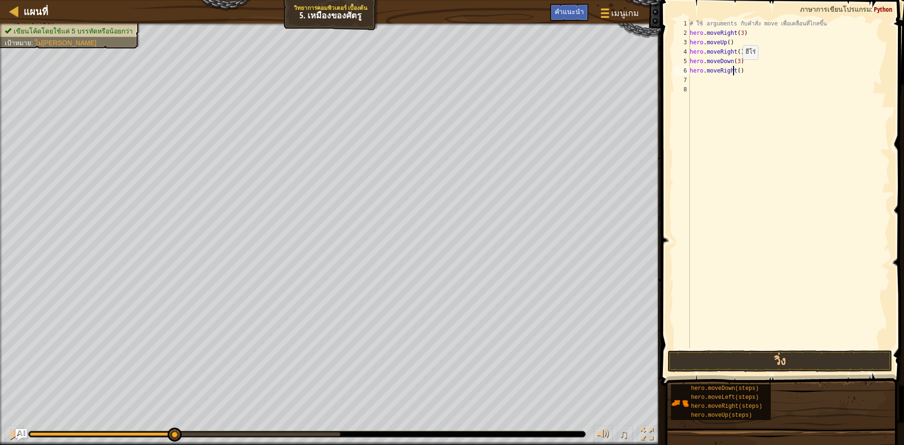
click at [735, 69] on div "# ใช้ arguments กับคำสั่ง move เพื่อเคลื่อนที่ไกลขึ้น hero . moveRight ( 3 ) he…" at bounding box center [789, 193] width 202 height 348
click at [735, 73] on div "# ใช้ arguments กับคำสั่ง move เพื่อเคลื่อนที่ไกลขึ้น hero . moveRight ( 3 ) he…" at bounding box center [789, 193] width 202 height 348
click at [737, 71] on div "# ใช้ arguments กับคำสั่ง move เพื่อเคลื่อนที่ไกลขึ้น hero . moveRight ( 3 ) he…" at bounding box center [789, 193] width 202 height 348
type textarea "hero.moveRight(2)"
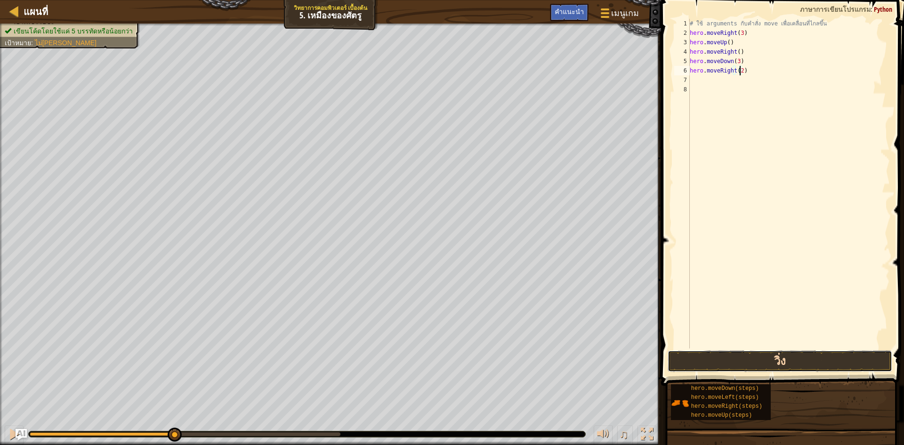
click at [752, 350] on button "วิ่ง" at bounding box center [780, 361] width 225 height 22
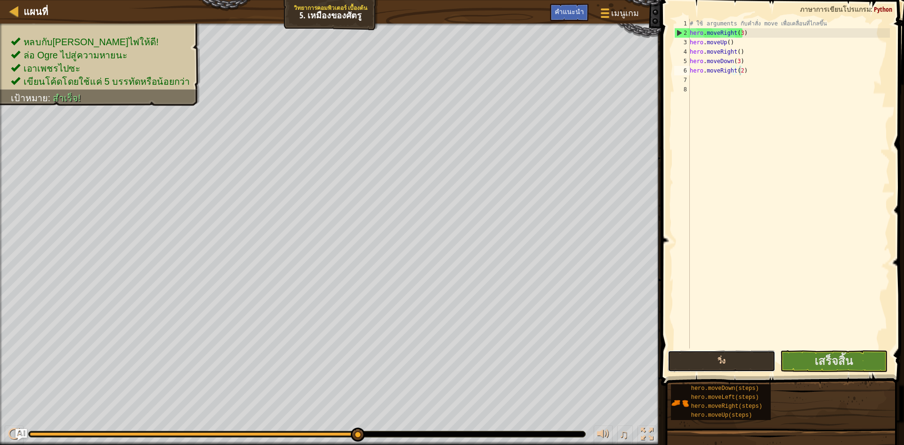
click at [708, 356] on button "วิ่ง" at bounding box center [722, 361] width 108 height 22
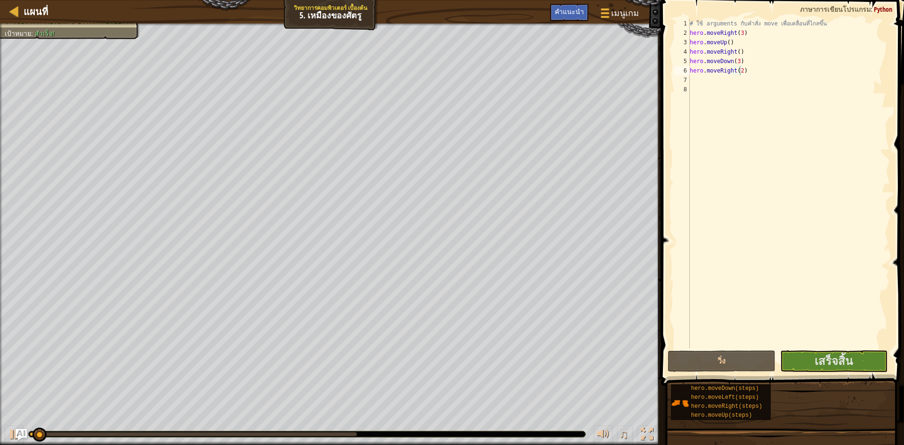
drag, startPoint x: 904, startPoint y: 353, endPoint x: 893, endPoint y: 345, distance: 12.8
click at [897, 350] on span at bounding box center [783, 179] width 251 height 413
click at [825, 359] on span "เสร็จสิ้น" at bounding box center [834, 360] width 38 height 15
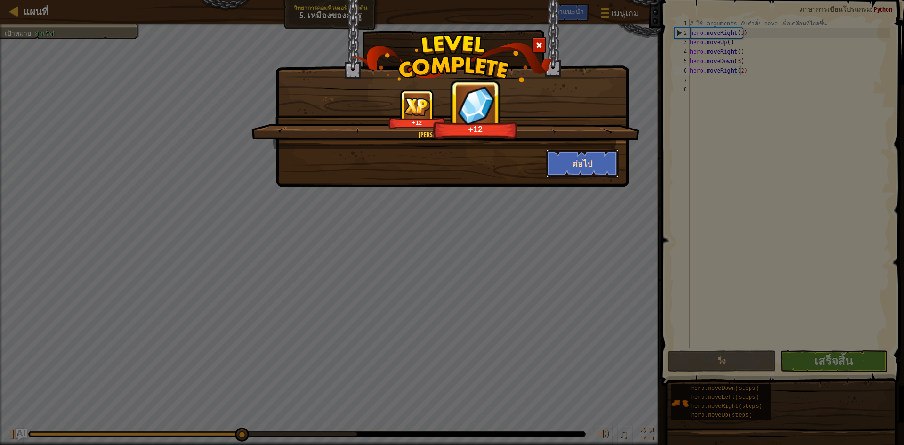
click at [579, 162] on button "ต่อไป" at bounding box center [582, 163] width 73 height 28
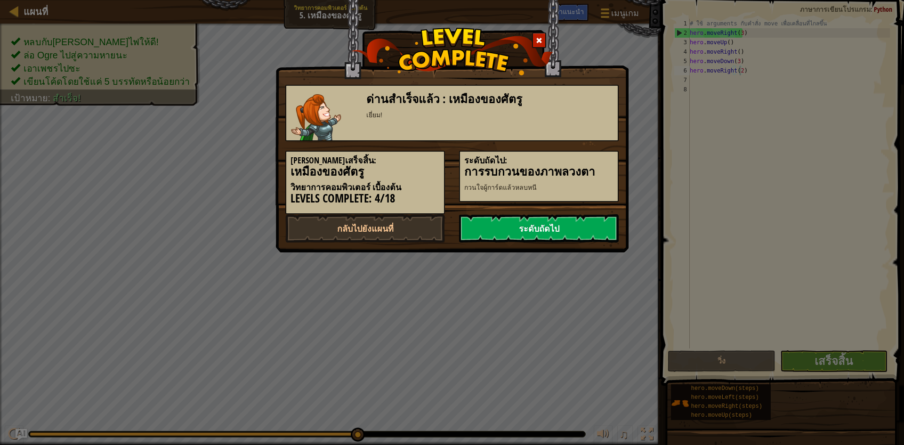
click at [531, 220] on link "ระดับถัดไป" at bounding box center [539, 228] width 160 height 28
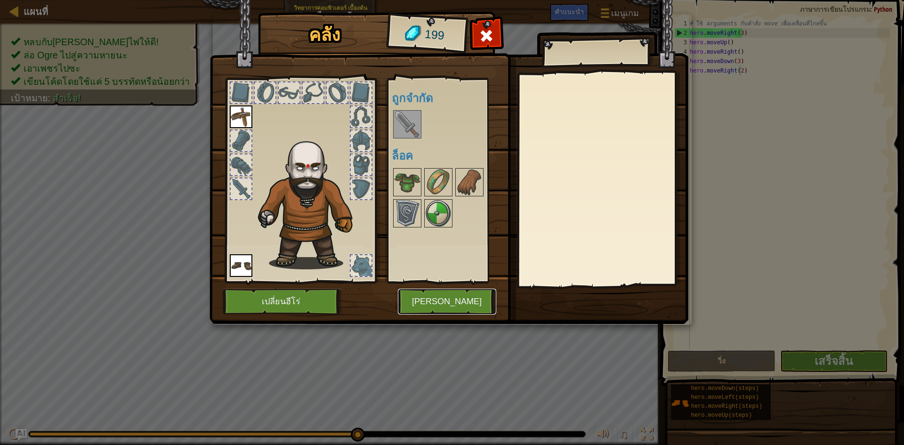
click at [473, 300] on button "[PERSON_NAME]" at bounding box center [447, 302] width 98 height 26
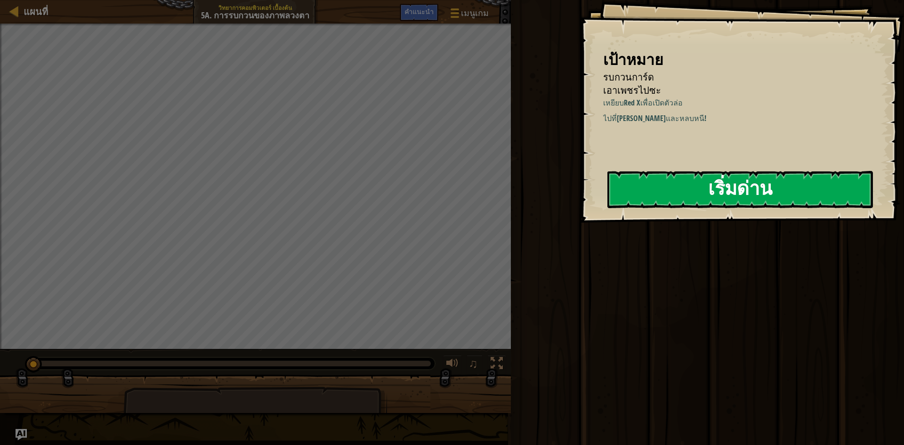
click at [744, 194] on button "เริ่มด่าน" at bounding box center [740, 189] width 266 height 37
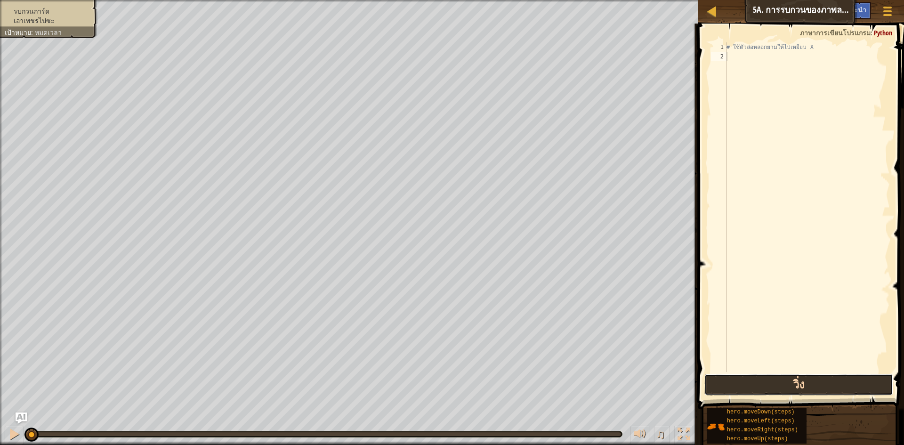
click at [766, 380] on button "วิ่ง" at bounding box center [798, 385] width 189 height 22
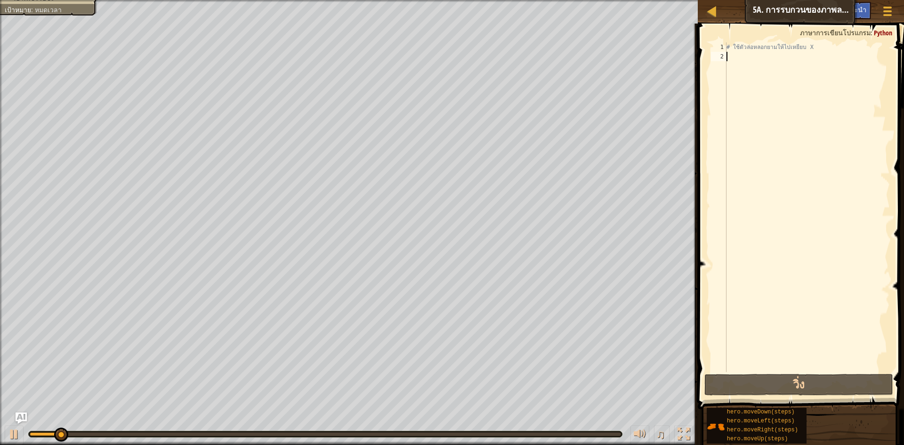
type textarea "h"
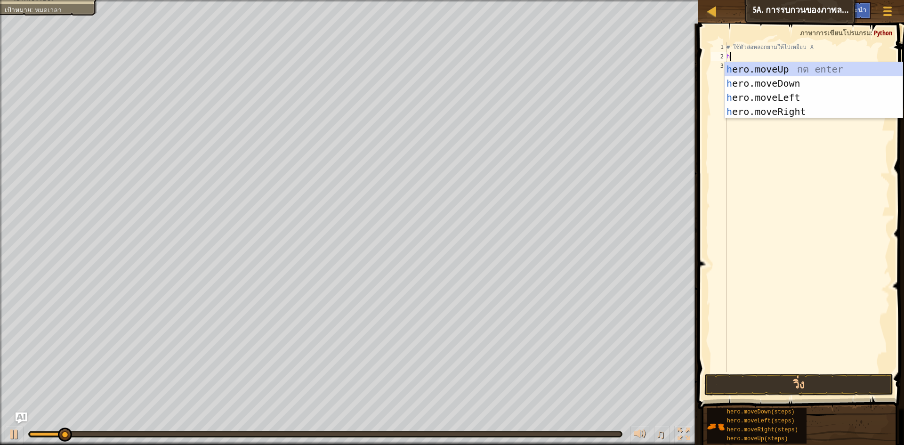
scroll to position [4, 0]
click at [761, 110] on div "h ero.moveUp กด enter h ero.moveDown กด enter h ero.moveLeft กด enter h ero.mov…" at bounding box center [814, 104] width 178 height 85
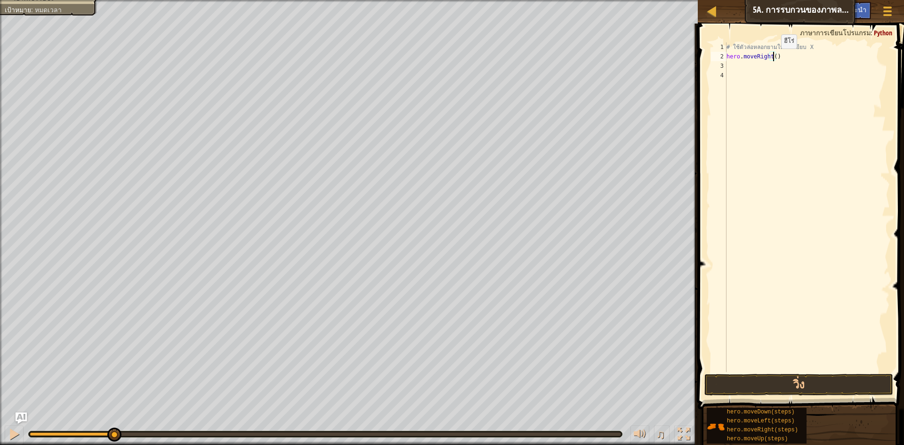
click at [773, 58] on div "# ใช้ตัวล่อหลอกยามให้ไปเหยียบ X hero . moveRight ( )" at bounding box center [807, 216] width 165 height 348
type textarea "hero.moveRight(4)"
click at [734, 65] on div "# ใช้ตัวล่อหลอกยามให้ไปเหยียบ X hero . moveRight ( 4 )" at bounding box center [807, 216] width 165 height 348
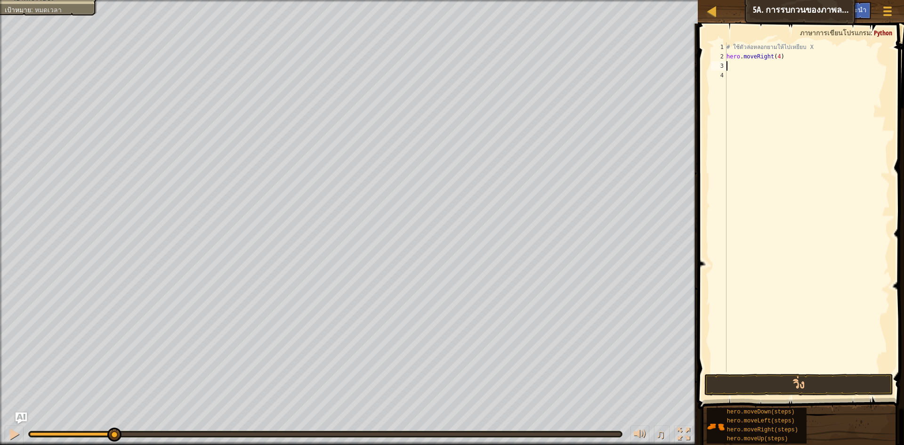
type textarea "h"
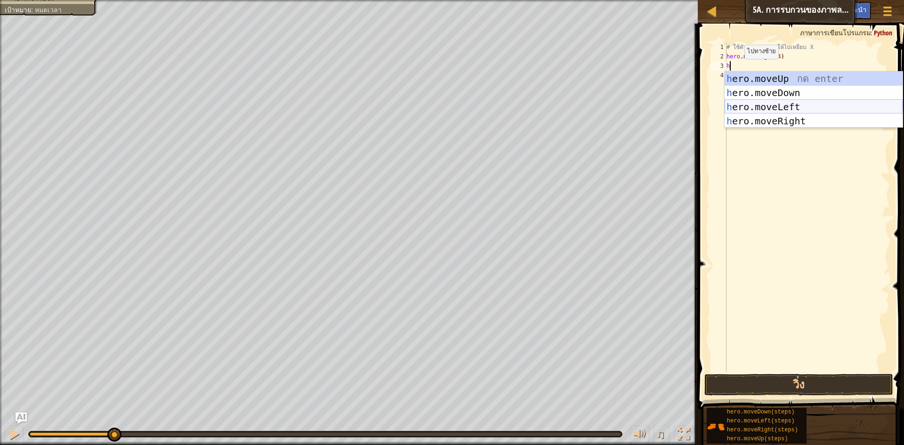
click at [761, 108] on div "h ero.moveUp กด enter h ero.moveDown กด enter h ero.moveLeft กด enter h ero.mov…" at bounding box center [814, 114] width 178 height 85
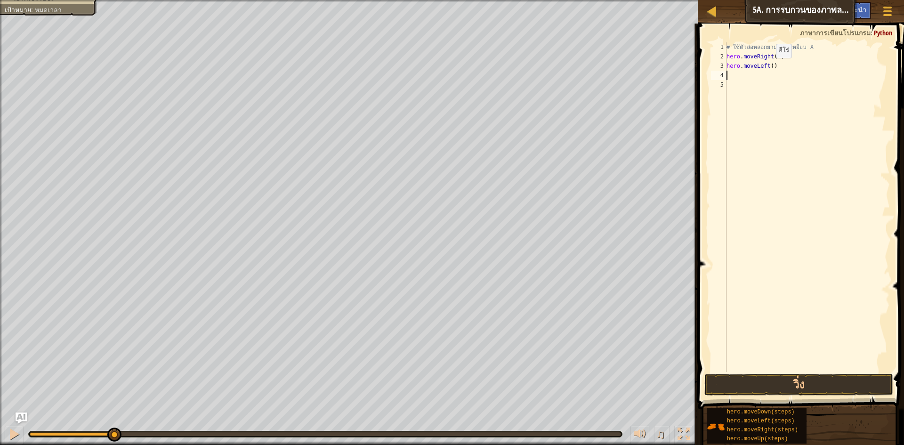
click at [768, 67] on div "# ใช้ตัวล่อหลอกยามให้ไปเหยียบ X hero . moveRight ( 4 ) hero . moveLeft ( )" at bounding box center [807, 216] width 165 height 348
click at [770, 65] on div "# ใช้ตัวล่อหลอกยามให้ไปเหยียบ X hero . moveRight ( 4 ) hero . moveLeft ( )" at bounding box center [807, 216] width 165 height 348
type textarea "hero.moveLeft(4)"
click at [736, 73] on div "# ใช้ตัวล่อหลอกยามให้ไปเหยียบ X hero . moveRight ( 4 ) hero . moveLeft ( 4 )" at bounding box center [807, 216] width 165 height 348
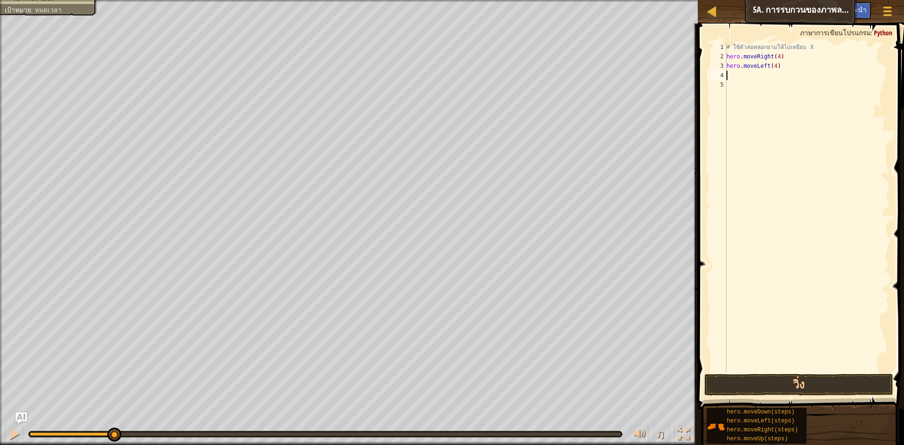
scroll to position [4, 0]
type textarea "h"
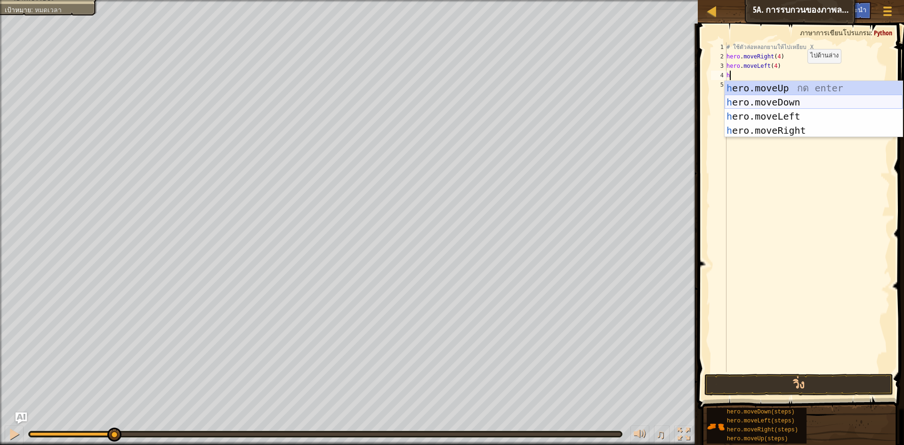
click at [803, 100] on div "h ero.moveUp กด enter h ero.moveDown กด enter h ero.moveLeft กด enter h ero.mov…" at bounding box center [814, 123] width 178 height 85
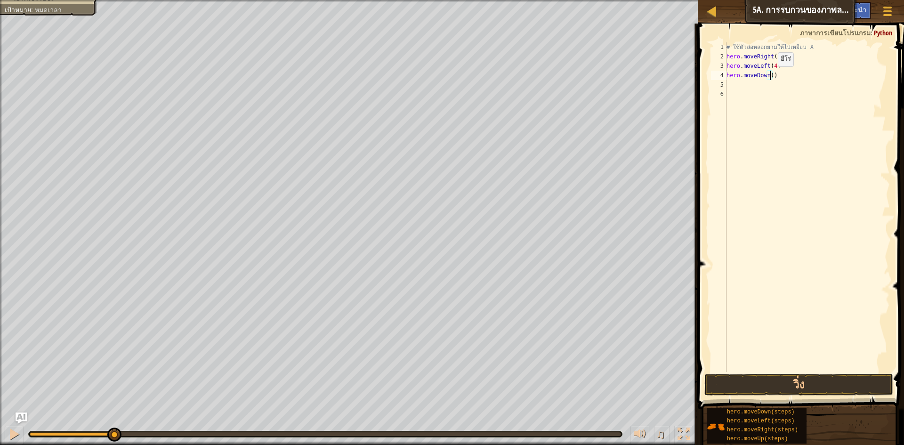
click at [770, 76] on div "# ใช้ตัวล่อหลอกยามให้ไปเหยียบ X hero . moveRight ( 4 ) hero . moveLeft ( 4 ) he…" at bounding box center [807, 216] width 165 height 348
click at [759, 378] on button "วิ่ง" at bounding box center [798, 385] width 189 height 22
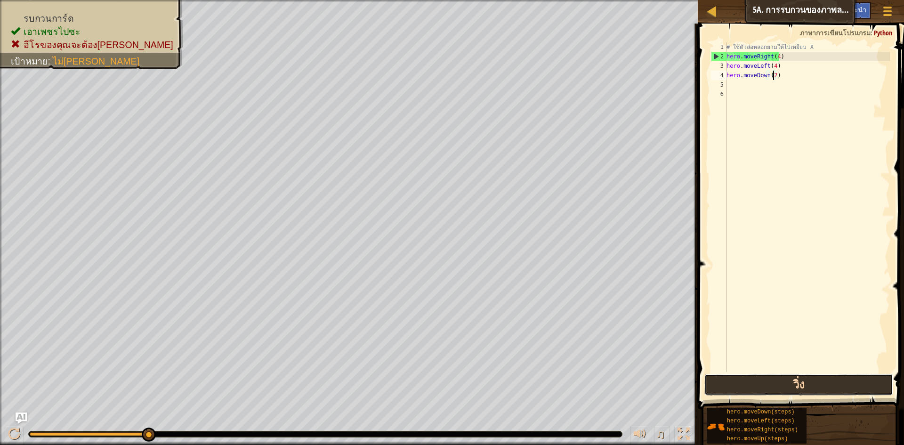
click at [875, 383] on button "วิ่ง" at bounding box center [798, 385] width 189 height 22
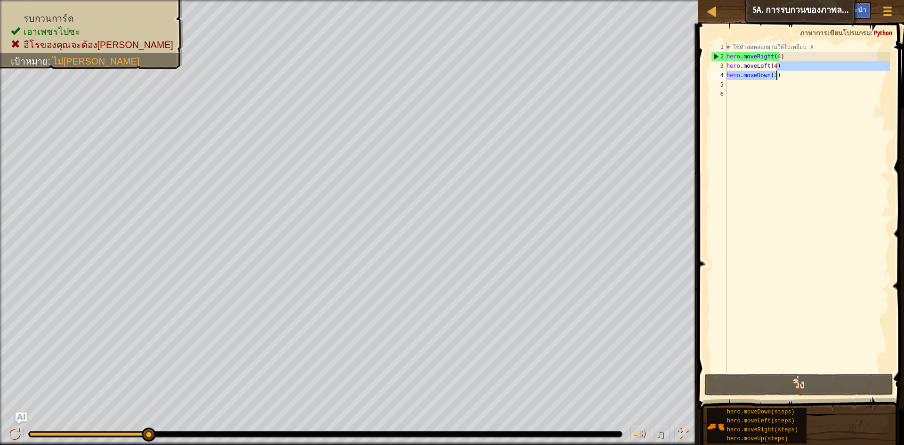
drag, startPoint x: 807, startPoint y: 63, endPoint x: 777, endPoint y: 74, distance: 31.3
click at [777, 74] on div "# ใช้ตัวล่อหลอกยามให้ไปเหยียบ X hero . moveRight ( 4 ) hero . moveLeft ( 4 ) he…" at bounding box center [807, 216] width 165 height 348
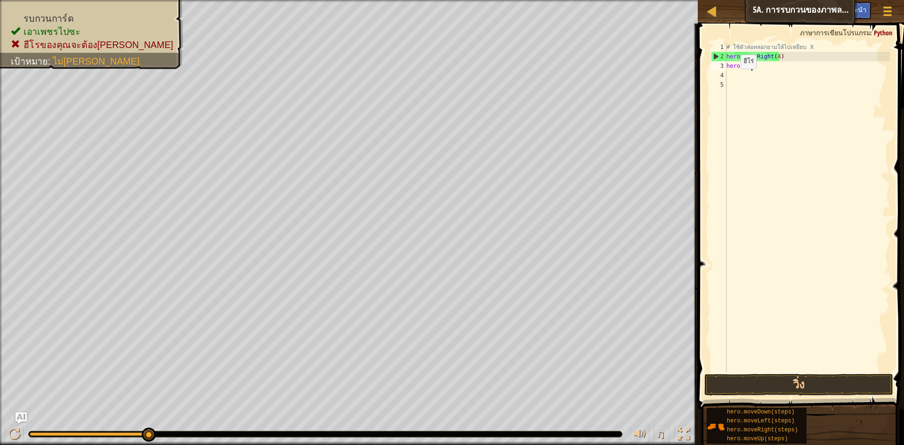
scroll to position [4, 0]
type textarea "h"
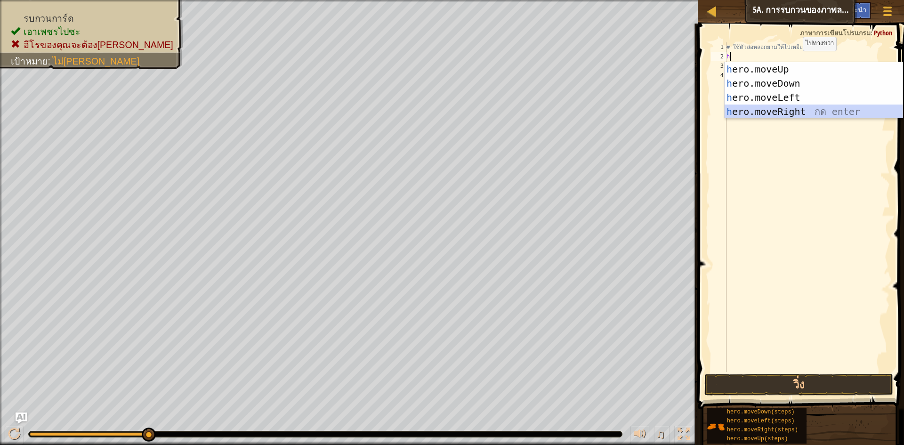
click at [799, 114] on div "h ero.moveUp กด enter h ero.moveDown กด enter h ero.moveLeft กด enter h ero.mov…" at bounding box center [814, 104] width 178 height 85
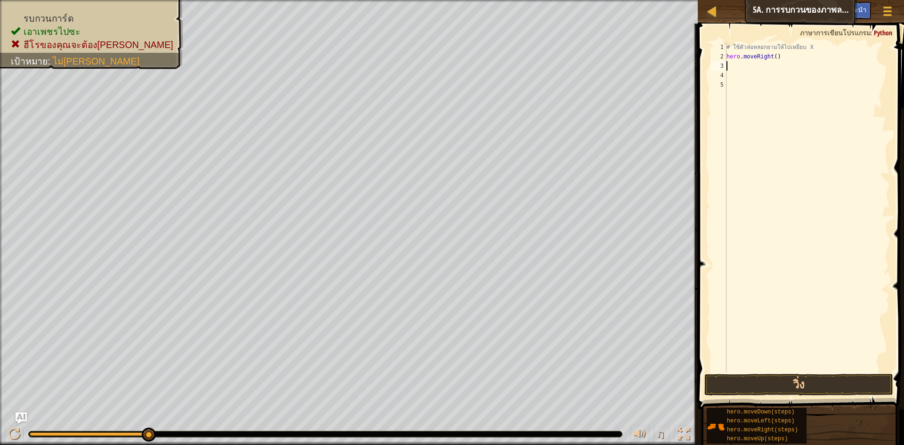
type textarea "h"
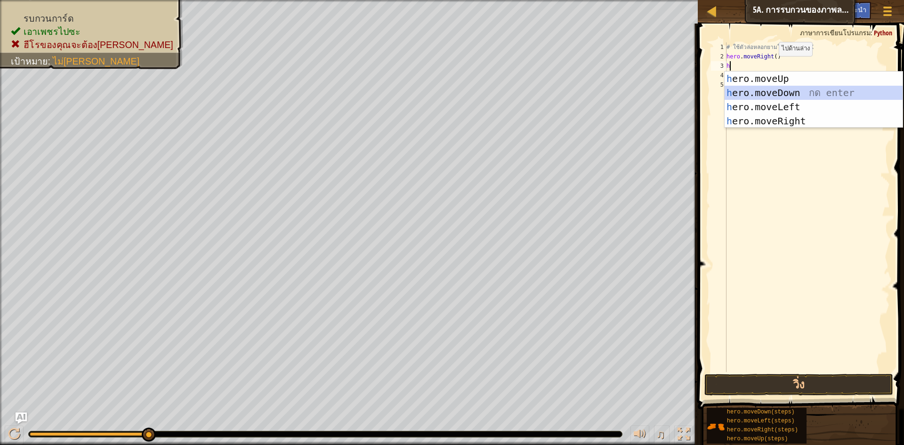
click at [778, 92] on div "h ero.moveUp กด enter h ero.moveDown กด enter h ero.moveLeft กด enter h ero.mov…" at bounding box center [814, 114] width 178 height 85
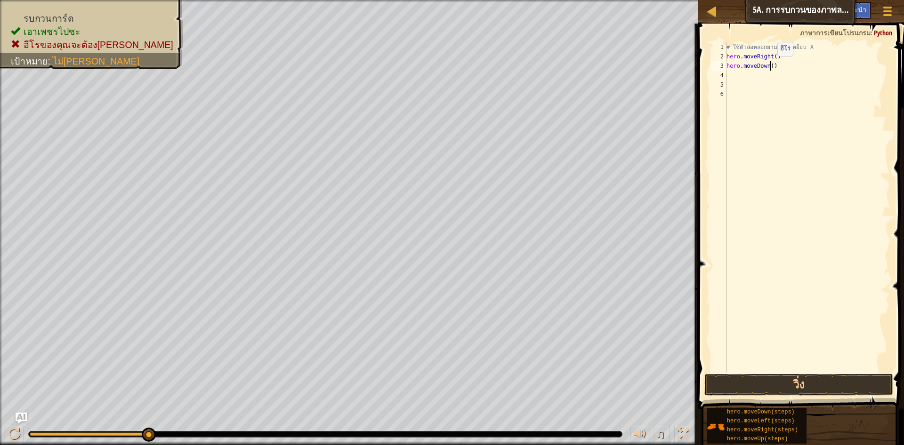
click at [769, 65] on div "# ใช้ตัวล่อหลอกยามให้ไปเหยียบ X hero . moveRight ( ) hero . moveDown ( )" at bounding box center [807, 216] width 165 height 348
type textarea "hero.moveDown(2)"
click at [753, 81] on div "# ใช้ตัวล่อหลอกยามให้ไปเหยียบ X hero . moveRight ( ) hero . moveDown ( 2 )" at bounding box center [807, 216] width 165 height 348
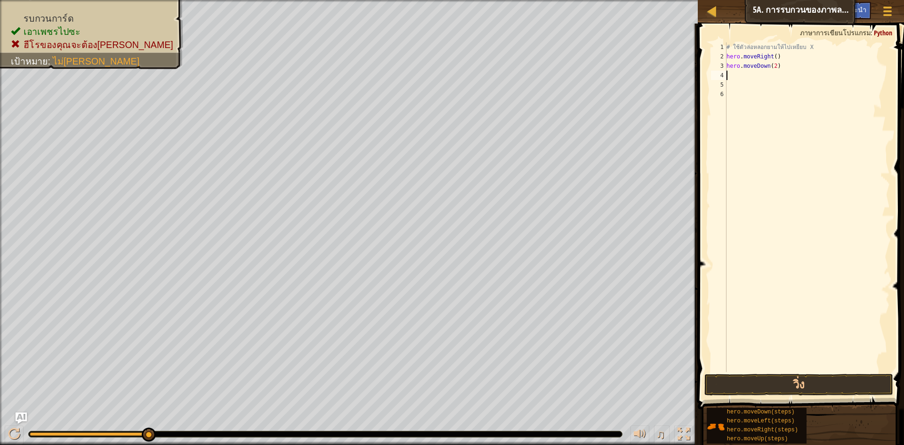
click at [750, 74] on div "# ใช้ตัวล่อหลอกยามให้ไปเหยียบ X hero . moveRight ( ) hero . moveDown ( 2 )" at bounding box center [807, 216] width 165 height 348
type textarea "h"
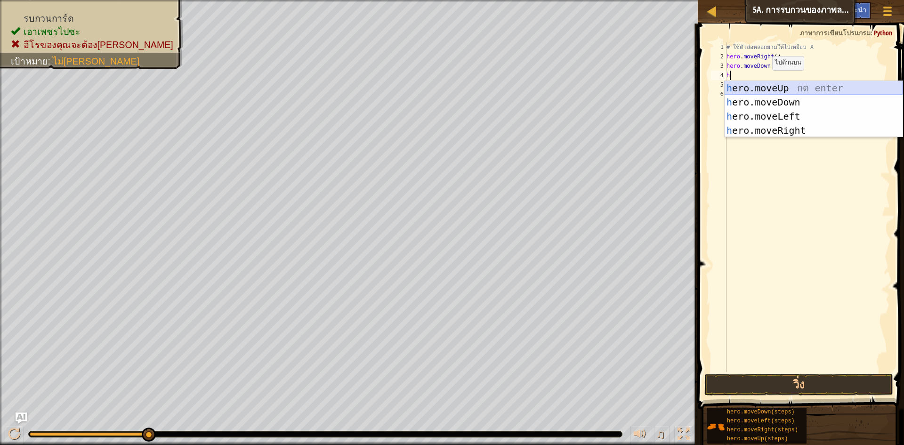
click at [767, 90] on div "h ero.moveUp กด enter h ero.moveDown กด enter h ero.moveLeft กด enter h ero.mov…" at bounding box center [814, 123] width 178 height 85
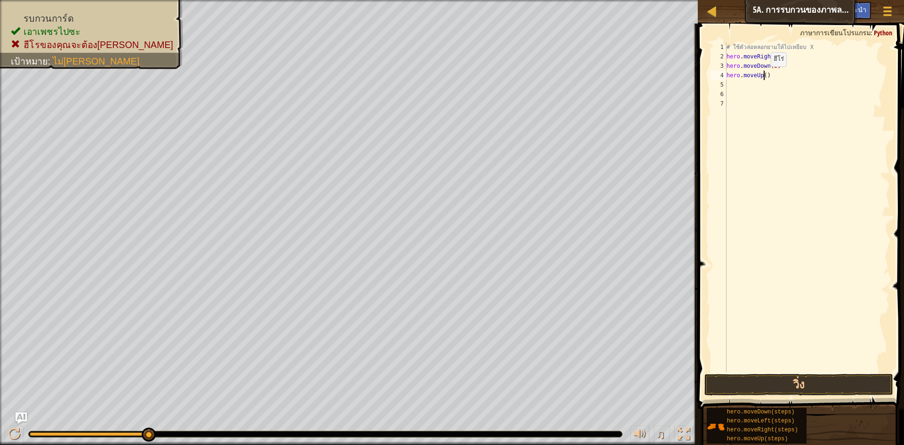
click at [763, 76] on div "# ใช้ตัวล่อหลอกยามให้ไปเหยียบ X hero . moveRight ( ) hero . moveDown ( 2 ) hero…" at bounding box center [807, 216] width 165 height 348
type textarea "hero.moveUp(2)"
click at [771, 89] on div "# ใช้ตัวล่อหลอกยามให้ไปเหยียบ X hero . moveRight ( ) hero . moveDown ( 2 ) hero…" at bounding box center [807, 216] width 165 height 348
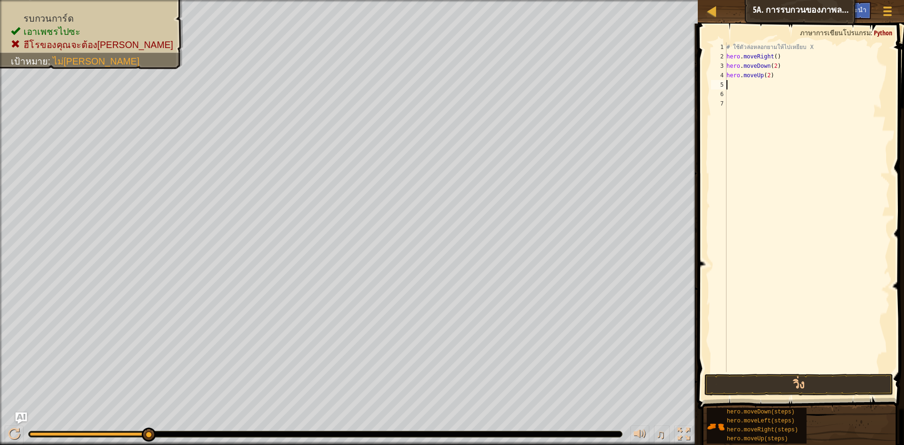
type textarea "h"
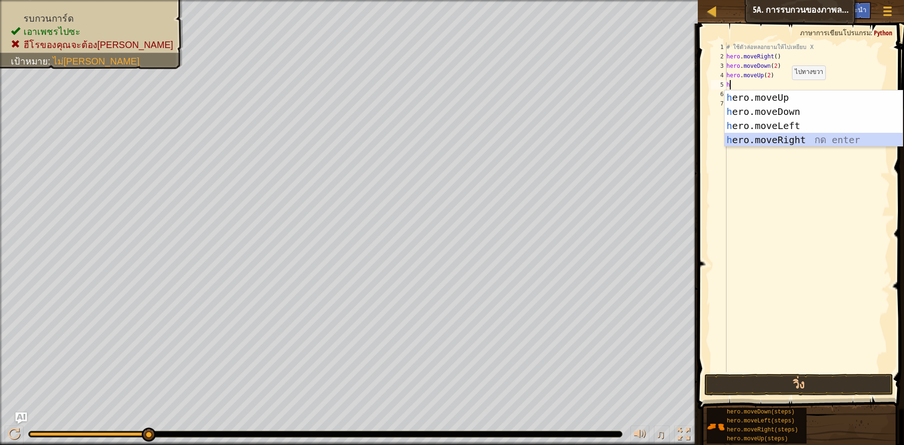
drag, startPoint x: 781, startPoint y: 145, endPoint x: 793, endPoint y: 123, distance: 24.4
click at [789, 144] on div "h ero.moveUp กด enter h ero.moveDown กด enter h ero.moveLeft กด enter h ero.mov…" at bounding box center [814, 132] width 178 height 85
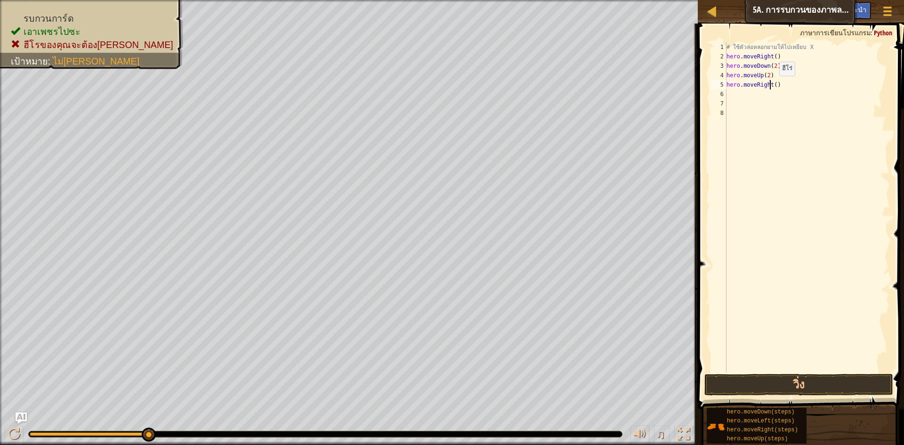
click at [771, 85] on div "# ใช้ตัวล่อหลอกยามให้ไปเหยียบ X hero . moveRight ( ) hero . moveDown ( 2 ) hero…" at bounding box center [807, 216] width 165 height 348
click at [774, 84] on div "# ใช้ตัวล่อหลอกยามให้ไปเหยียบ X hero . moveRight ( ) hero . moveDown ( 2 ) hero…" at bounding box center [807, 216] width 165 height 348
type textarea "hero.moveRight(3)"
click at [858, 385] on button "วิ่ง" at bounding box center [798, 385] width 189 height 22
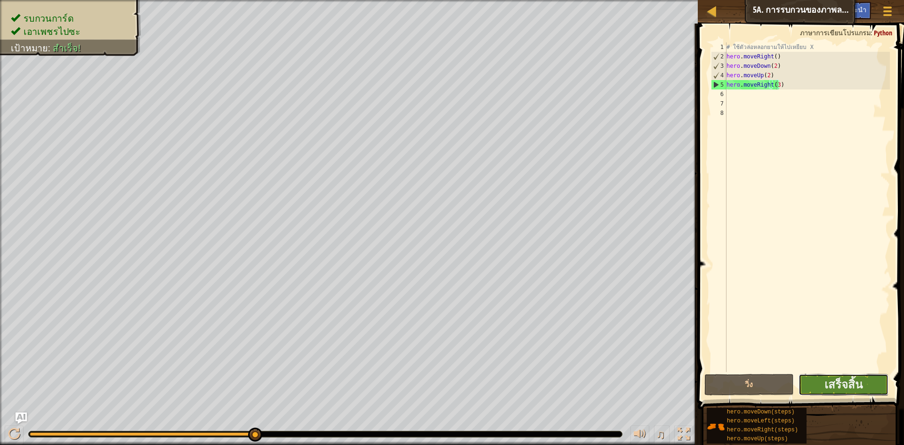
click at [883, 380] on button "เสร็จสิ้น" at bounding box center [844, 385] width 90 height 22
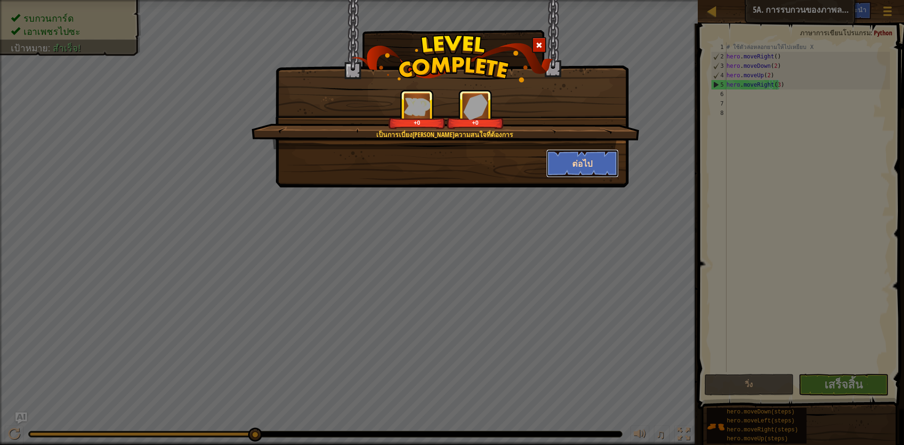
click at [605, 160] on button "ต่อไป" at bounding box center [582, 163] width 73 height 28
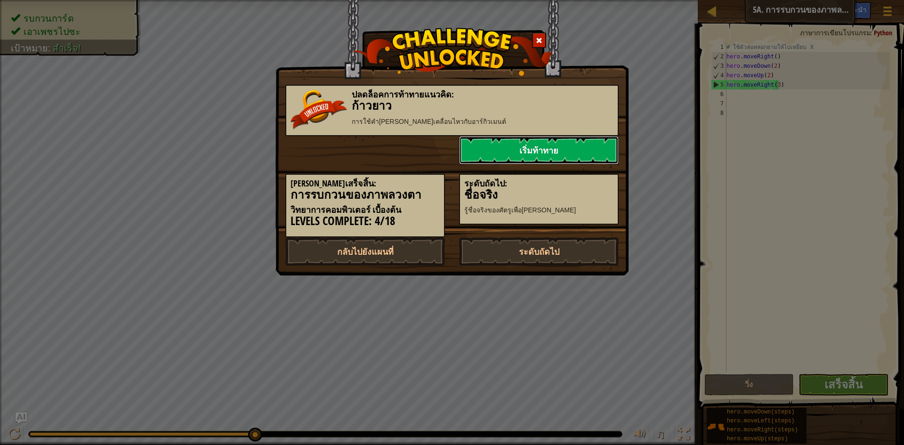
click at [549, 153] on link "เริ่มท้าทาย" at bounding box center [539, 150] width 160 height 28
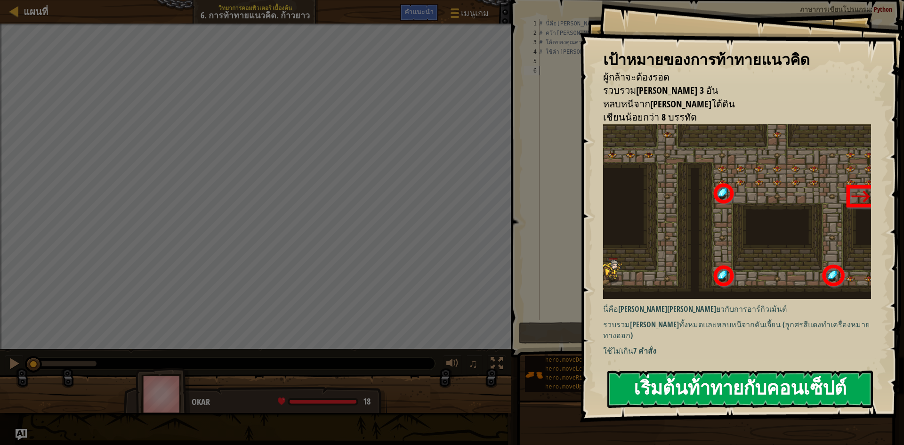
click at [796, 389] on button "เริ่มต้นท้าทายกับคอนเซ็ปต์" at bounding box center [740, 389] width 266 height 37
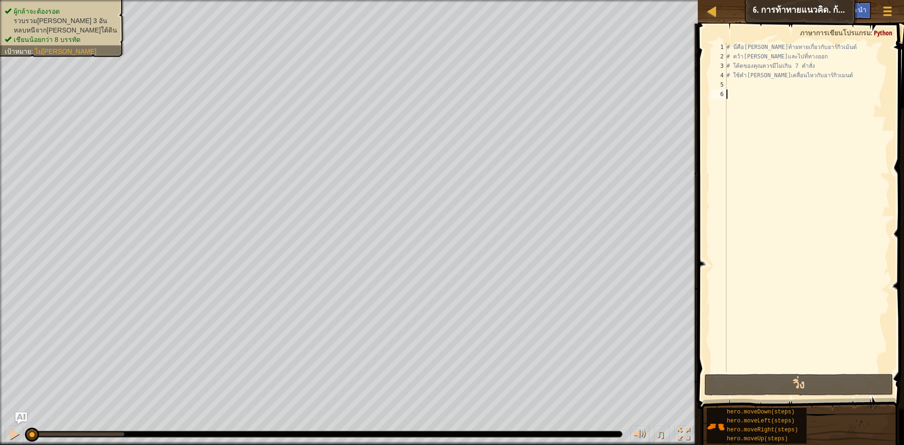
drag, startPoint x: 748, startPoint y: 91, endPoint x: 732, endPoint y: 88, distance: 16.3
click at [748, 91] on div "# นี่คือ[PERSON_NAME]ท้ายทายเกี่ยวกับอาร์กิวเม้นต์ # คว้า[PERSON_NAME]และไปที่ท…" at bounding box center [807, 216] width 165 height 348
click at [732, 85] on div "# นี่คือ[PERSON_NAME]ท้ายทายเกี่ยวกับอาร์กิวเม้นต์ # คว้า[PERSON_NAME]และไปที่ท…" at bounding box center [807, 216] width 165 height 348
type textarea "h"
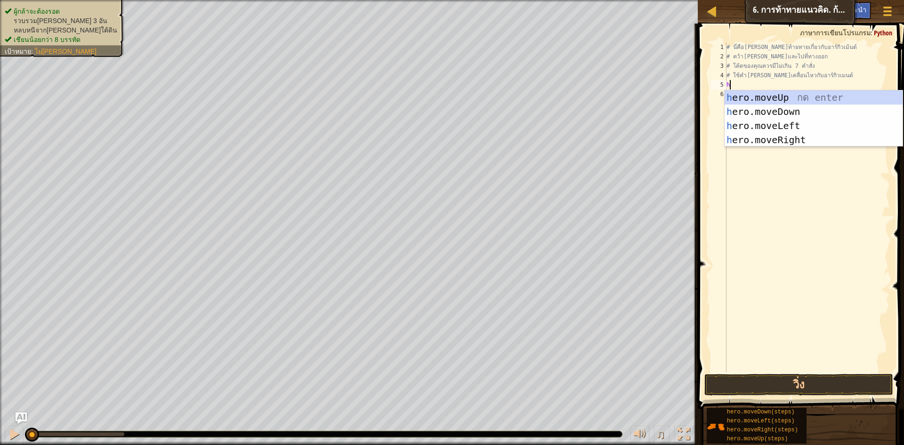
scroll to position [4, 0]
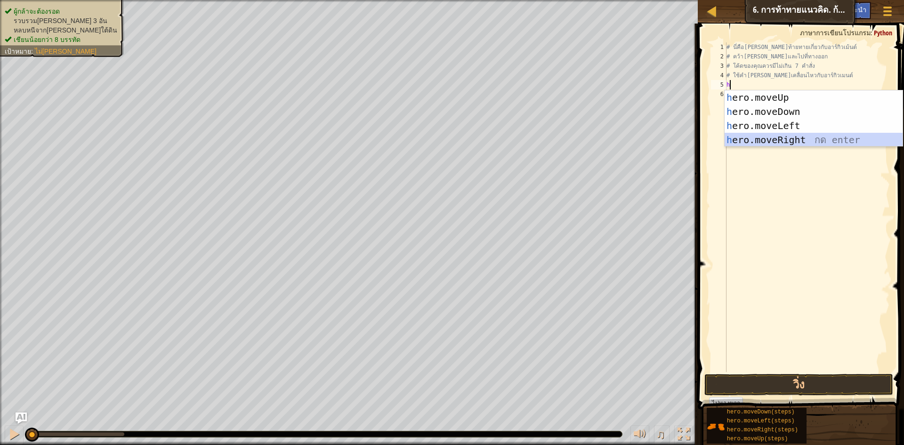
click at [780, 138] on div "h ero.moveUp กด enter h ero.moveDown กด enter h ero.moveLeft กด enter h ero.mov…" at bounding box center [814, 132] width 178 height 85
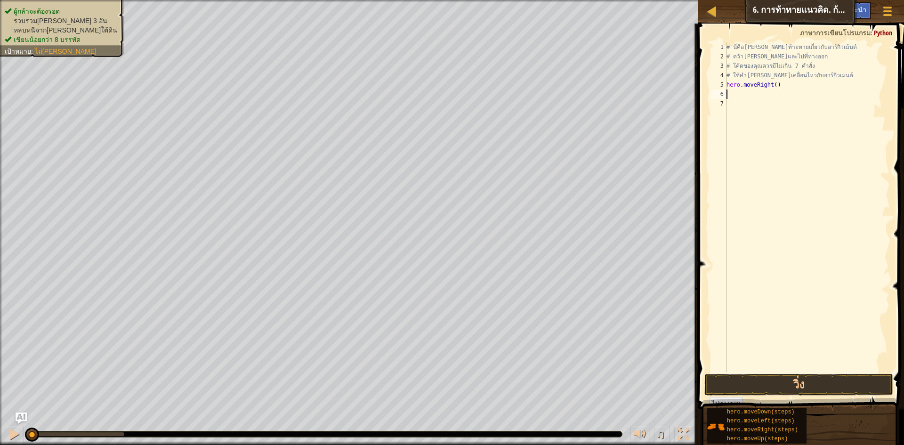
type textarea "h"
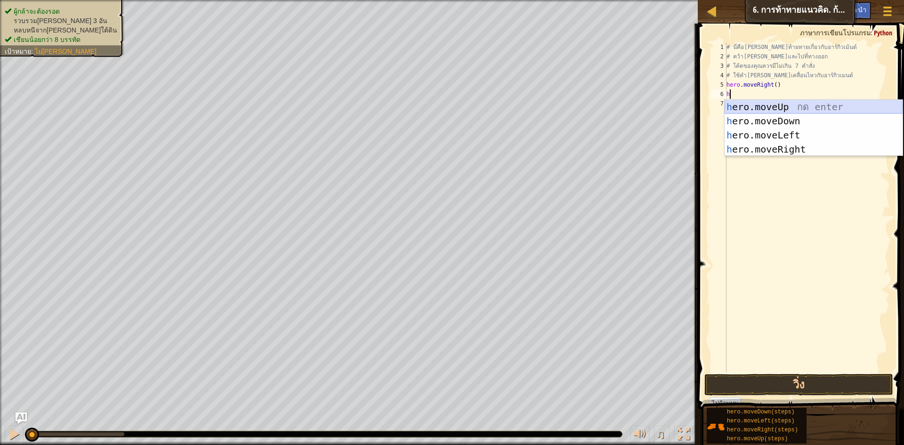
click at [770, 106] on div "h ero.moveUp กด enter h ero.moveDown กด enter h ero.moveLeft กด enter h ero.mov…" at bounding box center [814, 142] width 178 height 85
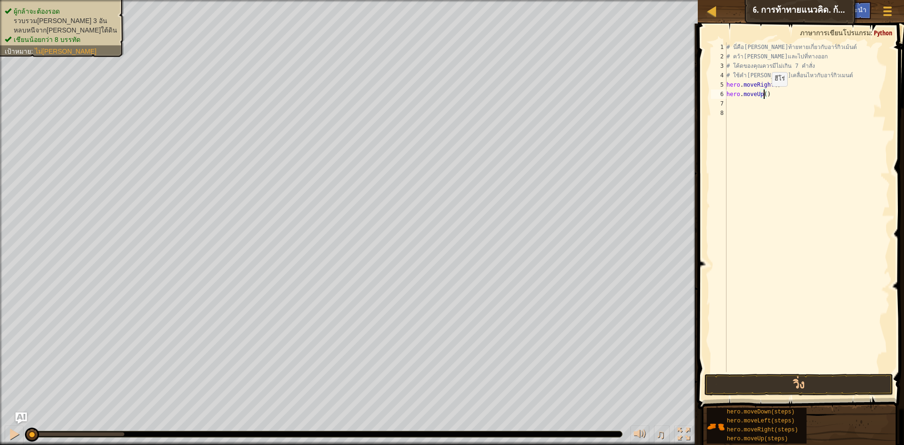
click at [764, 96] on div "# นี่คือ[PERSON_NAME]ท้ายทายเกี่ยวกับอาร์กิวเม้นต์ # คว้า[PERSON_NAME]และไปที่ท…" at bounding box center [807, 216] width 165 height 348
type textarea "hero.moveUp(3)"
click at [737, 103] on div "# นี่คือ[PERSON_NAME]ท้ายทายเกี่ยวกับอาร์กิวเม้นต์ # คว้า[PERSON_NAME]และไปที่ท…" at bounding box center [807, 216] width 165 height 348
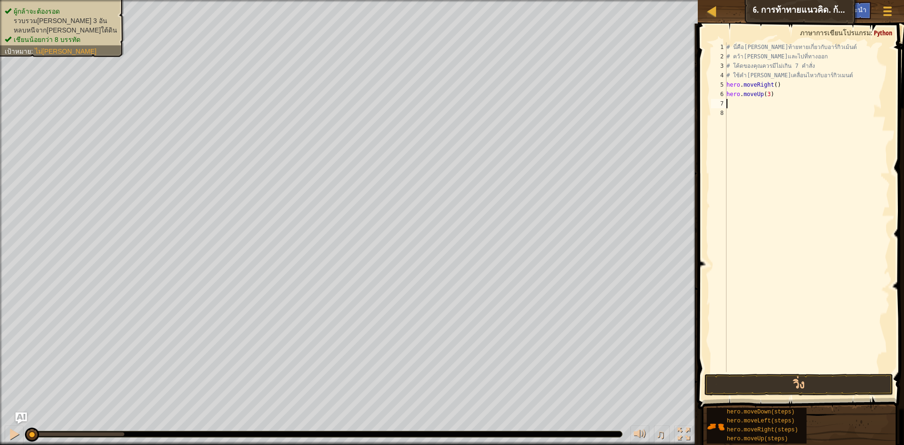
type textarea "h"
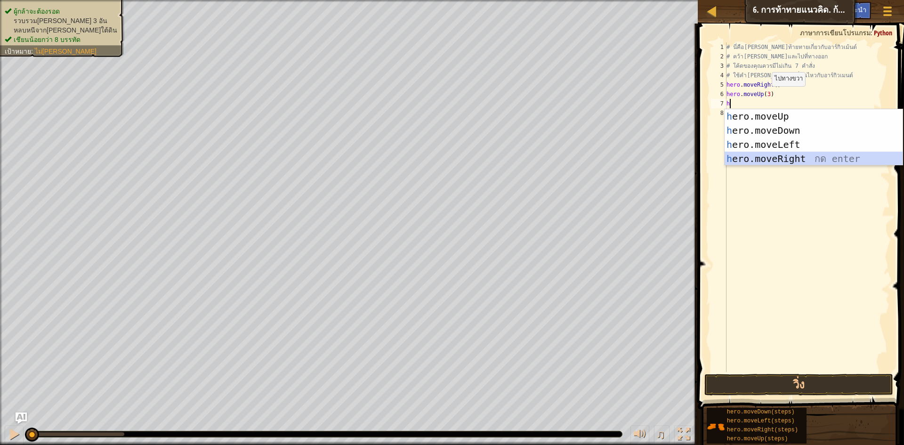
click at [780, 155] on div "h ero.moveUp กด enter h ero.moveDown กด enter h ero.moveLeft กด enter h ero.mov…" at bounding box center [814, 151] width 178 height 85
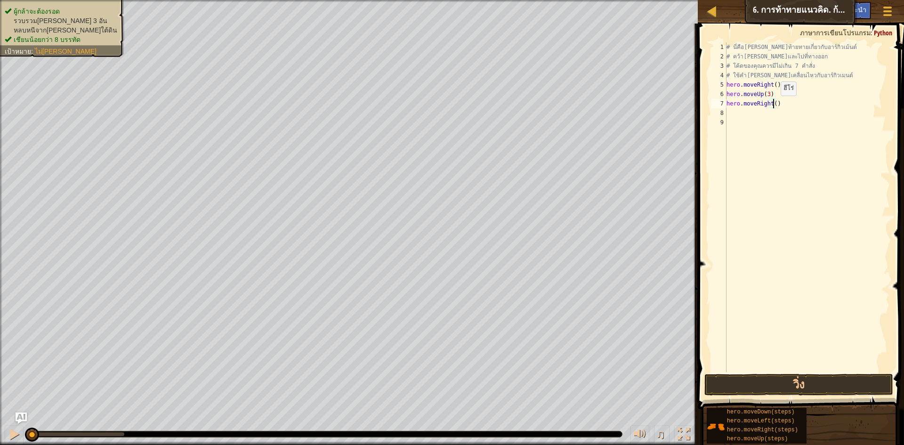
click at [773, 106] on div "# นี่คือ[PERSON_NAME]ท้ายทายเกี่ยวกับอาร์กิวเม้นต์ # คว้า[PERSON_NAME]และไปที่ท…" at bounding box center [807, 216] width 165 height 348
type textarea "hero.moveRight( 2)"
click at [745, 114] on div "# นี่คือ[PERSON_NAME]ท้ายทายเกี่ยวกับอาร์กิวเม้นต์ # คว้า[PERSON_NAME]และไปที่ท…" at bounding box center [807, 216] width 165 height 348
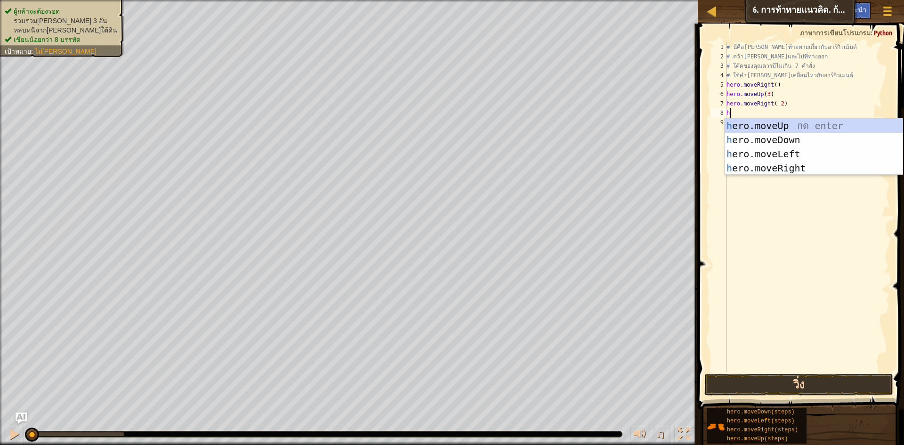
type textarea "h"
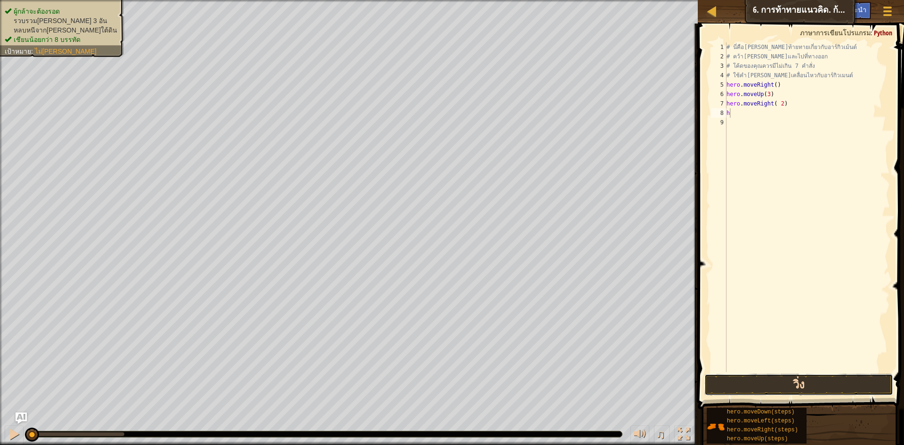
click at [778, 380] on button "วิ่ง" at bounding box center [798, 385] width 189 height 22
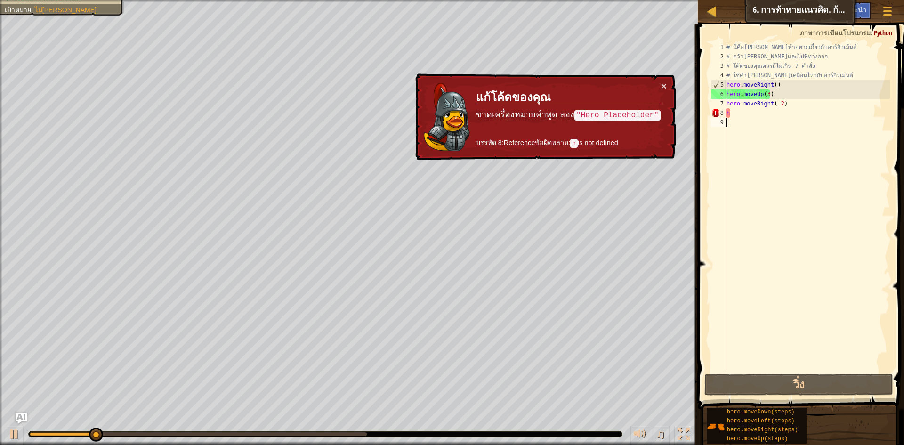
click at [750, 118] on div "# นี่คือ[PERSON_NAME]ท้ายทายเกี่ยวกับอาร์กิวเม้นต์ # คว้า[PERSON_NAME]และไปที่ท…" at bounding box center [807, 216] width 165 height 348
click at [746, 119] on div "# นี่คือ[PERSON_NAME]ท้ายทายเกี่ยวกับอาร์กิวเม้นต์ # คว้า[PERSON_NAME]และไปที่ท…" at bounding box center [807, 216] width 165 height 348
click at [746, 116] on div "# นี่คือ[PERSON_NAME]ท้ายทายเกี่ยวกับอาร์กิวเม้นต์ # คว้า[PERSON_NAME]และไปที่ท…" at bounding box center [807, 216] width 165 height 348
type textarea "h"
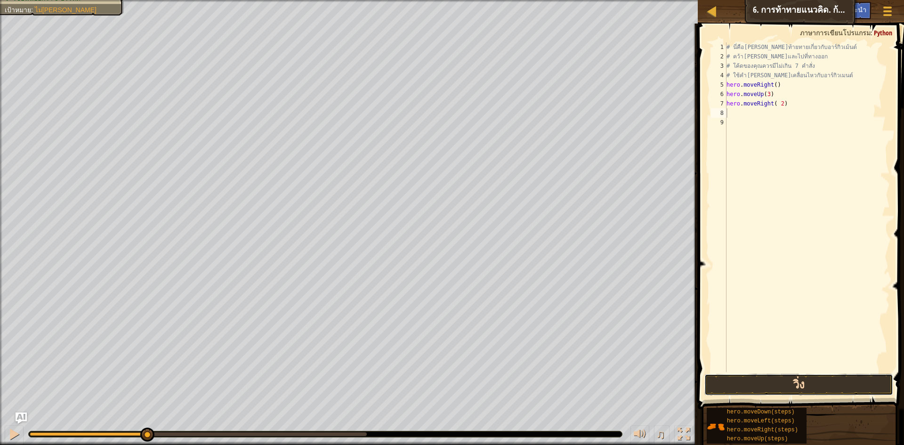
click at [832, 387] on button "วิ่ง" at bounding box center [798, 385] width 189 height 22
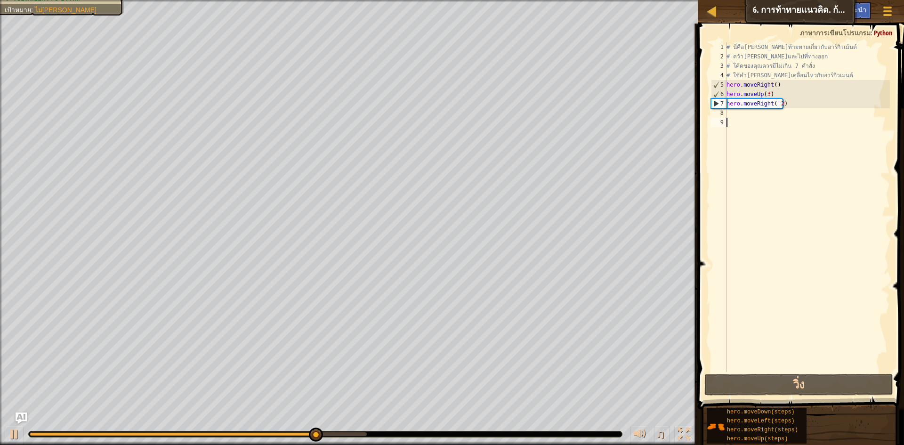
click at [751, 123] on div "# นี่คือ[PERSON_NAME]ท้ายทายเกี่ยวกับอาร์กิวเม้นต์ # คว้า[PERSON_NAME]และไปที่ท…" at bounding box center [807, 216] width 165 height 348
click at [716, 103] on div "7" at bounding box center [719, 103] width 15 height 9
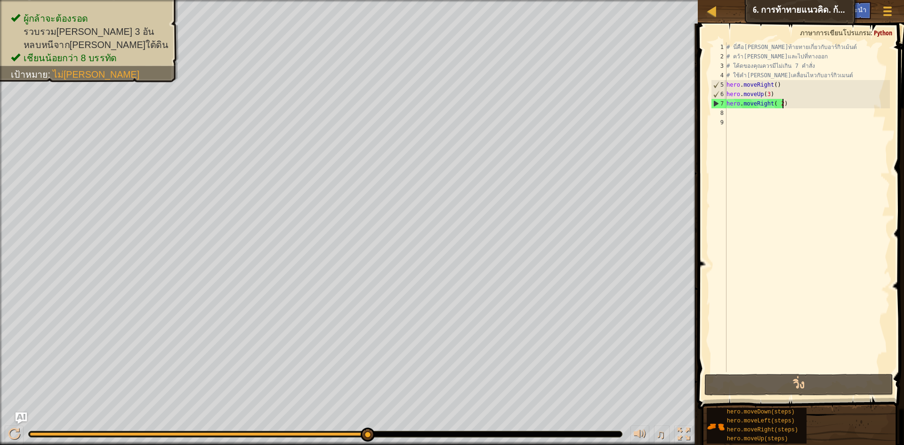
click at [787, 107] on div "# นี่คือ[PERSON_NAME]ท้ายทายเกี่ยวกับอาร์กิวเม้นต์ # คว้า[PERSON_NAME]และไปที่ท…" at bounding box center [807, 216] width 165 height 348
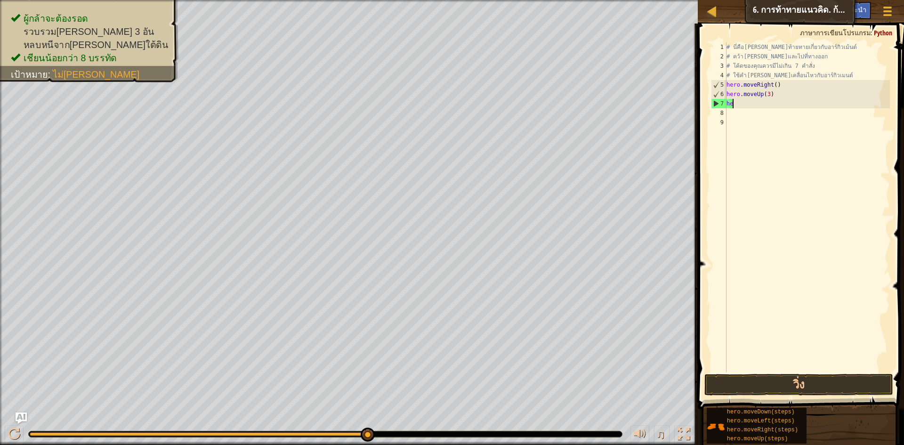
type textarea "h"
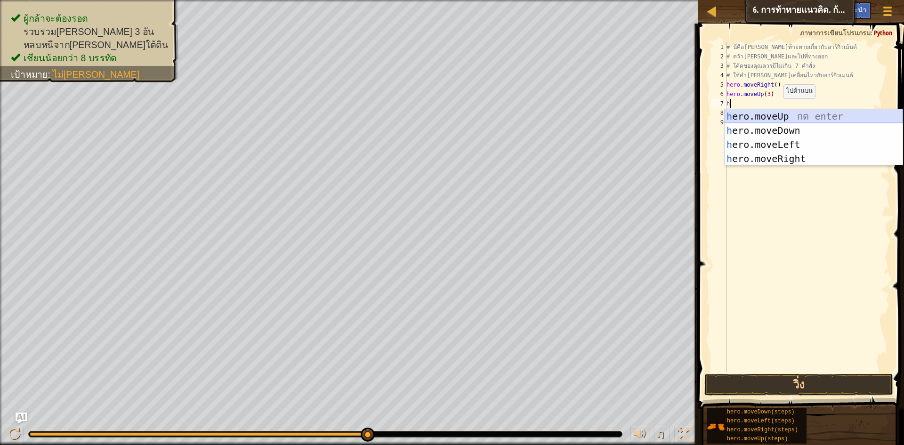
click at [797, 112] on div "h ero.moveUp กด enter h ero.moveDown กด enter h ero.moveLeft กด enter h ero.mov…" at bounding box center [814, 151] width 178 height 85
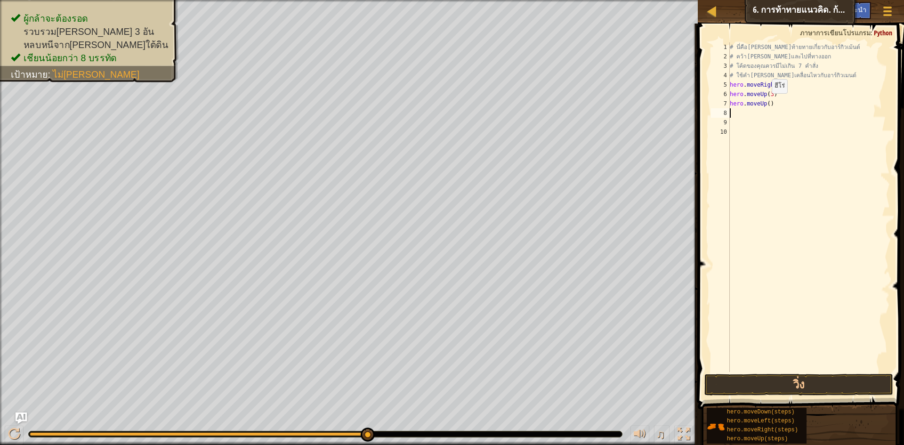
click at [767, 103] on div "# นี่คือ[PERSON_NAME]ท้ายทายเกี่ยวกับอาร์กิวเม้นต์ # คว้า[PERSON_NAME]และไปที่ท…" at bounding box center [809, 216] width 162 height 348
type textarea "hero.moveUp(3)"
click at [749, 112] on div "# นี่คือ[PERSON_NAME]ท้ายทายเกี่ยวกับอาร์กิวเม้นต์ # คว้า[PERSON_NAME]และไปที่ท…" at bounding box center [809, 216] width 162 height 348
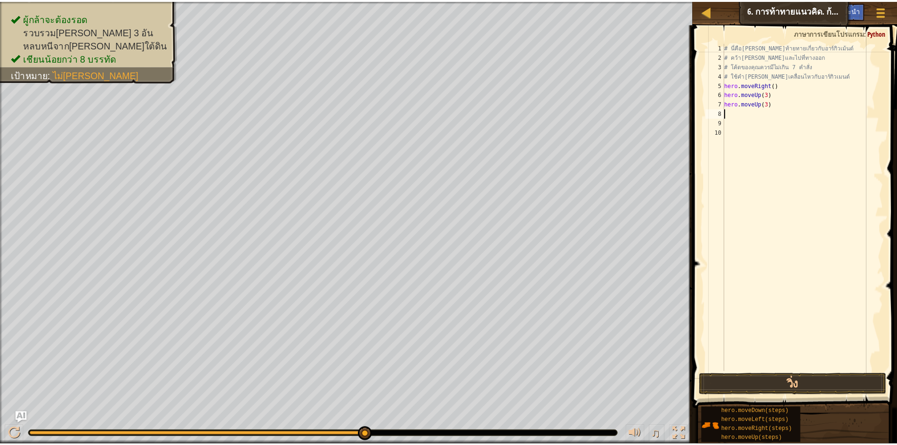
scroll to position [4, 0]
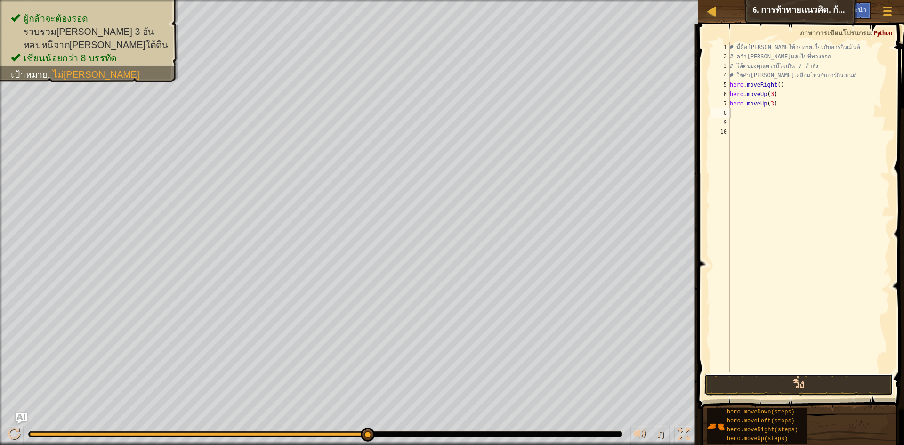
click at [756, 378] on button "วิ่ง" at bounding box center [798, 385] width 189 height 22
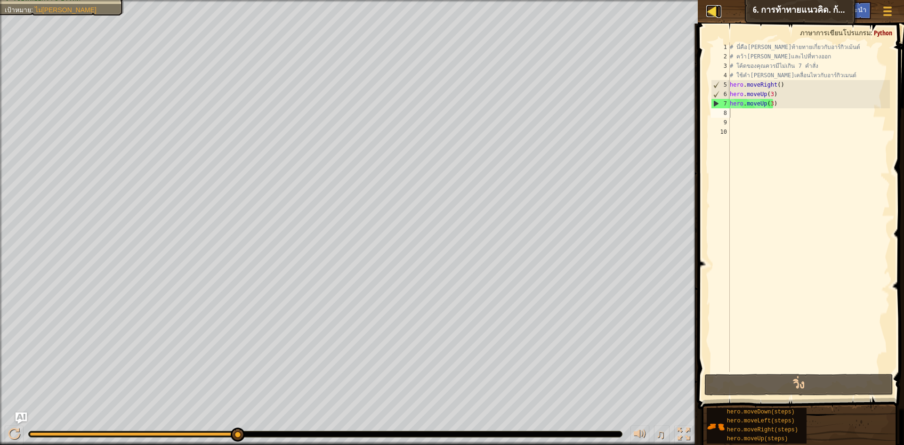
click at [719, 14] on link "แผนที่" at bounding box center [719, 11] width 5 height 13
select select "th"
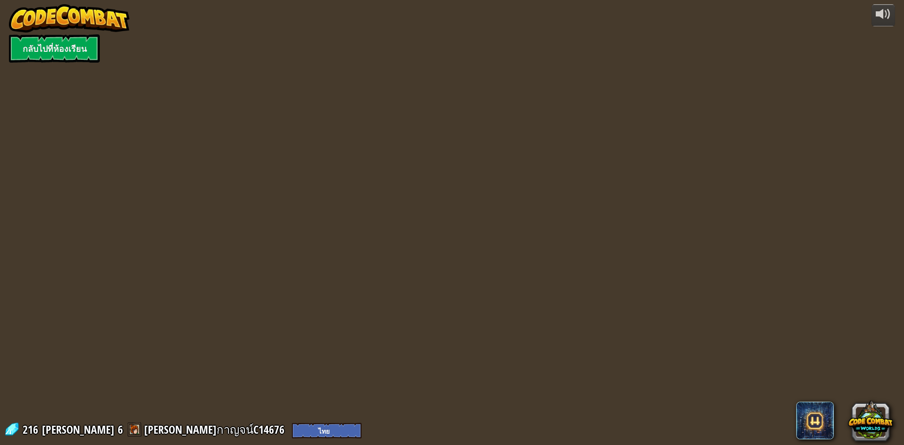
select select "th"
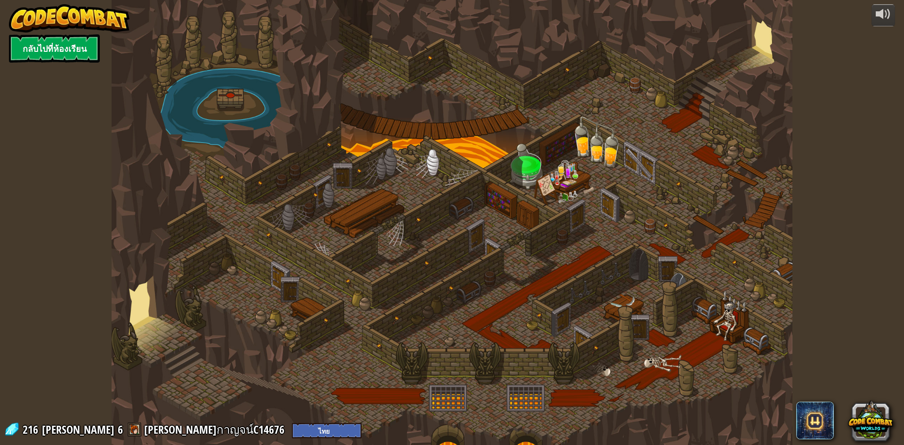
select select "th"
click at [51, 50] on link "กลับไปที่ห้องเรียน" at bounding box center [54, 48] width 91 height 28
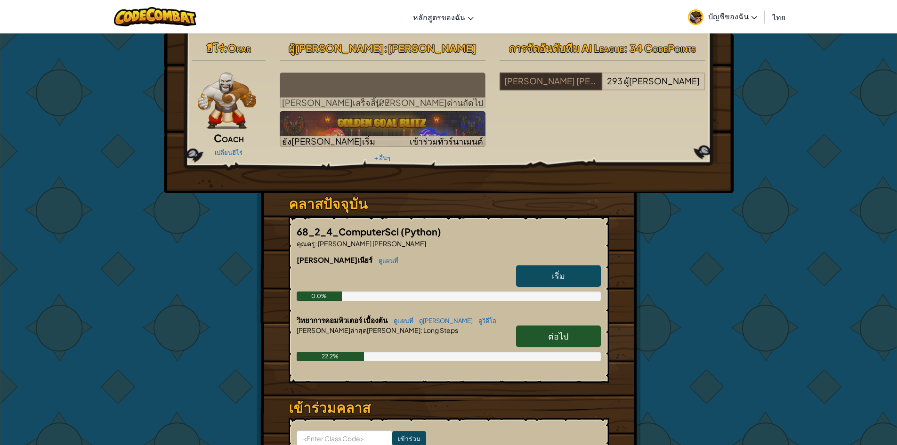
click at [729, 16] on span "บัญชีของฉัน" at bounding box center [732, 16] width 49 height 10
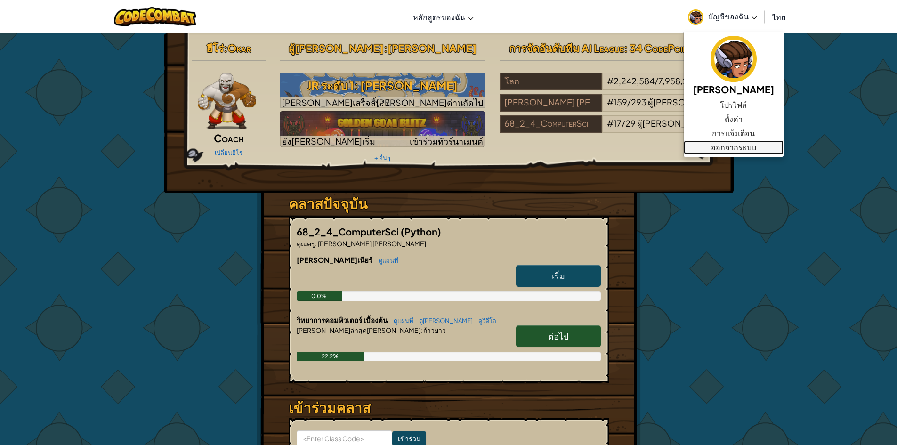
click at [757, 143] on link "ออกจากระบบ" at bounding box center [734, 147] width 100 height 14
